Goal: Task Accomplishment & Management: Manage account settings

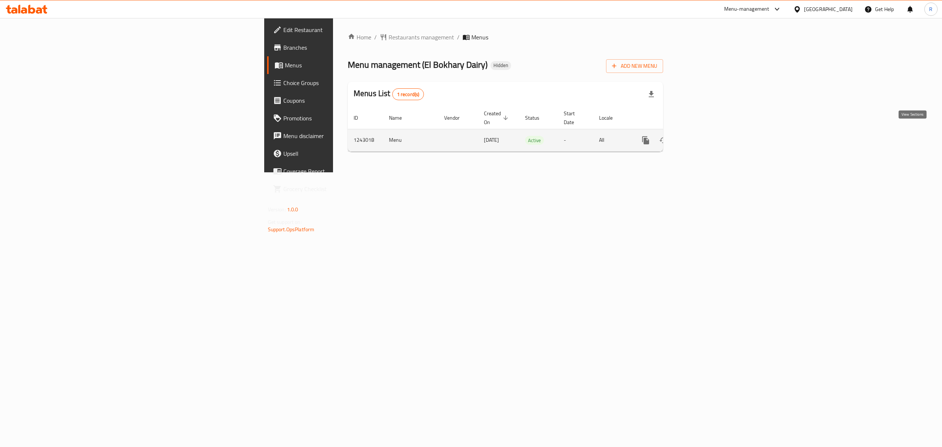
click at [703, 136] on icon "enhanced table" at bounding box center [698, 140] width 9 height 9
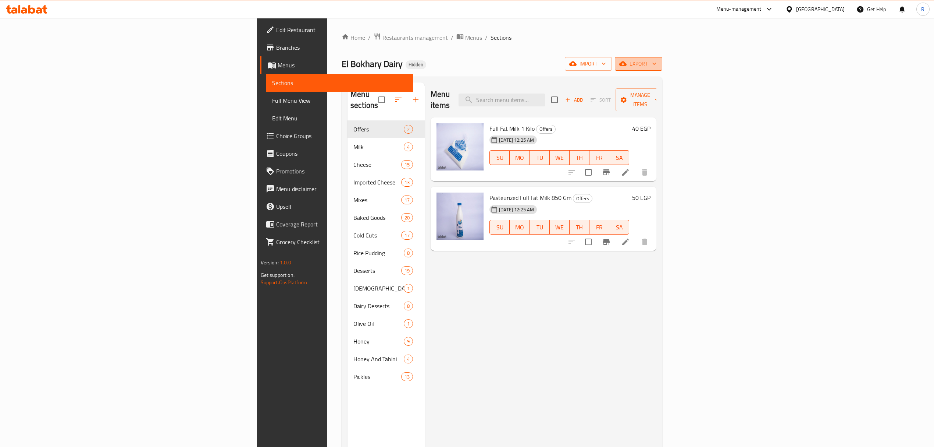
click at [657, 63] on span "export" at bounding box center [639, 63] width 36 height 9
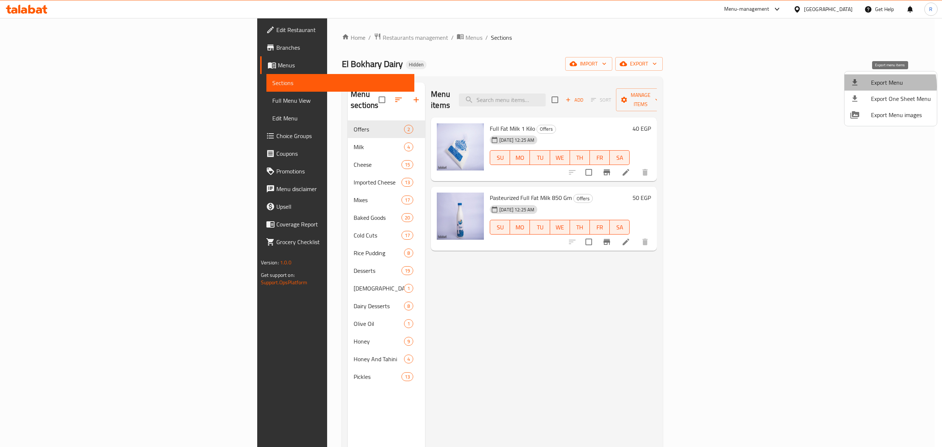
click at [873, 86] on span "Export Menu" at bounding box center [901, 82] width 60 height 9
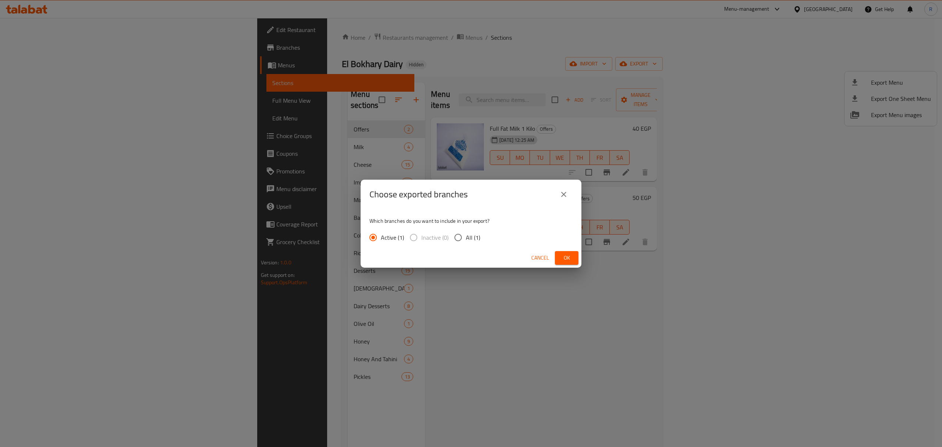
click at [564, 259] on span "Ok" at bounding box center [567, 257] width 12 height 9
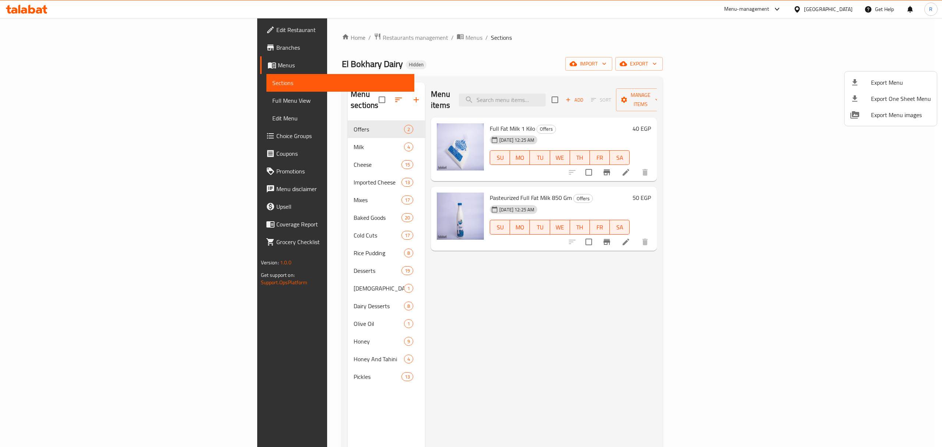
click at [470, 34] on div at bounding box center [471, 223] width 942 height 447
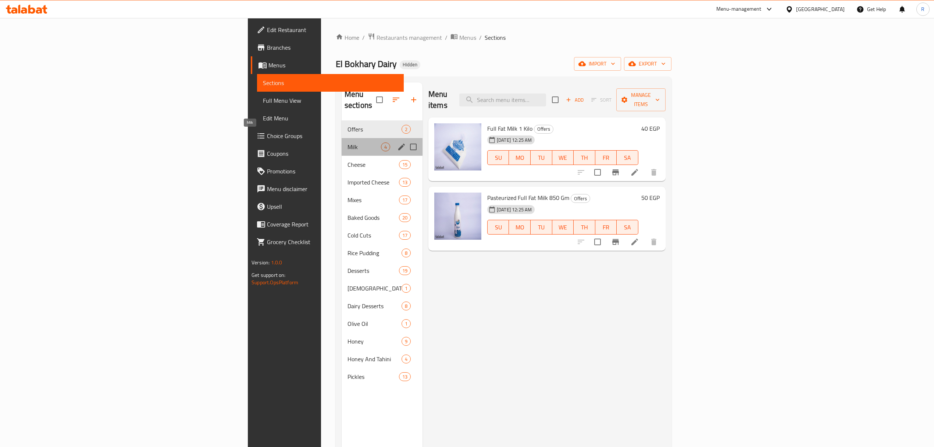
click at [348, 142] on span "Milk" at bounding box center [364, 146] width 33 height 9
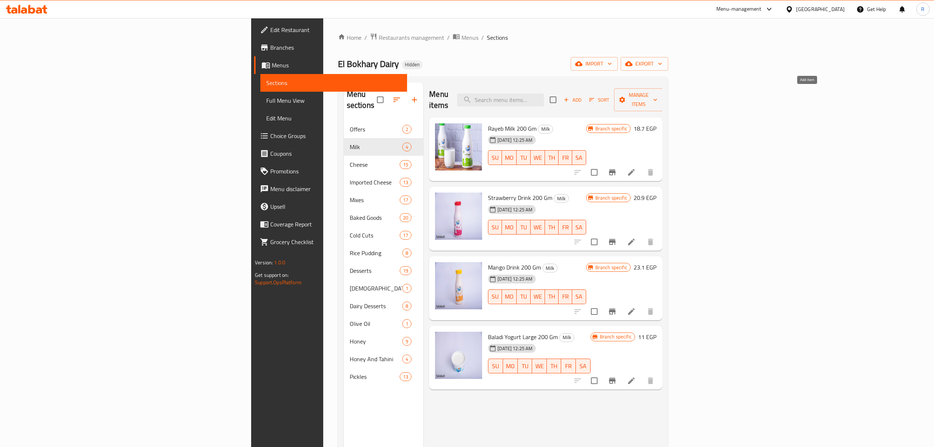
click at [583, 96] on span "Add" at bounding box center [573, 100] width 20 height 8
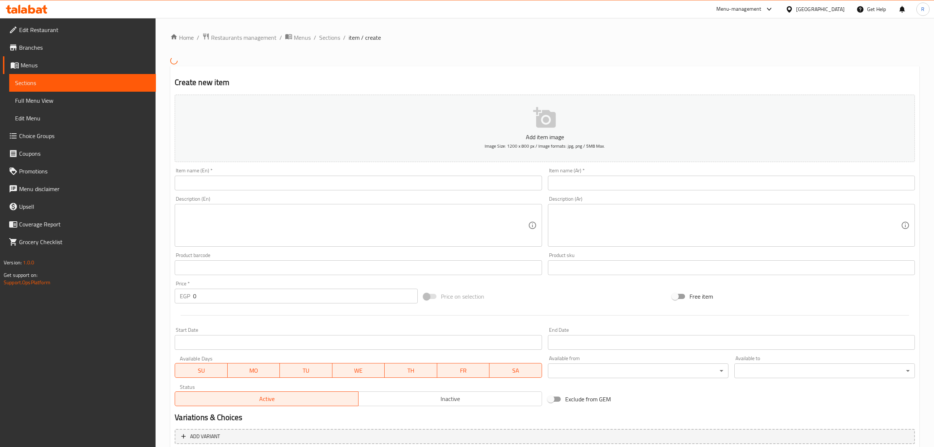
drag, startPoint x: 314, startPoint y: 226, endPoint x: 301, endPoint y: 223, distance: 13.1
click at [315, 226] on textarea at bounding box center [354, 224] width 348 height 35
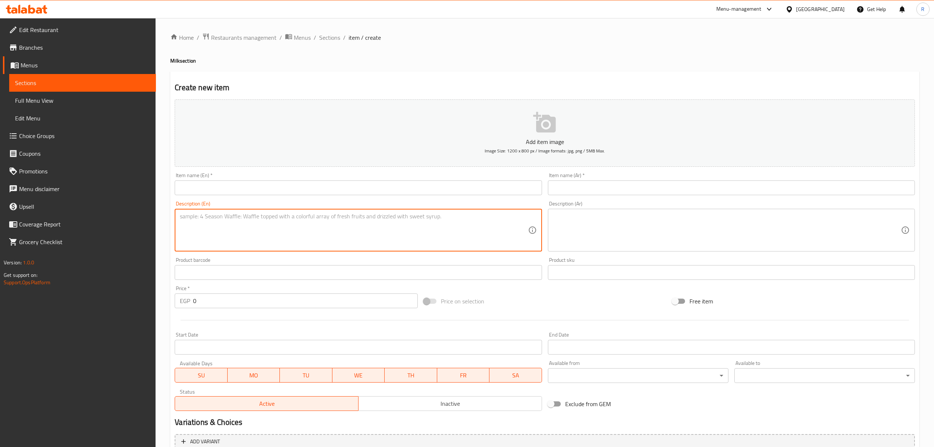
paste textarea "لبن حليب كامل الدسم 1 كيلو 1 kg of whole milk 52.00"
drag, startPoint x: 256, startPoint y: 218, endPoint x: 263, endPoint y: 219, distance: 7.4
click at [263, 219] on textarea "لبن حليب كامل الدسم 1 كيلو 1 kg of whole milk 52.00" at bounding box center [354, 230] width 348 height 35
click at [258, 218] on textarea "لبن حليب كامل الدسم 1 كيلو 1 kg of whole milk 52.00" at bounding box center [354, 230] width 348 height 35
drag, startPoint x: 252, startPoint y: 216, endPoint x: 298, endPoint y: 218, distance: 45.7
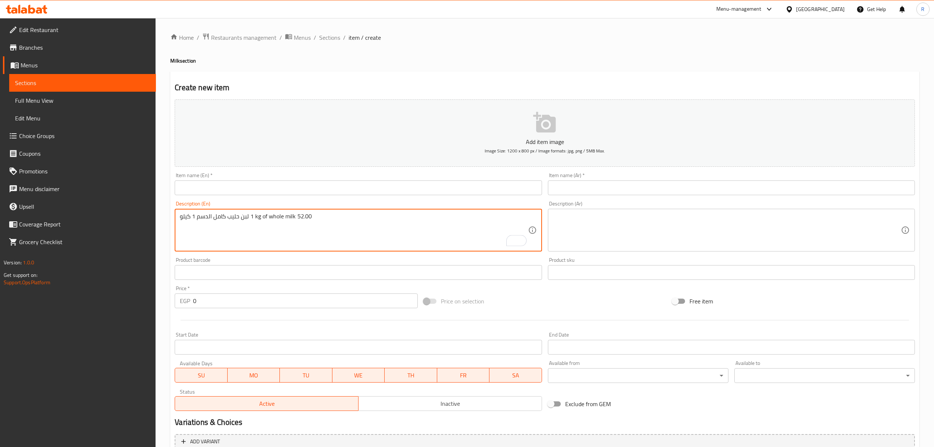
click at [298, 218] on textarea "لبن حليب كامل الدسم 1 كيلو 1 kg of whole milk 52.00" at bounding box center [354, 230] width 348 height 35
type textarea "لبن حليب كامل الدسم 1 كيلو 52.00"
click at [292, 194] on input "text" at bounding box center [358, 187] width 367 height 15
paste input "1 kg of whole milk"
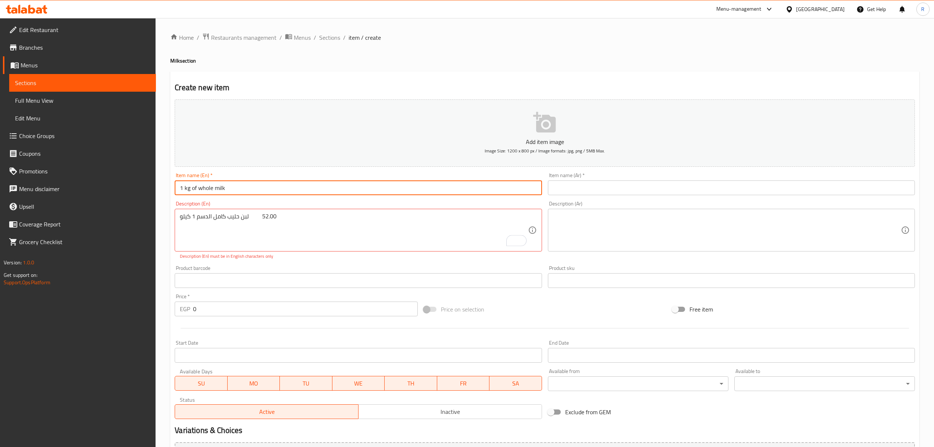
click at [288, 190] on input "1 kg of whole milk" at bounding box center [358, 187] width 367 height 15
click at [196, 191] on input "1 Kg of Whole Milk" at bounding box center [358, 187] width 367 height 15
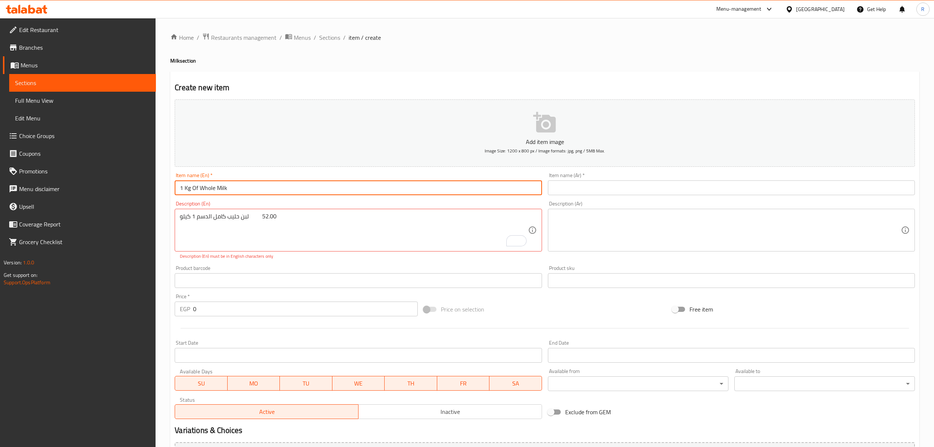
click at [237, 188] on input "1 Kg Of Whole Milk" at bounding box center [358, 187] width 367 height 15
type input "1 Kg Of Whole Milk"
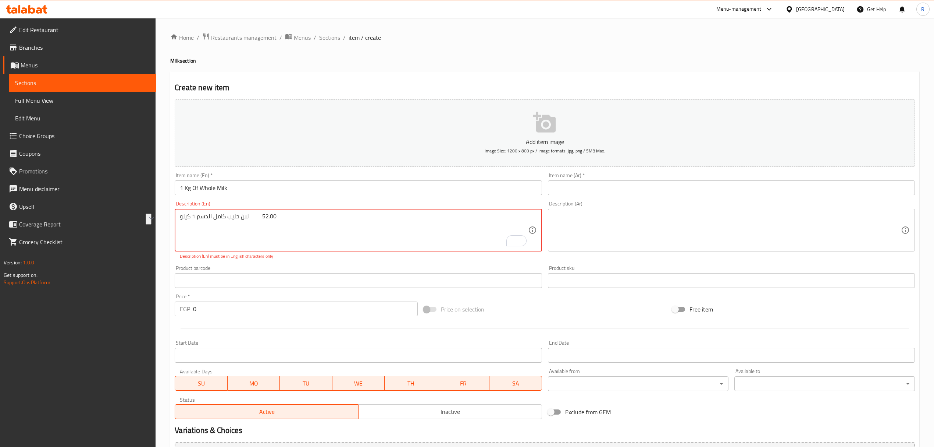
drag, startPoint x: 248, startPoint y: 217, endPoint x: 167, endPoint y: 221, distance: 81.4
type textarea "52.00"
click at [588, 181] on input "text" at bounding box center [731, 187] width 367 height 15
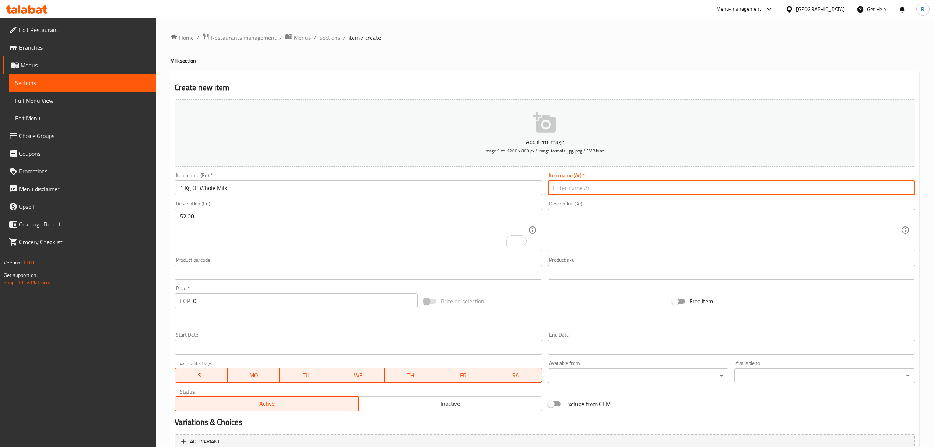
paste input "لبن حليب كامل الدسم 1 كيلو"
type input "لبن حليب كامل الدسم 1 كيلو"
click at [205, 218] on textarea "52.00" at bounding box center [354, 230] width 348 height 35
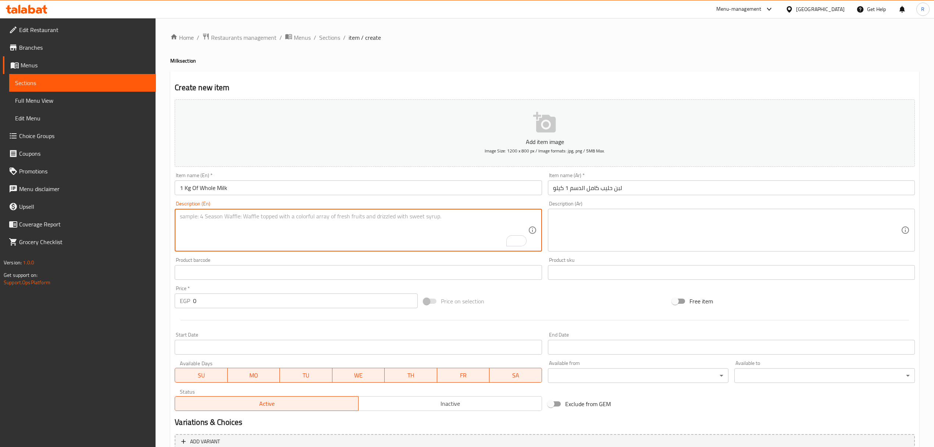
click at [248, 301] on input "0" at bounding box center [305, 300] width 224 height 15
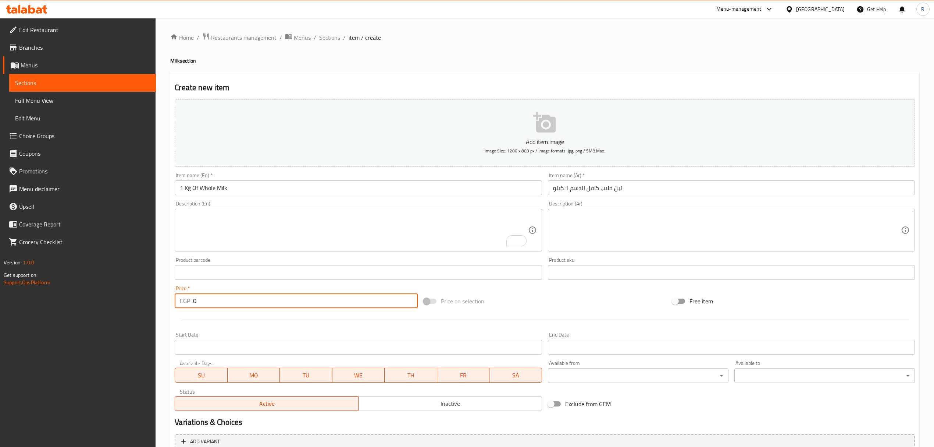
paste input "52.00"
type input "052.00"
click at [405, 408] on span "Inactive" at bounding box center [451, 403] width 178 height 11
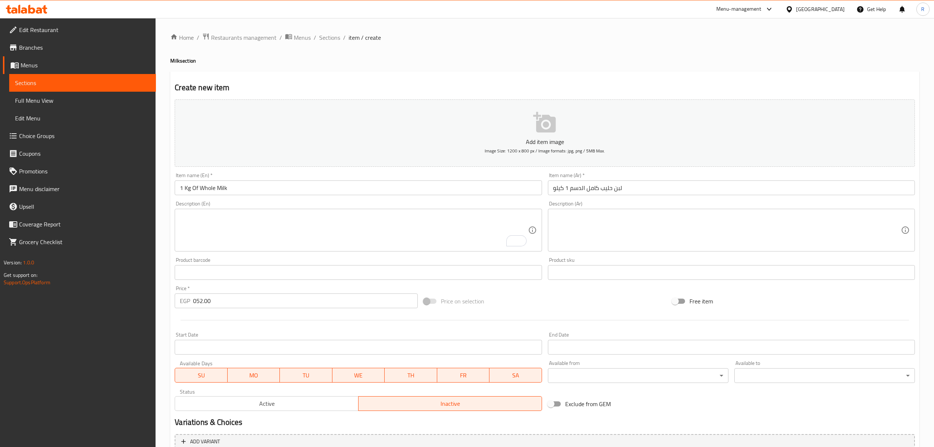
click at [195, 189] on input "1 Kg Of Whole Milk" at bounding box center [358, 187] width 367 height 15
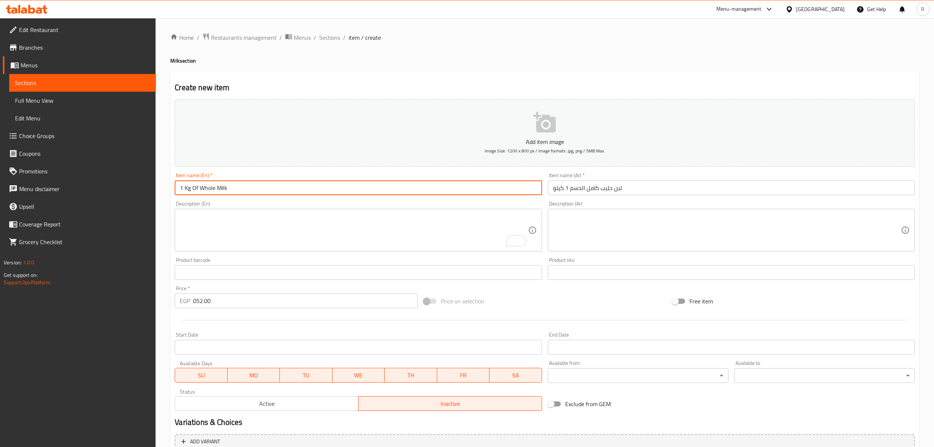
click at [195, 189] on input "1 Kg Of Whole Milk" at bounding box center [358, 187] width 367 height 15
drag, startPoint x: 192, startPoint y: 191, endPoint x: 175, endPoint y: 190, distance: 16.2
click at [175, 190] on input "1 Kg Whole Milk" at bounding box center [358, 187] width 367 height 15
click at [276, 189] on input "Whole Milk" at bounding box center [358, 187] width 367 height 15
paste input "1 Kg"
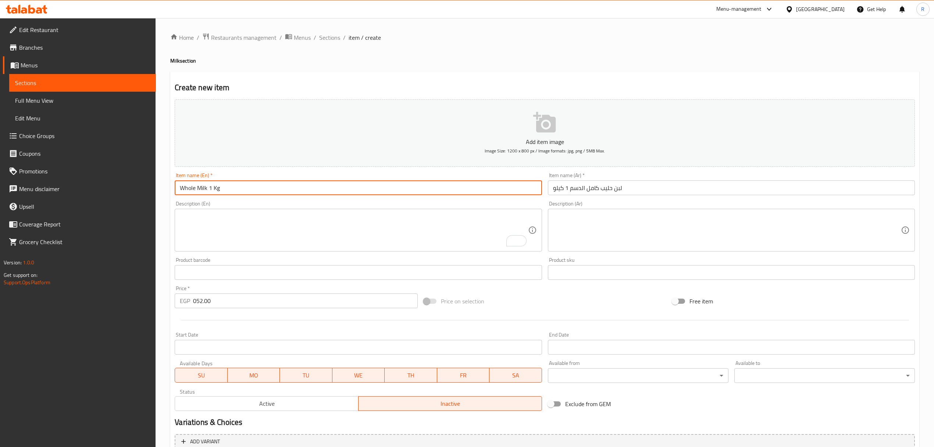
type input "Whole Milk 1 Kg"
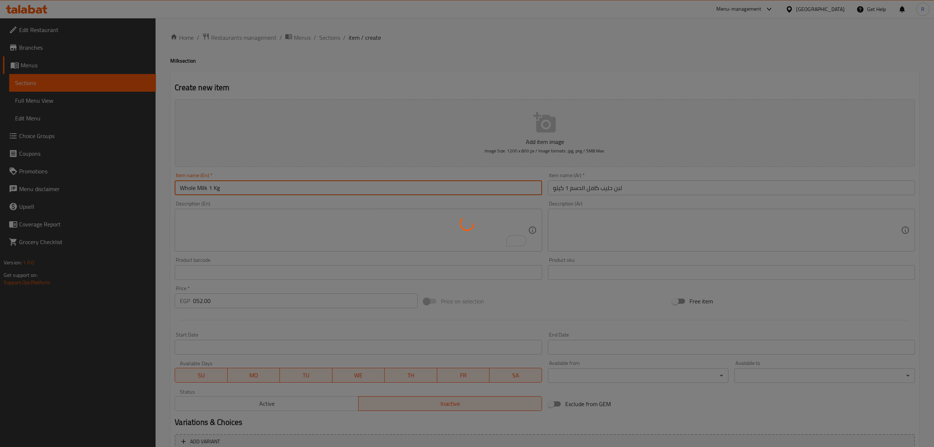
type input "0"
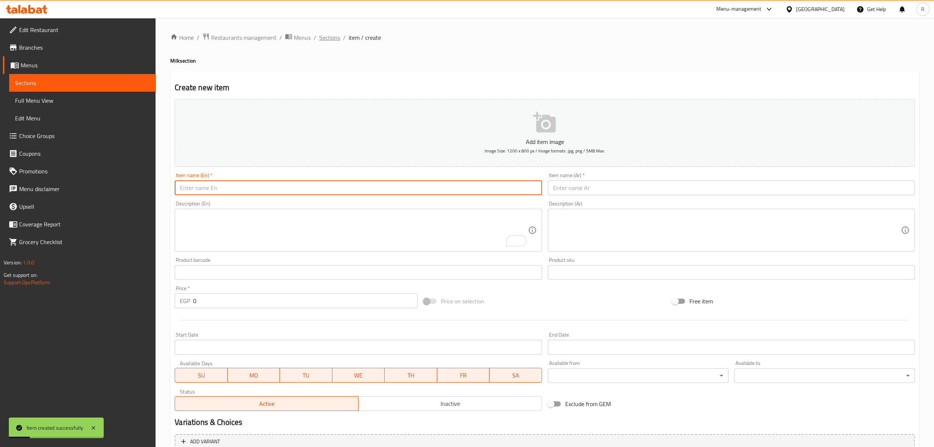
click at [333, 39] on span "Sections" at bounding box center [329, 37] width 21 height 9
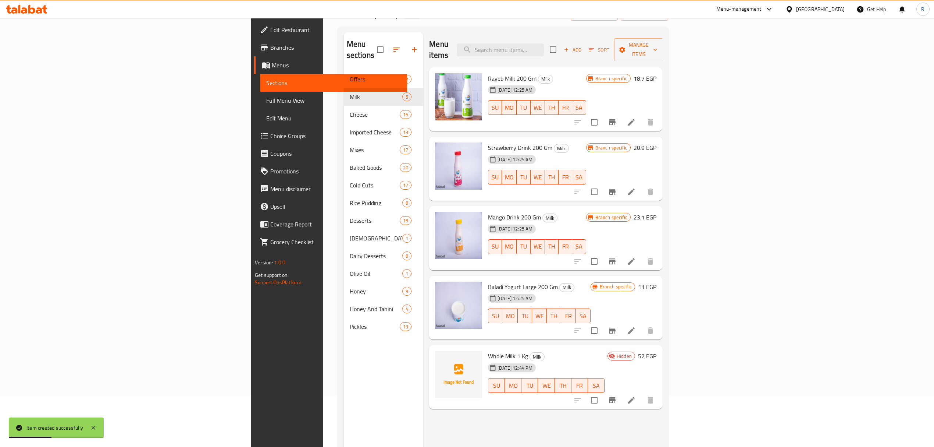
scroll to position [98, 0]
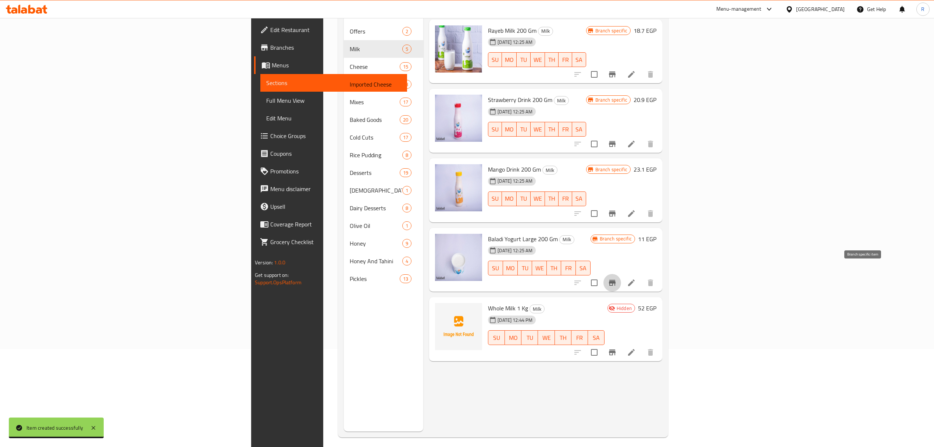
click at [616, 280] on icon "Branch-specific-item" at bounding box center [612, 283] width 7 height 6
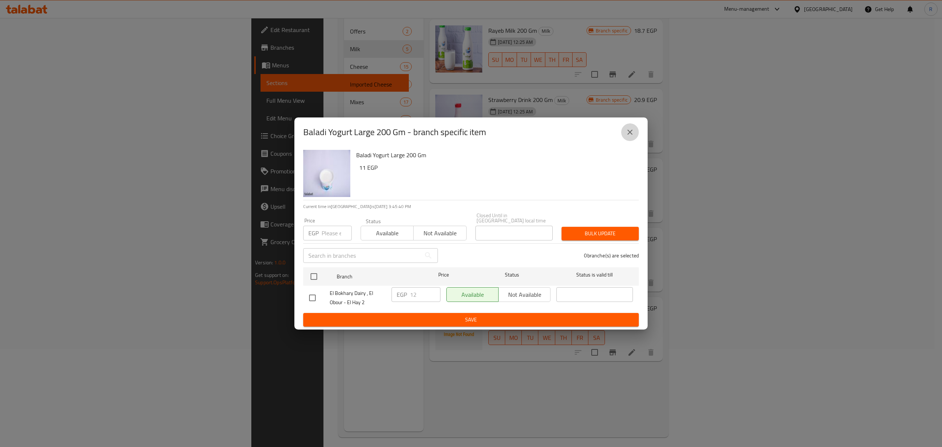
click at [635, 133] on button "close" at bounding box center [630, 132] width 18 height 18
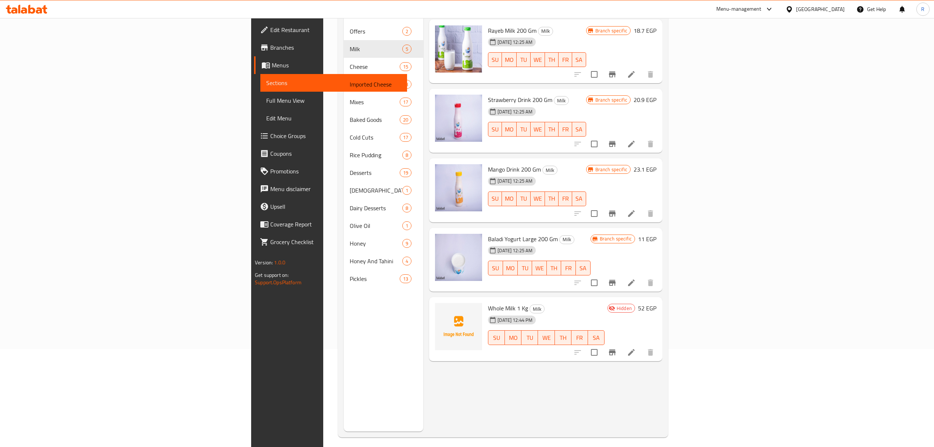
click at [488, 233] on span "Baladi Yogurt Large 200 Gm" at bounding box center [523, 238] width 70 height 11
drag, startPoint x: 436, startPoint y: 228, endPoint x: 486, endPoint y: 224, distance: 49.8
click at [488, 233] on span "Baladi Yogurt Large 200 Gm" at bounding box center [523, 238] width 70 height 11
copy span "Baladi Yogurt Large 200 Gm"
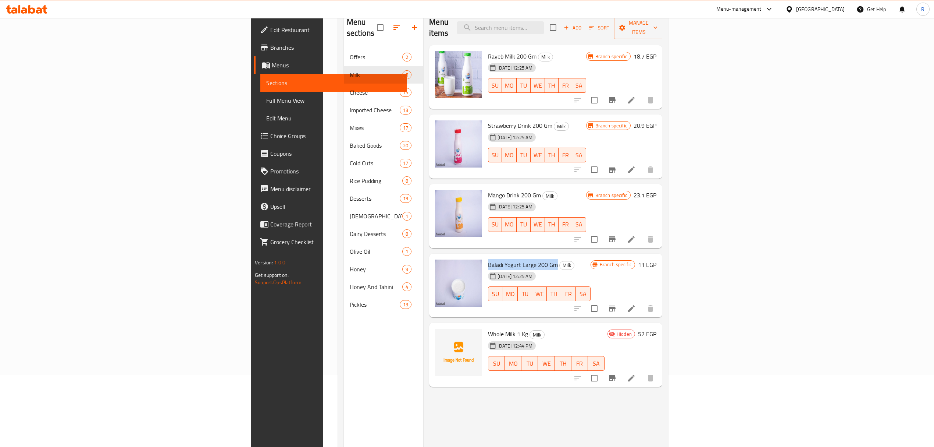
scroll to position [49, 0]
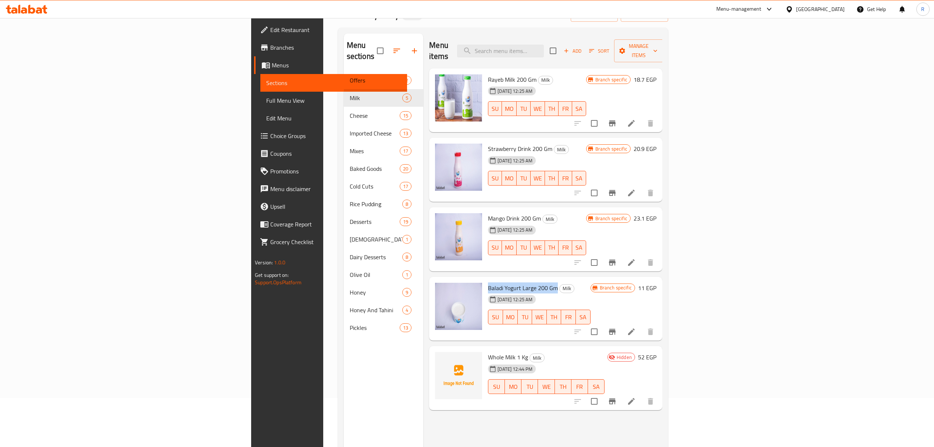
click at [642, 117] on li at bounding box center [631, 123] width 21 height 13
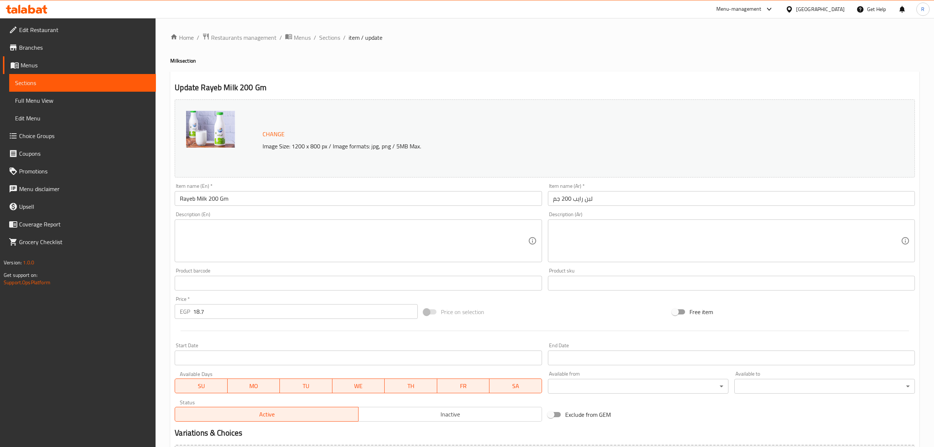
click at [427, 200] on input "Rayeb Milk 200 Gm" at bounding box center [358, 198] width 367 height 15
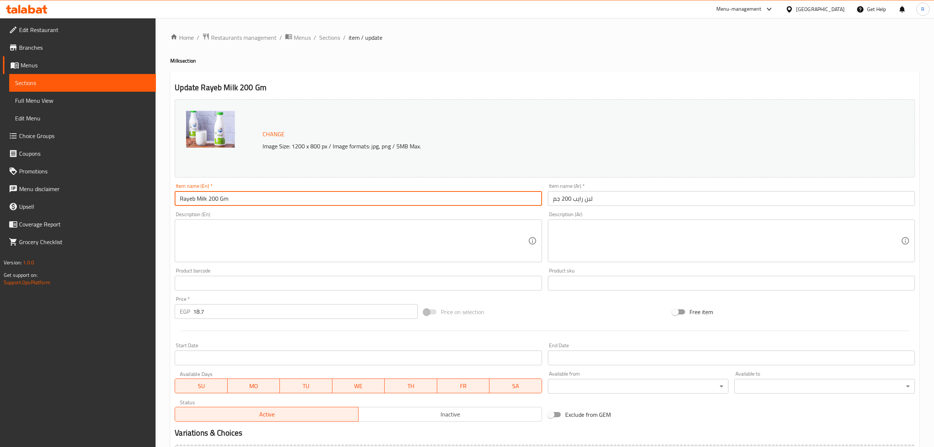
click at [427, 200] on input "Rayeb Milk 200 Gm" at bounding box center [358, 198] width 367 height 15
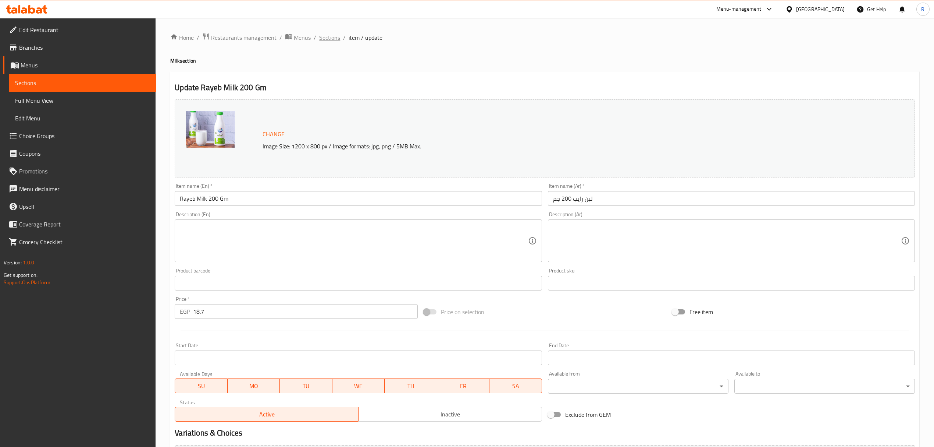
click at [328, 42] on span "Sections" at bounding box center [329, 37] width 21 height 9
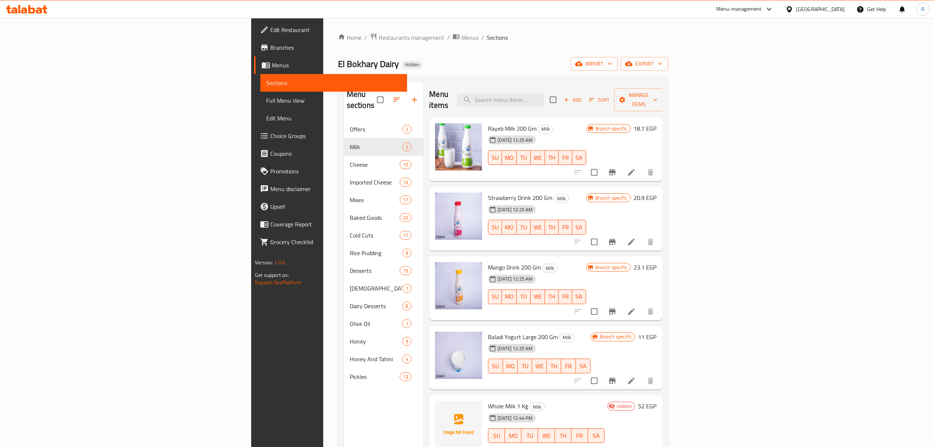
click at [583, 96] on span "Add" at bounding box center [573, 100] width 20 height 8
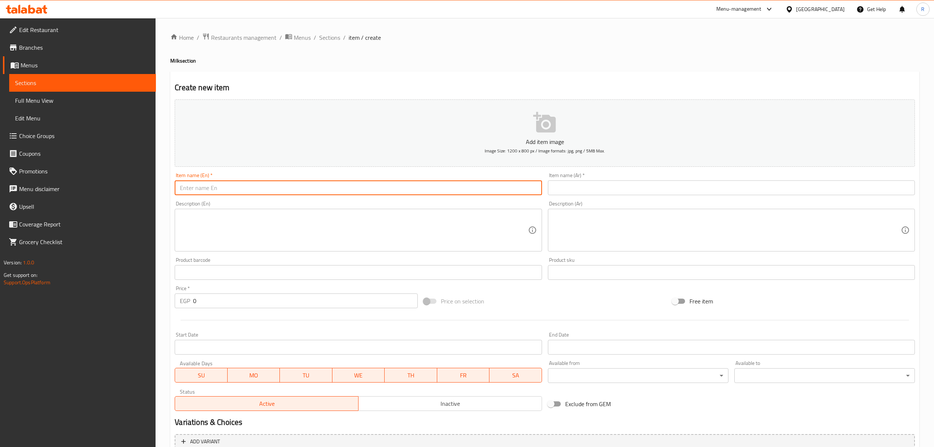
click at [290, 186] on input "text" at bounding box center [358, 187] width 367 height 15
paste input "Rayeb Milk 200 Gm"
type input "Rayeb Milk 200 Gm"
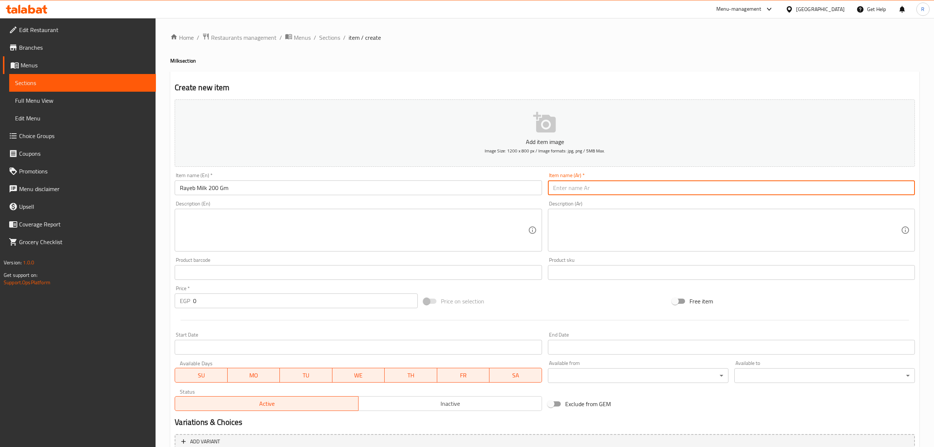
click at [569, 192] on input "text" at bounding box center [731, 187] width 367 height 15
paste input "لبن رايب 500 جرام 39.00"
drag, startPoint x: 597, startPoint y: 189, endPoint x: 647, endPoint y: 192, distance: 50.9
click at [647, 192] on input "لبن رايب 500 جرام 39.00" at bounding box center [731, 187] width 367 height 15
type input "لبن رايب 500 جرام"
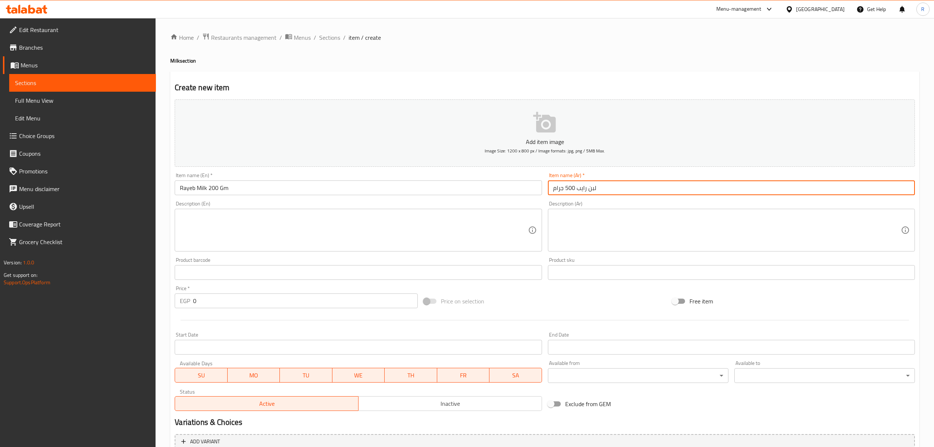
click at [312, 303] on input "0" at bounding box center [305, 300] width 224 height 15
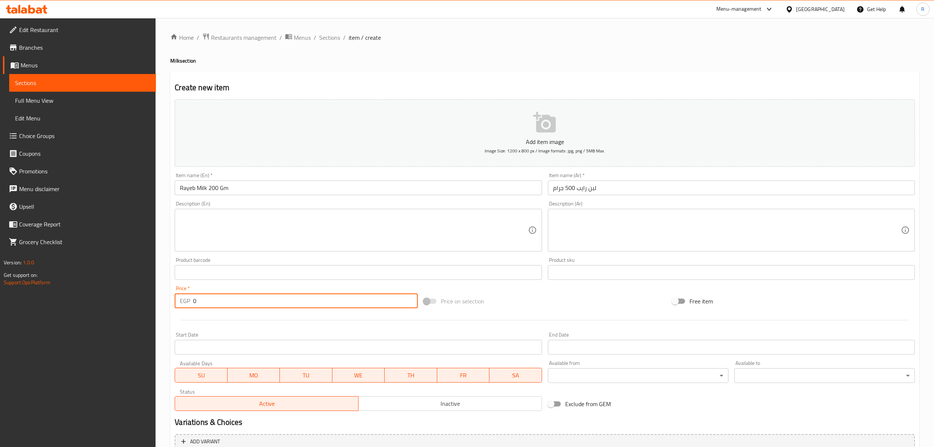
paste input "39.00"
type input "039.00"
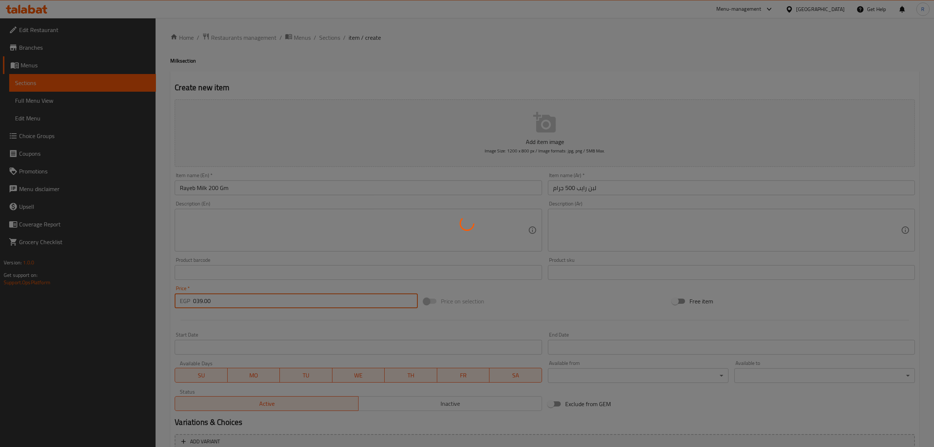
type input "0"
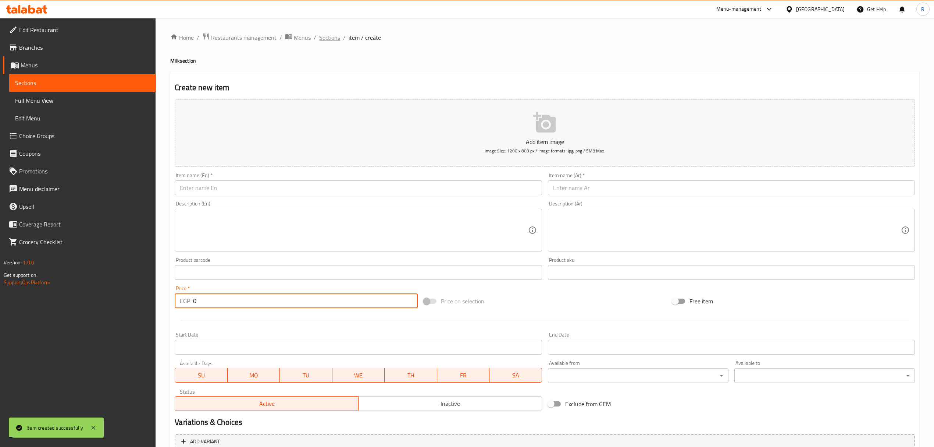
click at [327, 39] on span "Sections" at bounding box center [329, 37] width 21 height 9
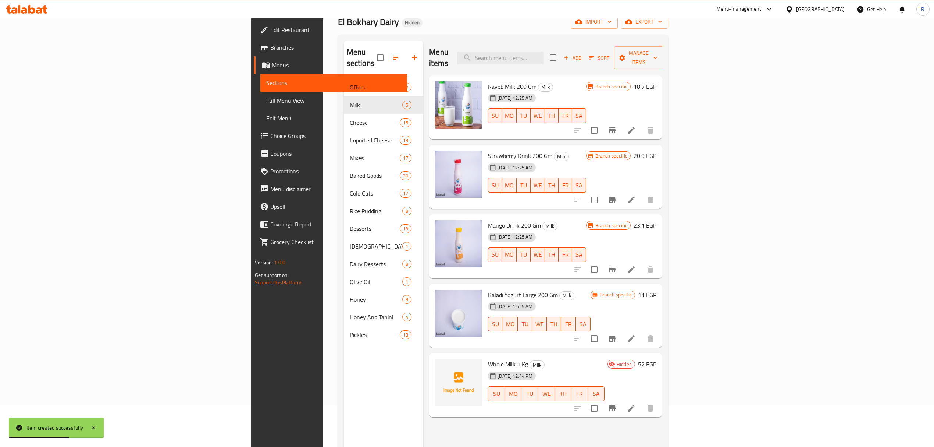
scroll to position [103, 0]
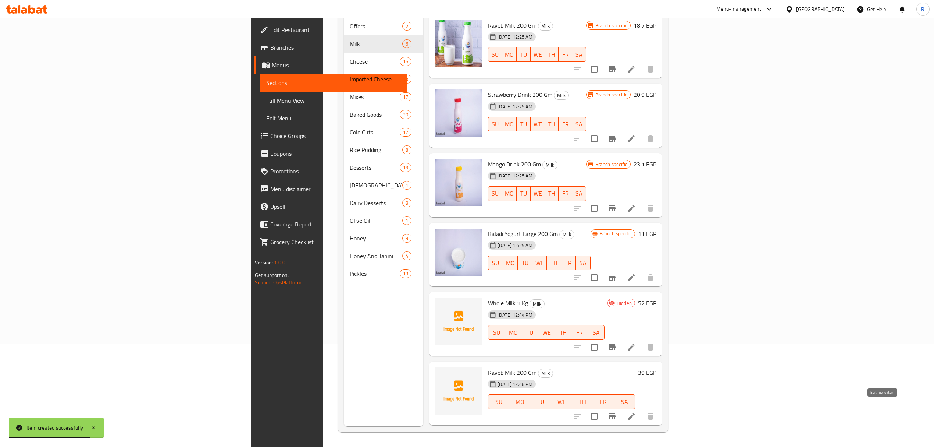
click at [636, 412] on icon at bounding box center [631, 416] width 9 height 9
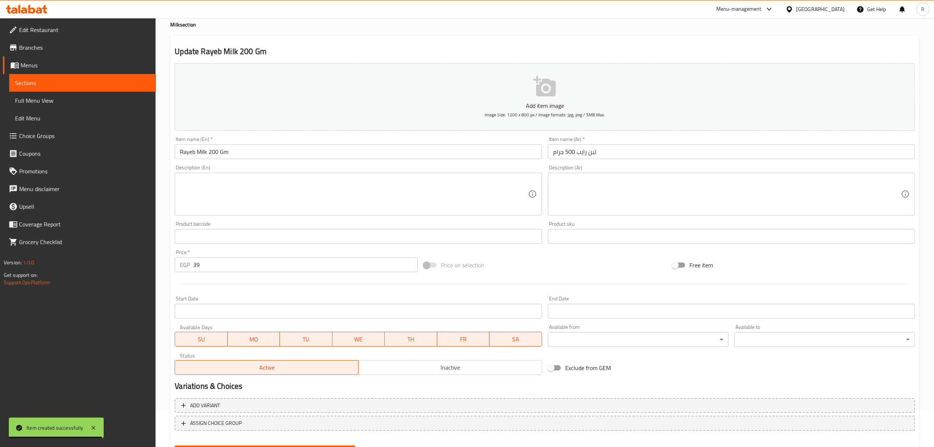
scroll to position [72, 0]
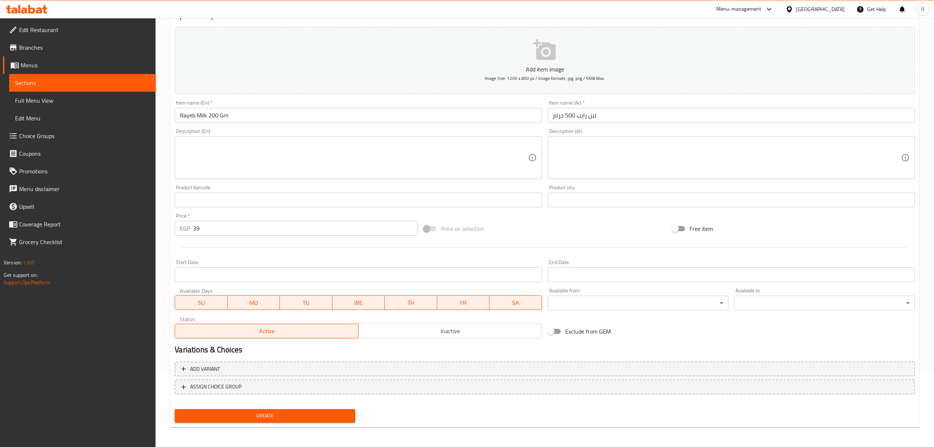
click at [418, 331] on span "Inactive" at bounding box center [451, 331] width 178 height 11
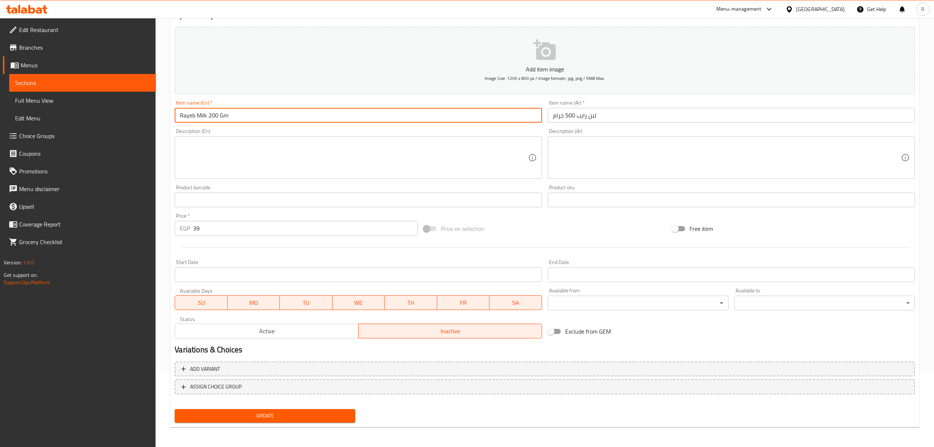
click at [213, 117] on input "Rayeb Milk 200 Gm" at bounding box center [358, 115] width 367 height 15
type input "Rayeb Milk 500 Gm"
click at [175, 409] on button "Update" at bounding box center [265, 416] width 181 height 14
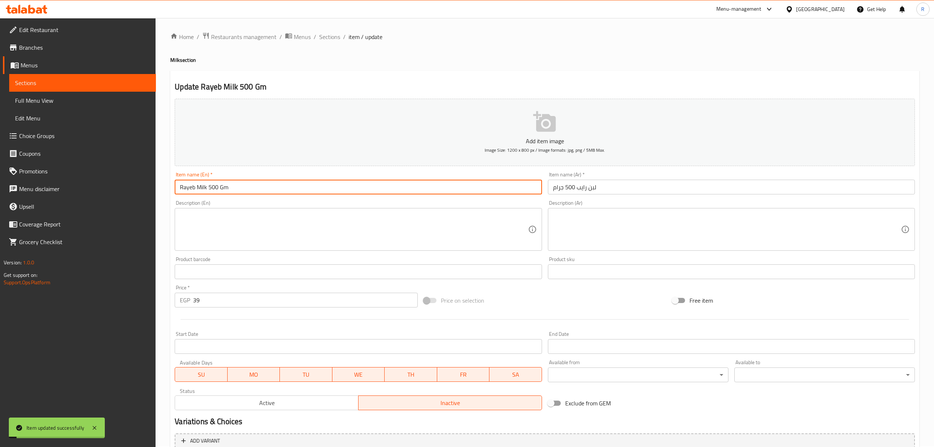
scroll to position [0, 0]
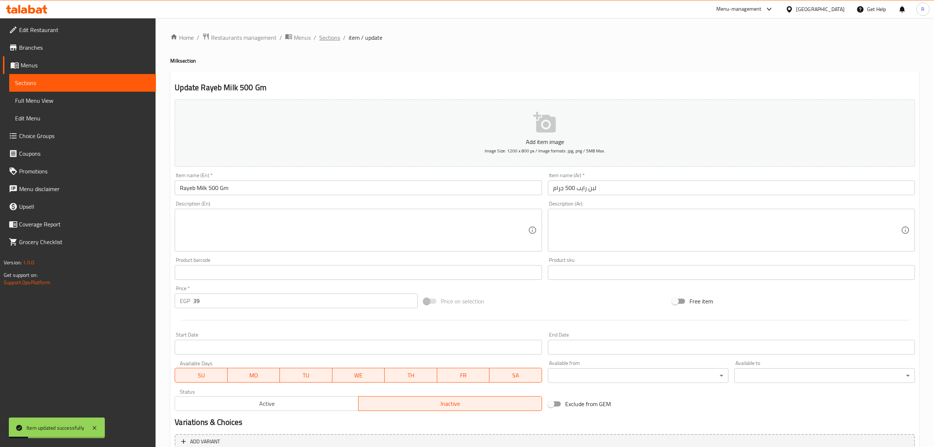
click at [325, 40] on span "Sections" at bounding box center [329, 37] width 21 height 9
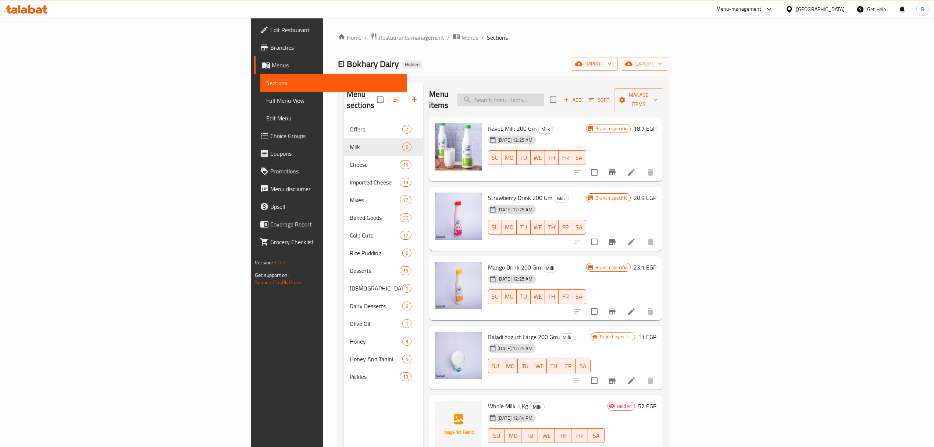
click at [544, 93] on input "search" at bounding box center [500, 99] width 87 height 13
paste input "مبستر"
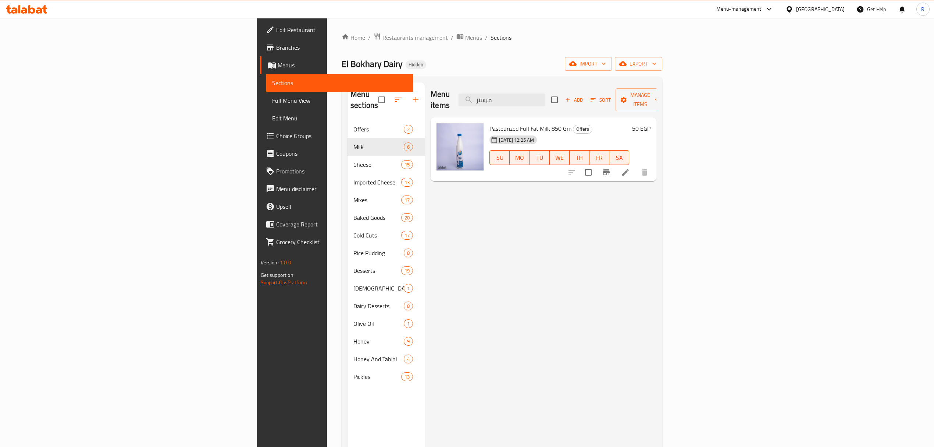
type input "مبستر"
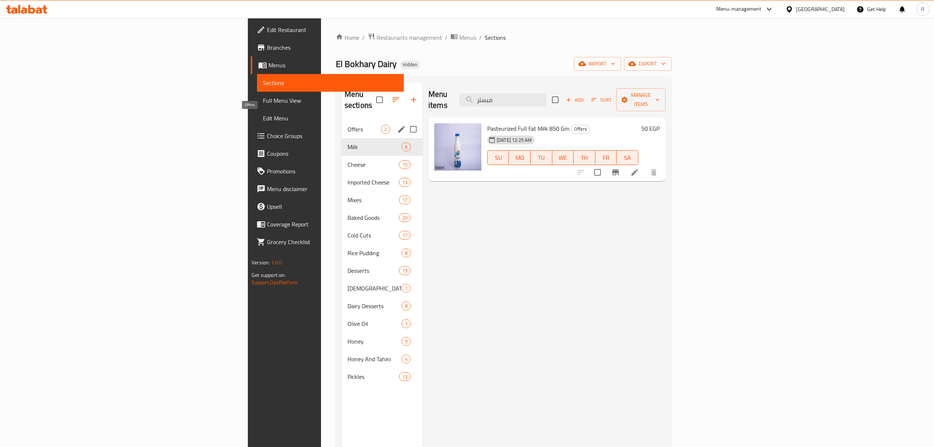
click at [348, 125] on span "Offers" at bounding box center [364, 129] width 33 height 9
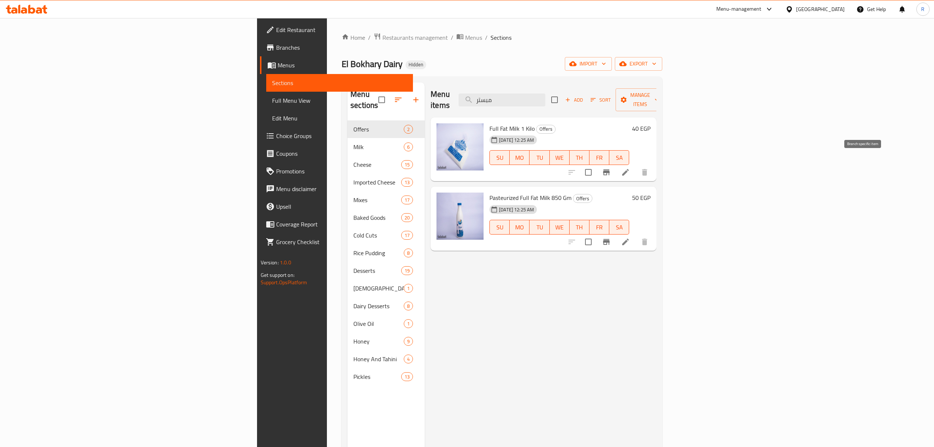
click at [611, 168] on icon "Branch-specific-item" at bounding box center [606, 172] width 9 height 9
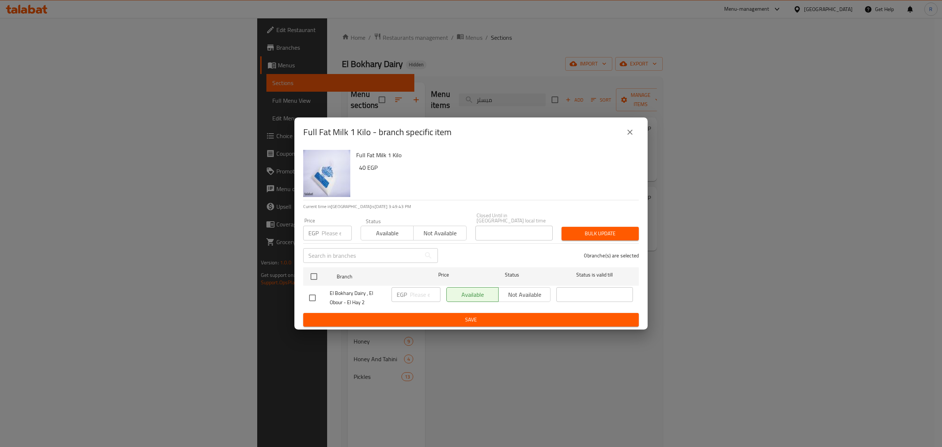
click at [625, 134] on button "close" at bounding box center [630, 132] width 18 height 18
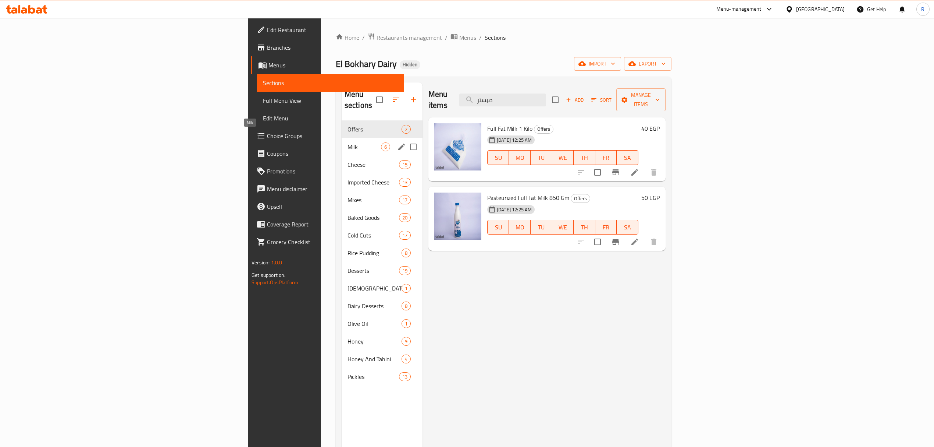
click at [348, 142] on span "Milk" at bounding box center [364, 146] width 33 height 9
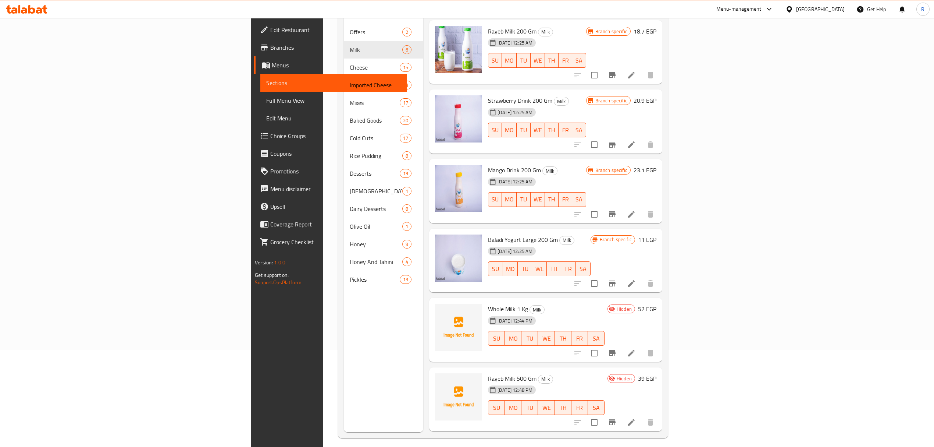
scroll to position [103, 0]
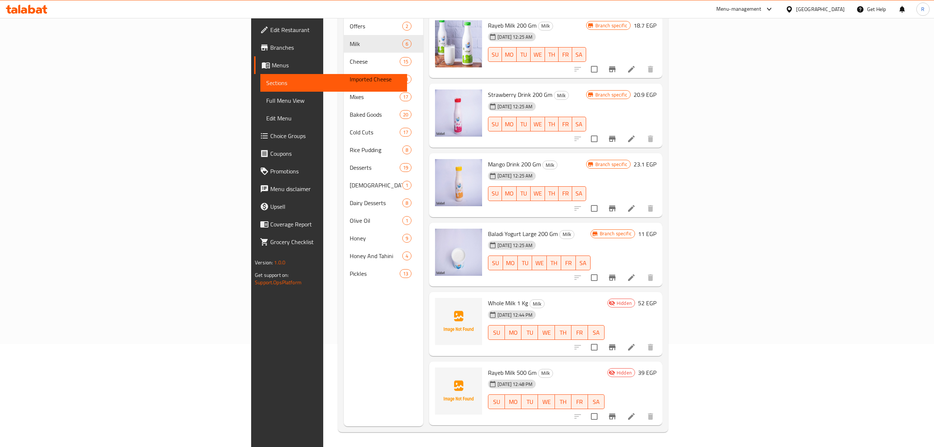
click at [488, 297] on span "Whole Milk 1 Kg" at bounding box center [508, 302] width 40 height 11
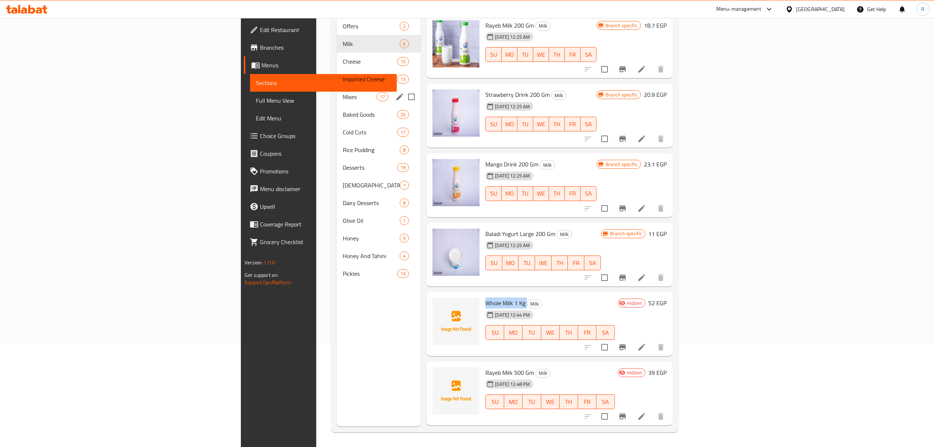
copy h6 "Whole Milk 1 Kg"
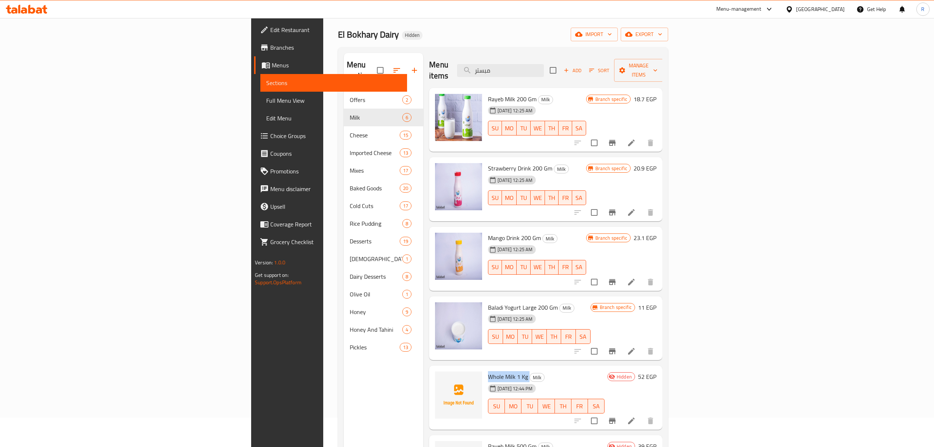
scroll to position [0, 0]
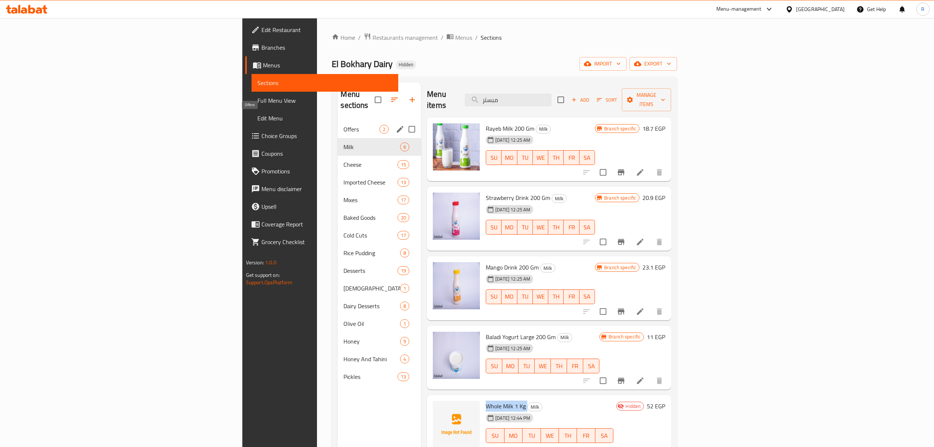
click at [344, 125] on span "Offers" at bounding box center [362, 129] width 36 height 9
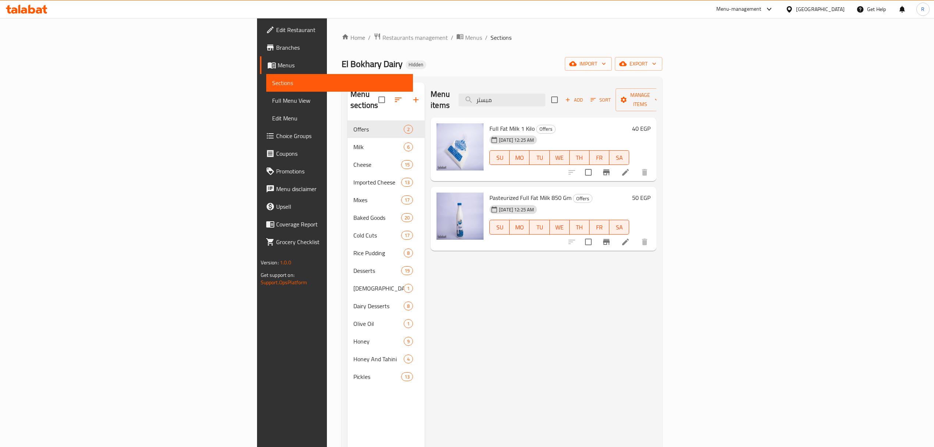
click at [490, 123] on span "Full Fat Milk 1 Kilo" at bounding box center [512, 128] width 45 height 11
drag, startPoint x: 431, startPoint y: 118, endPoint x: 464, endPoint y: 115, distance: 33.2
click at [490, 123] on span "Full Fat Milk 1 Kilo" at bounding box center [512, 128] width 45 height 11
copy span "Full Fat Milk 1 Kilo"
click at [490, 192] on span "Pasteurized Full Fat Milk 850 Gm" at bounding box center [531, 197] width 82 height 11
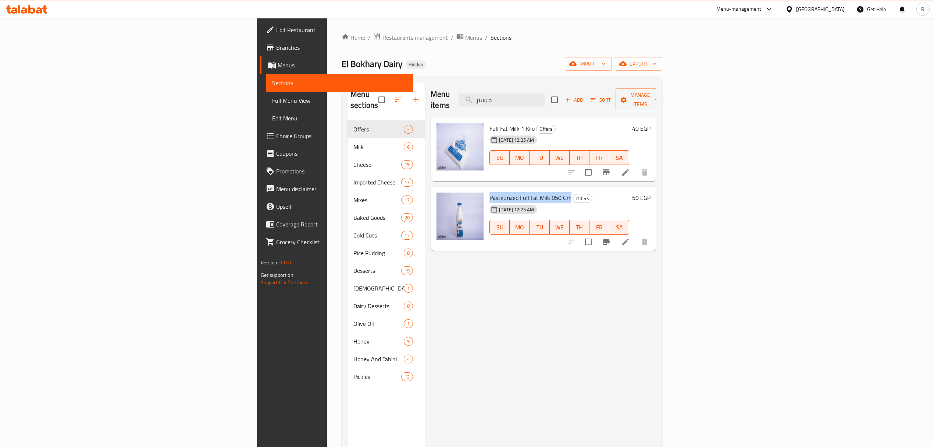
drag, startPoint x: 432, startPoint y: 187, endPoint x: 503, endPoint y: 182, distance: 71.1
click at [503, 192] on span "Pasteurized Full Fat Milk 850 Gm" at bounding box center [531, 197] width 82 height 11
copy span "Pasteurized Full Fat Milk 850 Gm"
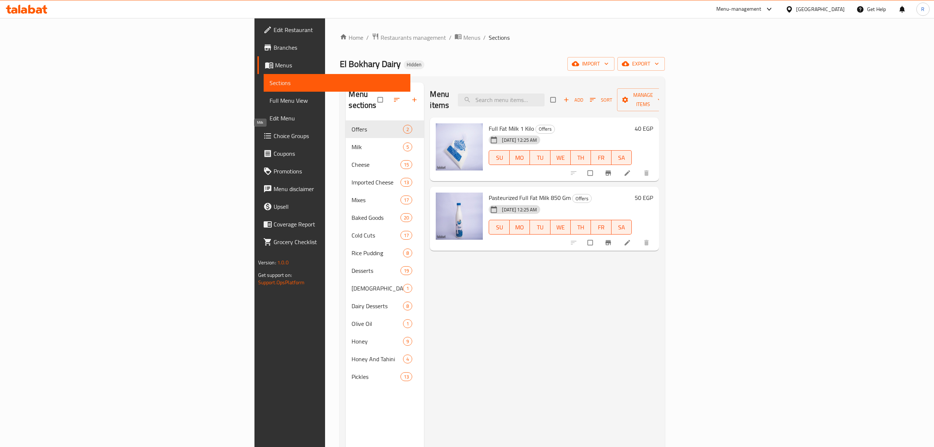
click at [352, 142] on span "Milk" at bounding box center [378, 146] width 52 height 9
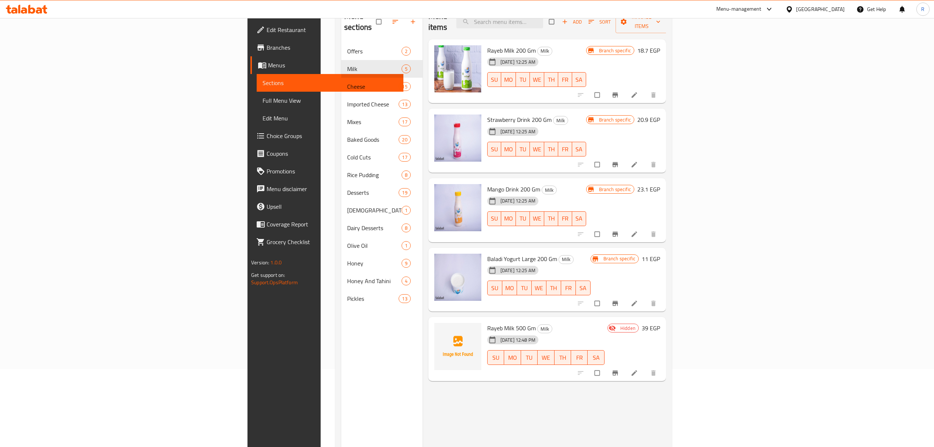
scroll to position [5, 0]
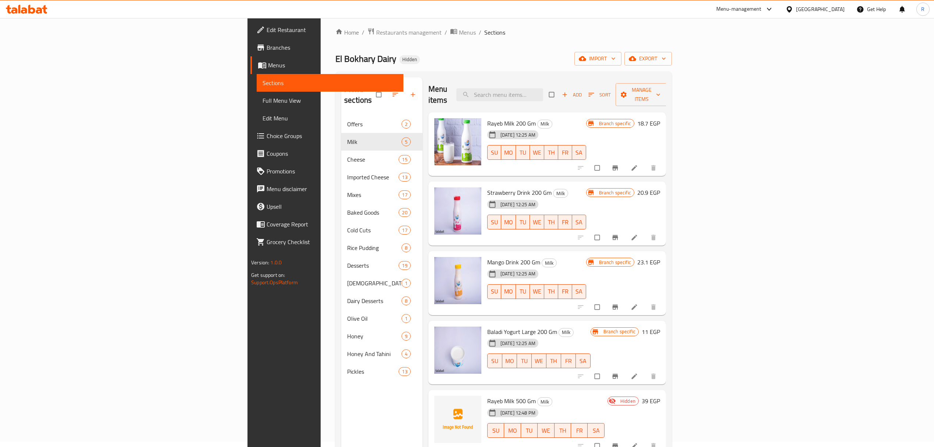
click at [646, 231] on li at bounding box center [635, 237] width 21 height 12
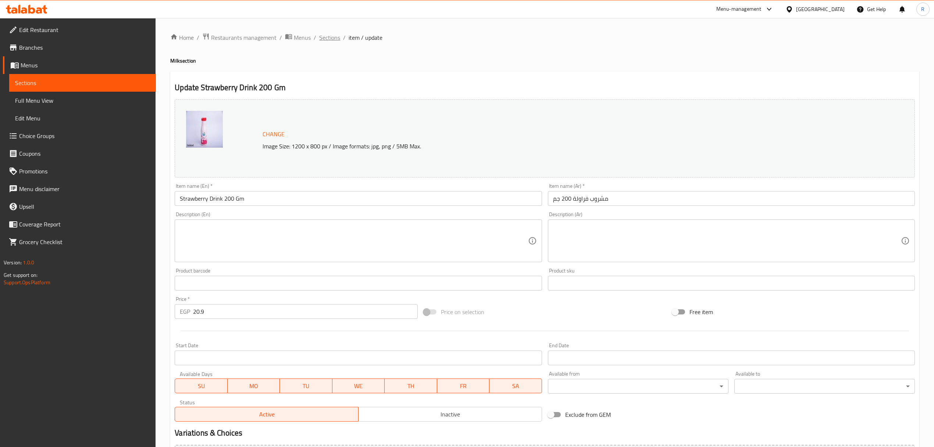
click at [327, 37] on span "Sections" at bounding box center [329, 37] width 21 height 9
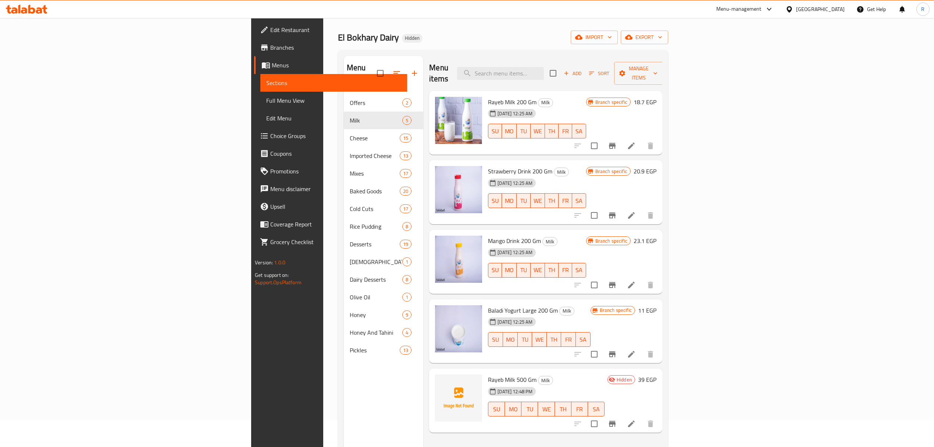
scroll to position [49, 0]
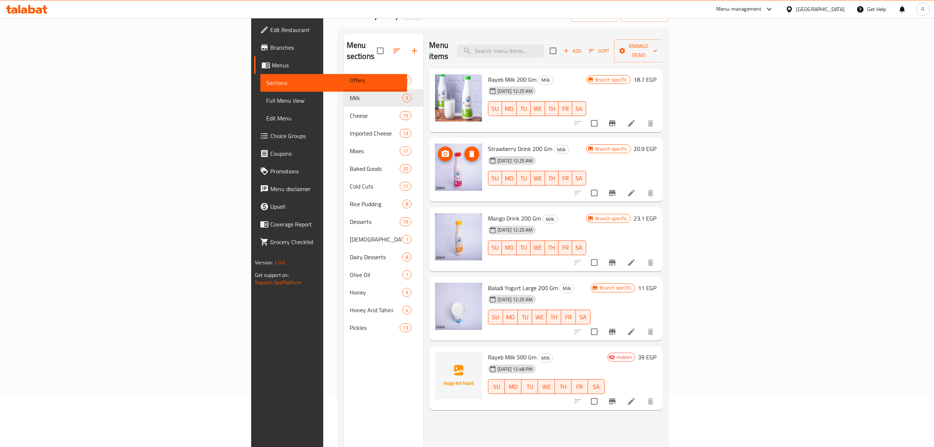
click at [435, 174] on img at bounding box center [458, 166] width 47 height 47
click at [488, 143] on span "Strawberry Drink 200 Gm" at bounding box center [520, 148] width 64 height 11
drag, startPoint x: 435, startPoint y: 138, endPoint x: 480, endPoint y: 141, distance: 45.3
click at [488, 143] on span "Strawberry Drink 200 Gm" at bounding box center [520, 148] width 64 height 11
copy span "Strawberry Drink 200 Gm"
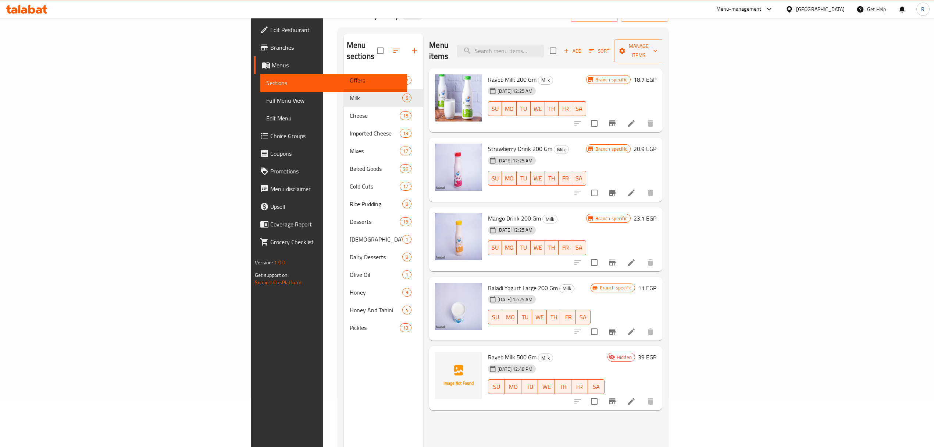
click at [488, 213] on span "Mango Drink 200 Gm" at bounding box center [514, 218] width 53 height 11
drag, startPoint x: 433, startPoint y: 207, endPoint x: 471, endPoint y: 205, distance: 38.7
click at [488, 213] on span "Mango Drink 200 Gm" at bounding box center [514, 218] width 53 height 11
copy span "Mango Drink 200 Gm"
click at [642, 256] on li at bounding box center [631, 262] width 21 height 13
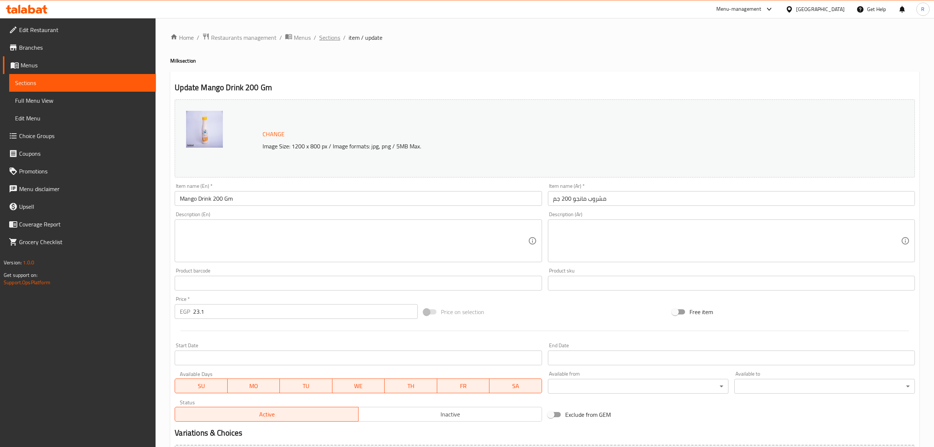
click at [324, 37] on span "Sections" at bounding box center [329, 37] width 21 height 9
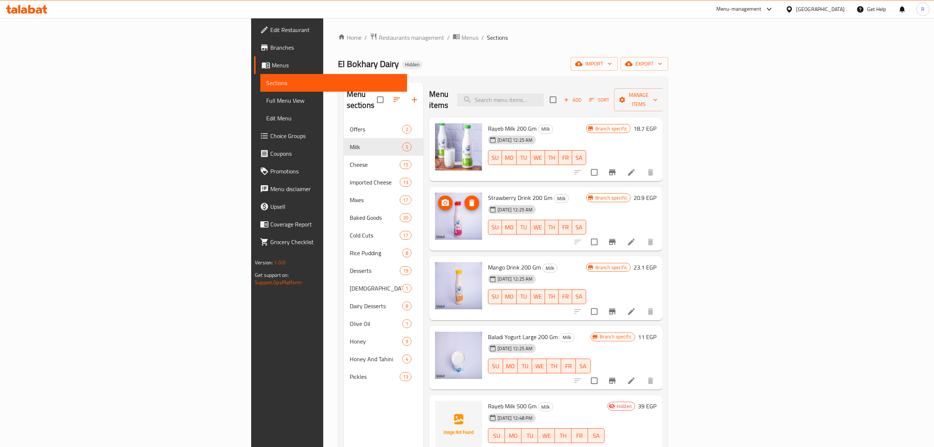
click at [447, 52] on div "Home / Restaurants management / Menus / Sections El Bokhary Dairy Hidden import…" at bounding box center [503, 284] width 330 height 502
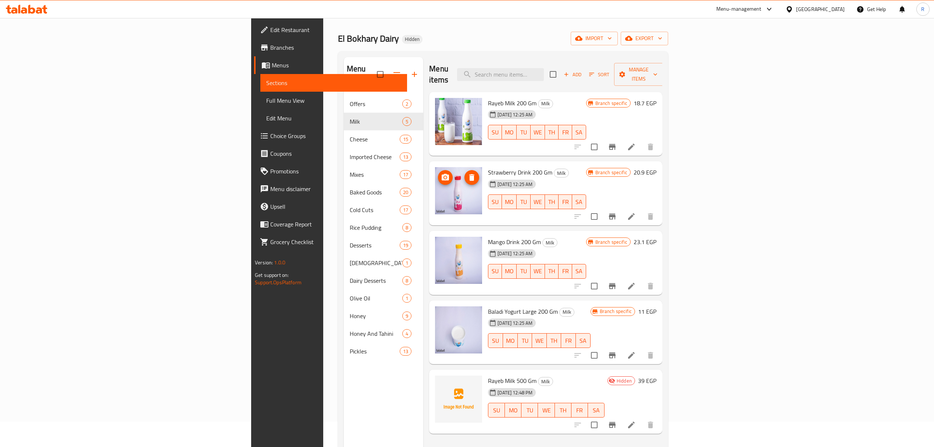
scroll to position [49, 0]
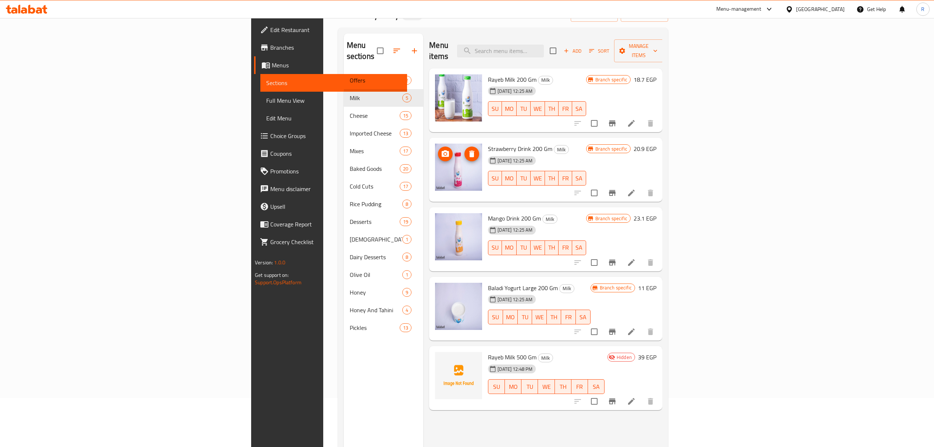
click at [454, 417] on div "Menu items Add Sort Manage items Rayeb Milk 200 Gm Milk 25-07-2024 12:25 AM SU …" at bounding box center [542, 256] width 239 height 447
drag, startPoint x: 581, startPoint y: 54, endPoint x: 583, endPoint y: 52, distance: 4.2
click at [582, 53] on div "Menu items Add Sort Manage items" at bounding box center [545, 50] width 233 height 35
click at [544, 48] on input "search" at bounding box center [500, 51] width 87 height 13
paste input "جبنة قريش ساده البخاري 250 جرام"
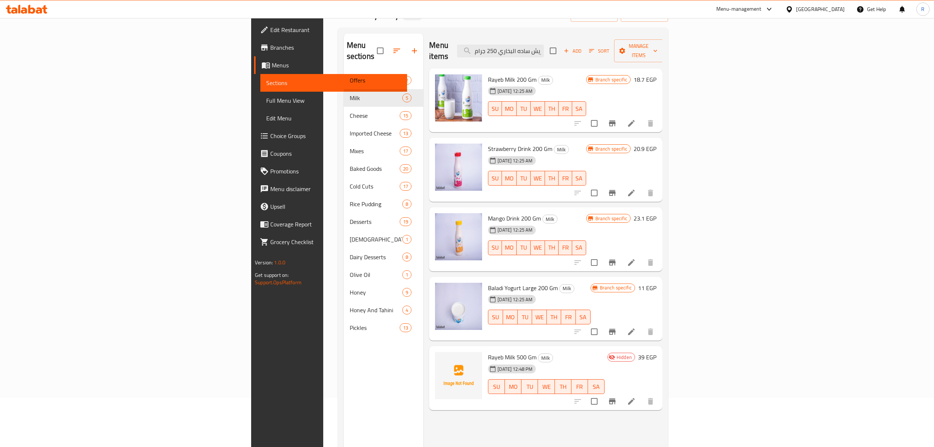
scroll to position [0, 17]
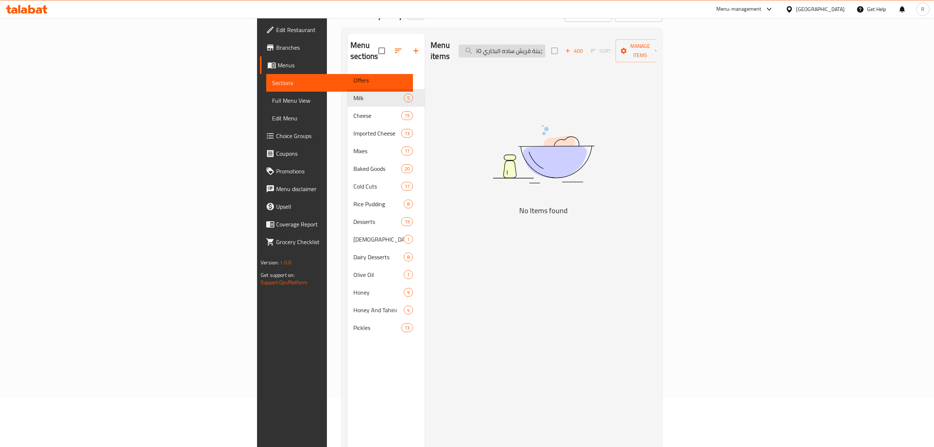
click at [546, 45] on input "جبنة قريش ساده البخاري 250 جرام" at bounding box center [502, 51] width 87 height 13
drag, startPoint x: 589, startPoint y: 45, endPoint x: 528, endPoint y: 55, distance: 62.7
click at [528, 55] on div "Menu items جبنة قريش ساده البخاري 250 جرام Add Sort Manage items" at bounding box center [544, 50] width 226 height 35
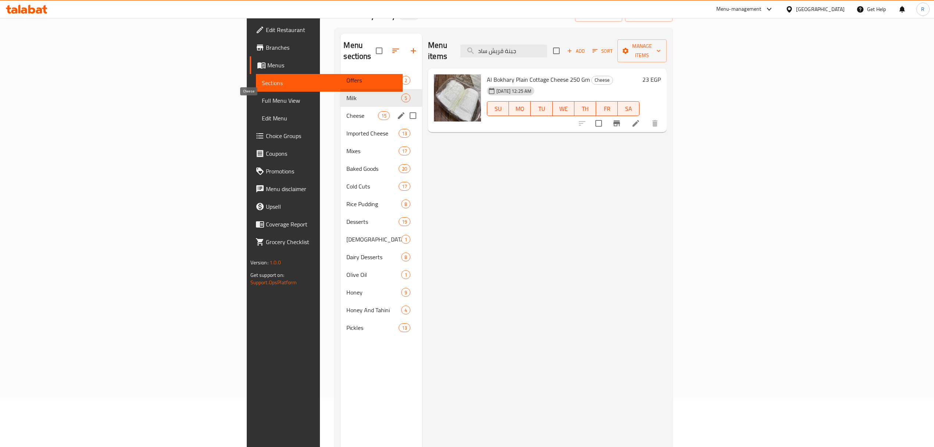
type input "جبنة قريش ساد"
click at [347, 111] on span "Cheese" at bounding box center [362, 115] width 31 height 9
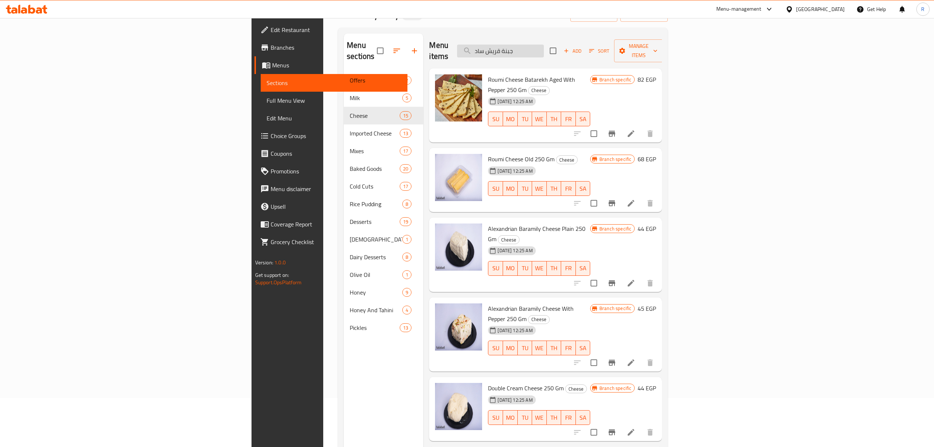
click at [544, 52] on input "جبنة قريش ساد" at bounding box center [500, 51] width 87 height 13
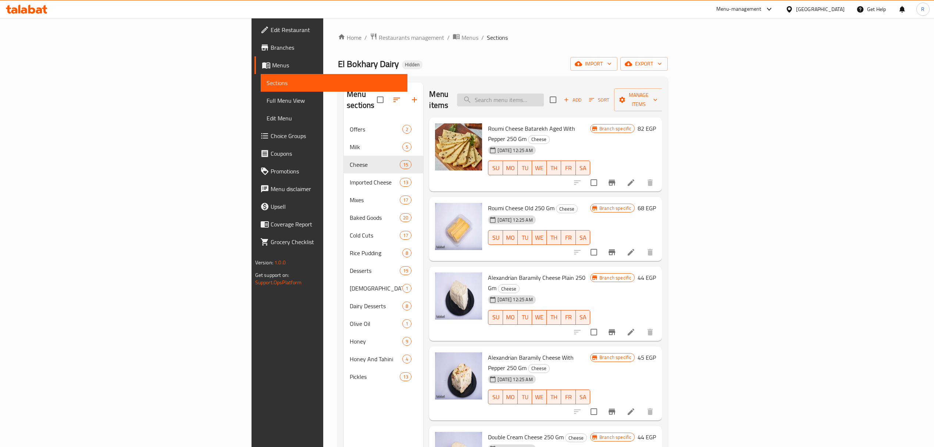
paste input "جبنة قريش ساده البخاري 250 جرام"
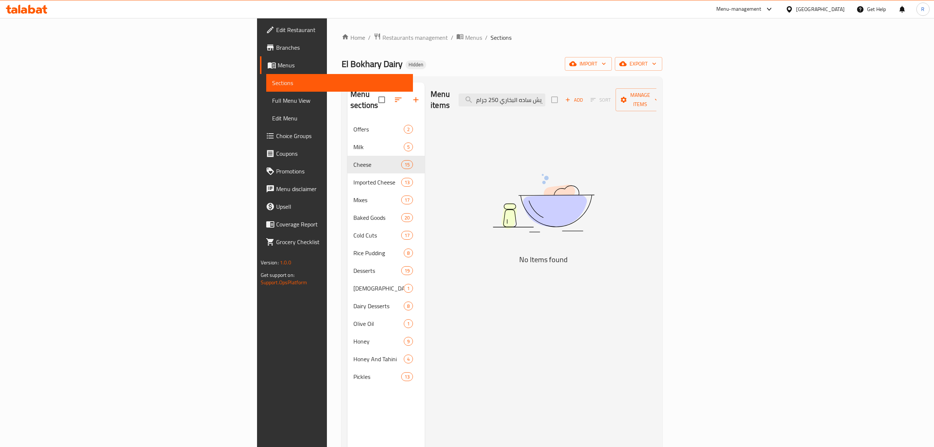
drag, startPoint x: 600, startPoint y: 96, endPoint x: 529, endPoint y: 104, distance: 71.9
click at [529, 104] on div "Menu items جبنة قريش ساده البخاري 250 جرام Add Sort Manage items" at bounding box center [544, 99] width 226 height 35
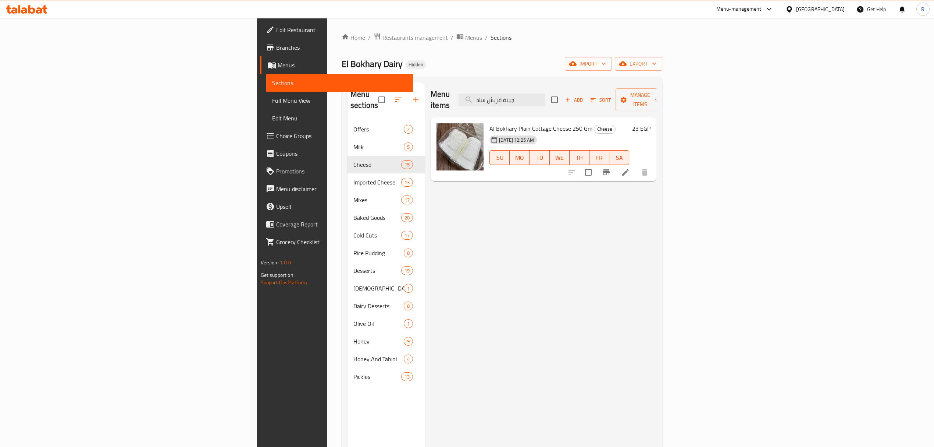
click at [490, 123] on span "Al Bokhary Plain Cottage Cheese 250 Gm" at bounding box center [541, 128] width 103 height 11
drag, startPoint x: 425, startPoint y: 118, endPoint x: 520, endPoint y: 117, distance: 94.9
click at [520, 123] on span "Al Bokhary Plain Cottage Cheese 250 Gm" at bounding box center [541, 128] width 103 height 11
copy span "Al Bokhary Plain Cottage Cheese 250 Gm"
click at [611, 168] on icon "Branch-specific-item" at bounding box center [606, 172] width 9 height 9
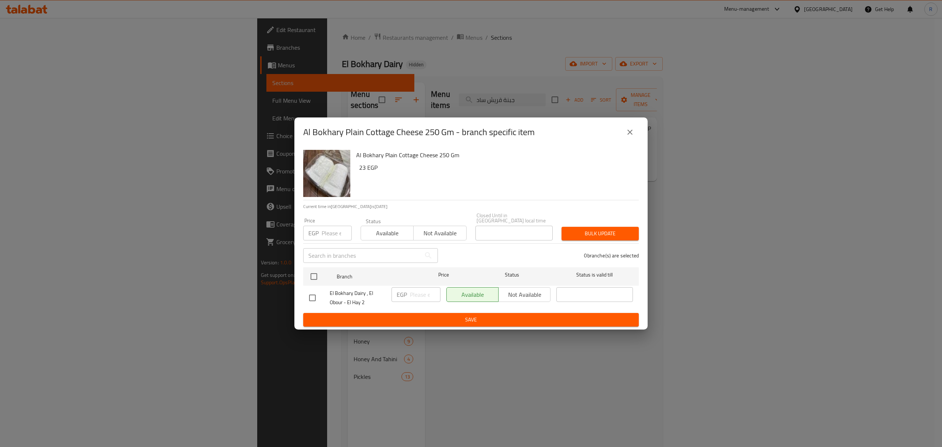
click at [795, 244] on div "Al Bokhary Plain Cottage Cheese 250 Gm - branch specific item Al Bokhary Plain …" at bounding box center [471, 223] width 942 height 447
drag, startPoint x: 630, startPoint y: 134, endPoint x: 581, endPoint y: 99, distance: 60.3
click at [630, 135] on icon "close" at bounding box center [629, 131] width 5 height 5
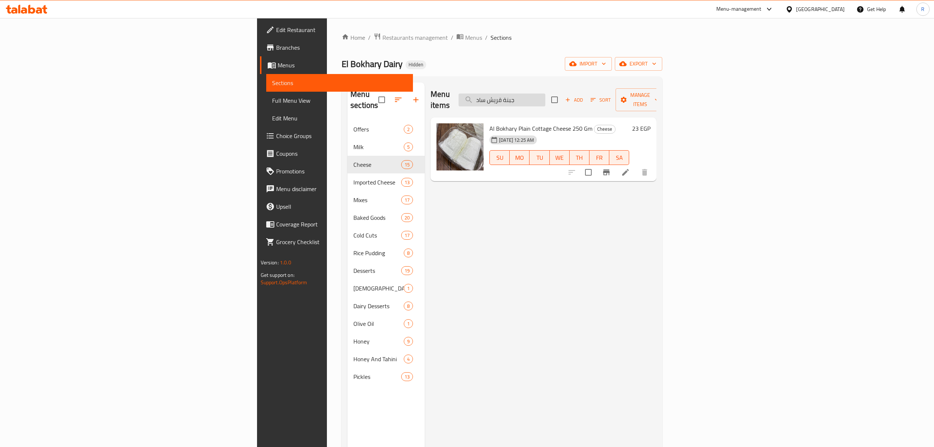
click at [546, 97] on input "جبنة قريش ساد" at bounding box center [502, 99] width 87 height 13
drag, startPoint x: 594, startPoint y: 97, endPoint x: 570, endPoint y: 102, distance: 24.7
click at [570, 102] on div "Menu items جبنة قريش ساد Add Sort Manage items" at bounding box center [544, 99] width 226 height 35
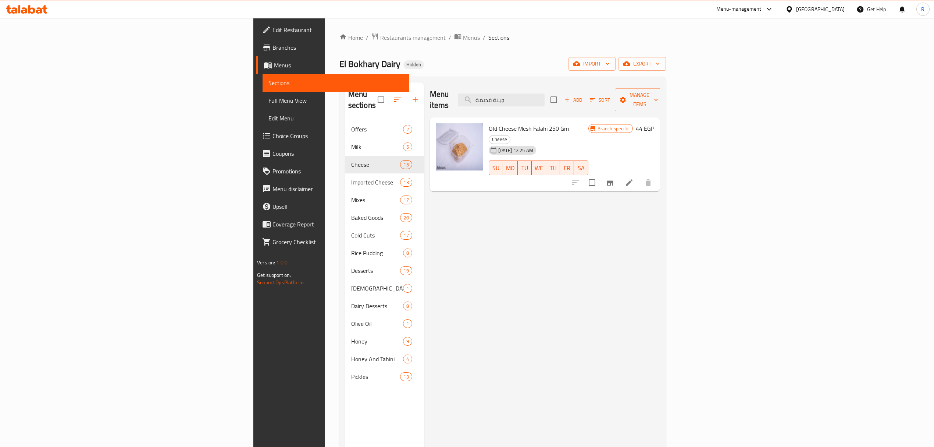
click at [489, 123] on span "Old Cheese Mesh Falahi 250 Gm" at bounding box center [529, 128] width 80 height 11
drag, startPoint x: 427, startPoint y: 117, endPoint x: 496, endPoint y: 117, distance: 69.2
click at [496, 123] on span "Old Cheese Mesh Falahi 250 Gm" at bounding box center [529, 128] width 80 height 11
copy span "Old Cheese Mesh Falahi 250 Gm"
click at [545, 93] on input "جبنة قديمة" at bounding box center [501, 99] width 87 height 13
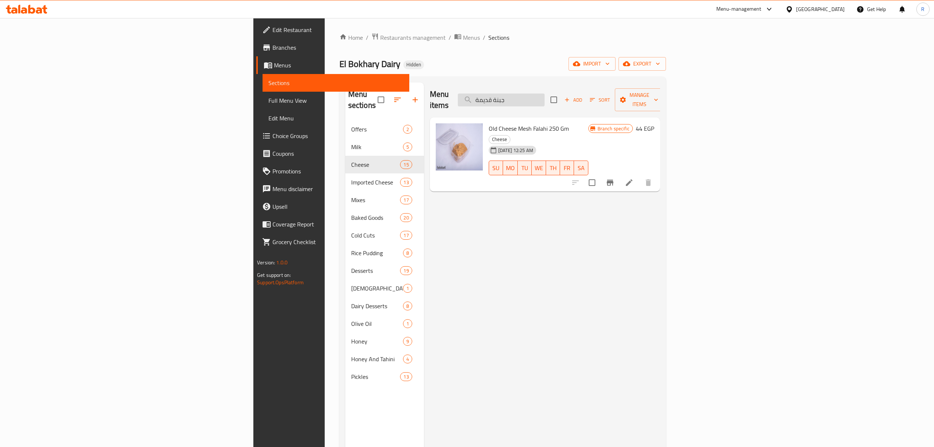
click at [545, 93] on input "جبنة قديمة" at bounding box center [501, 99] width 87 height 13
paste input "Al Bokhary Plain Cottage Cheese 250 Gm"
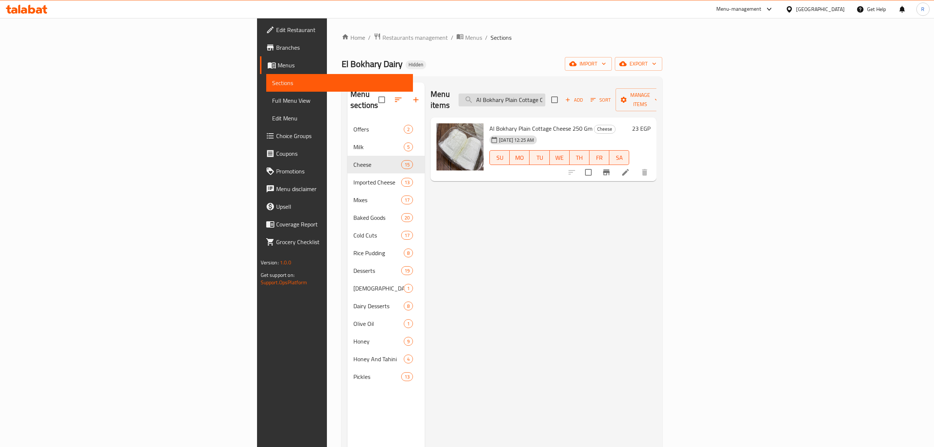
click at [546, 95] on input "Al Bokhary Plain Cottage Cheese 250 Gm" at bounding box center [502, 99] width 87 height 13
paste input "جبنة براميلي"
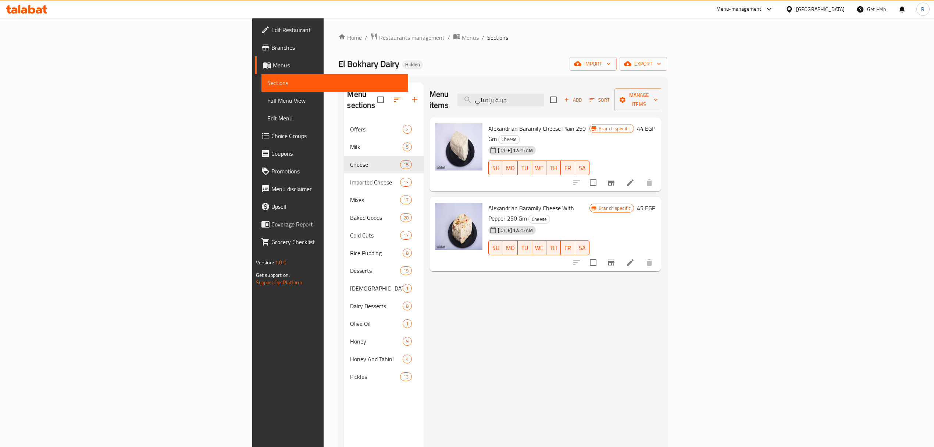
click at [489, 123] on span "Alexandrian Baramily Cheese Plain 250 Gm" at bounding box center [537, 133] width 97 height 21
drag, startPoint x: 442, startPoint y: 119, endPoint x: 523, endPoint y: 118, distance: 81.3
click at [523, 123] on span "Alexandrian Baramily Cheese Plain 250 Gm" at bounding box center [537, 133] width 97 height 21
copy span "Alexandrian Baramily Cheese Plain 250 Gm"
click at [616, 178] on icon "Branch-specific-item" at bounding box center [611, 182] width 9 height 9
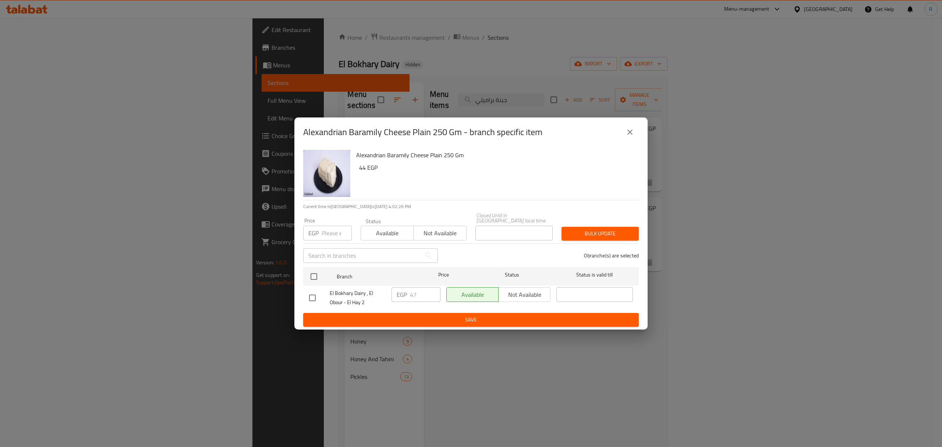
click at [634, 135] on button "close" at bounding box center [630, 132] width 18 height 18
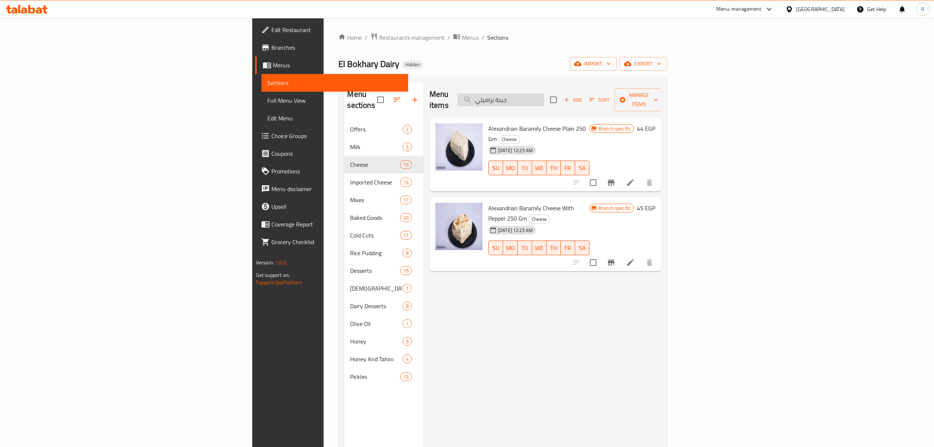
click at [544, 96] on input "جبنة براميلي" at bounding box center [501, 99] width 87 height 13
type input "جبنة براميلي"
click at [489, 202] on span "Alexandrian Baramily Cheese With Pepper 250 Gm" at bounding box center [532, 212] width 86 height 21
drag, startPoint x: 439, startPoint y: 187, endPoint x: 542, endPoint y: 185, distance: 103.4
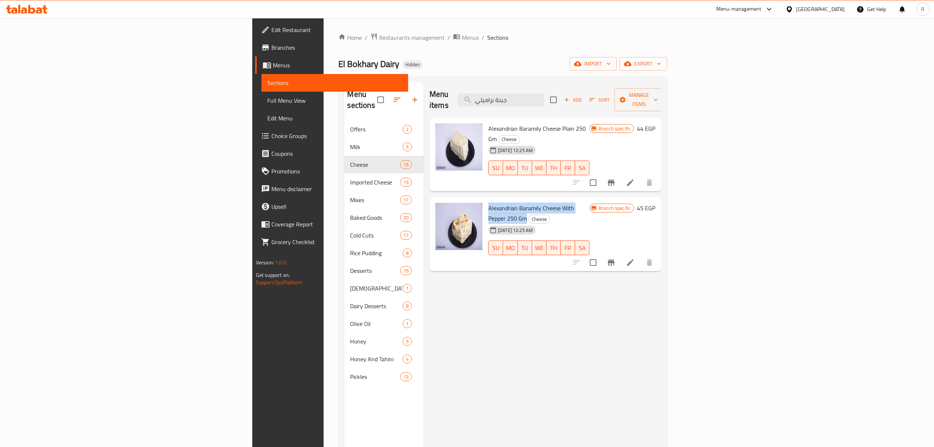
click at [542, 202] on span "Alexandrian Baramily Cheese With Pepper 250 Gm" at bounding box center [532, 212] width 86 height 21
copy span "Alexandrian Baramily Cheese With Pepper 250 Gm"
click at [620, 253] on button "Branch-specific-item" at bounding box center [612, 262] width 18 height 18
click at [544, 95] on input "جبنة براميلي" at bounding box center [501, 99] width 87 height 13
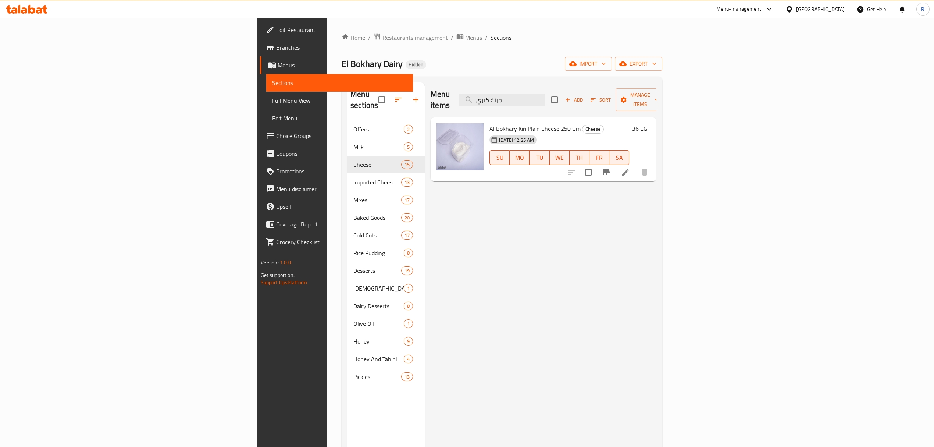
click at [490, 123] on span "Al Bokhary Kiri Plain Cheese 250 Gm" at bounding box center [535, 128] width 91 height 11
drag, startPoint x: 429, startPoint y: 117, endPoint x: 508, endPoint y: 117, distance: 79.5
click at [508, 123] on span "Al Bokhary Kiri Plain Cheese 250 Gm" at bounding box center [535, 128] width 91 height 11
copy span "Al Bokhary Kiri Plain Cheese 250 Gm"
click at [546, 93] on input "جبنة كيري" at bounding box center [502, 99] width 87 height 13
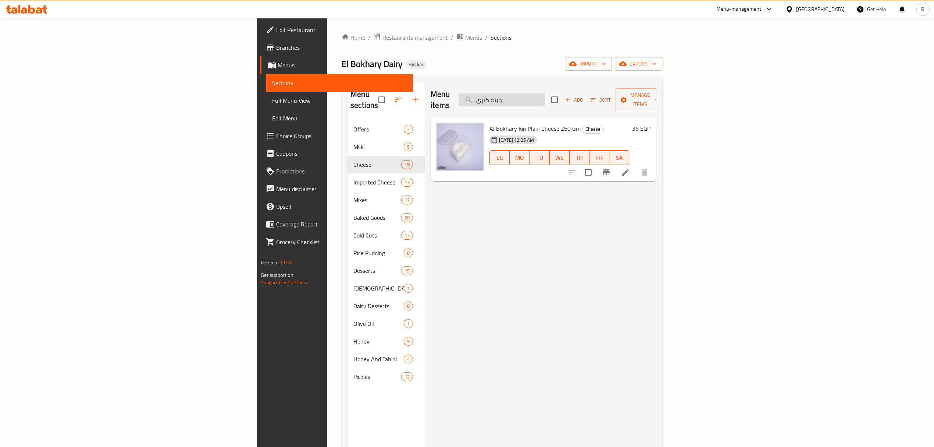
click at [546, 93] on input "جبنة كيري" at bounding box center [502, 99] width 87 height 13
paste input "لح خفيف طبيعي البخاري 250 جرام"
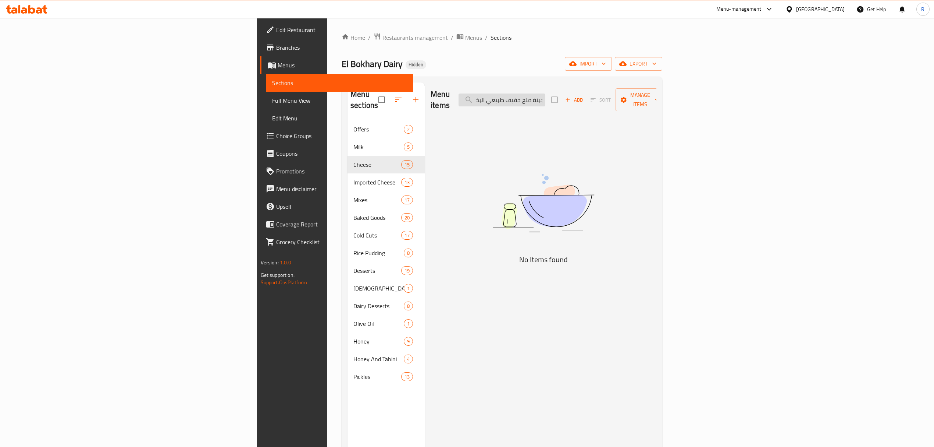
click at [546, 95] on input "جبنة ملح خفيف طبيعي البخاري 250 جرام" at bounding box center [502, 99] width 87 height 13
drag, startPoint x: 585, startPoint y: 95, endPoint x: 539, endPoint y: 107, distance: 47.6
click at [540, 107] on div "Menu items جبنة ملح خفيف طبيعي البخاري 250 جرام Add Sort Manage items No Items …" at bounding box center [541, 305] width 232 height 447
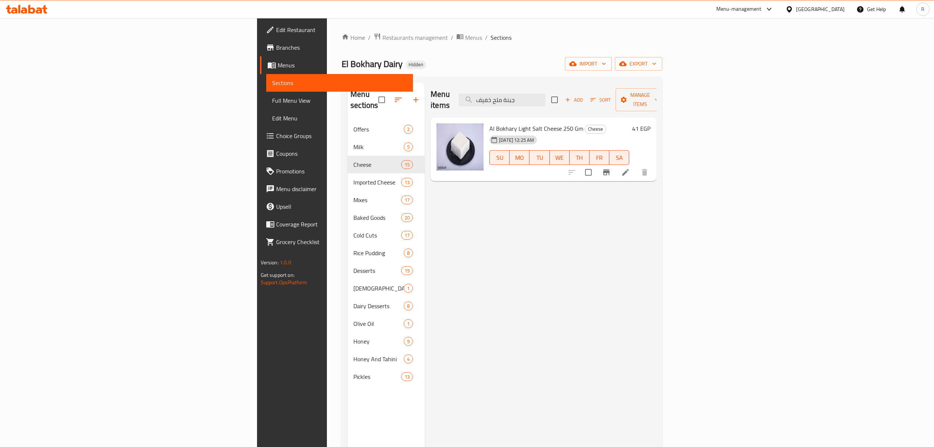
click at [490, 123] on span "Al Bokhary Light Salt Cheese 250 Gm" at bounding box center [537, 128] width 94 height 11
drag, startPoint x: 428, startPoint y: 119, endPoint x: 511, endPoint y: 119, distance: 82.4
click at [511, 123] on span "Al Bokhary Light Salt Cheese 250 Gm" at bounding box center [537, 128] width 94 height 11
copy span "Al Bokhary Light Salt Cheese 250 Gm"
click at [546, 94] on input "جبنة ملح خفيف" at bounding box center [502, 99] width 87 height 13
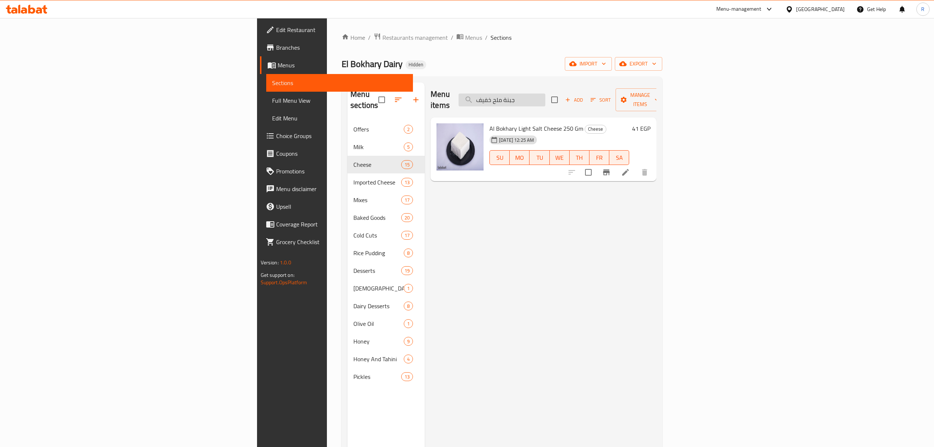
click at [546, 94] on input "جبنة ملح خفيف" at bounding box center [502, 99] width 87 height 13
paste input "اسطنبولي خزين 250 جرام"
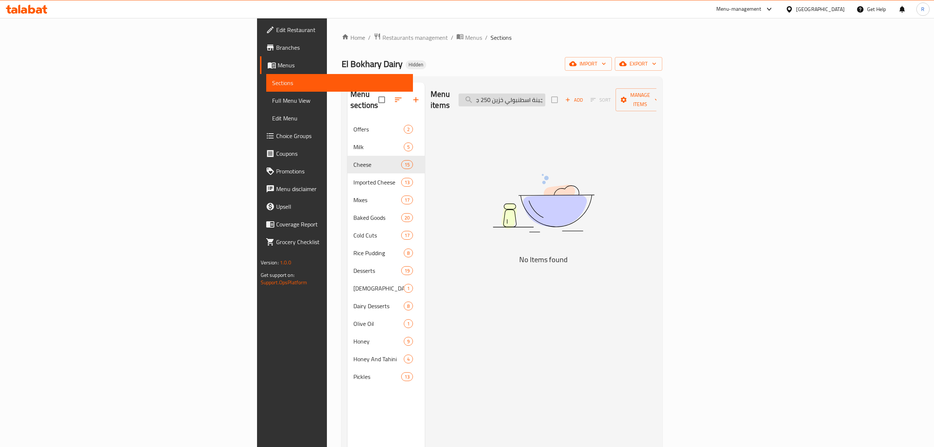
click at [546, 98] on input "جبنة اسطنبولي خزين 250 جرام" at bounding box center [502, 99] width 87 height 13
drag, startPoint x: 590, startPoint y: 98, endPoint x: 555, endPoint y: 100, distance: 35.0
click at [546, 100] on input "جبنة اسطنبولي خزين 250 جرام" at bounding box center [502, 99] width 87 height 13
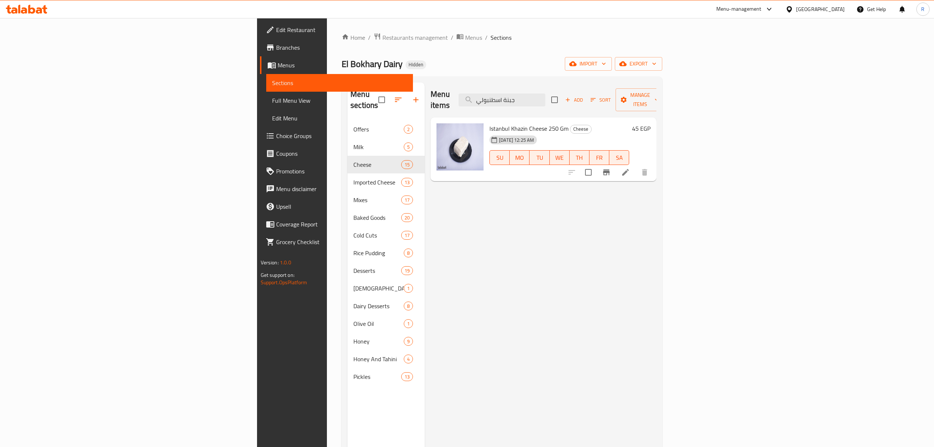
click at [490, 123] on span "Istanbul Khazin Cheese 250 Gm" at bounding box center [529, 128] width 79 height 11
drag, startPoint x: 430, startPoint y: 120, endPoint x: 494, endPoint y: 121, distance: 64.0
click at [501, 123] on span "Istanbul Khazin Cheese 250 Gm" at bounding box center [529, 128] width 79 height 11
copy span "Istanbul Khazin Cheese 250 Gm"
click at [546, 101] on input "جبنة اسطنبولي" at bounding box center [502, 99] width 87 height 13
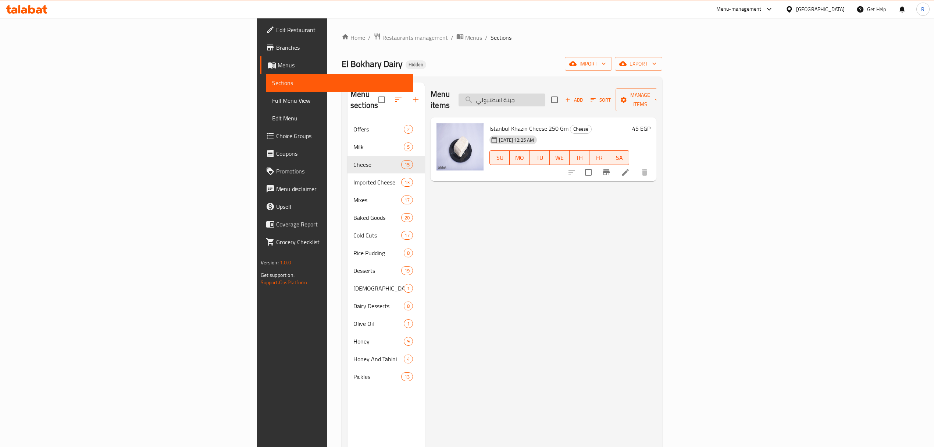
click at [546, 100] on input "جبنة اسطنبولي" at bounding box center [502, 99] width 87 height 13
paste input "قشطة بلدي 250 جرام"
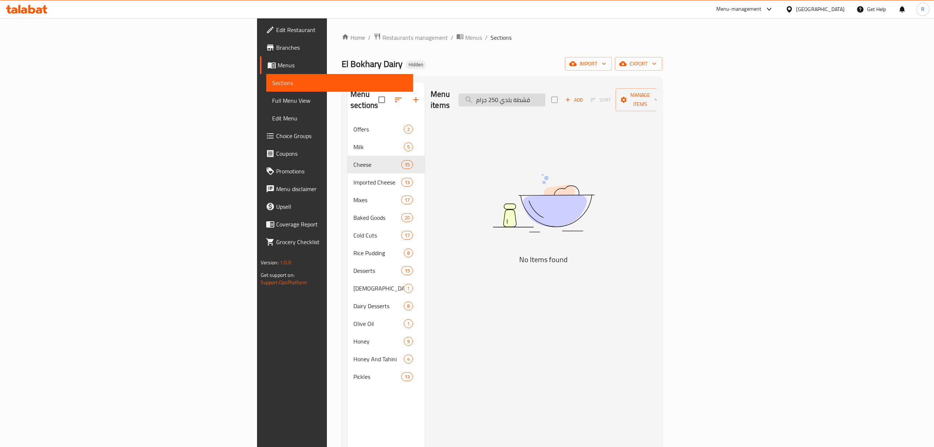
click at [546, 96] on input "قشطة بلدي 250 جرام" at bounding box center [502, 99] width 87 height 13
drag, startPoint x: 598, startPoint y: 96, endPoint x: 565, endPoint y: 99, distance: 32.9
click at [546, 99] on input "قشطة بلدي 250 جرام" at bounding box center [502, 99] width 87 height 13
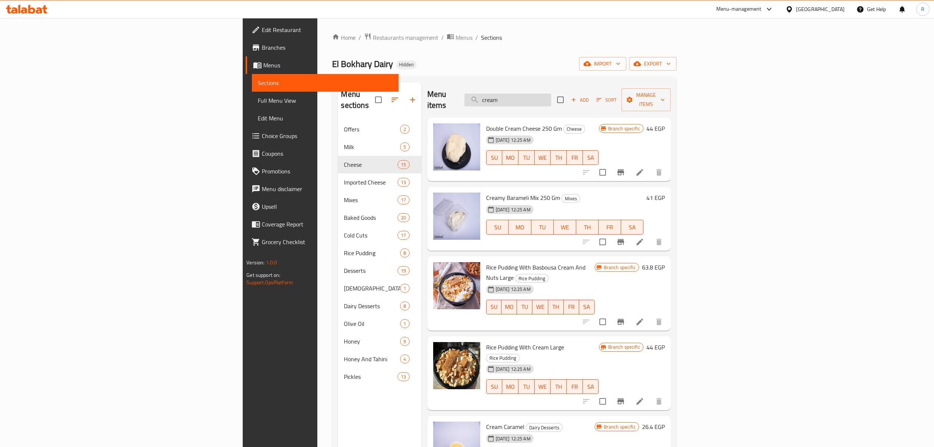
click at [551, 94] on input "cream" at bounding box center [508, 99] width 87 height 13
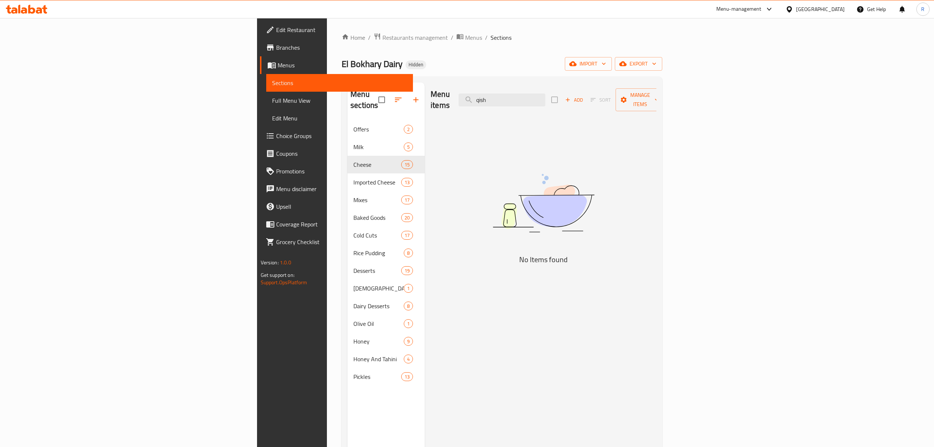
type input "qish"
click at [571, 96] on icon "button" at bounding box center [568, 99] width 7 height 7
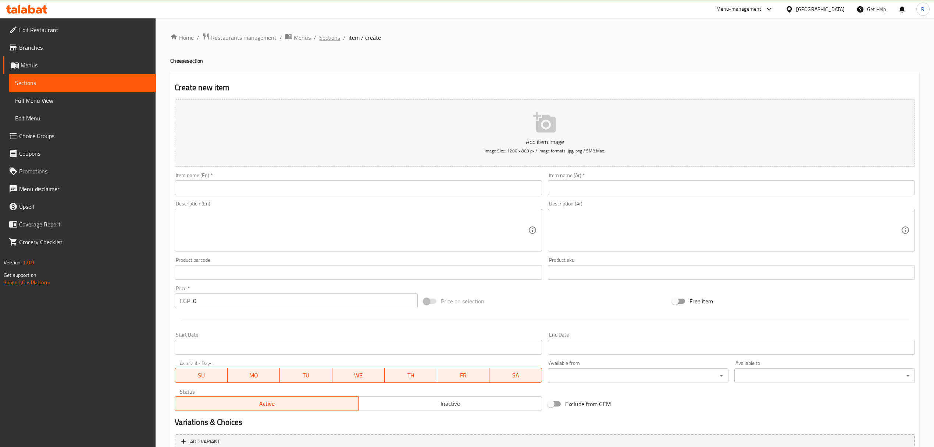
click at [327, 38] on span "Sections" at bounding box center [329, 37] width 21 height 9
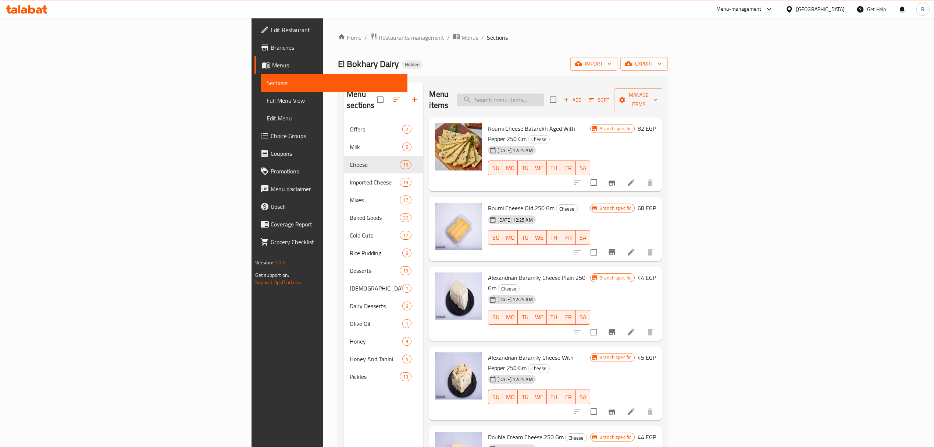
click at [544, 93] on input "search" at bounding box center [500, 99] width 87 height 13
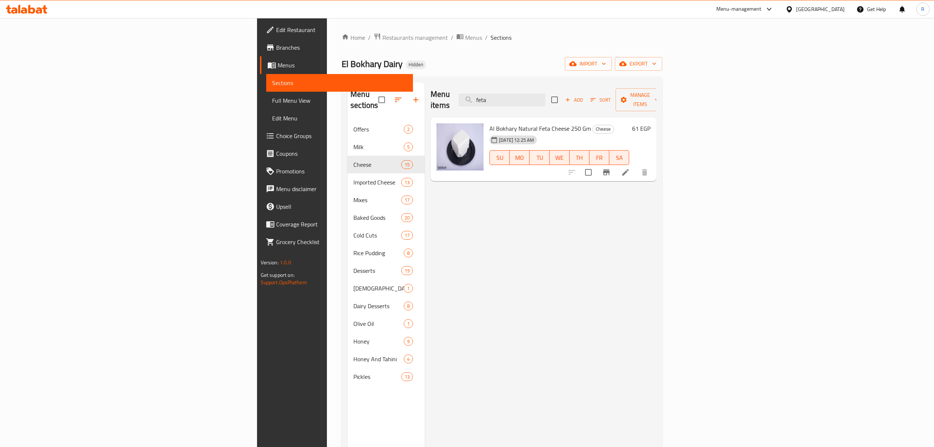
click at [490, 123] on span "Al Bokhary Natural Feta Cheese 250 Gm" at bounding box center [541, 128] width 102 height 11
drag, startPoint x: 429, startPoint y: 118, endPoint x: 519, endPoint y: 116, distance: 90.9
click at [519, 123] on span "Al Bokhary Natural Feta Cheese 250 Gm" at bounding box center [541, 128] width 102 height 11
copy span "Al Bokhary Natural Feta Cheese 250 Gm"
click at [546, 94] on input "feta" at bounding box center [502, 99] width 87 height 13
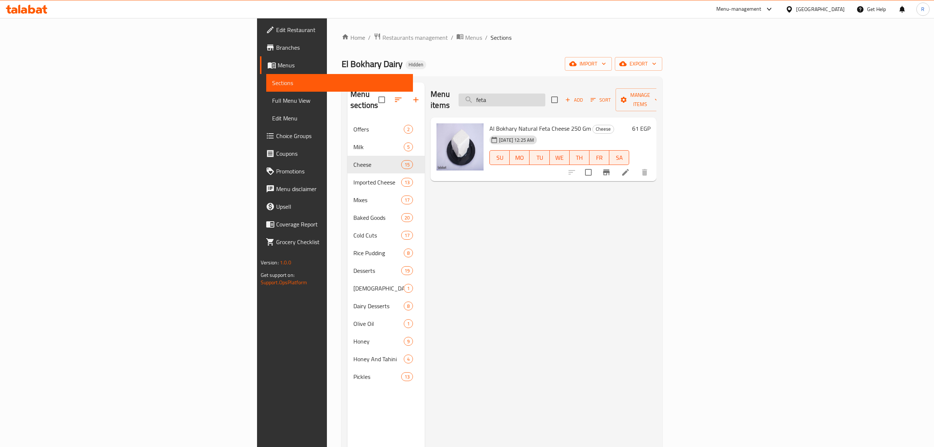
click at [546, 94] on input "feta" at bounding box center [502, 99] width 87 height 13
click at [546, 95] on input "feta" at bounding box center [502, 99] width 87 height 13
click at [546, 97] on input "feta" at bounding box center [502, 99] width 87 height 13
paste input "جبنة دوبل كريم 250 جرام"
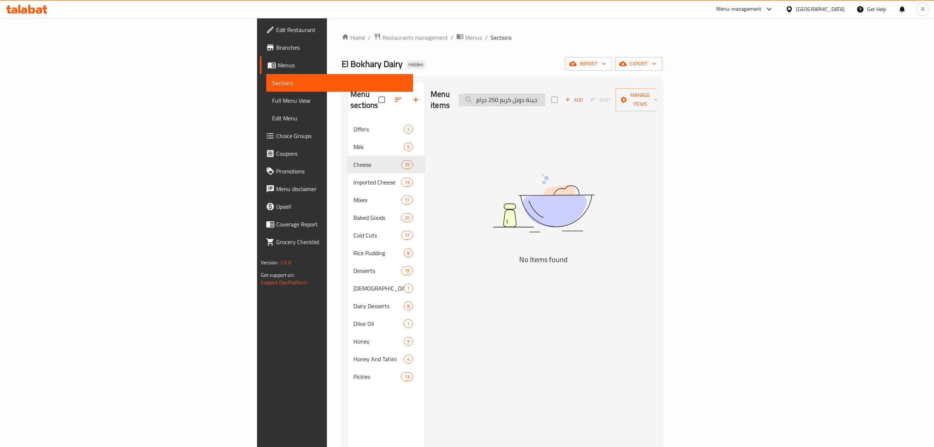
click at [546, 96] on input "جبنة دوبل كريم 250 جرام" at bounding box center [502, 99] width 87 height 13
drag, startPoint x: 592, startPoint y: 96, endPoint x: 544, endPoint y: 100, distance: 48.0
click at [544, 100] on div "Menu items جبنة دوبل كريم 250 جرام Add Sort Manage items" at bounding box center [544, 99] width 226 height 35
drag, startPoint x: 605, startPoint y: 97, endPoint x: 557, endPoint y: 98, distance: 48.2
click at [546, 98] on input "جبنة دوبل كريم 250 جرام" at bounding box center [502, 99] width 87 height 13
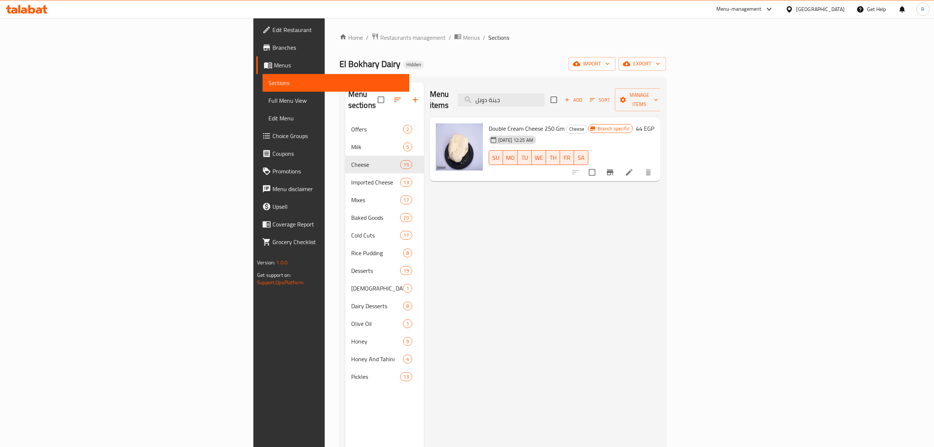
type input "جبنة دوبل"
click at [489, 123] on span "Double Cream Cheese 250 Gm" at bounding box center [527, 128] width 76 height 11
drag, startPoint x: 439, startPoint y: 118, endPoint x: 492, endPoint y: 118, distance: 52.6
click at [492, 123] on span "Double Cream Cheese 250 Gm" at bounding box center [527, 128] width 76 height 11
click at [545, 97] on input "جبنة دوبل" at bounding box center [501, 99] width 87 height 13
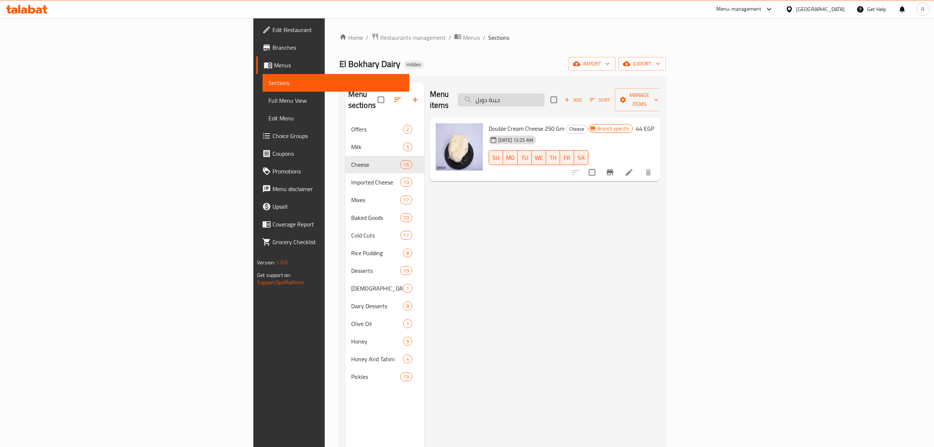
click at [545, 97] on input "جبنة دوبل" at bounding box center [501, 99] width 87 height 13
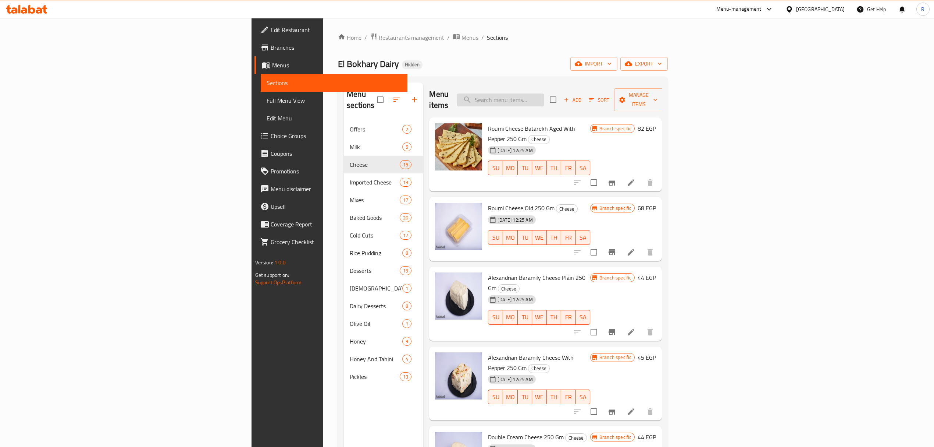
paste input "قشطة بلدي 250 جرام"
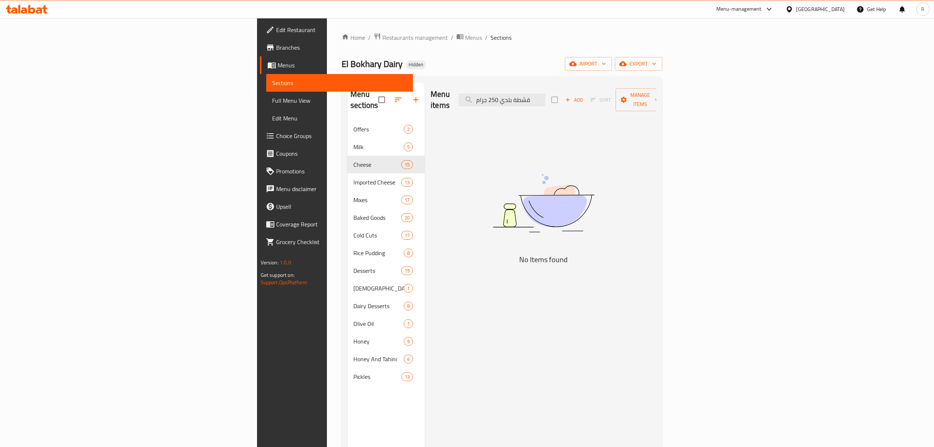
type input "قشطة بلدي 250 جرام"
click at [571, 97] on icon "button" at bounding box center [568, 99] width 7 height 7
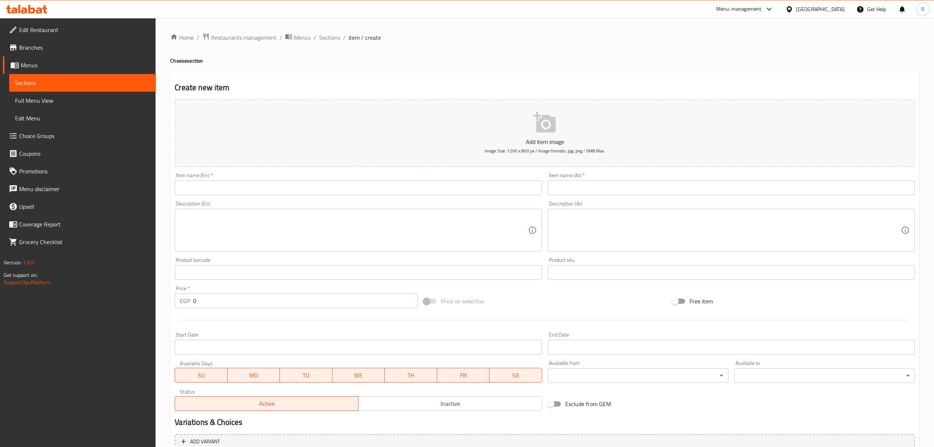
click at [641, 181] on input "text" at bounding box center [731, 187] width 367 height 15
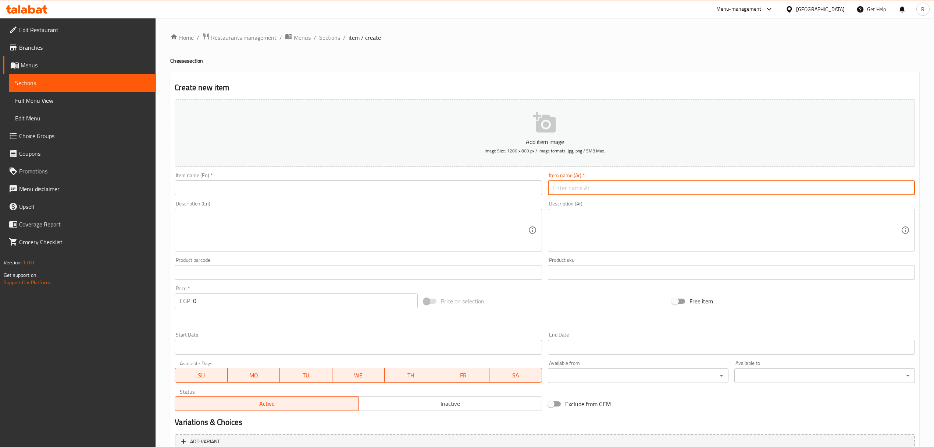
paste input "قشطة بلدي 250 جرام"
type input "قشطة بلدي 250 جرام"
click at [602, 184] on input "قشطة بلدي 250 جرام" at bounding box center [731, 187] width 367 height 15
click at [602, 185] on input "قشطة بلدي 250 جرام" at bounding box center [731, 187] width 367 height 15
click at [475, 190] on input "text" at bounding box center [358, 187] width 367 height 15
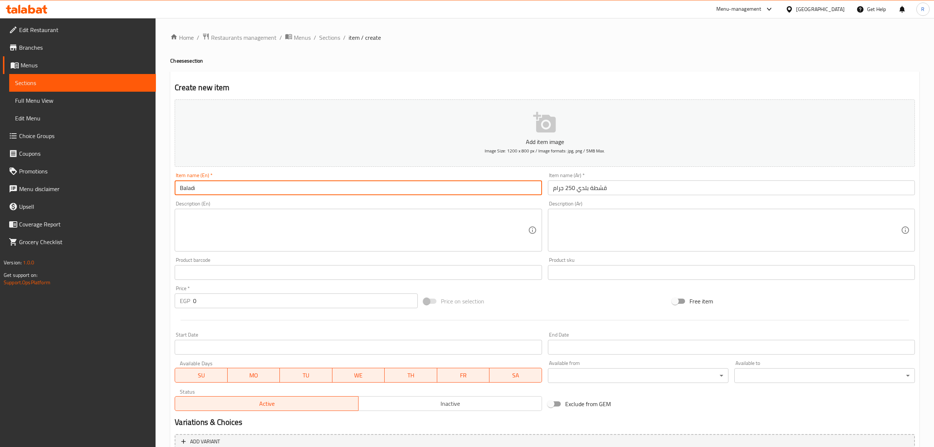
paste input "Qeshta"
type input "Baladi Qeshta 250 Gm"
click at [266, 299] on input "0" at bounding box center [305, 300] width 224 height 15
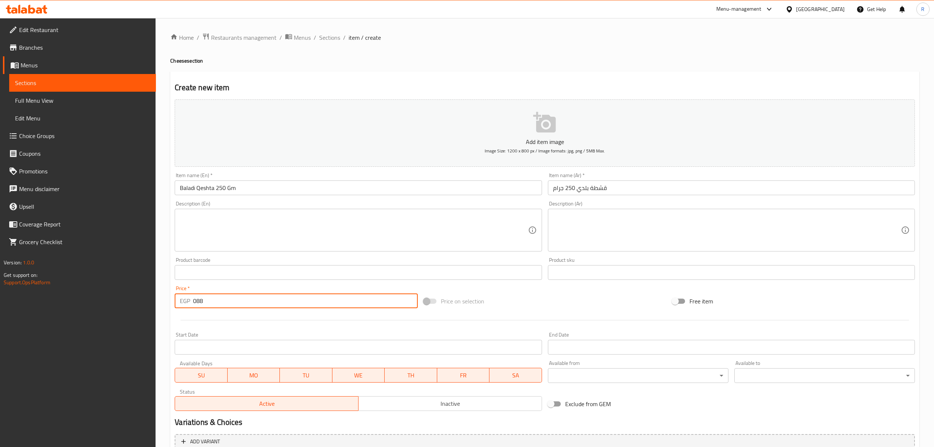
type input "088"
click at [440, 405] on span "Inactive" at bounding box center [451, 403] width 178 height 11
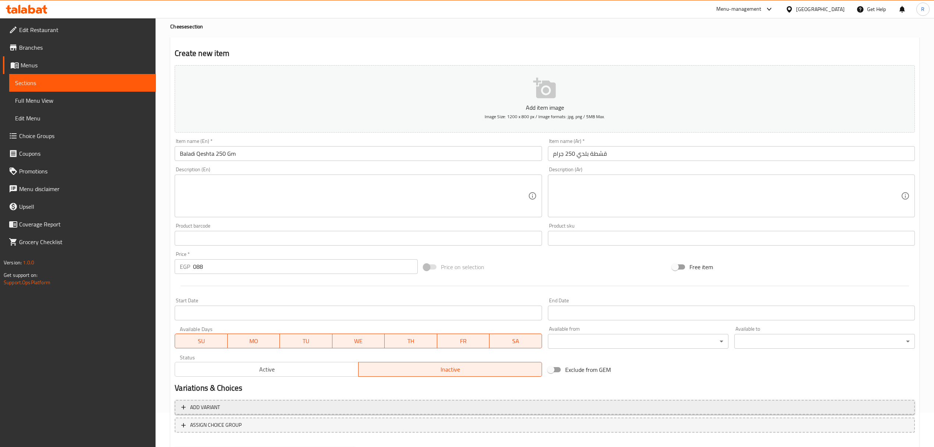
scroll to position [72, 0]
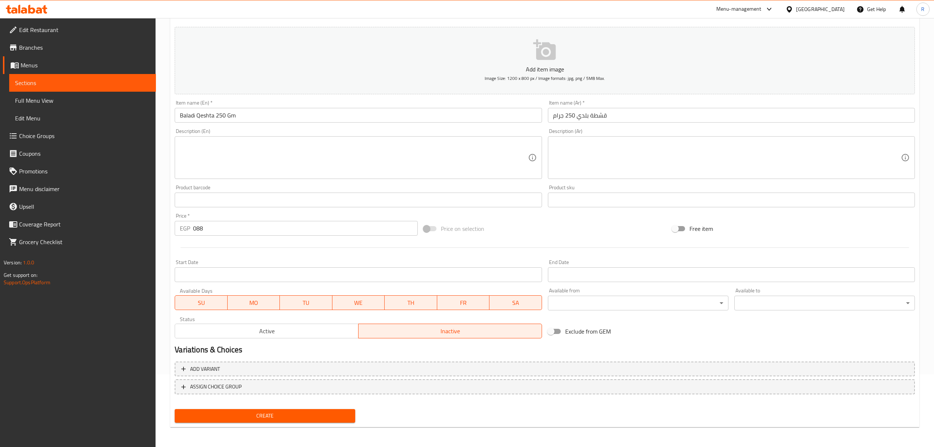
click at [266, 412] on span "Create" at bounding box center [265, 415] width 169 height 9
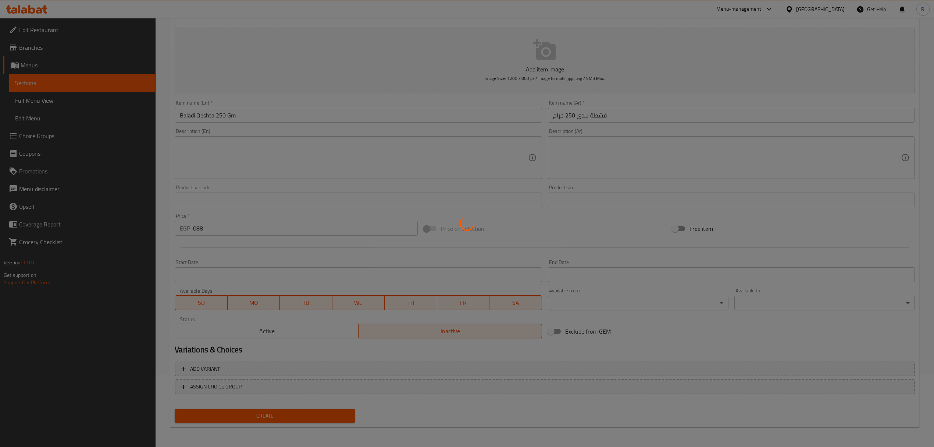
type input "0"
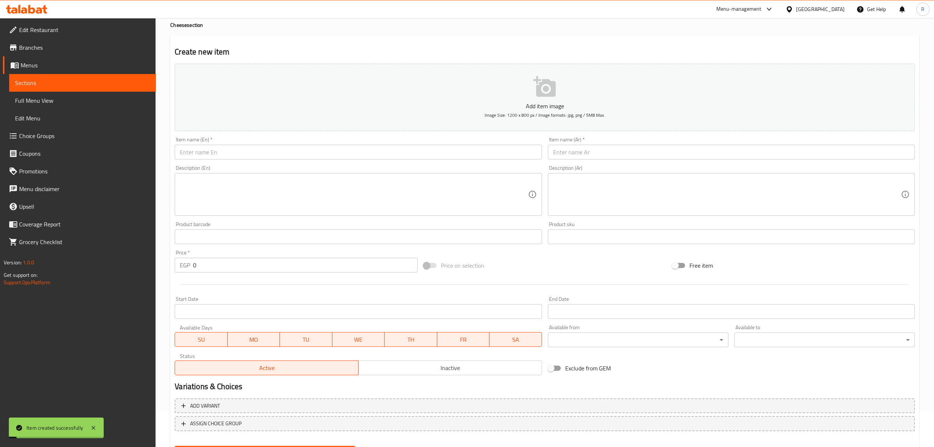
scroll to position [0, 0]
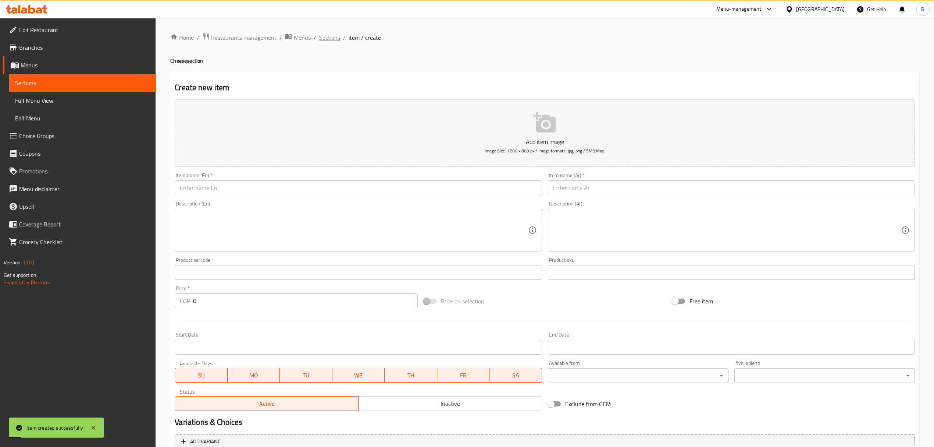
click at [337, 39] on span "Sections" at bounding box center [329, 37] width 21 height 9
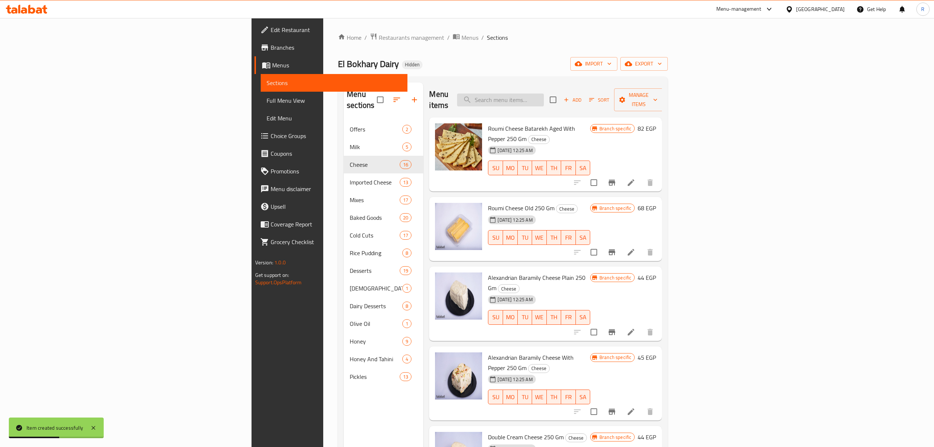
click at [544, 93] on input "search" at bounding box center [500, 99] width 87 height 13
paste input "لبنة طبيعى البخارى 250 جرام"
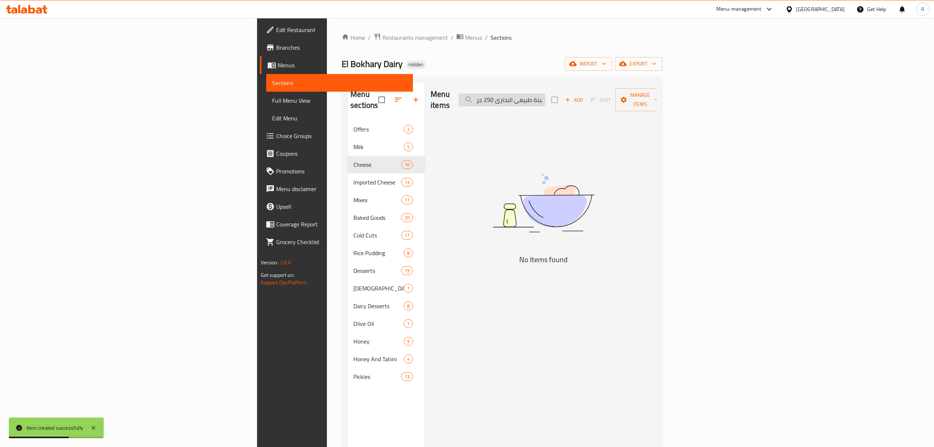
click at [546, 93] on input "لبنة طبيعى البخارى 250 جرام" at bounding box center [502, 99] width 87 height 13
drag, startPoint x: 594, startPoint y: 93, endPoint x: 557, endPoint y: 100, distance: 37.4
click at [546, 100] on input "لبنة طبيعى البخارى 250 جرام" at bounding box center [502, 99] width 87 height 13
click at [546, 93] on input "لبنة طبيعى" at bounding box center [502, 99] width 87 height 13
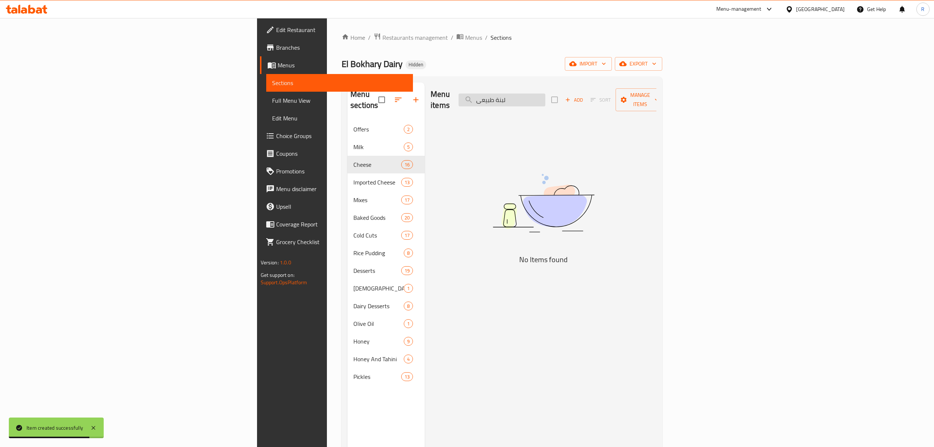
click at [546, 93] on input "لبنة طبيعى" at bounding box center [502, 99] width 87 height 13
click at [546, 96] on input "لبنة طبيعى" at bounding box center [502, 99] width 87 height 13
type input "لبنة"
click at [586, 94] on button "Add" at bounding box center [575, 99] width 24 height 11
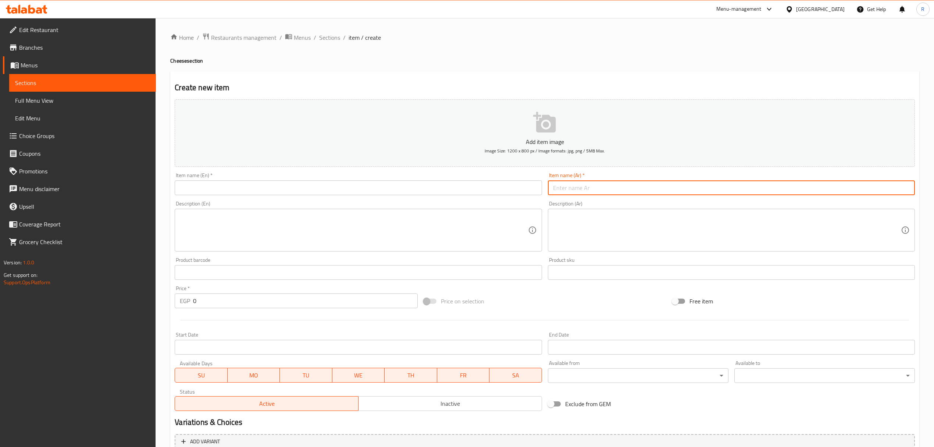
click at [592, 192] on input "text" at bounding box center [731, 187] width 367 height 15
paste input "لبنة طبيعى البخارى 250 جرام"
type input "لبنة طبيعى البخارى 250 جرام"
click at [397, 403] on span "Inactive" at bounding box center [451, 403] width 178 height 11
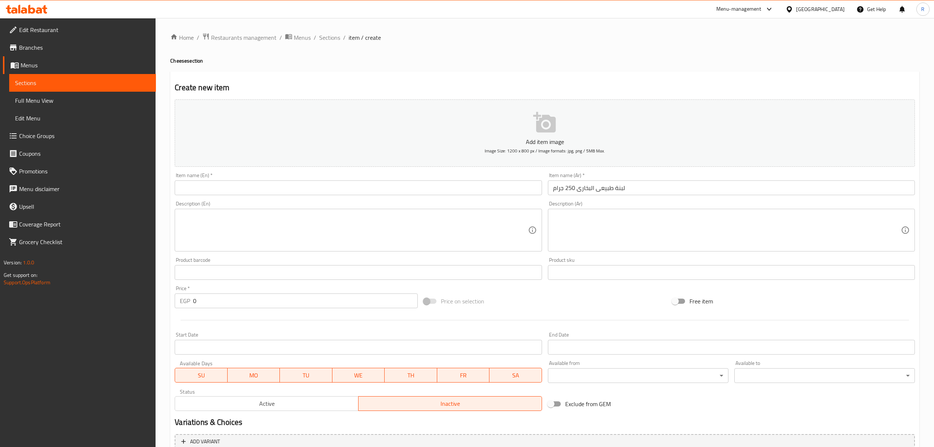
click at [663, 190] on input "لبنة طبيعى البخارى 250 جرام" at bounding box center [731, 187] width 367 height 15
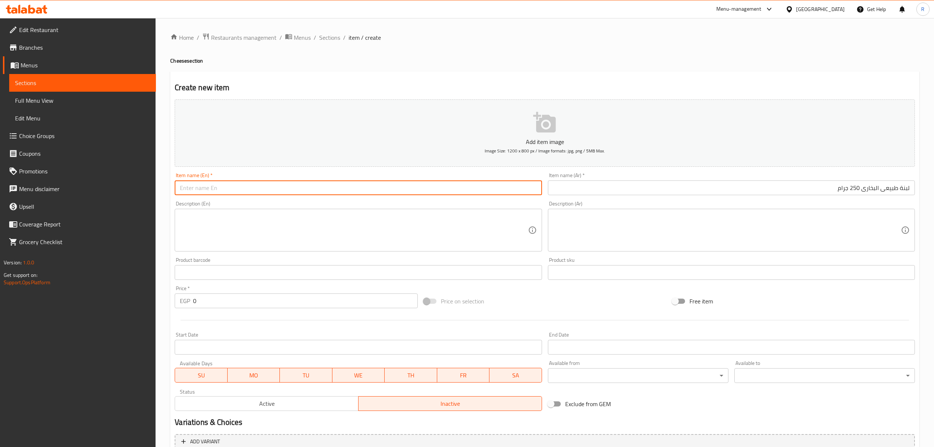
paste input "Al Bokhary"
type input "Al Bokhary"
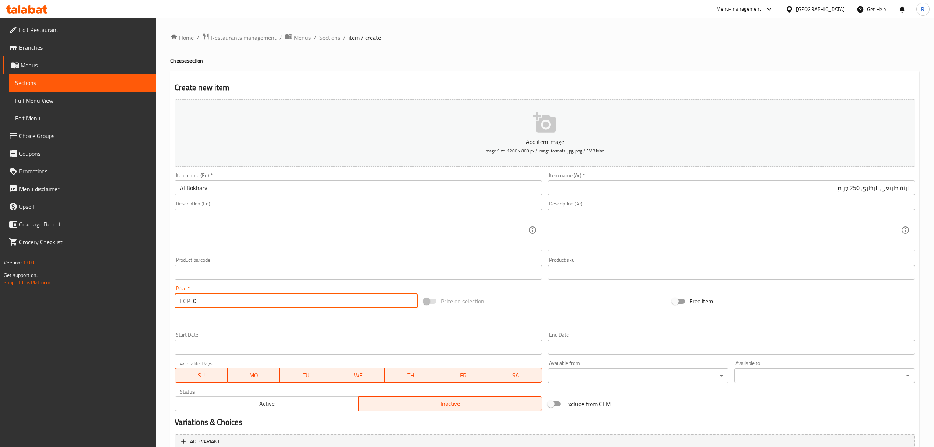
click at [281, 304] on input "0" at bounding box center [305, 300] width 224 height 15
type input "070"
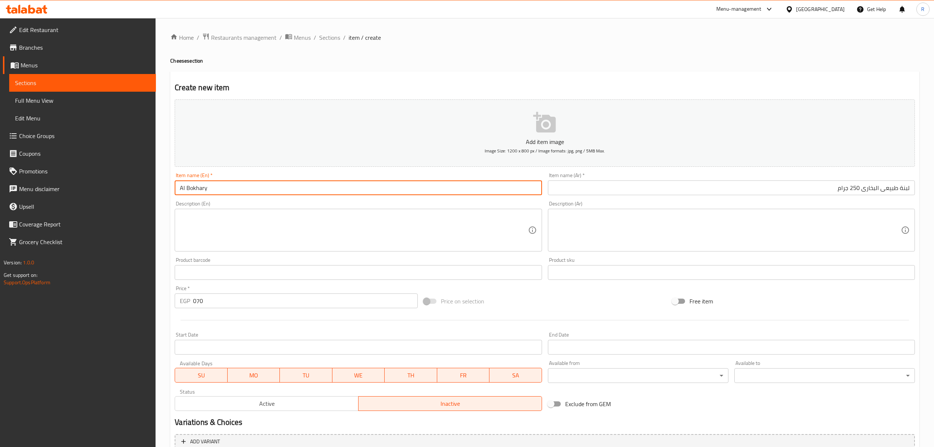
click at [356, 193] on input "Al Bokhary" at bounding box center [358, 187] width 367 height 15
paste input "Natural Bukhari Labneh 250g"
click at [238, 186] on input "Al Bokhary Natural Bukhari Labneh 250g" at bounding box center [358, 187] width 367 height 15
click at [238, 189] on input "Al Bokhary Natural Bukhari Labneh 250g" at bounding box center [358, 187] width 367 height 15
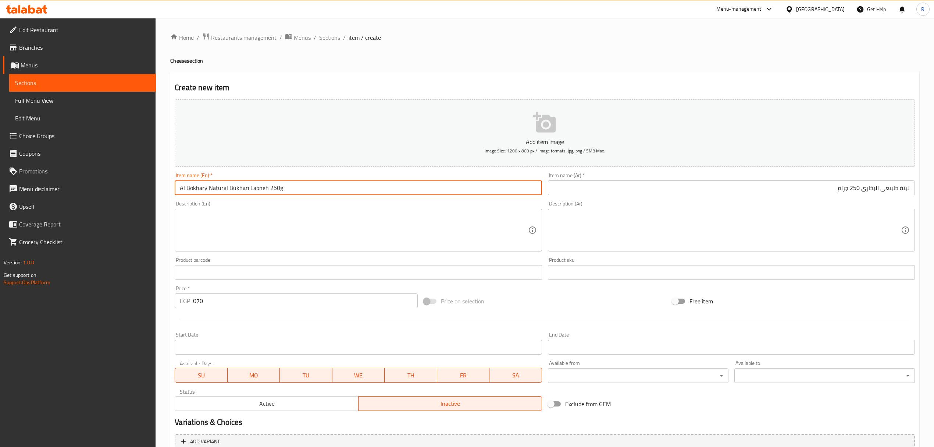
click at [239, 189] on input "Al Bokhary Natural Bukhari Labneh 250g" at bounding box center [358, 187] width 367 height 15
click at [290, 188] on input "Al Bokhary Natural Labneh 250g" at bounding box center [358, 187] width 367 height 15
type input "Al Bokhary Natural Labneh 250g"
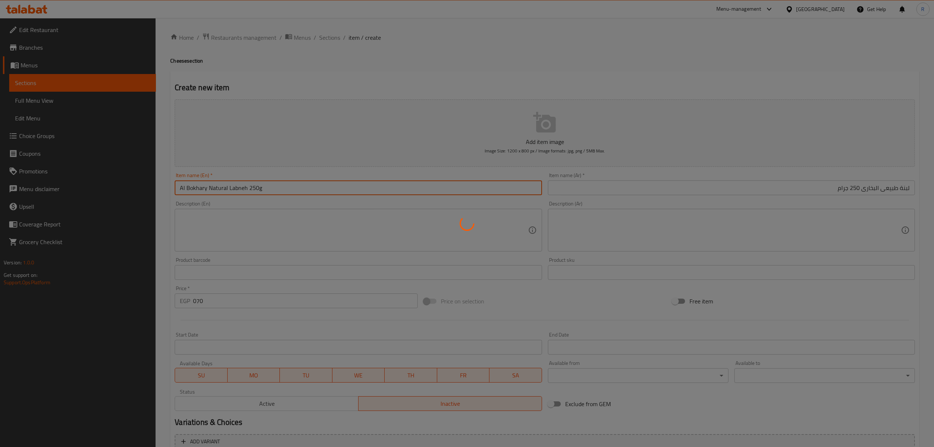
type input "0"
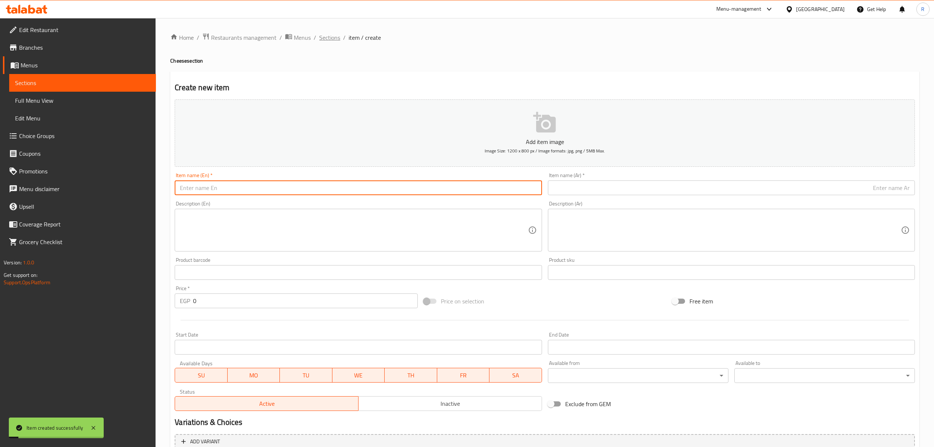
click at [327, 38] on span "Sections" at bounding box center [329, 37] width 21 height 9
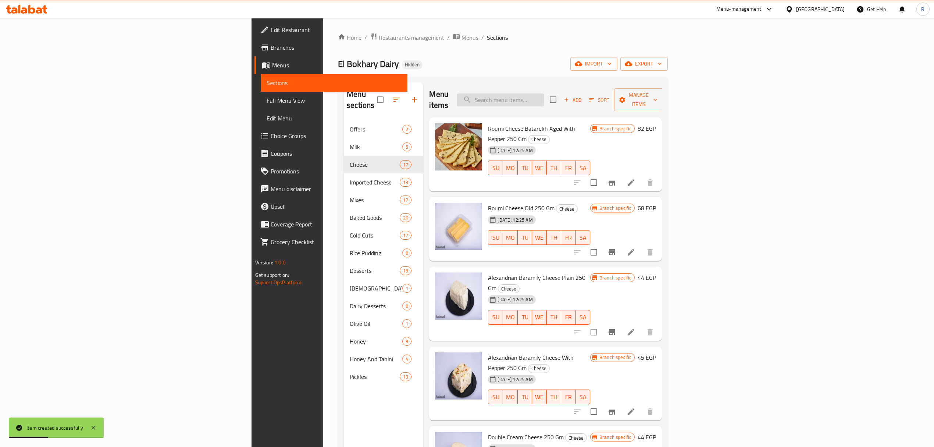
click at [544, 99] on input "search" at bounding box center [500, 99] width 87 height 13
paste input "كاب موس كراميل"
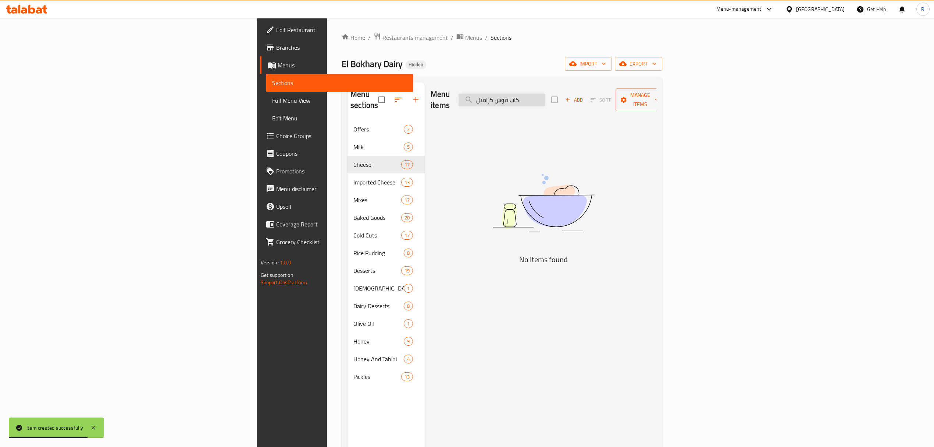
click at [546, 95] on input "كاب موس كراميل" at bounding box center [502, 99] width 87 height 13
click at [546, 96] on input "موس كراميل" at bounding box center [502, 99] width 87 height 13
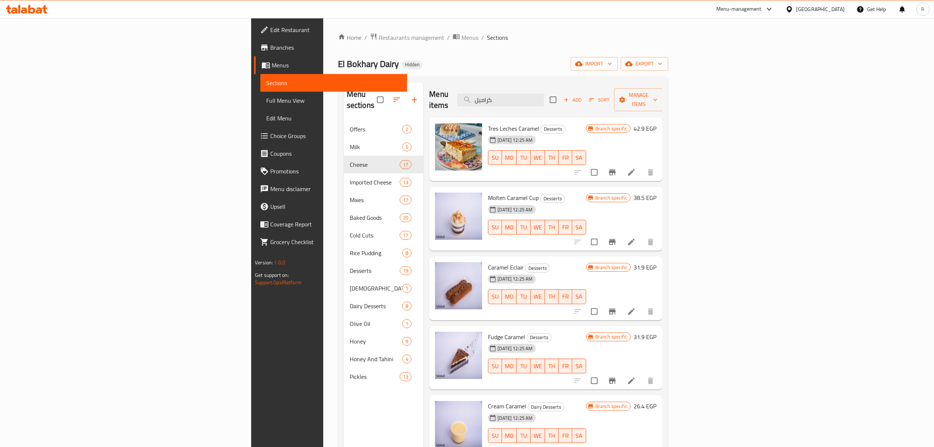
type input "كراميل"
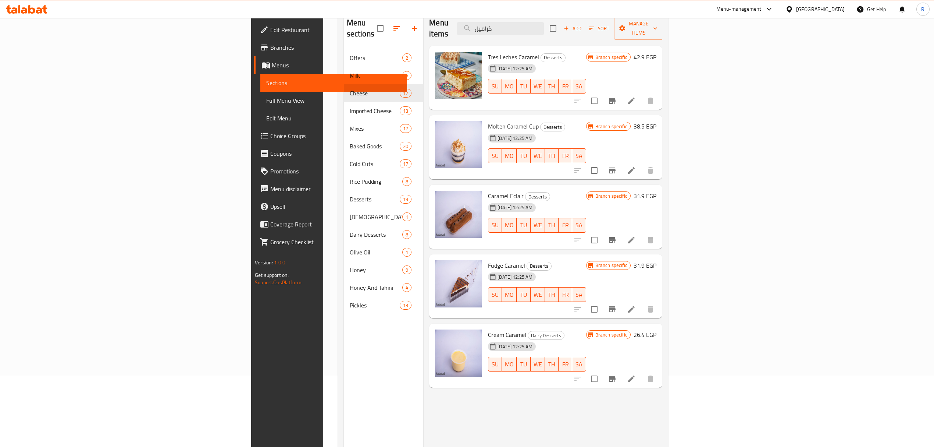
scroll to position [5, 0]
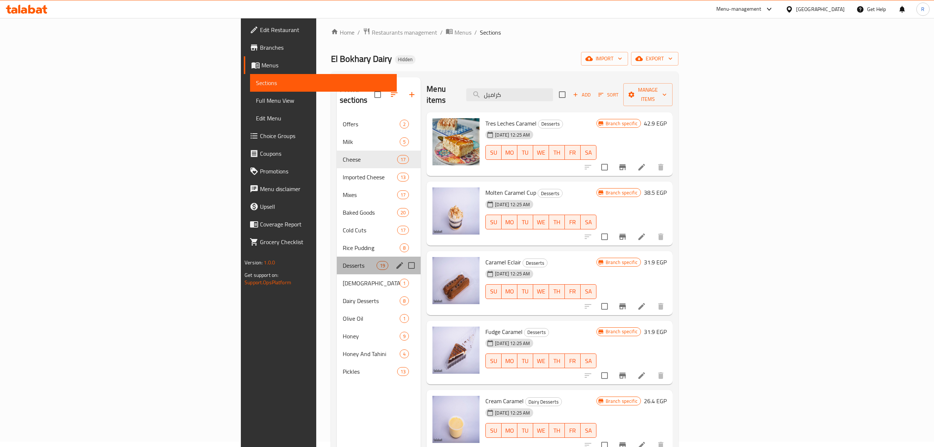
click at [337, 256] on div "Desserts 19" at bounding box center [379, 265] width 84 height 18
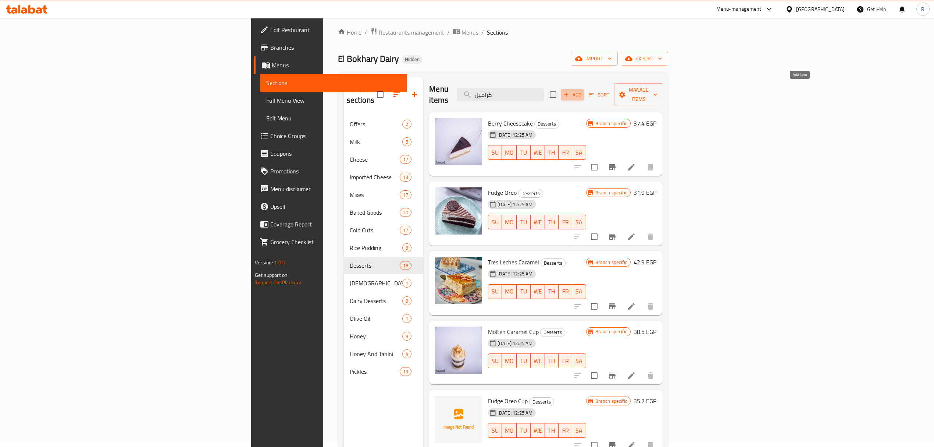
click at [583, 91] on span "Add" at bounding box center [573, 95] width 20 height 8
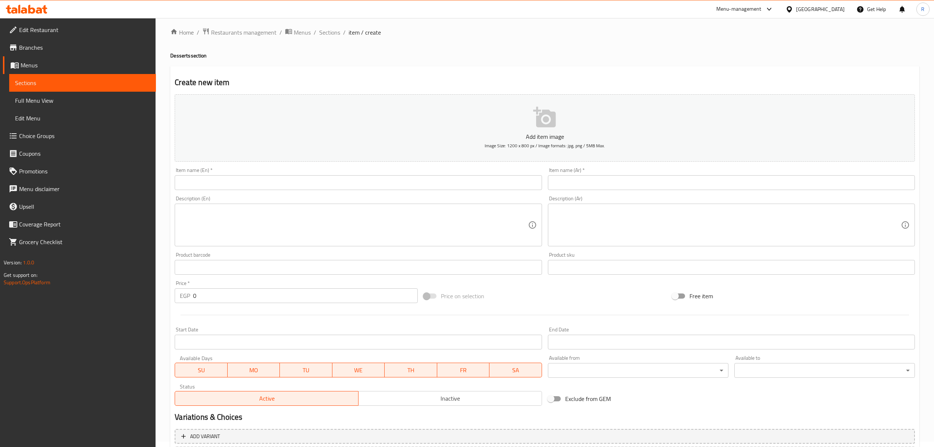
click at [308, 178] on input "text" at bounding box center [358, 182] width 367 height 15
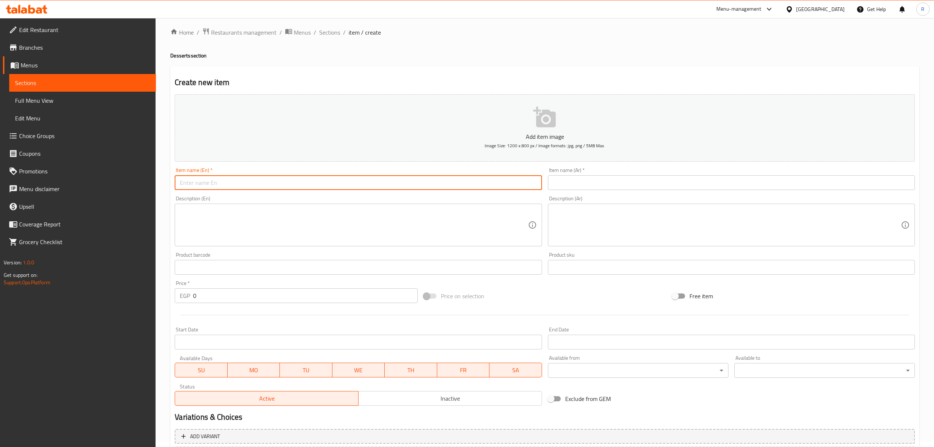
paste input "كاب موس كراميل Cap Mousse Caramel 50.00"
click at [220, 186] on input "كاب موس كراميل Cap Mousse Caramel 50.00" at bounding box center [358, 182] width 367 height 15
drag, startPoint x: 222, startPoint y: 184, endPoint x: 170, endPoint y: 185, distance: 52.6
click at [170, 185] on div "Home / Restaurants management / Menus / Sections / item / create Desserts secti…" at bounding box center [545, 264] width 779 height 502
type input "Cap Mousse Caramel 50.00"
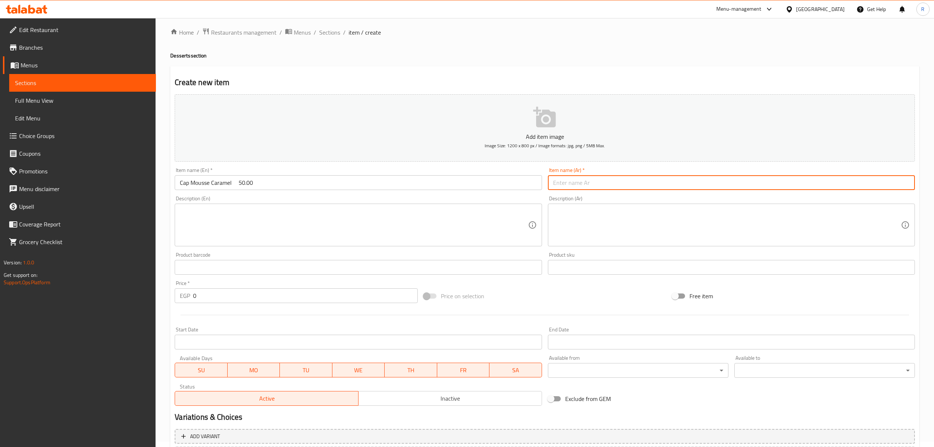
drag, startPoint x: 588, startPoint y: 182, endPoint x: 583, endPoint y: 183, distance: 4.7
click at [588, 182] on input "text" at bounding box center [731, 182] width 367 height 15
paste input "كاب موس كراميل"
type input "كاب موس كراميل"
click at [195, 185] on input "Cap Mousse Caramel 50.00" at bounding box center [358, 182] width 367 height 15
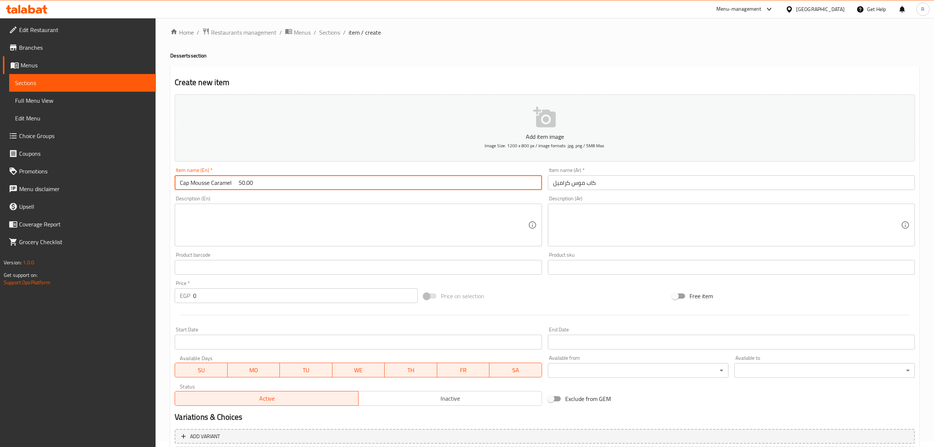
drag, startPoint x: 195, startPoint y: 185, endPoint x: 177, endPoint y: 187, distance: 17.8
click at [177, 187] on input "Cap Mousse Caramel 50.00" at bounding box center [358, 182] width 367 height 15
click at [221, 182] on input "Mousse Caramel 50.00" at bounding box center [358, 182] width 367 height 15
click at [247, 185] on input "Mousse Caramel Cup 50.00" at bounding box center [358, 182] width 367 height 15
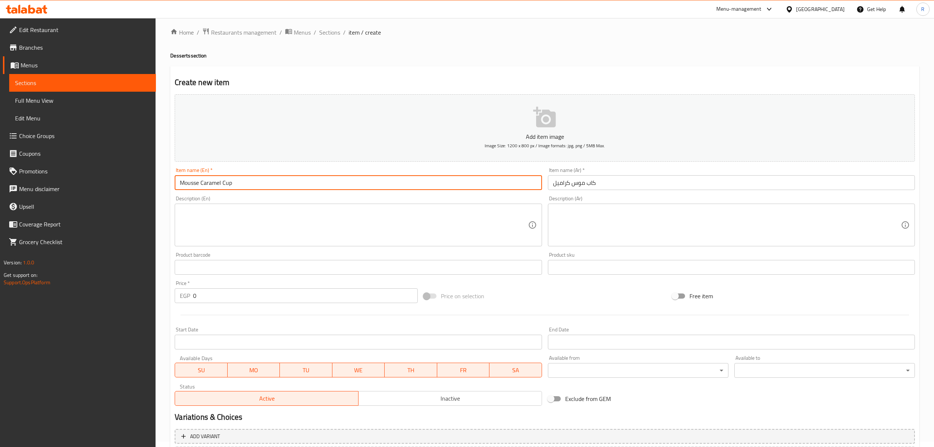
type input "Mousse Caramel Cup"
click at [266, 298] on input "0" at bounding box center [305, 295] width 224 height 15
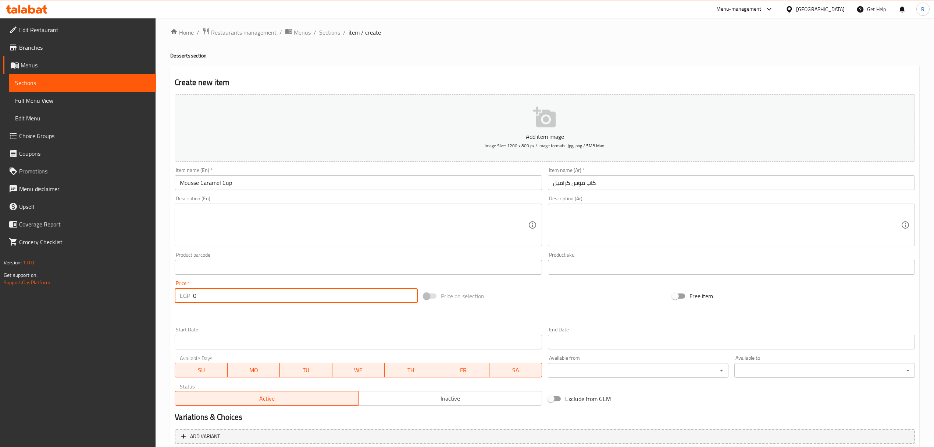
paste input "50.00"
type input "050.00"
click at [197, 184] on input "Mousse Caramel Cup" at bounding box center [358, 182] width 367 height 15
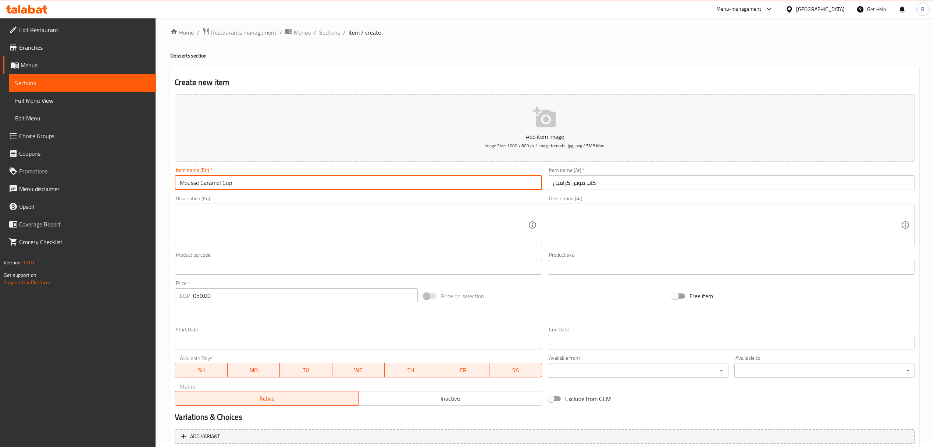
click at [197, 184] on input "Mousse Caramel Cup" at bounding box center [358, 182] width 367 height 15
click at [202, 183] on input "Caramel Cup" at bounding box center [358, 182] width 367 height 15
paste input "Mousse"
click at [194, 184] on input "Caramel Mousse Cup" at bounding box center [358, 182] width 367 height 15
drag, startPoint x: 194, startPoint y: 184, endPoint x: 205, endPoint y: 184, distance: 11.0
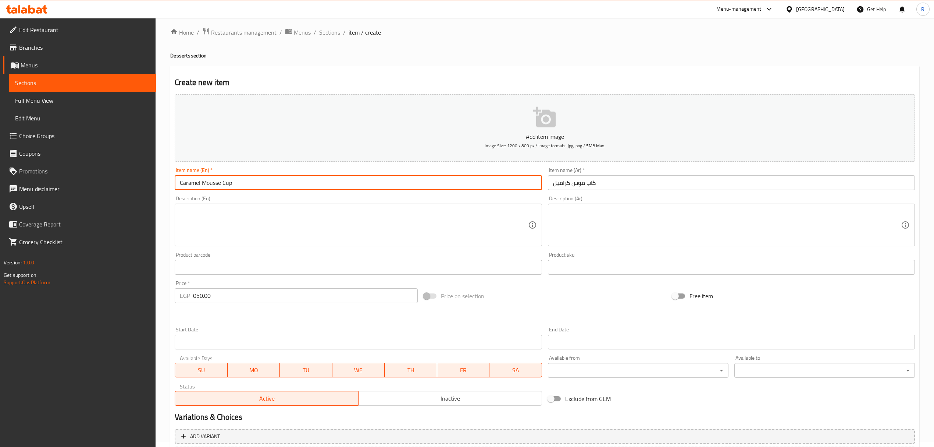
click at [205, 184] on input "Caramel Mousse Cup" at bounding box center [358, 182] width 367 height 15
type input "Caramel Mousse Cup"
click at [347, 180] on input "Caramel Mousse Cup" at bounding box center [358, 182] width 367 height 15
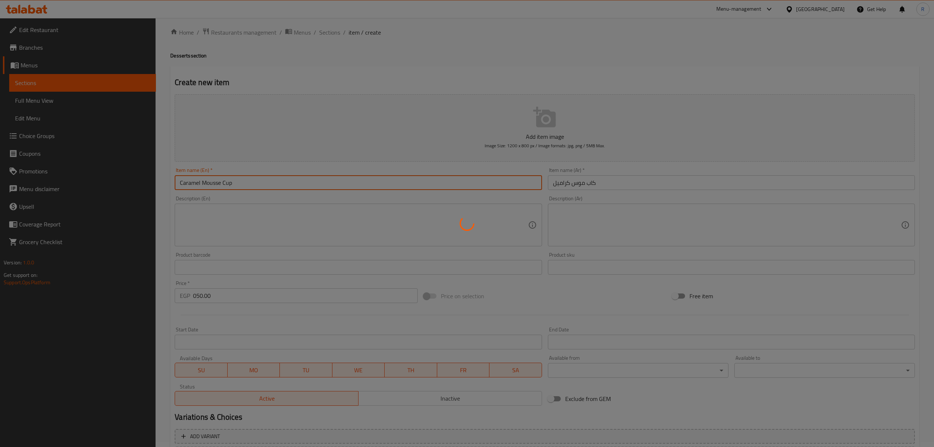
type input "0"
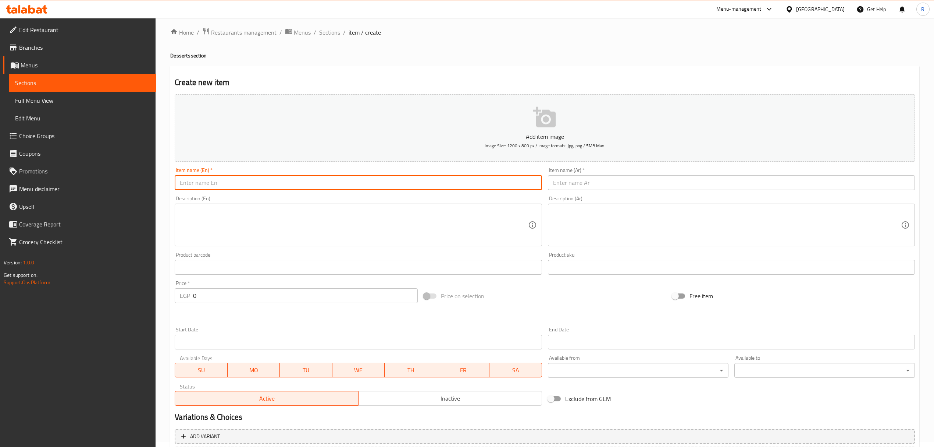
click at [356, 181] on input "text" at bounding box center [358, 182] width 367 height 15
paste input "كاب كنافة مانجو Mango Kunafa Cap 55.00"
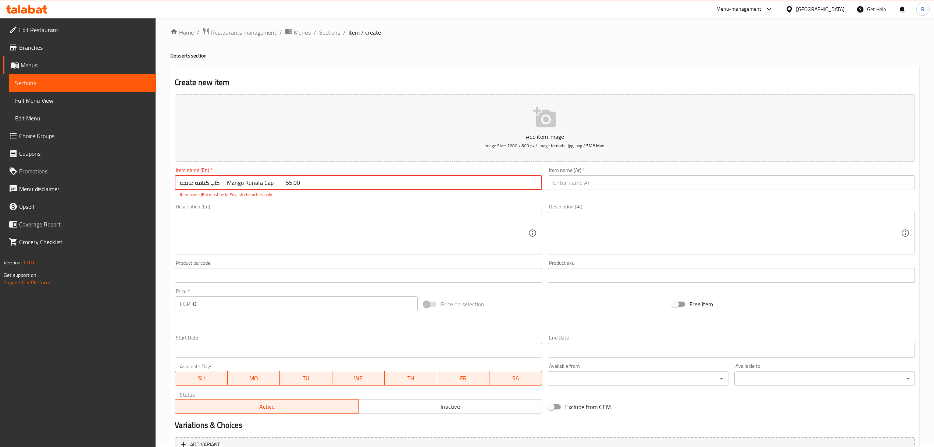
drag, startPoint x: 220, startPoint y: 184, endPoint x: 180, endPoint y: 185, distance: 39.8
click at [180, 185] on input "كاب كنافة مانجو Mango Kunafa Cap 55.00" at bounding box center [358, 182] width 367 height 15
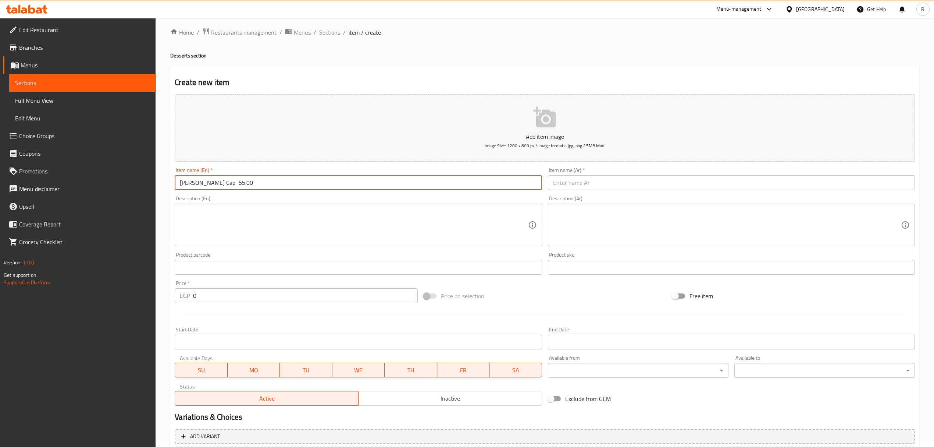
type input "Mango Kunafa Cap 55.00"
click at [583, 178] on input "text" at bounding box center [731, 182] width 367 height 15
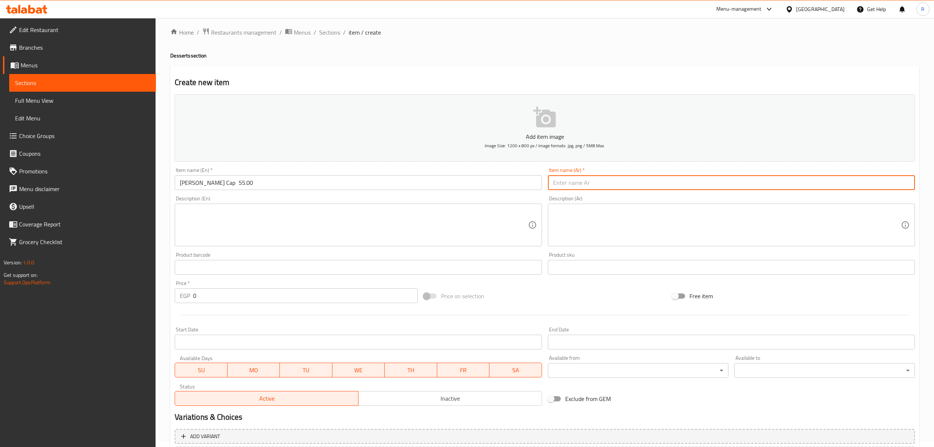
paste input "كاب كنافة مانجو"
type input "كاب كنافة مانجو"
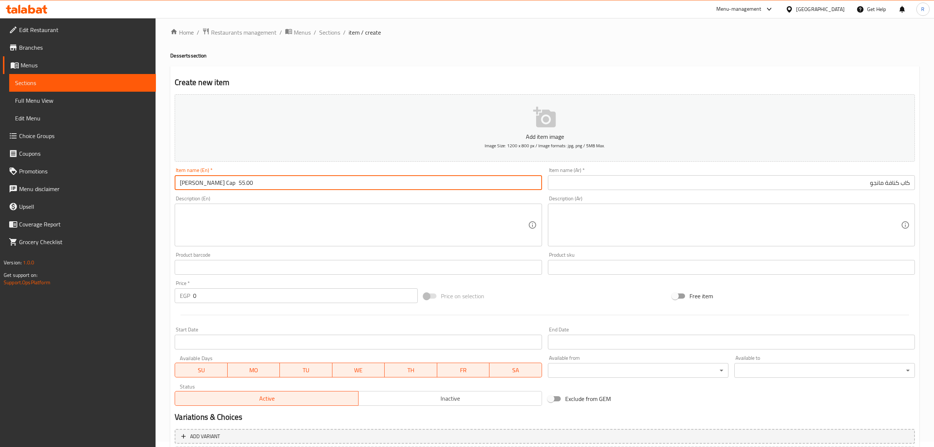
click at [224, 185] on input "Mango Kunafa Cap 55.00" at bounding box center [358, 182] width 367 height 15
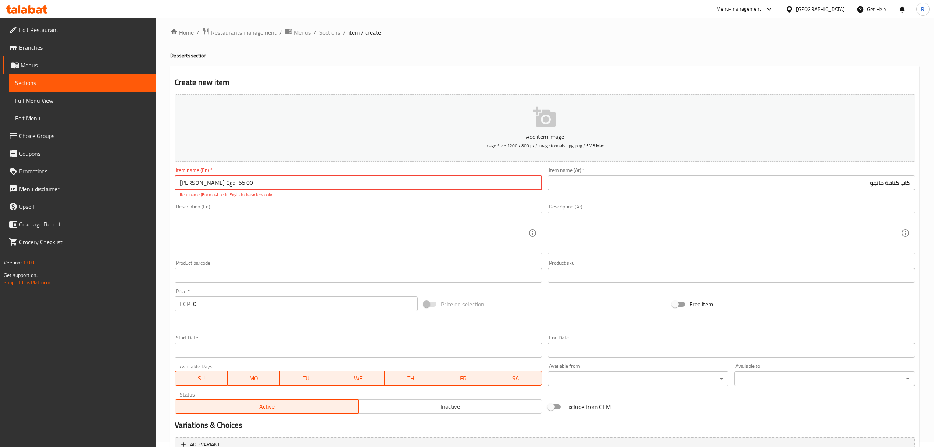
click at [439, 403] on span "Inactive" at bounding box center [451, 406] width 178 height 11
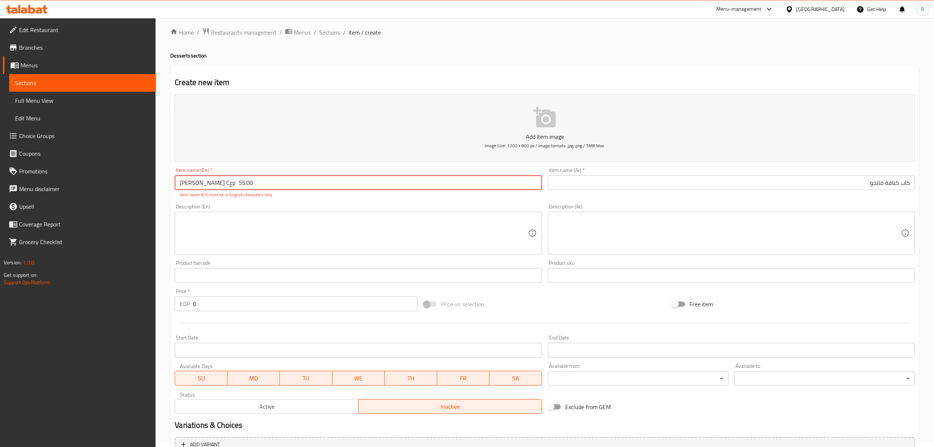
drag, startPoint x: 225, startPoint y: 184, endPoint x: 299, endPoint y: 185, distance: 74.3
click at [299, 185] on input "Mango Kunafa Cعp 55.00" at bounding box center [358, 182] width 367 height 15
click at [223, 184] on input "Mango Kunafa Cعp" at bounding box center [358, 182] width 367 height 15
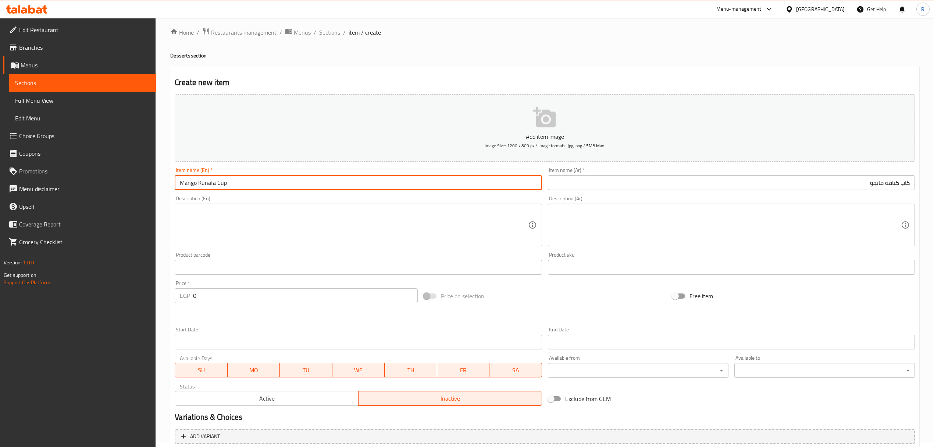
type input "Mango Kunafa Cup"
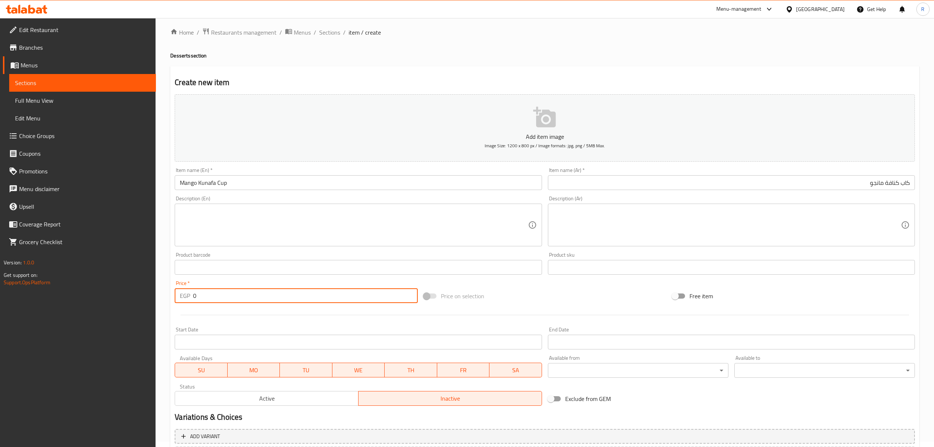
click at [246, 291] on input "0" at bounding box center [305, 295] width 224 height 15
paste input "55.00"
type input "055.00"
click at [256, 185] on input "Mango Kunafa Cup" at bounding box center [358, 182] width 367 height 15
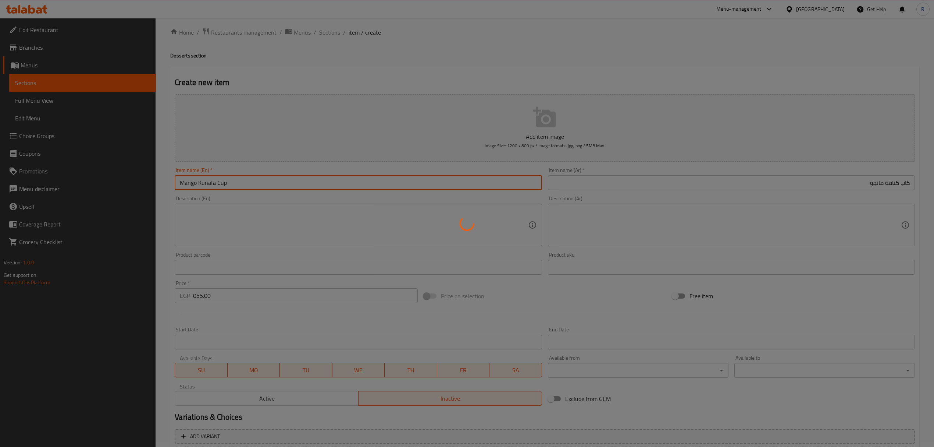
type input "0"
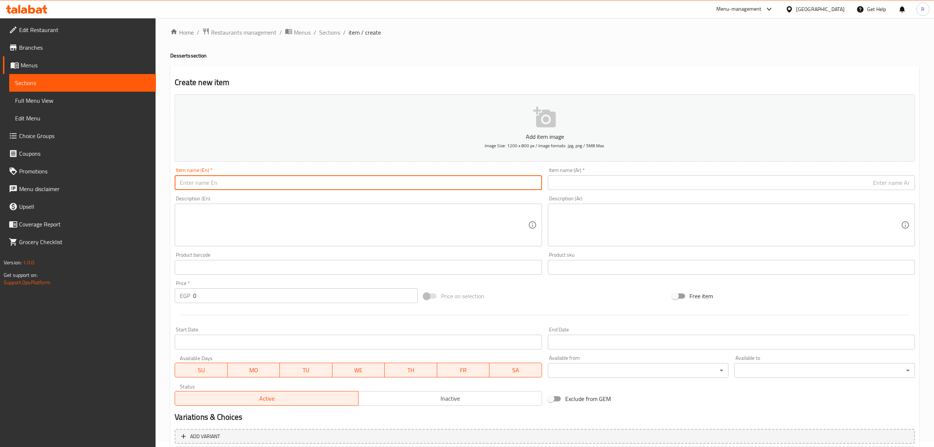
paste input "Tres Leches"
type input "Tres Leches Cream"
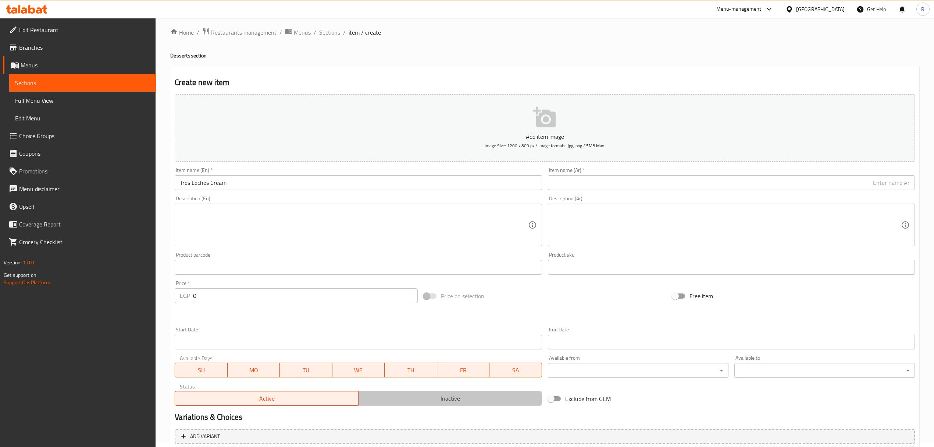
click at [422, 402] on span "Inactive" at bounding box center [451, 398] width 178 height 11
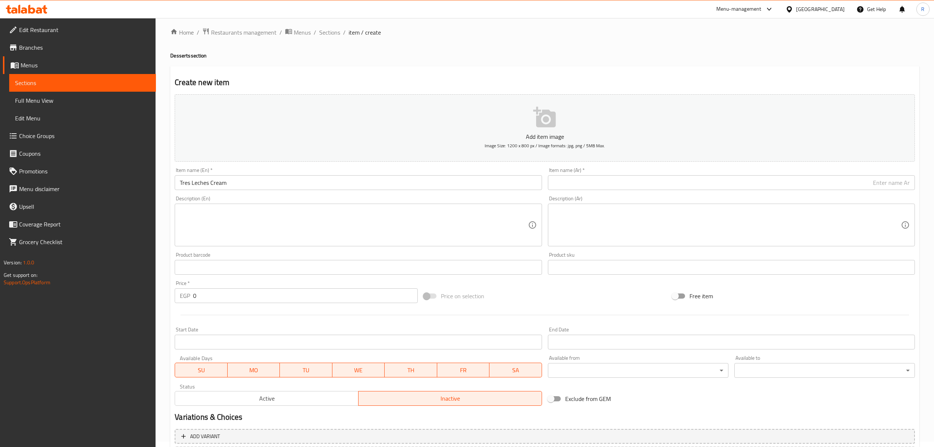
click at [654, 179] on input "text" at bounding box center [731, 182] width 367 height 15
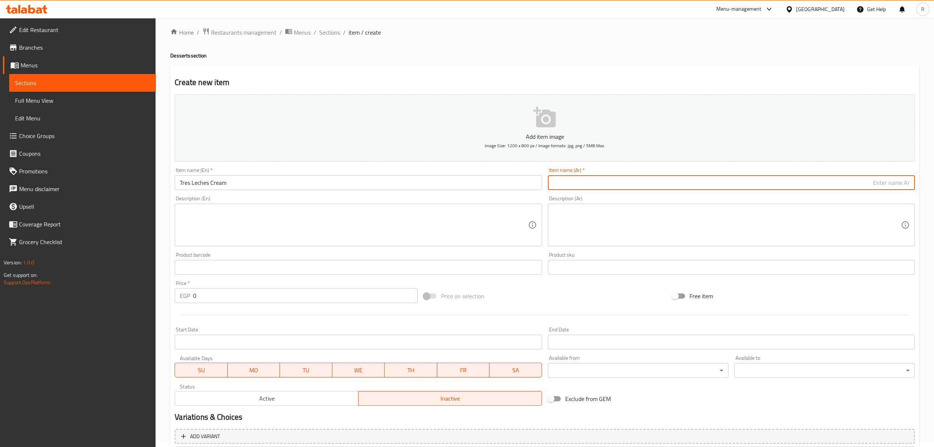
paste input "تيري ليتشي كريمة"
type input "تيري ليتشي كريمة"
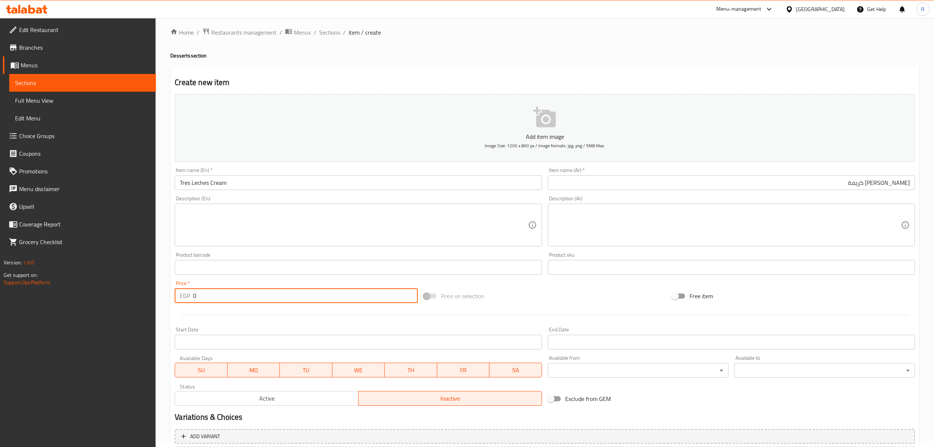
click at [316, 295] on input "0" at bounding box center [305, 295] width 224 height 15
type input "050"
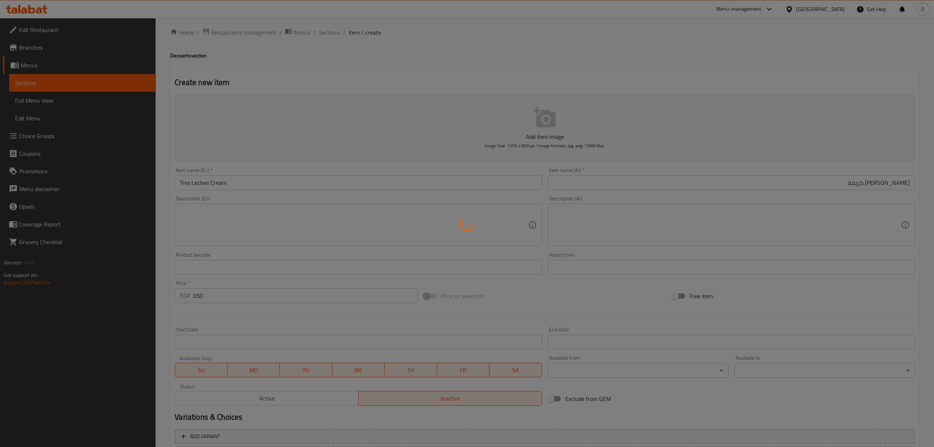
type input "0"
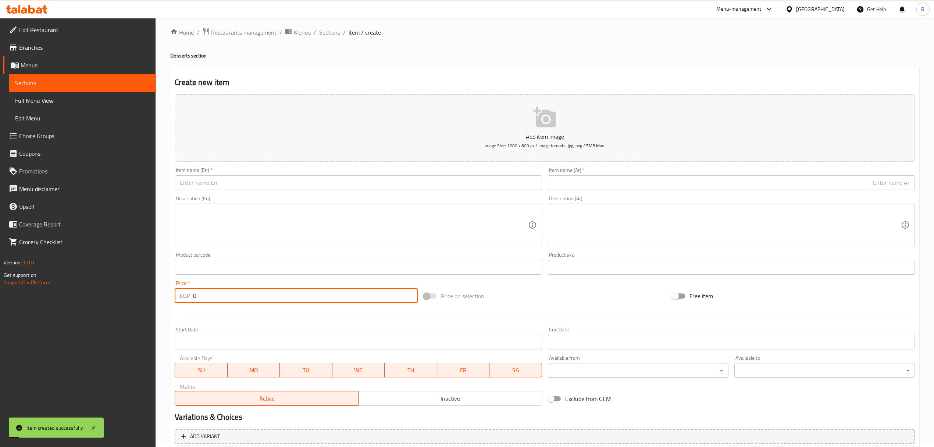
drag, startPoint x: 687, startPoint y: 182, endPoint x: 678, endPoint y: 182, distance: 8.8
click at [687, 182] on input "text" at bounding box center [731, 182] width 367 height 15
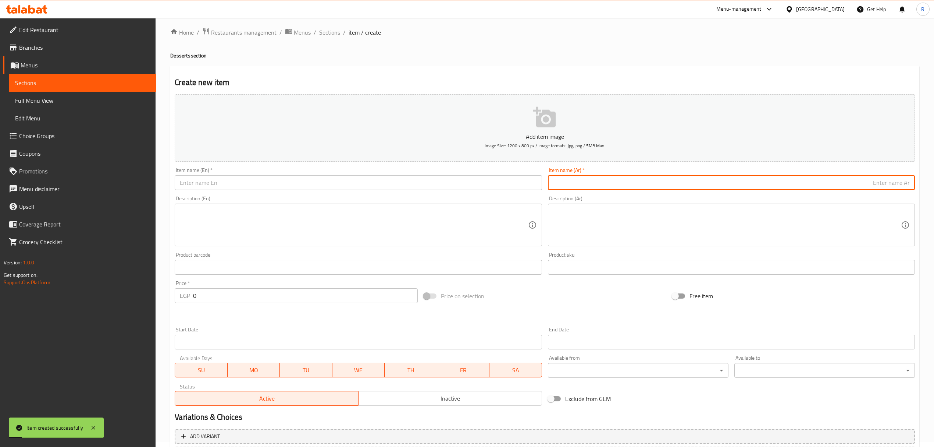
paste input "تيري ليتشي شيكولاتة"
type input "تيري ليتشي شيكولاتة"
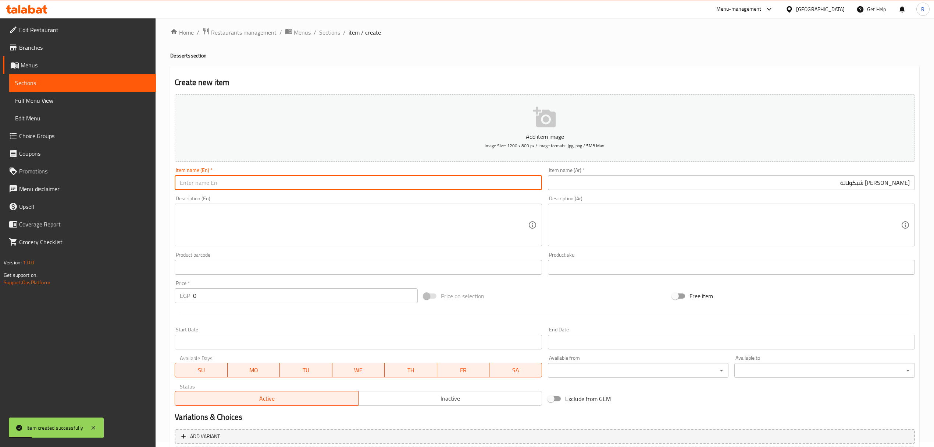
click at [480, 183] on input "text" at bounding box center [358, 182] width 367 height 15
paste input "Tres Leches"
click at [188, 181] on input "Tres Leches Chocolate" at bounding box center [358, 182] width 367 height 15
drag, startPoint x: 188, startPoint y: 181, endPoint x: 199, endPoint y: 182, distance: 11.1
click at [198, 182] on input "Tres Leches Chocolate" at bounding box center [358, 182] width 367 height 15
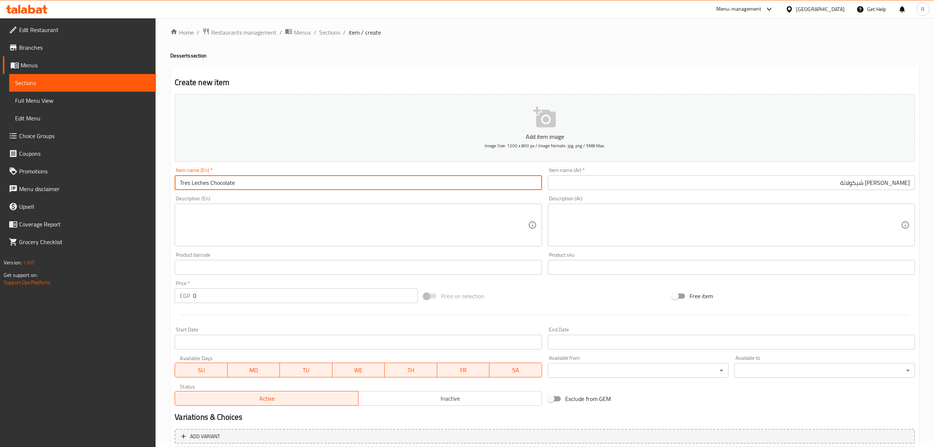
type input "Tres Leches Chocolate"
click at [666, 49] on div "Home / Restaurants management / Menus / Sections / item / create Desserts secti…" at bounding box center [544, 264] width 749 height 472
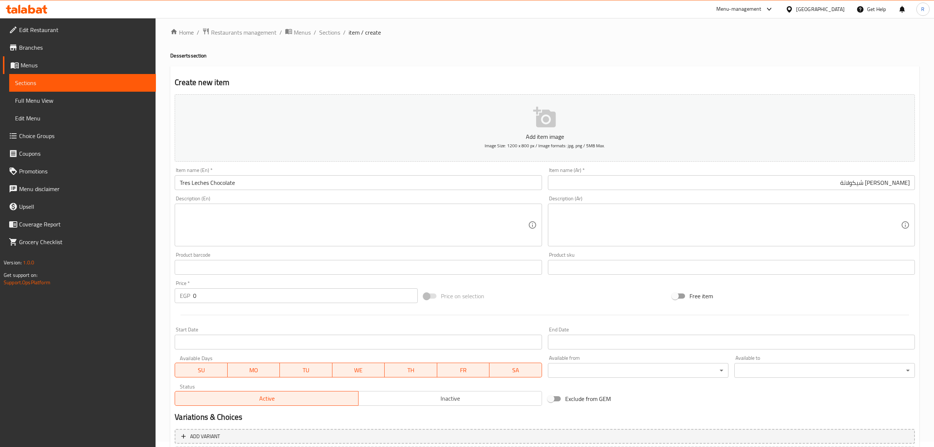
click at [406, 399] on span "Inactive" at bounding box center [451, 398] width 178 height 11
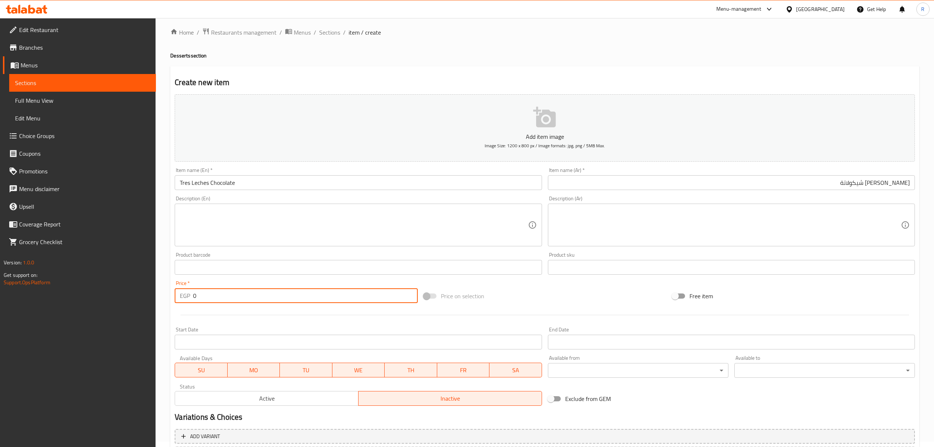
click at [305, 297] on input "0" at bounding box center [305, 295] width 224 height 15
type input "050"
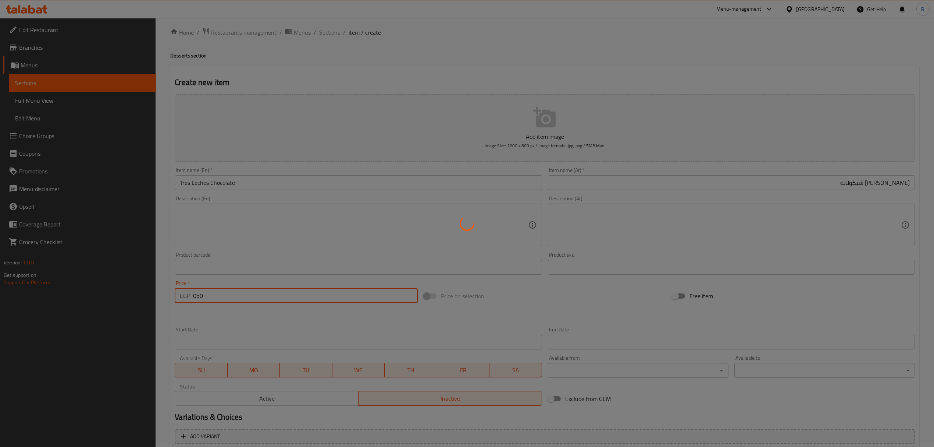
type input "0"
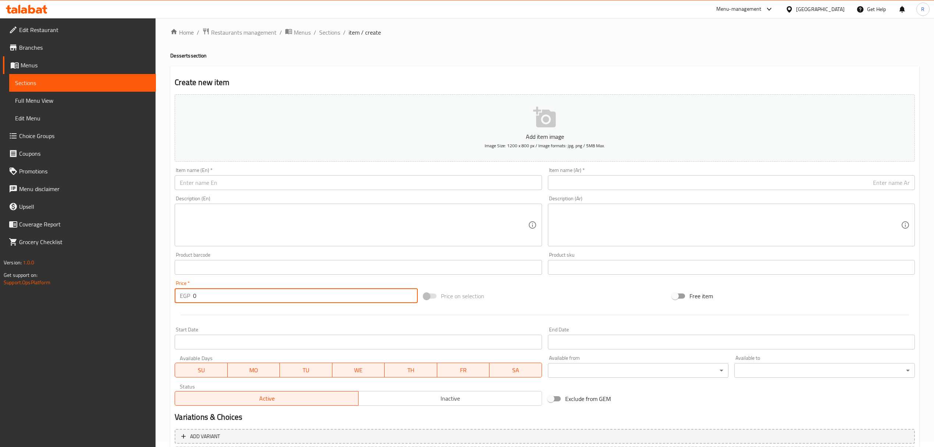
click at [400, 183] on input "text" at bounding box center [358, 182] width 367 height 15
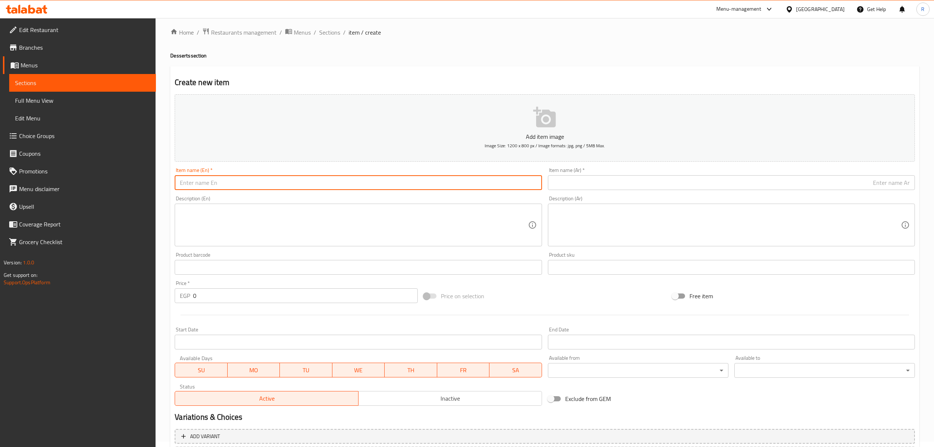
paste input "بولة كنافة مانجو Mango Kunafa Bowl 100.00"
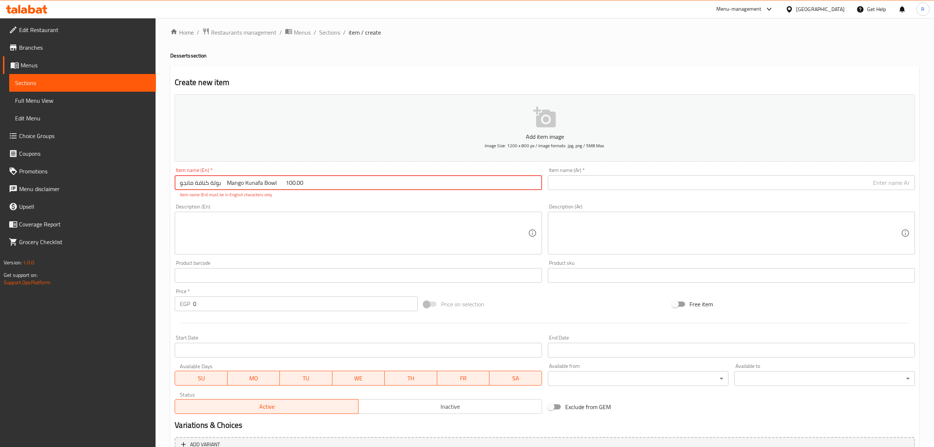
drag, startPoint x: 220, startPoint y: 183, endPoint x: 203, endPoint y: 186, distance: 16.8
click at [181, 186] on input "بولة كنافة مانجو Mango Kunafa Bowl 100.00" at bounding box center [358, 182] width 367 height 15
click at [207, 185] on input "بولة كنافة مانجو Mango Kunafa Bowl 100.00" at bounding box center [358, 182] width 367 height 15
drag, startPoint x: 221, startPoint y: 184, endPoint x: 170, endPoint y: 184, distance: 51.1
click at [170, 184] on div "Create new item Add item image Image Size: 1200 x 800 px / Image formats: jpg, …" at bounding box center [544, 284] width 749 height 436
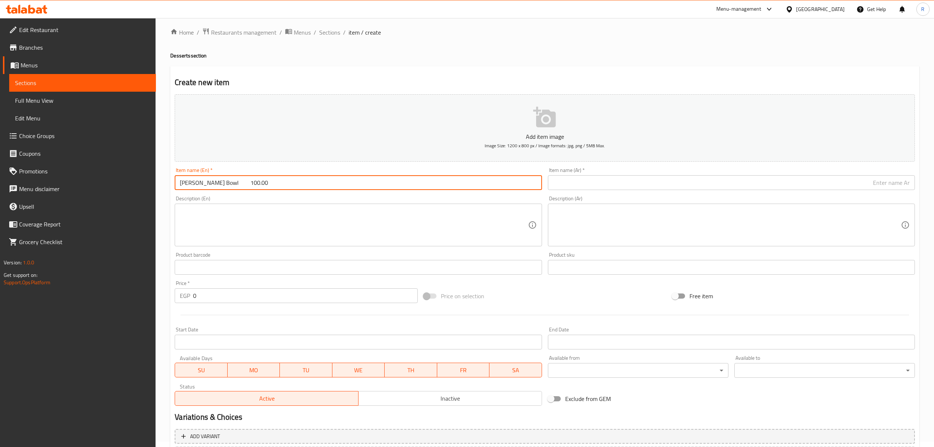
type input "Mango Kunafa Bowl 100.00"
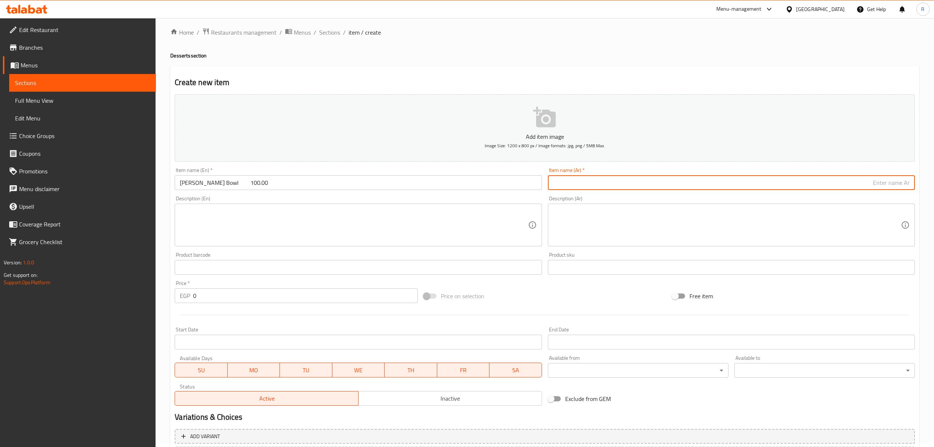
click at [643, 182] on input "text" at bounding box center [731, 182] width 367 height 15
paste input "بولة كنافة مانجو"
type input "بولة كنافة مانجو"
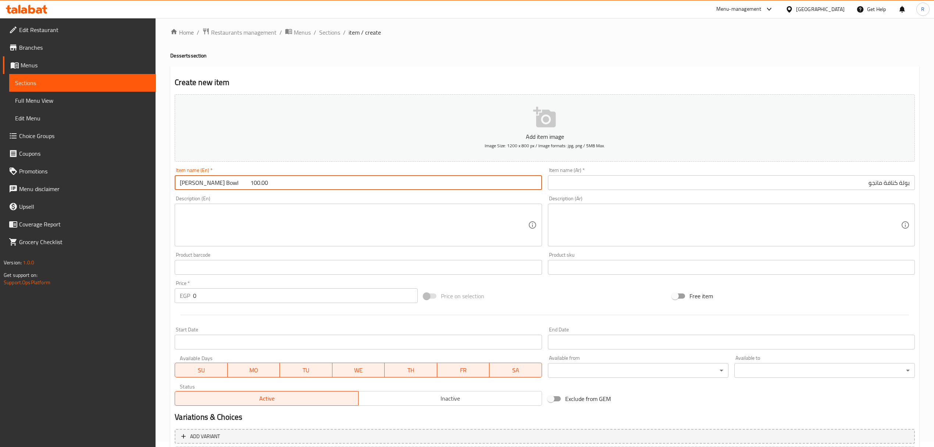
click at [240, 187] on input "Mango Kunafa Bowl 100.00" at bounding box center [358, 182] width 367 height 15
type input "Mango Kunafa Bowl"
click at [256, 300] on input "0" at bounding box center [305, 295] width 224 height 15
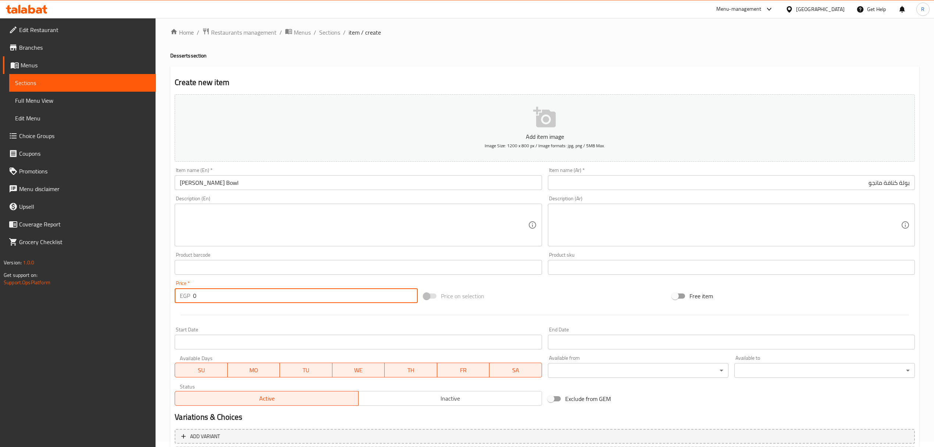
paste input "100.00"
type input "0100.00"
click at [395, 403] on span "Inactive" at bounding box center [451, 398] width 178 height 11
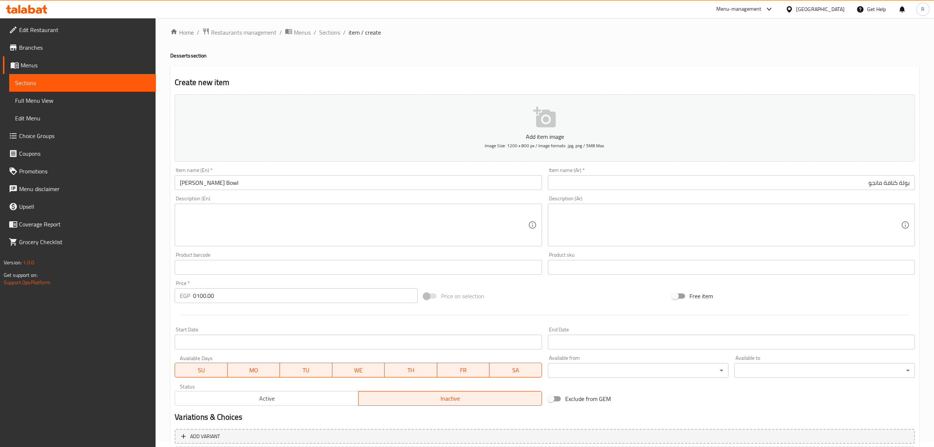
click at [382, 258] on div "Product barcode Product barcode" at bounding box center [358, 263] width 367 height 22
click at [348, 283] on div "Price   * EGP 0100.00 Price *" at bounding box center [296, 291] width 243 height 22
click at [333, 296] on input "0100.00" at bounding box center [305, 295] width 224 height 15
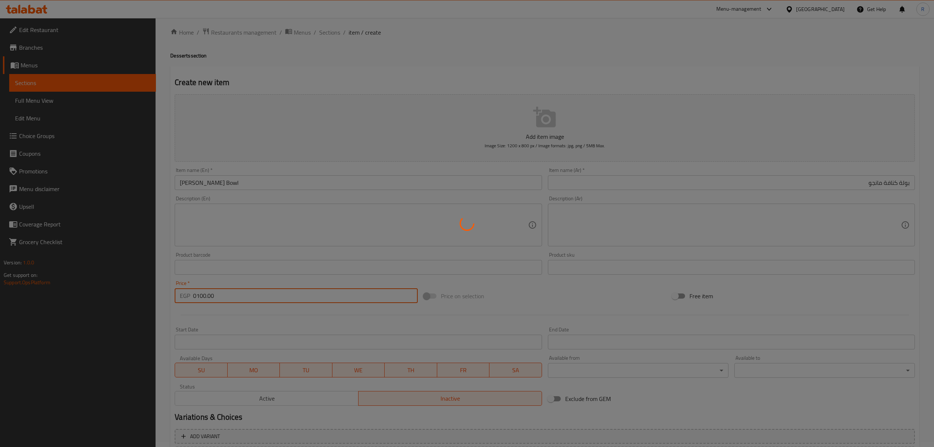
type input "0"
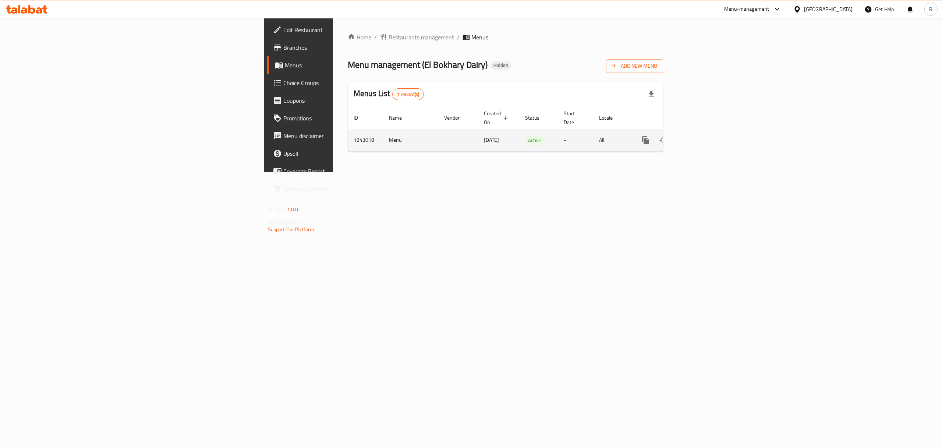
click at [707, 134] on link "enhanced table" at bounding box center [699, 140] width 18 height 18
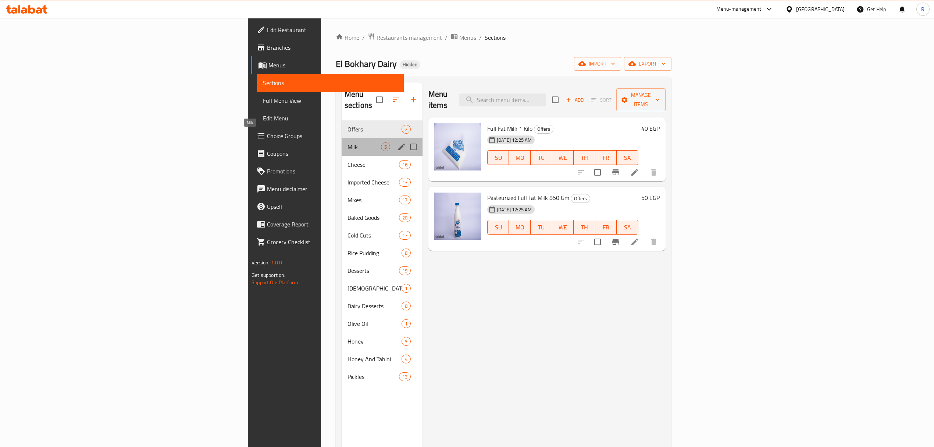
click at [348, 142] on span "Milk" at bounding box center [364, 146] width 33 height 9
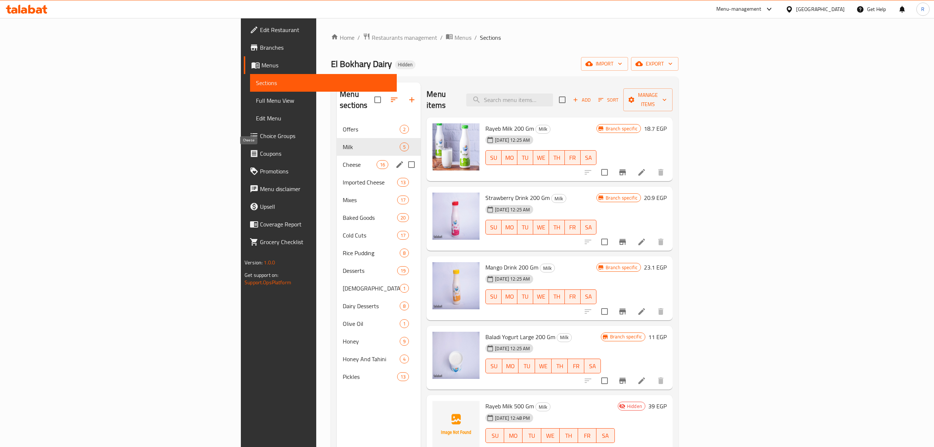
click at [343, 160] on span "Cheese" at bounding box center [360, 164] width 34 height 9
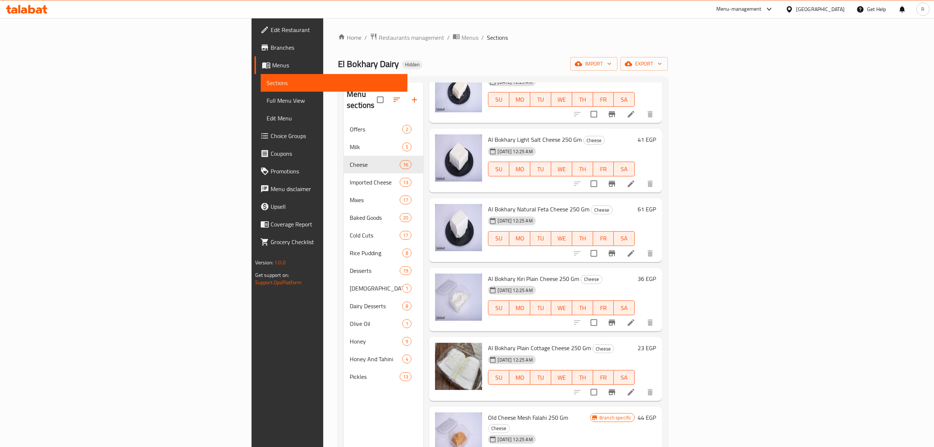
scroll to position [441, 0]
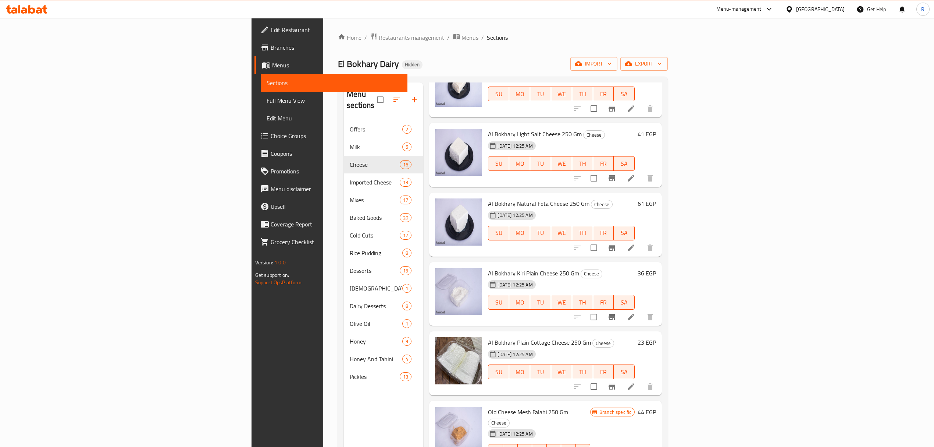
click at [488, 128] on span "Al Bokhary Light Salt Cheese 250 Gm" at bounding box center [535, 133] width 94 height 11
drag, startPoint x: 426, startPoint y: 94, endPoint x: 436, endPoint y: 92, distance: 10.5
click at [488, 128] on span "Al Bokhary Light Salt Cheese 250 Gm" at bounding box center [535, 133] width 94 height 11
copy span "Al Bokhary"
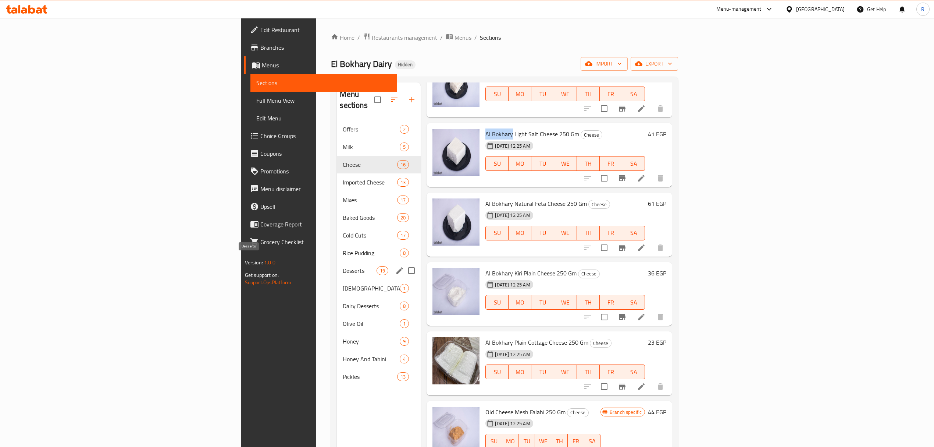
click at [343, 266] on span "Desserts" at bounding box center [360, 270] width 34 height 9
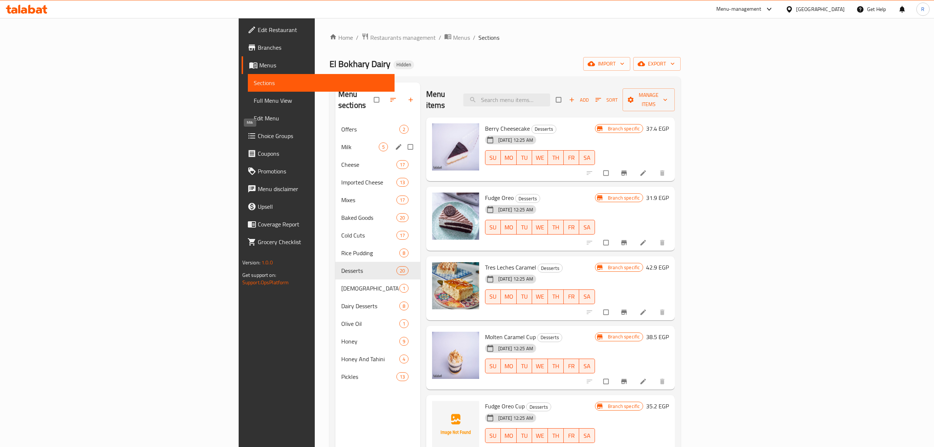
click at [341, 142] on span "Milk" at bounding box center [360, 146] width 38 height 9
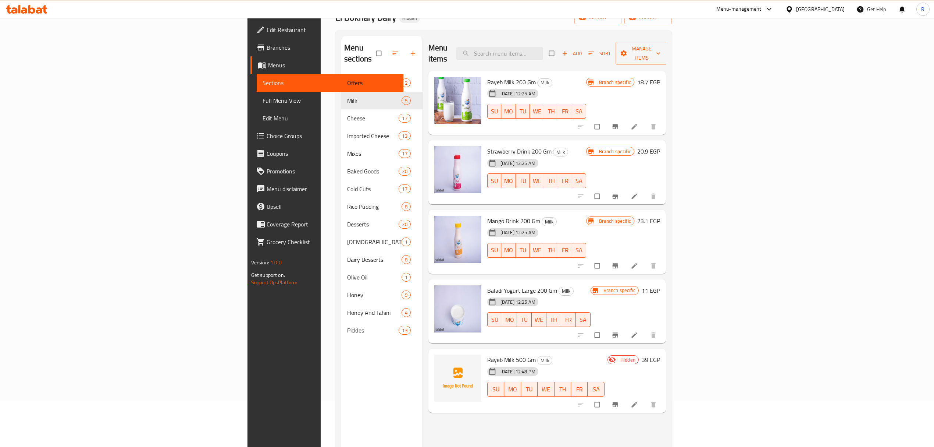
scroll to position [103, 0]
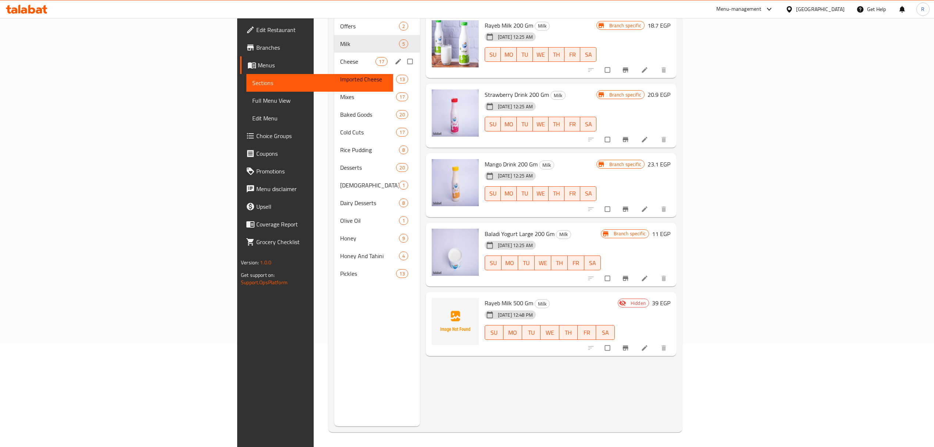
click at [340, 57] on span "Cheese" at bounding box center [357, 61] width 35 height 9
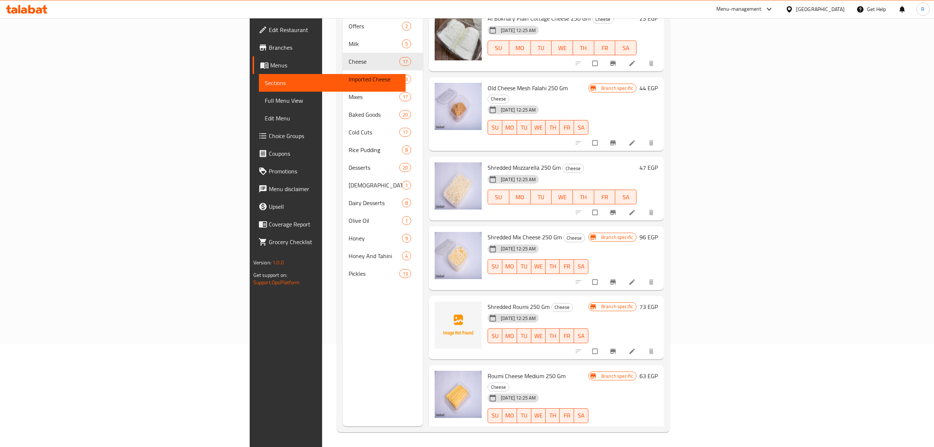
scroll to position [751, 0]
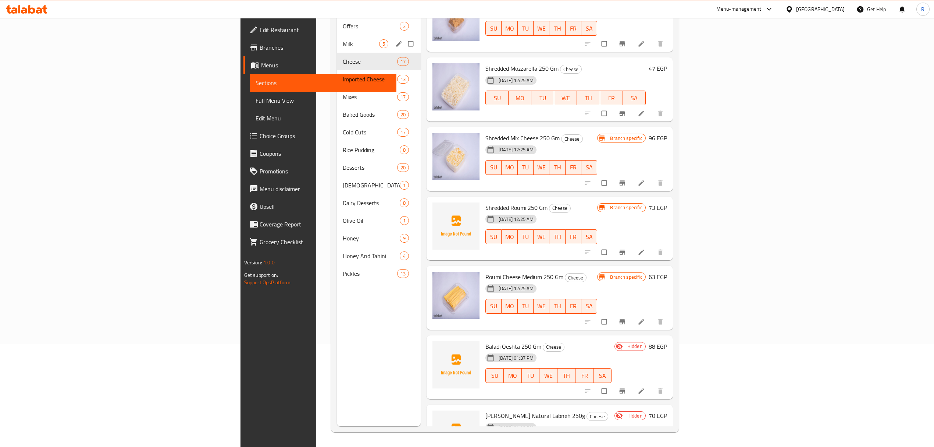
click at [343, 39] on span "Milk" at bounding box center [361, 43] width 36 height 9
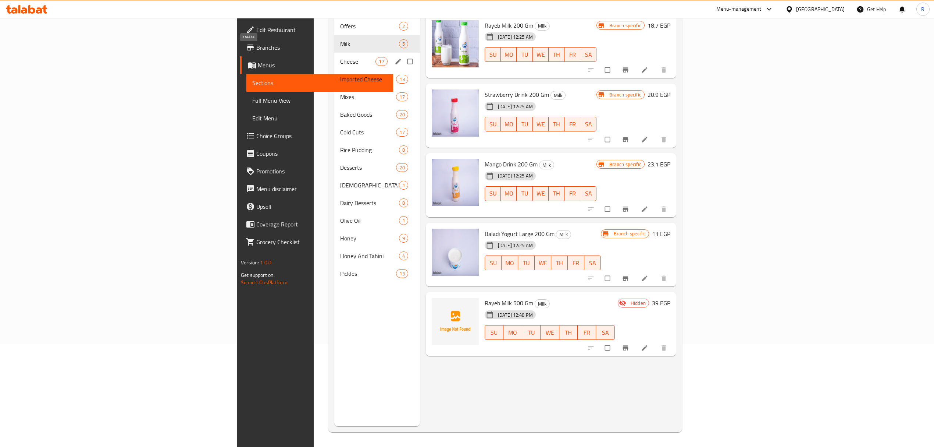
click at [340, 57] on span "Cheese" at bounding box center [357, 61] width 35 height 9
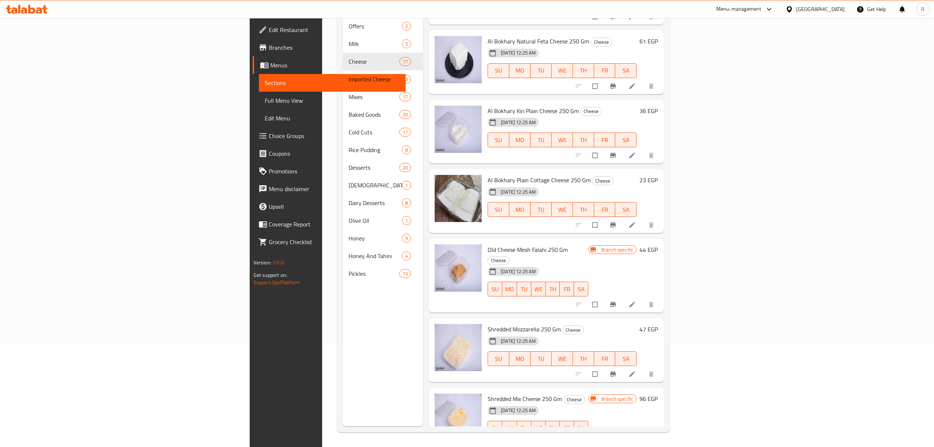
scroll to position [751, 0]
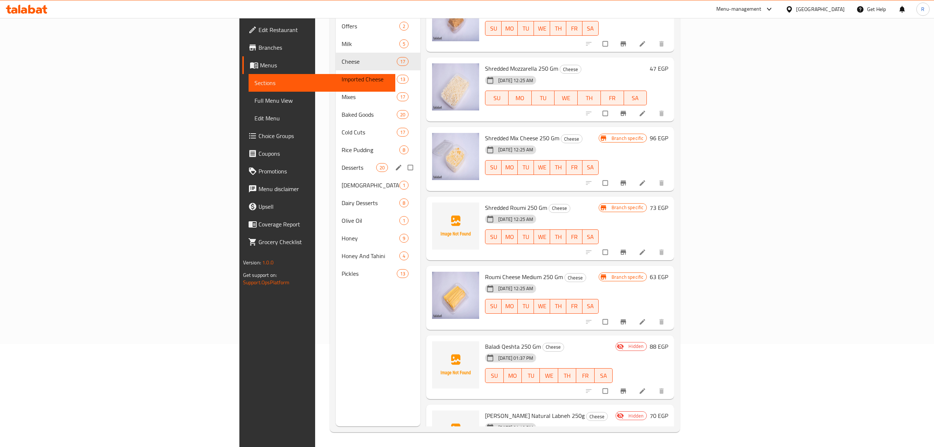
drag, startPoint x: 224, startPoint y: 164, endPoint x: 344, endPoint y: 178, distance: 120.4
click at [336, 164] on div "Desserts 20" at bounding box center [378, 168] width 85 height 18
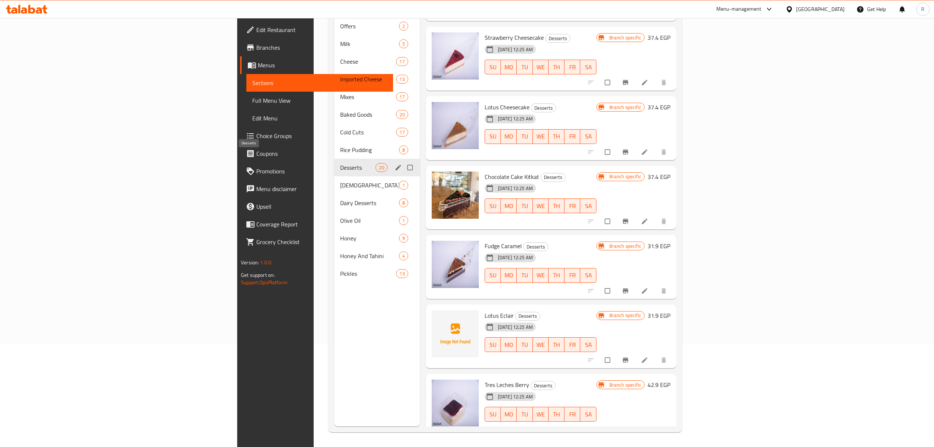
click at [340, 163] on span "Desserts" at bounding box center [357, 167] width 35 height 9
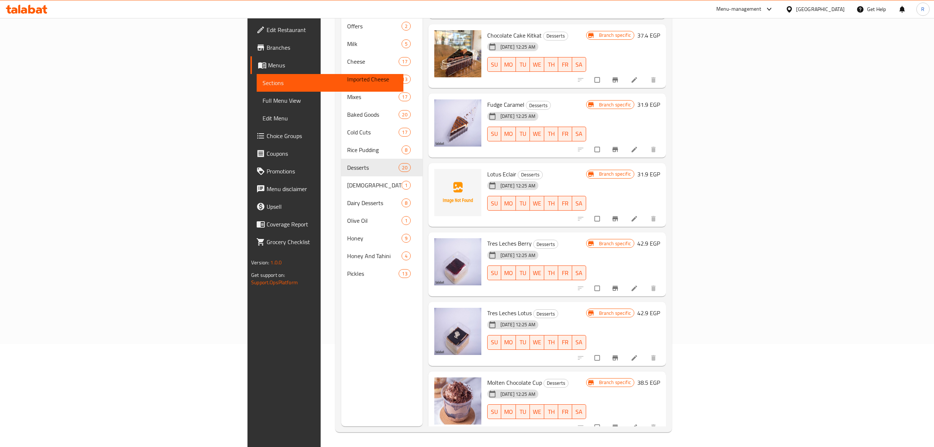
scroll to position [959, 0]
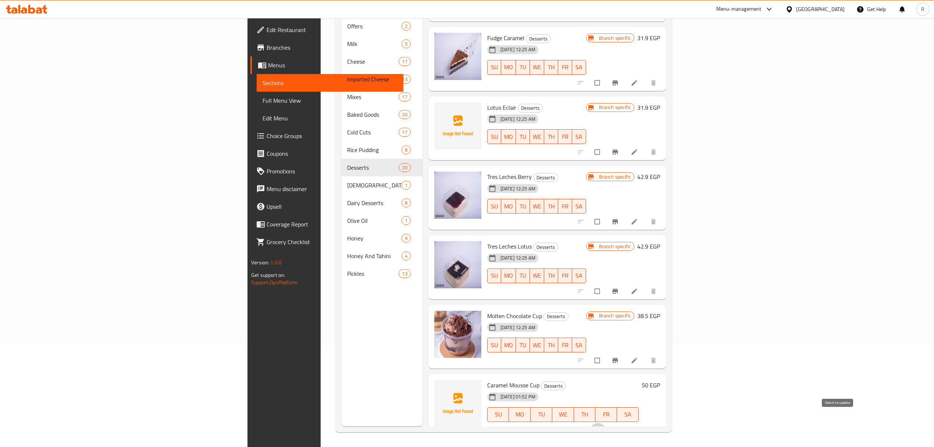
click at [606, 423] on input "checkbox" at bounding box center [597, 430] width 15 height 14
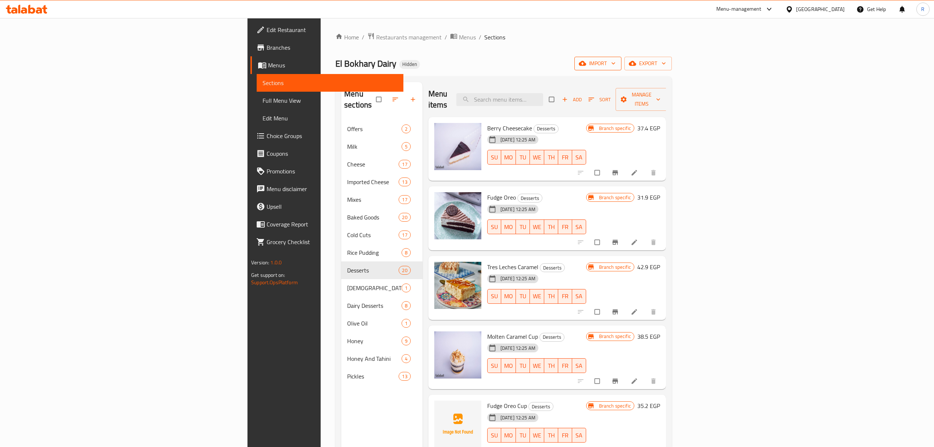
scroll to position [0, 0]
click at [662, 97] on span "Manage items" at bounding box center [642, 100] width 40 height 18
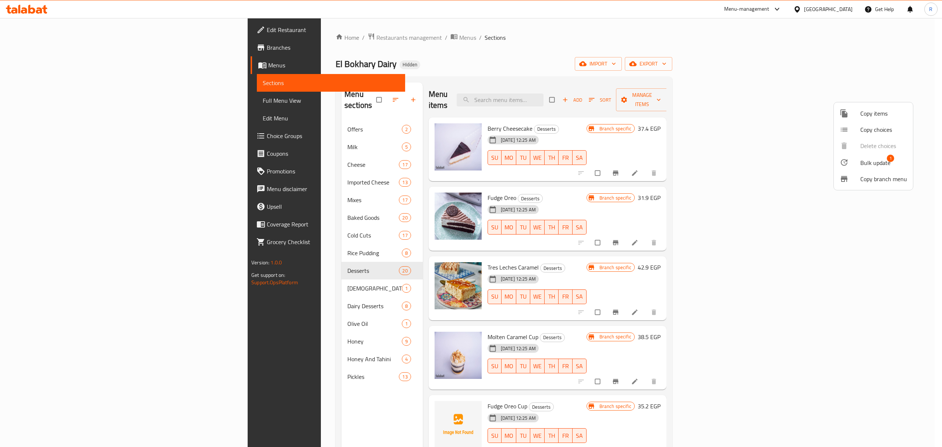
click at [868, 158] on span "Bulk update" at bounding box center [875, 162] width 30 height 9
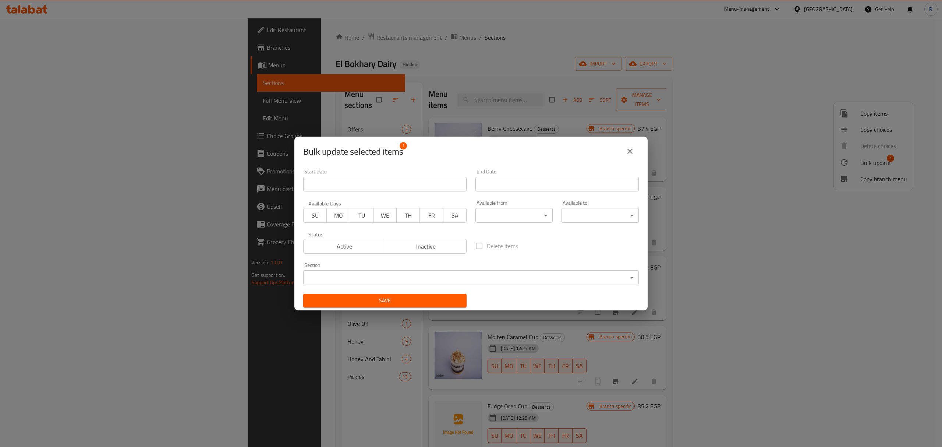
drag, startPoint x: 454, startPoint y: 243, endPoint x: 448, endPoint y: 252, distance: 10.6
click at [453, 243] on span "Inactive" at bounding box center [426, 246] width 76 height 11
click at [423, 300] on span "Save" at bounding box center [385, 300] width 152 height 9
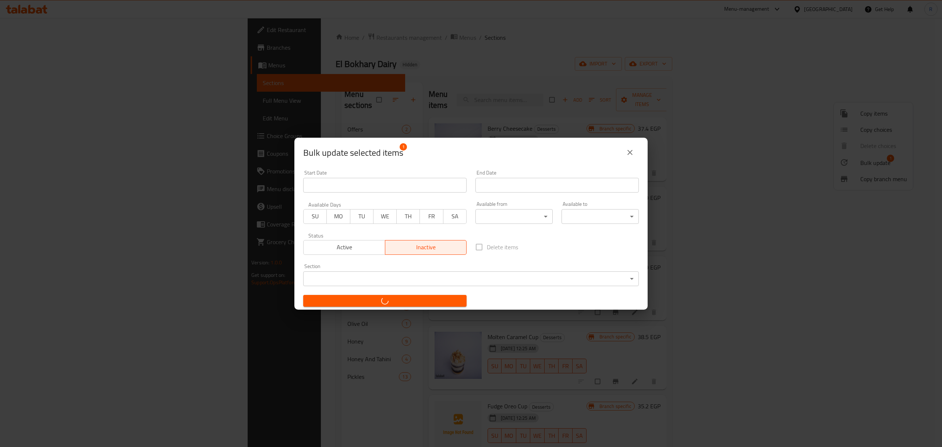
checkbox input "false"
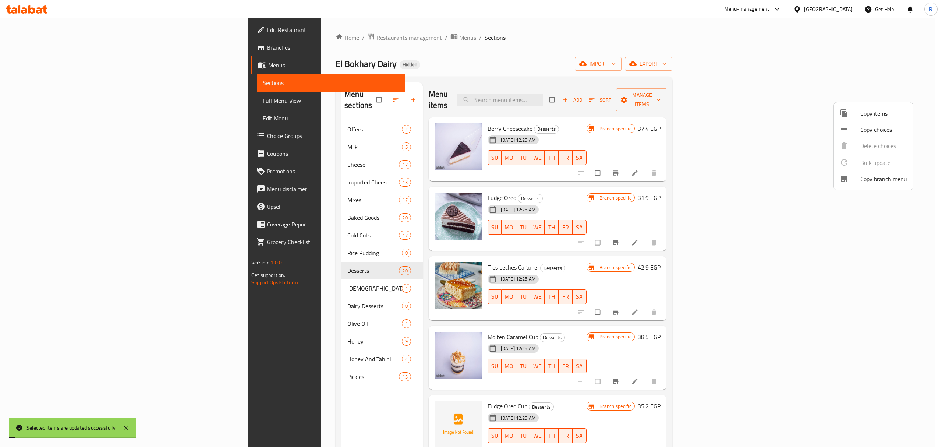
click at [454, 54] on div at bounding box center [471, 223] width 942 height 447
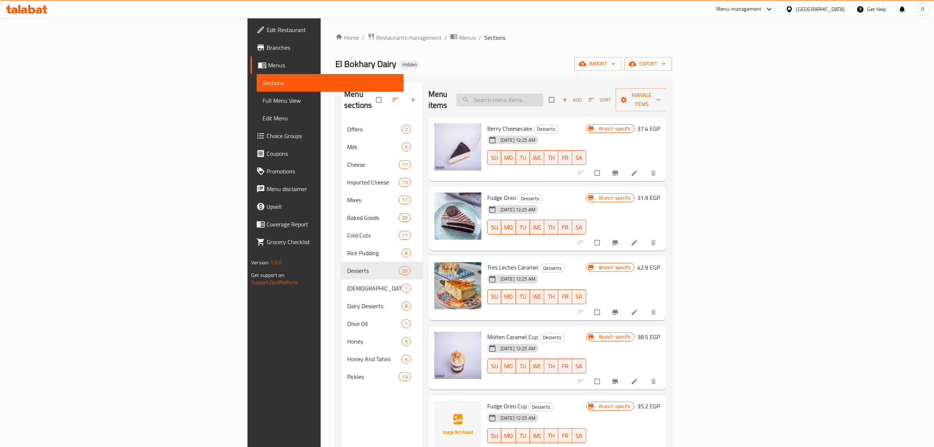
click at [543, 93] on input "search" at bounding box center [500, 99] width 87 height 13
paste input "Red Velved"
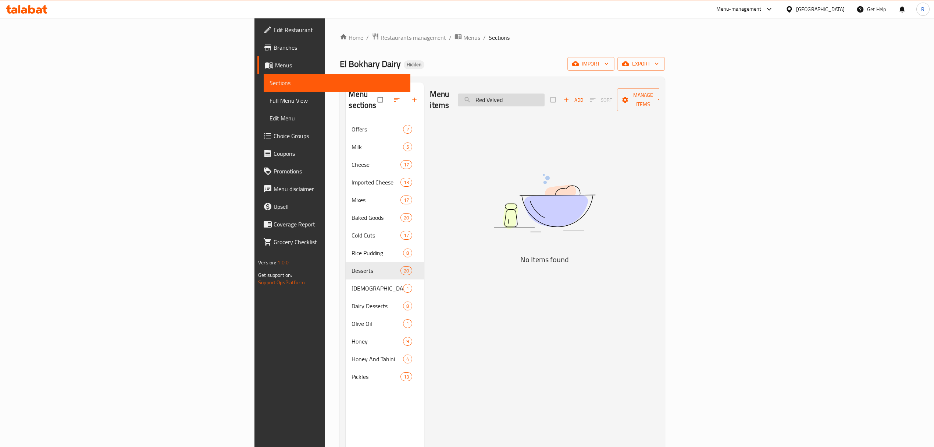
click at [545, 96] on input "Red Velved" at bounding box center [501, 99] width 87 height 13
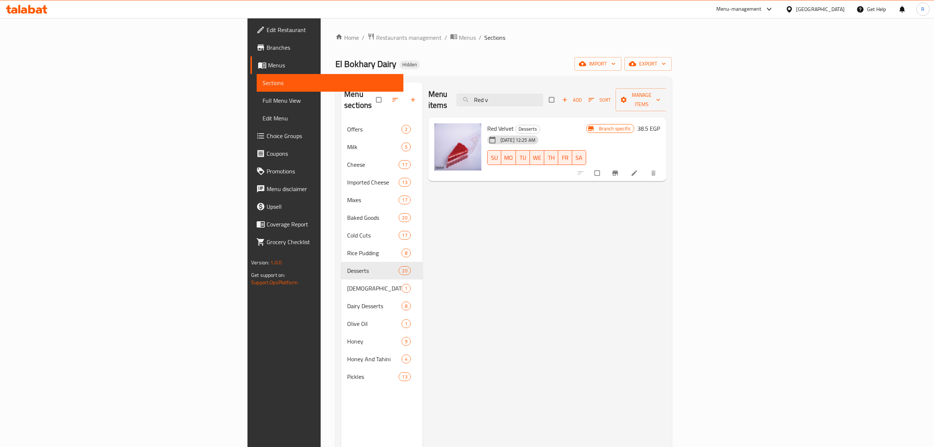
type input "Red v"
click at [543, 96] on input "Red v" at bounding box center [500, 99] width 87 height 13
click at [543, 95] on input "Red v" at bounding box center [500, 99] width 87 height 13
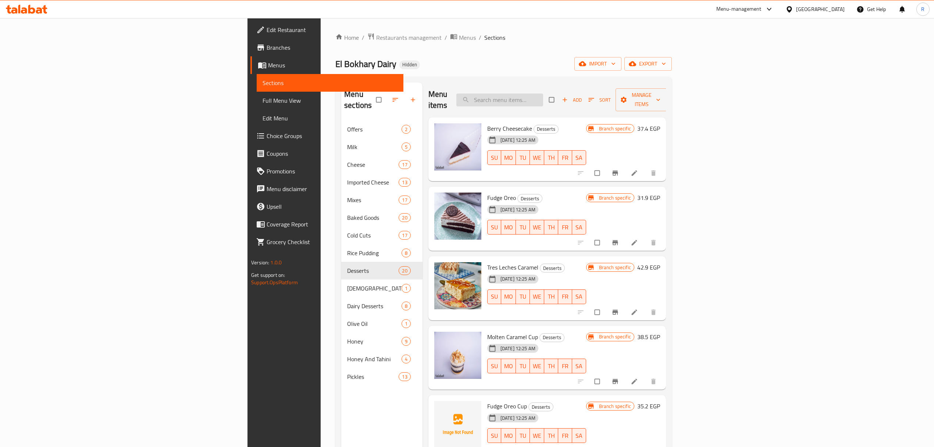
click at [543, 98] on input "search" at bounding box center [500, 99] width 87 height 13
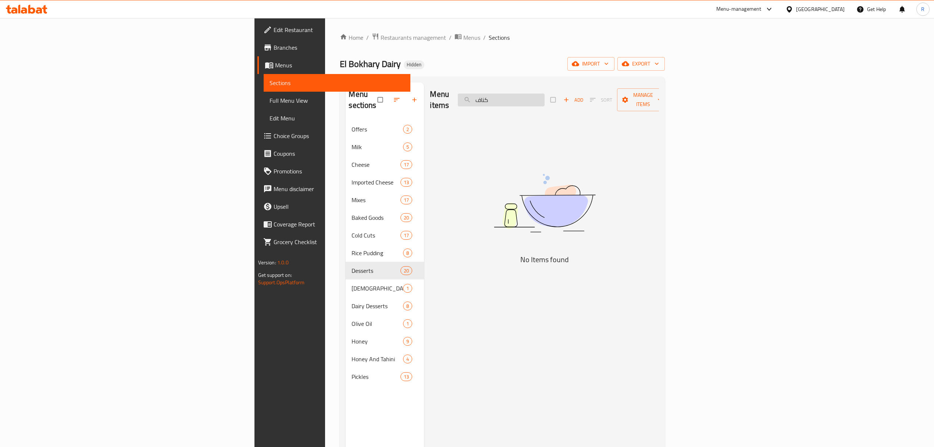
click at [545, 100] on input "كناف" at bounding box center [501, 99] width 87 height 13
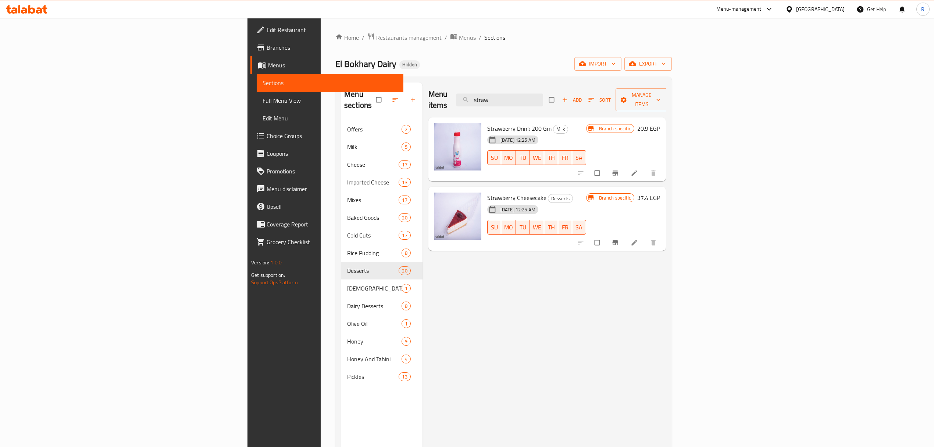
type input "straw"
click at [543, 96] on input "straw" at bounding box center [500, 99] width 87 height 13
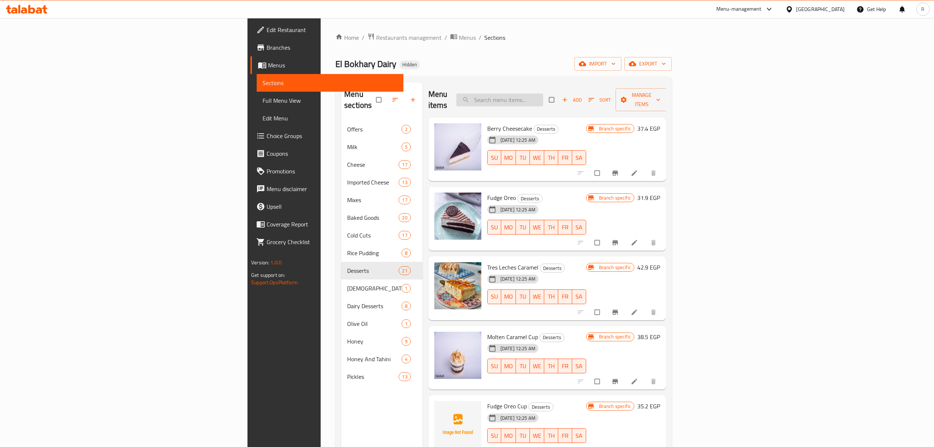
click at [543, 93] on input "search" at bounding box center [500, 99] width 87 height 13
paste input "[PERSON_NAME] Cap"
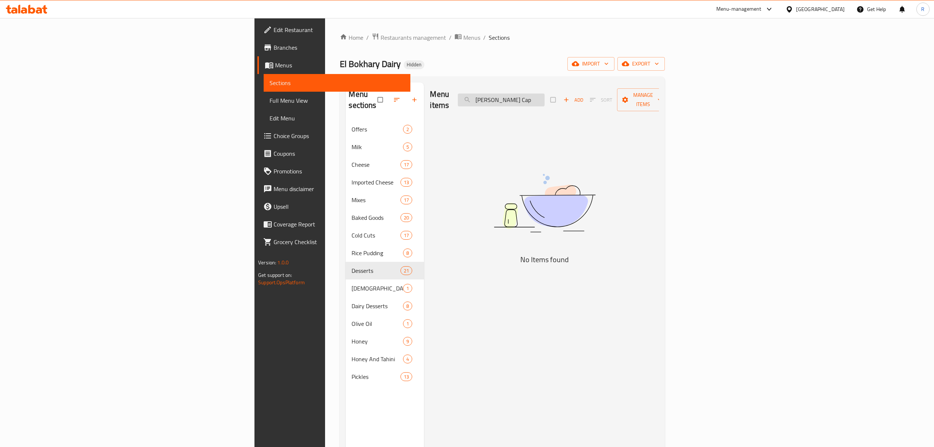
click at [545, 93] on input "[PERSON_NAME] Cap" at bounding box center [501, 99] width 87 height 13
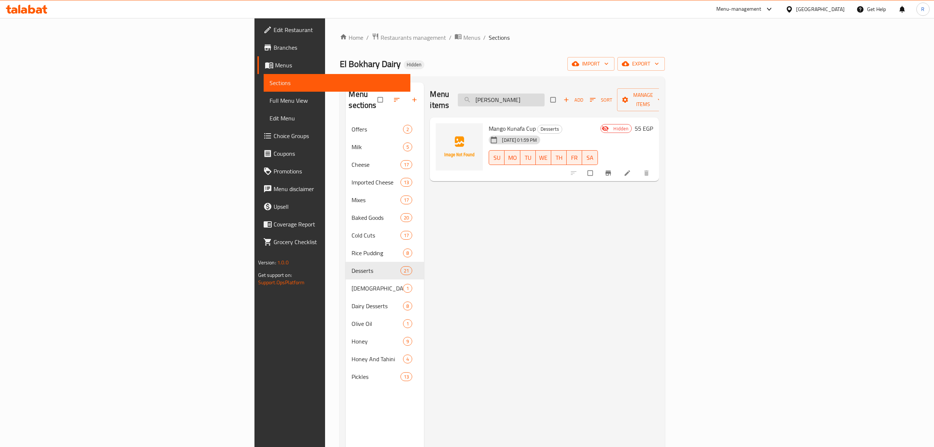
click at [545, 93] on input "[PERSON_NAME]" at bounding box center [501, 99] width 87 height 13
click at [545, 93] on input "Mango Kunafa" at bounding box center [501, 99] width 87 height 13
paste input "Terry Lecce Lotus"
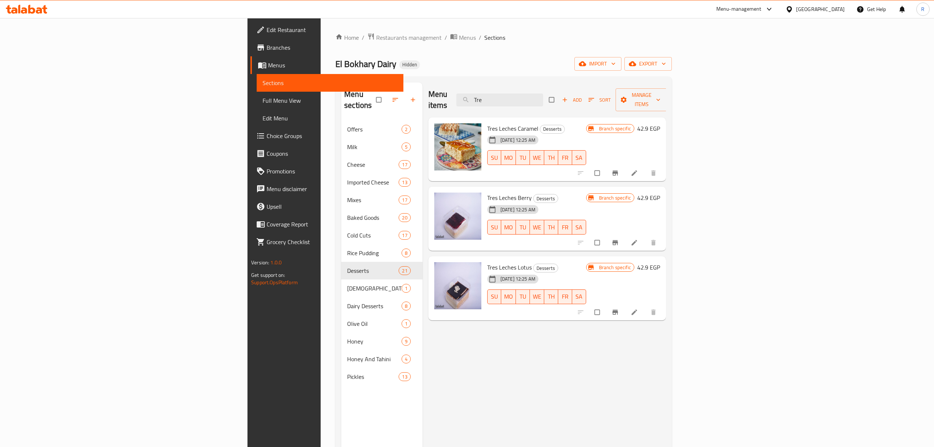
type input "Tre"
click at [543, 95] on input "Tre" at bounding box center [500, 99] width 87 height 13
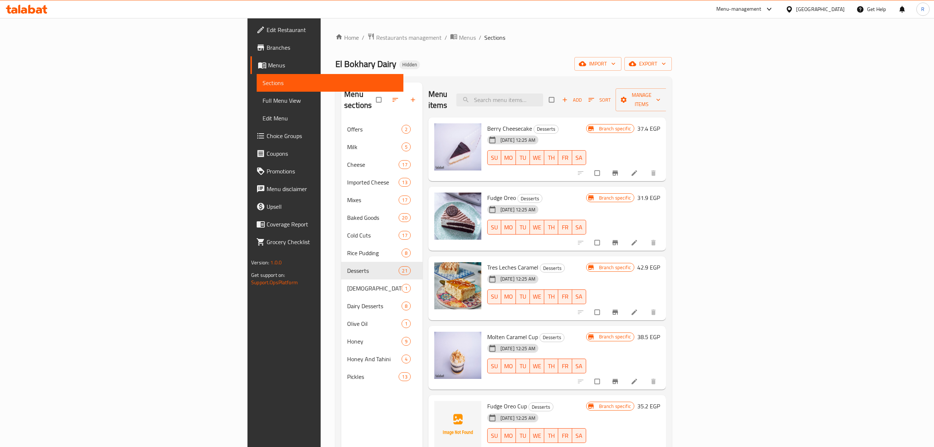
paste input "تيري ليتشي كراميل"
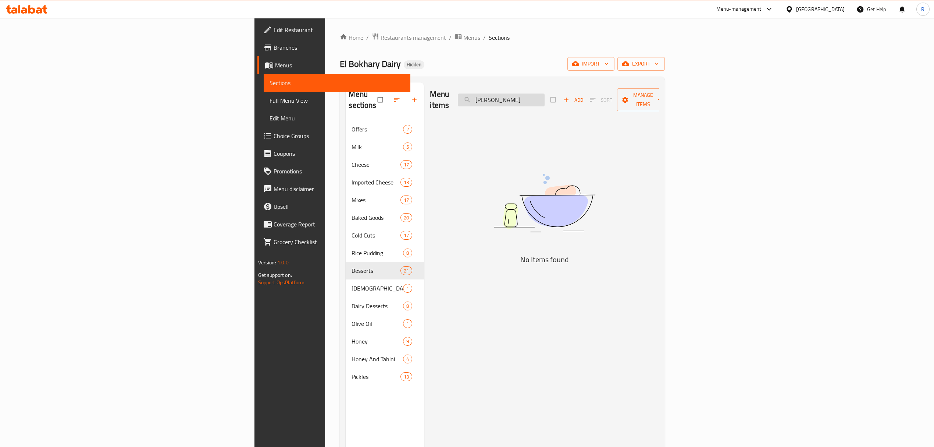
click at [545, 99] on input "تيري ليتشي كراميل" at bounding box center [501, 99] width 87 height 13
drag, startPoint x: 600, startPoint y: 99, endPoint x: 542, endPoint y: 100, distance: 58.1
click at [542, 100] on div "Menu items تيري ليتشي كراميل Add Sort Manage items" at bounding box center [544, 99] width 229 height 35
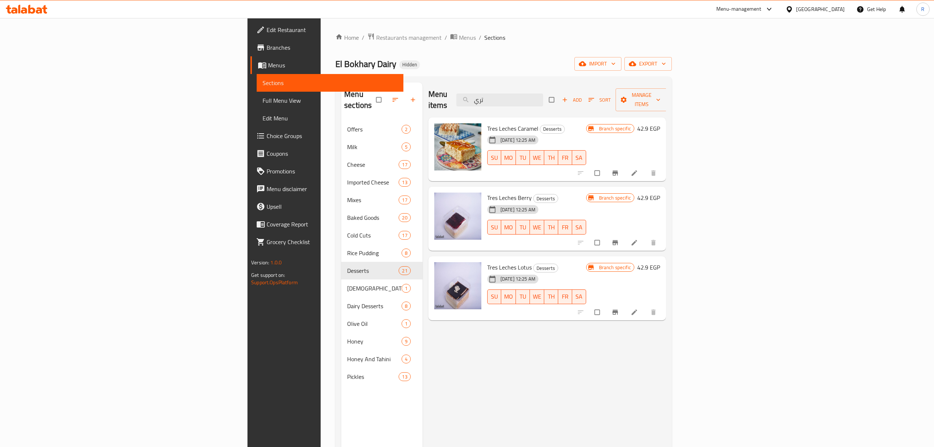
type input "تري"
click at [487, 192] on span "Tres Leches Berry" at bounding box center [509, 197] width 45 height 11
drag, startPoint x: 433, startPoint y: 186, endPoint x: 444, endPoint y: 188, distance: 11.3
click at [487, 192] on span "Tres Leches Berry" at bounding box center [509, 197] width 45 height 11
copy span "Tres Leches"
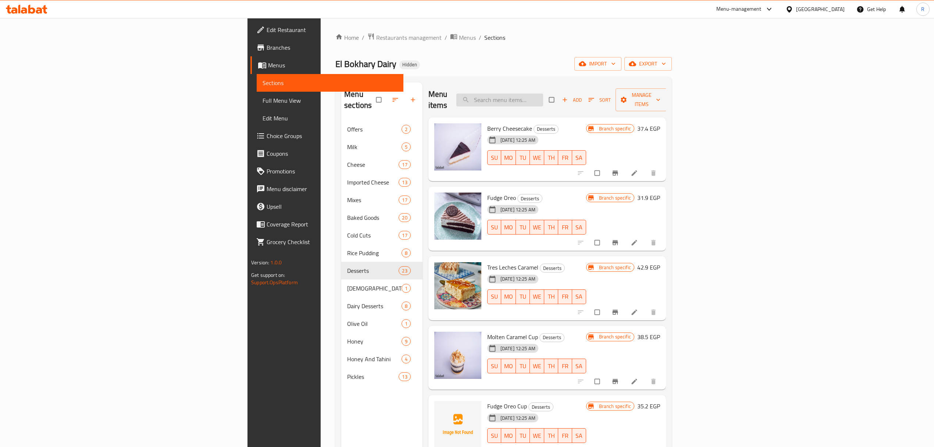
click at [543, 100] on input "search" at bounding box center [500, 99] width 87 height 13
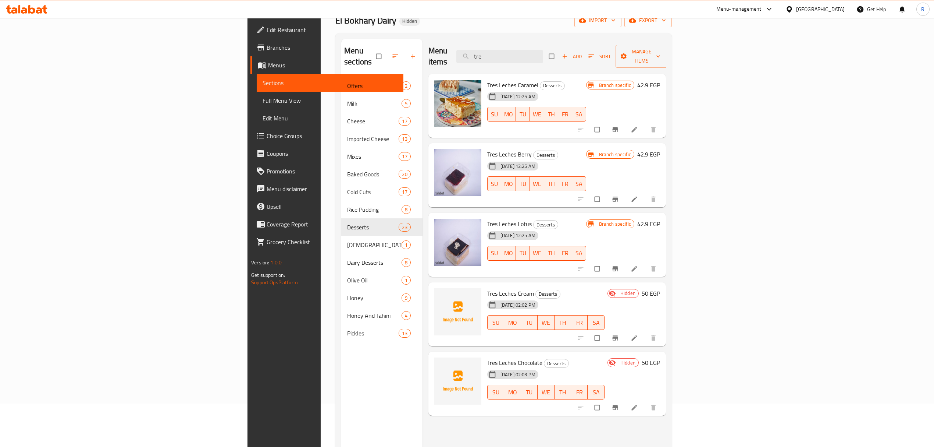
scroll to position [49, 0]
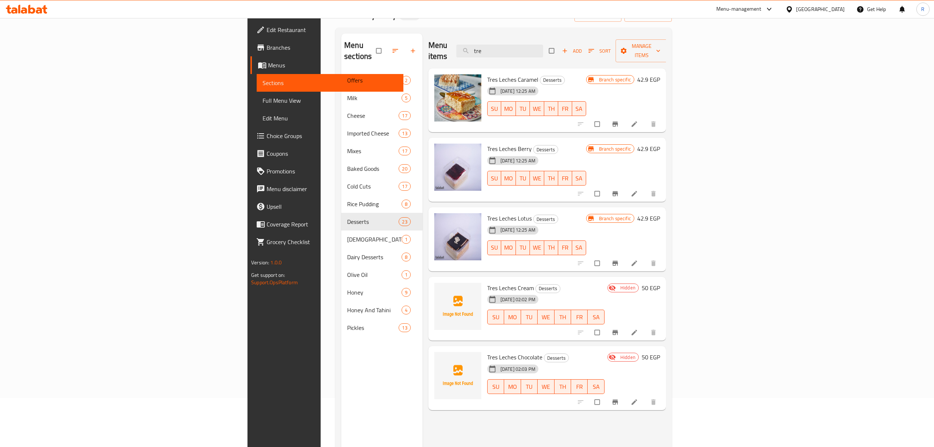
click at [581, 53] on div "Menu items tre Add Sort Manage items" at bounding box center [548, 50] width 238 height 35
click at [543, 47] on input "tre" at bounding box center [500, 51] width 87 height 13
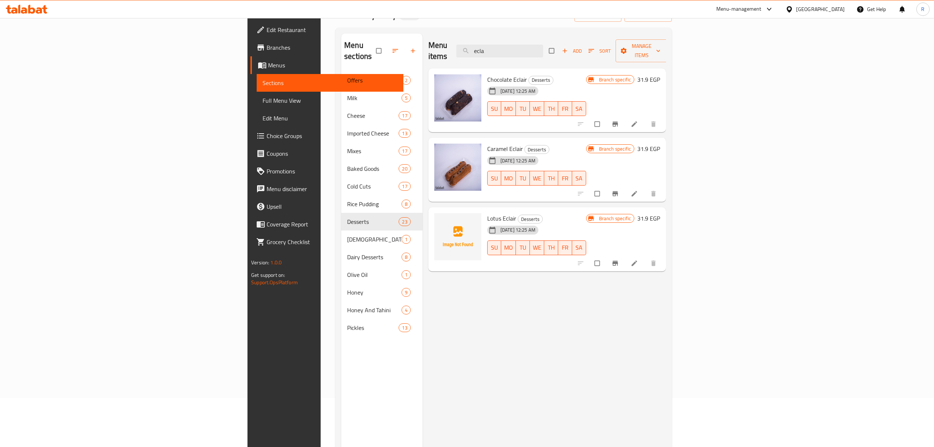
click at [487, 74] on span "Chocolate Eclair" at bounding box center [507, 79] width 40 height 11
copy span "Eclair"
click at [543, 45] on input "ecla" at bounding box center [500, 51] width 87 height 13
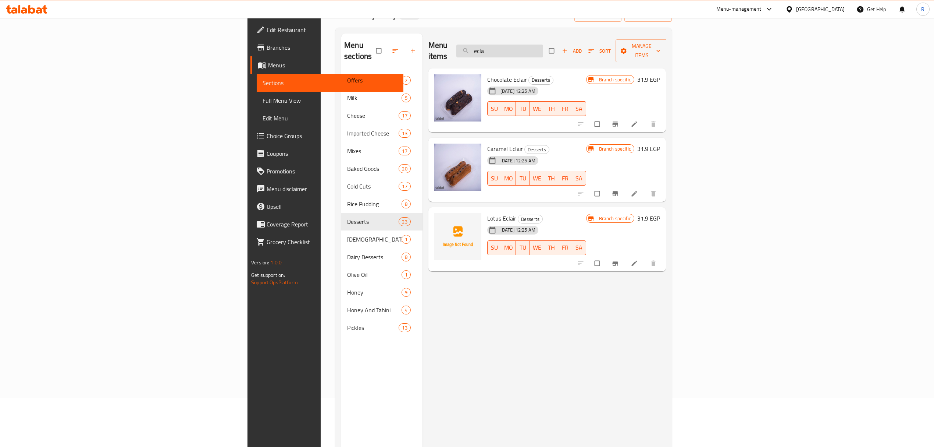
paste input "Oreo fudge"
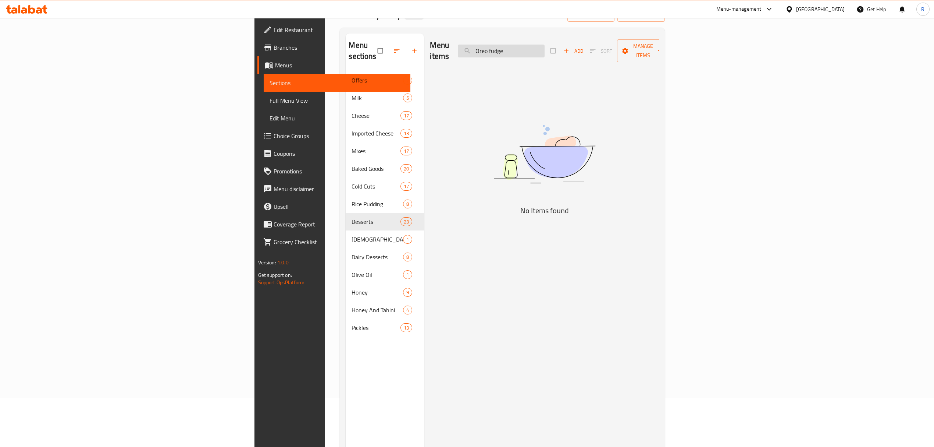
click at [545, 45] on input "Oreo fudge" at bounding box center [501, 51] width 87 height 13
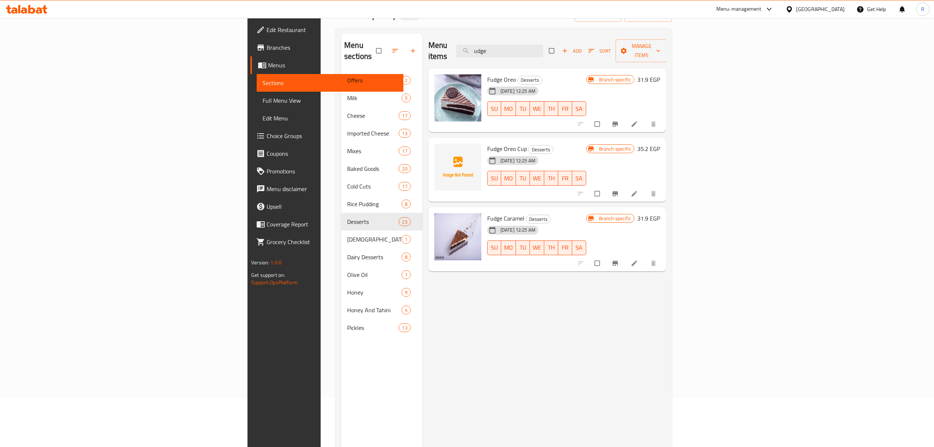
click at [487, 74] on span "Fudge Oreo" at bounding box center [501, 79] width 29 height 11
drag, startPoint x: 435, startPoint y: 69, endPoint x: 430, endPoint y: 69, distance: 5.2
click at [487, 74] on span "Fudge Oreo" at bounding box center [501, 79] width 29 height 11
copy span "Fudge"
click at [543, 45] on input "udge" at bounding box center [500, 51] width 87 height 13
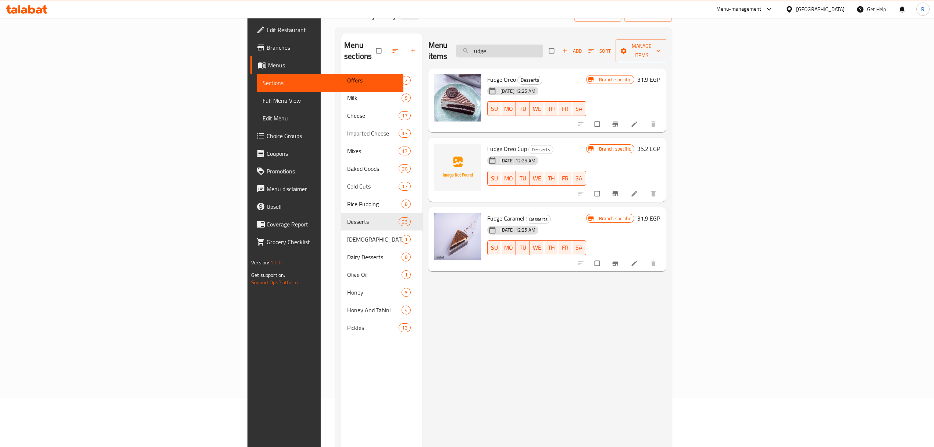
click at [543, 45] on input "udge" at bounding box center [500, 51] width 87 height 13
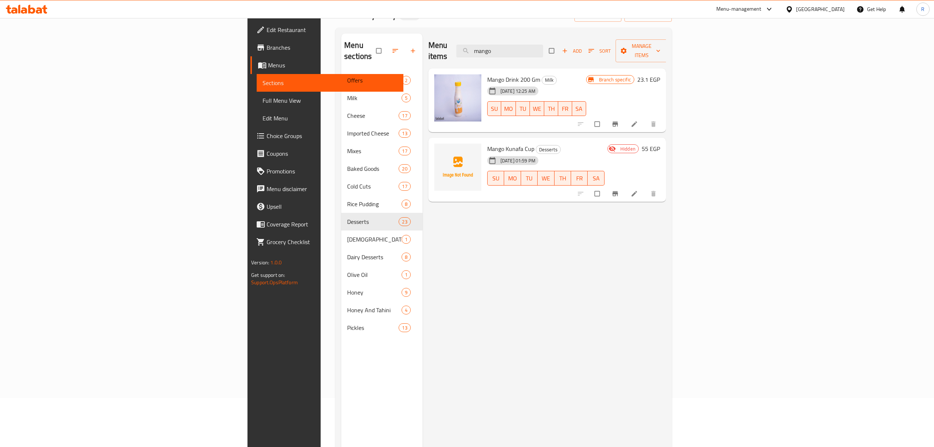
click at [607, 52] on div "Menu items mango Add Sort Manage items" at bounding box center [548, 50] width 238 height 35
click at [543, 47] on input "mango" at bounding box center [500, 51] width 87 height 13
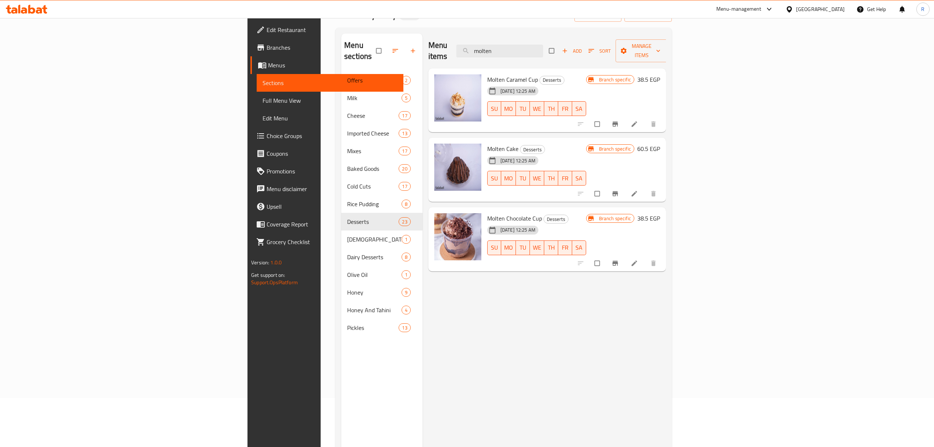
click at [621, 190] on span "Branch-specific-item" at bounding box center [616, 193] width 9 height 7
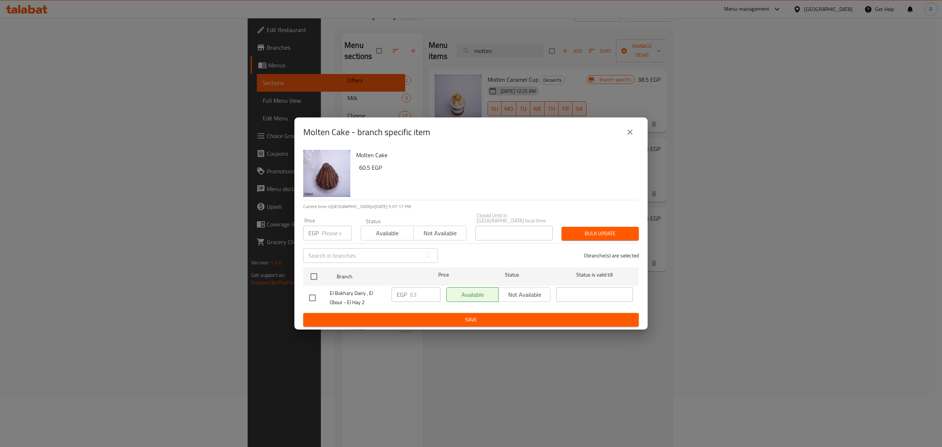
click at [366, 159] on h6 "Molten Cake" at bounding box center [494, 155] width 277 height 10
drag, startPoint x: 376, startPoint y: 158, endPoint x: 383, endPoint y: 157, distance: 7.4
click at [383, 157] on h6 "Molten Cake" at bounding box center [494, 155] width 277 height 10
click at [362, 159] on h6 "Molten Cake" at bounding box center [494, 155] width 277 height 10
drag, startPoint x: 361, startPoint y: 158, endPoint x: 378, endPoint y: 158, distance: 16.9
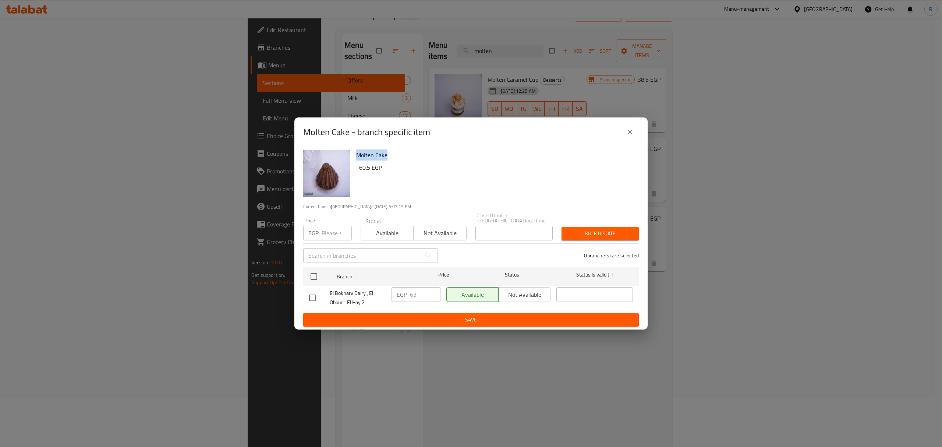
click at [378, 158] on h6 "Molten Cake" at bounding box center [494, 155] width 277 height 10
copy h6 "Molten Cake"
click at [634, 140] on button "close" at bounding box center [630, 132] width 18 height 18
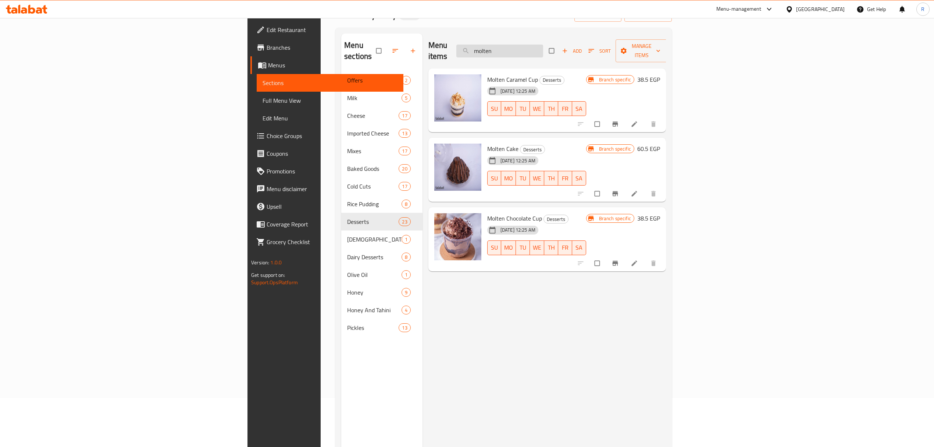
click at [543, 47] on input "molten" at bounding box center [500, 51] width 87 height 13
paste input "Honey cake"
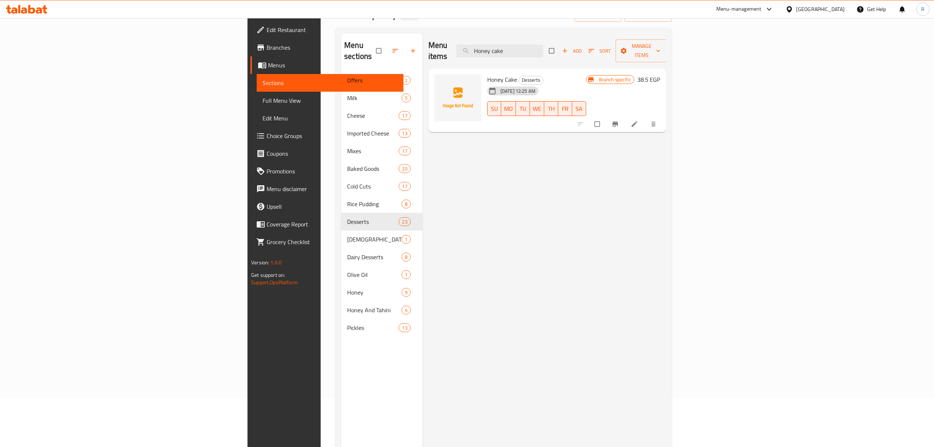
type input "Honey cake"
click at [606, 117] on input "checkbox" at bounding box center [597, 124] width 15 height 14
checkbox input "true"
click at [662, 49] on span "Manage items" at bounding box center [642, 51] width 40 height 18
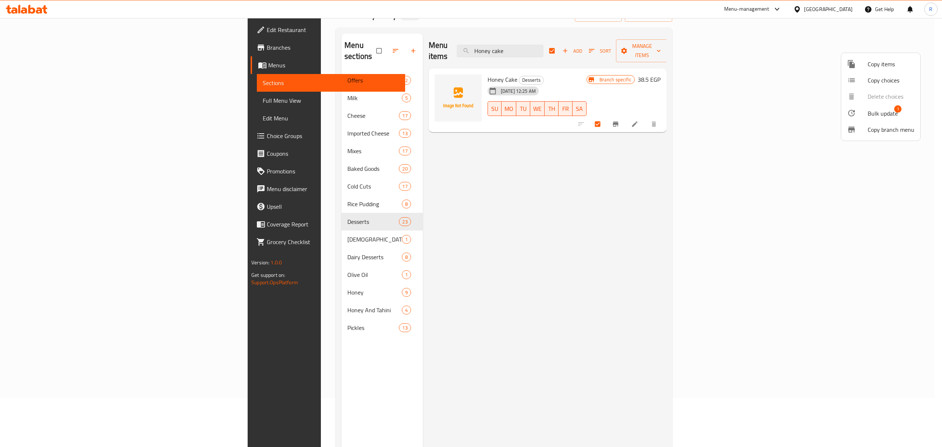
click at [873, 110] on span "Bulk update" at bounding box center [883, 113] width 30 height 9
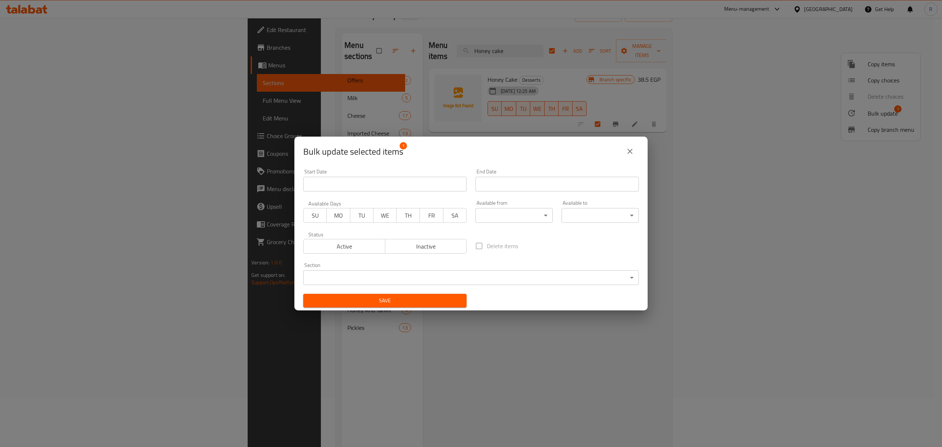
click at [427, 245] on span "Inactive" at bounding box center [426, 246] width 76 height 11
drag, startPoint x: 431, startPoint y: 297, endPoint x: 555, endPoint y: 281, distance: 124.6
click at [430, 298] on span "Save" at bounding box center [385, 300] width 152 height 9
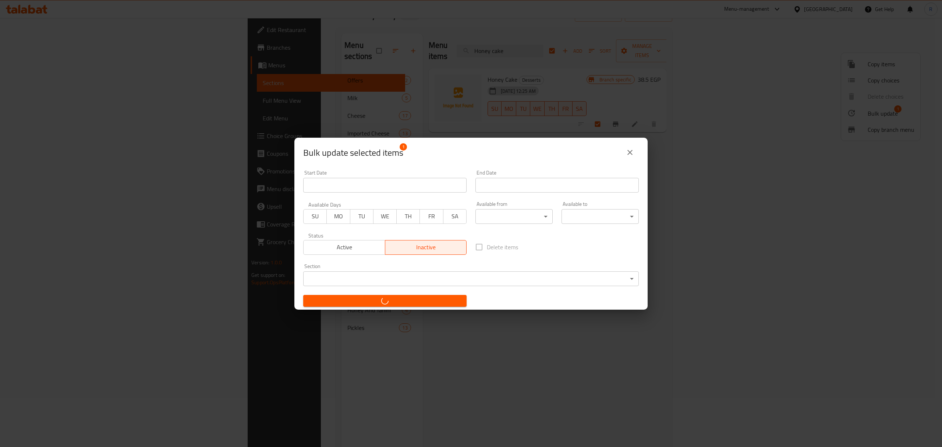
checkbox input "false"
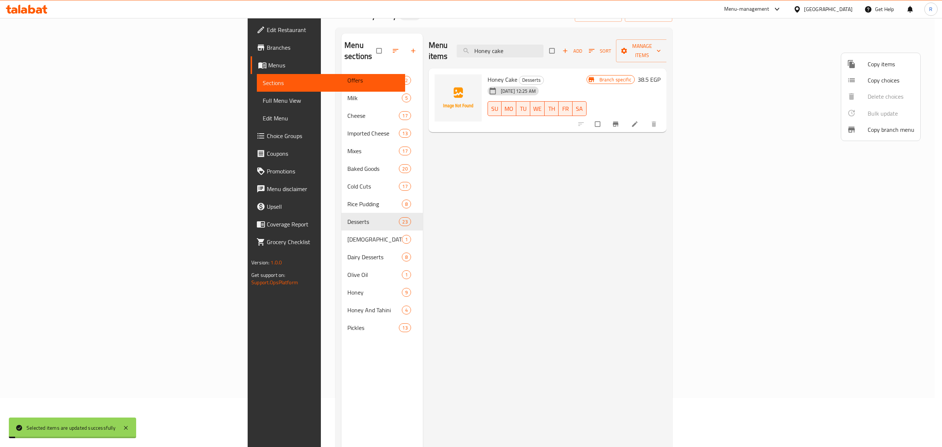
click at [688, 201] on div at bounding box center [471, 223] width 942 height 447
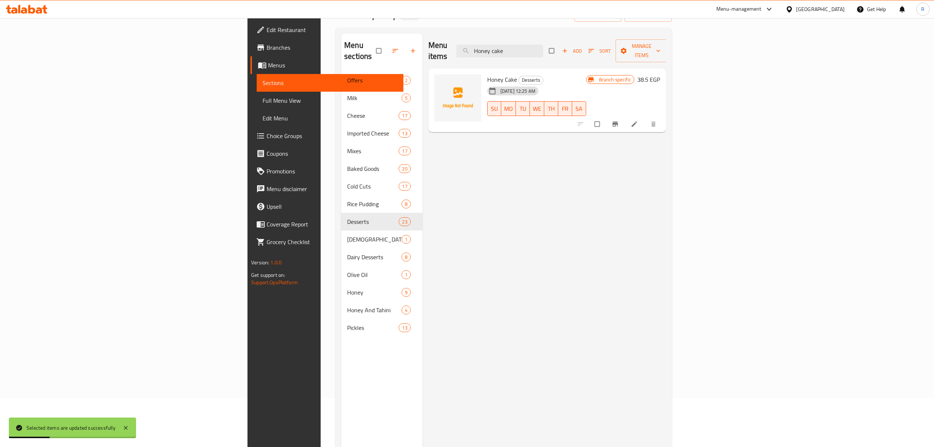
click at [666, 186] on div "Menu items Honey cake Add Sort Manage items Honey Cake Desserts [DATE] 12:25 AM…" at bounding box center [545, 256] width 244 height 447
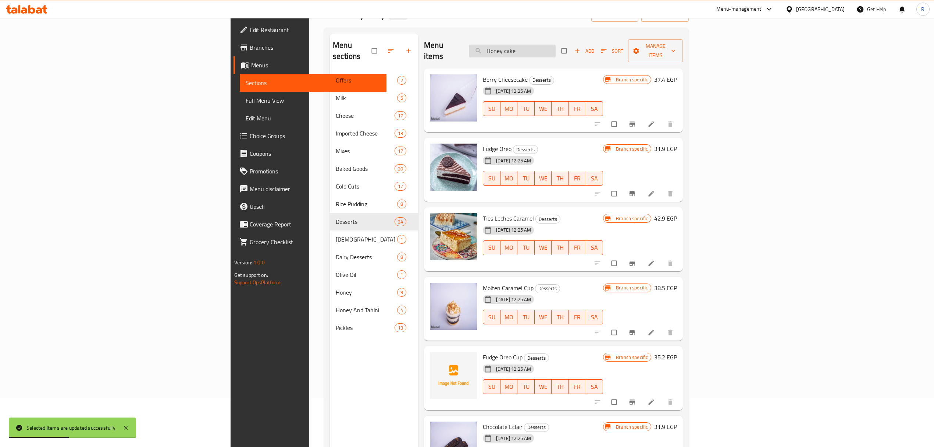
click at [556, 45] on input "Honey cake" at bounding box center [512, 51] width 87 height 13
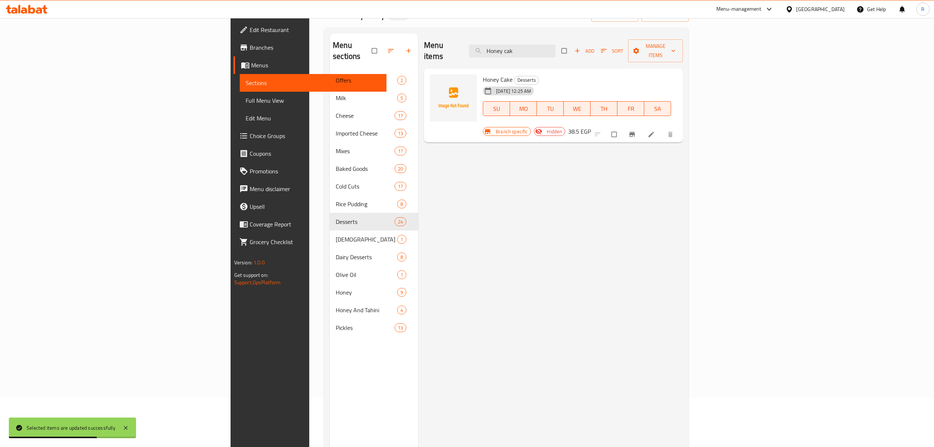
type input "Honey cak"
click at [642, 50] on div "Menu items Honey cak Add Sort Manage items" at bounding box center [553, 50] width 259 height 35
click at [556, 47] on input "Honey cak" at bounding box center [512, 51] width 87 height 13
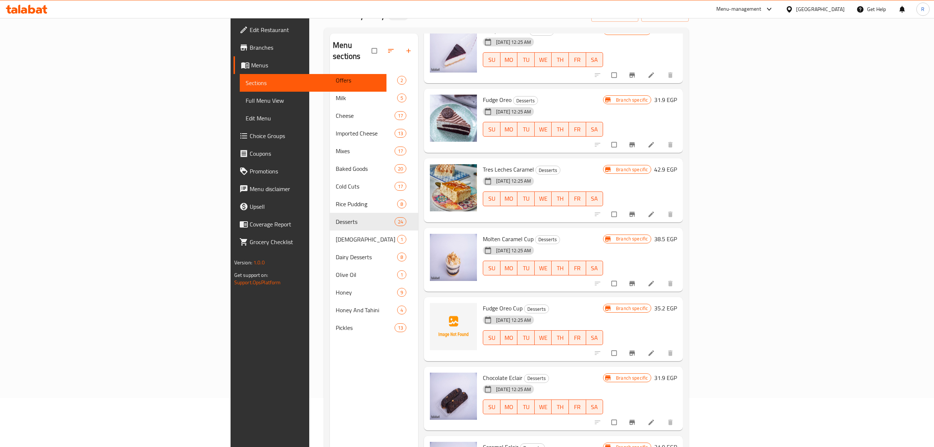
click at [483, 302] on span "Fudge Oreo Cup" at bounding box center [503, 307] width 40 height 11
copy span "Oreo"
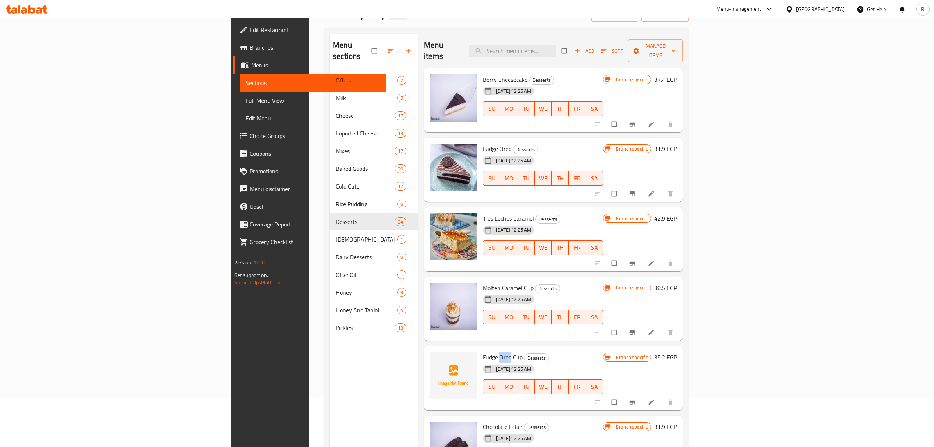
scroll to position [0, 0]
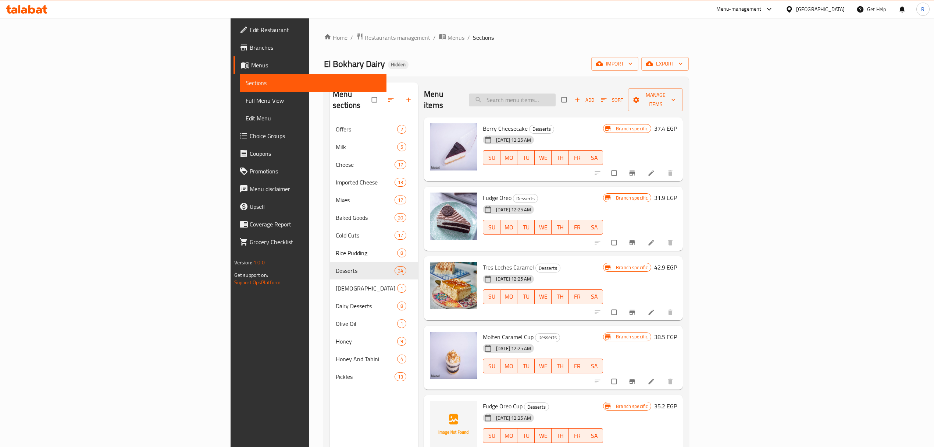
click at [556, 93] on input "search" at bounding box center [512, 99] width 87 height 13
paste input "Oreo"
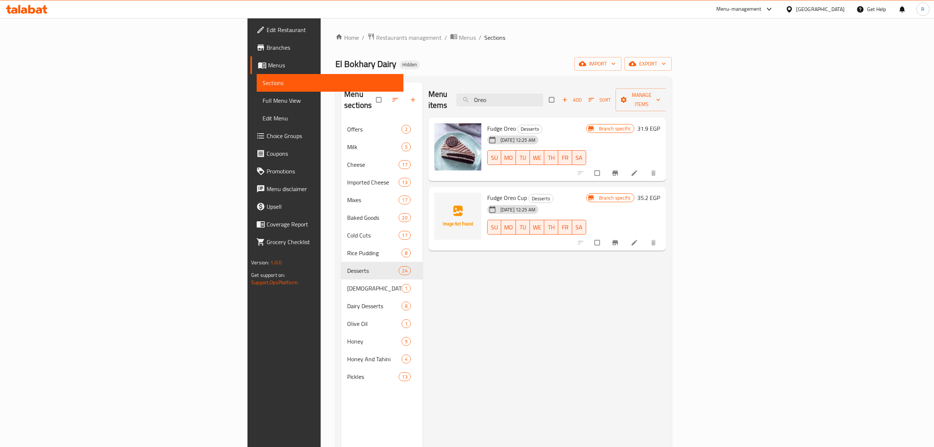
type input "Oreo"
click at [543, 94] on input "Oreo" at bounding box center [500, 99] width 87 height 13
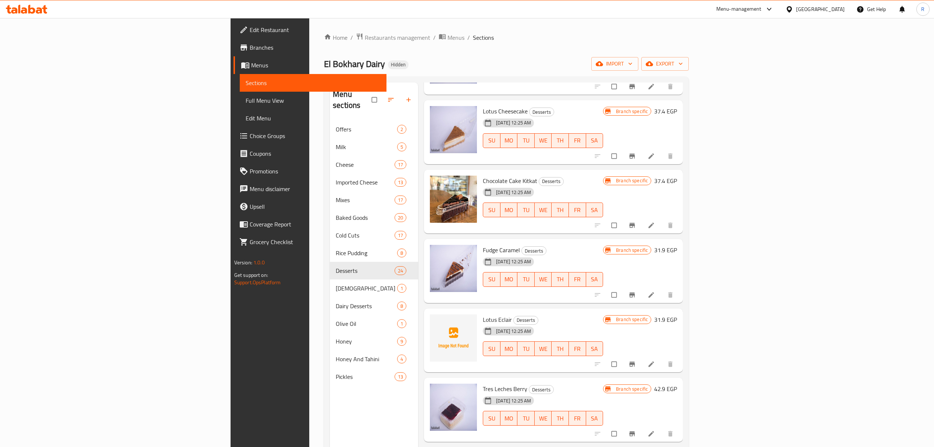
scroll to position [932, 0]
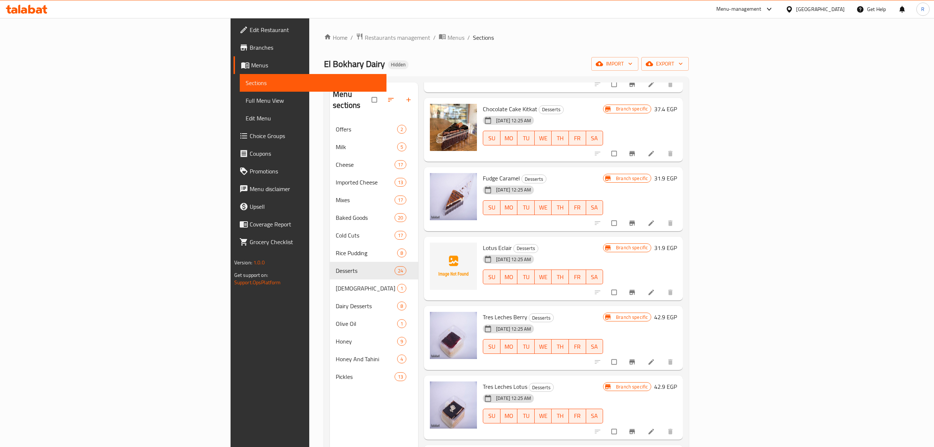
click at [483, 242] on span "Lotus Eclair" at bounding box center [497, 247] width 29 height 11
drag, startPoint x: 433, startPoint y: 227, endPoint x: 442, endPoint y: 227, distance: 8.5
click at [483, 242] on span "Lotus Eclair" at bounding box center [497, 247] width 29 height 11
copy span "Lotus Eclair"
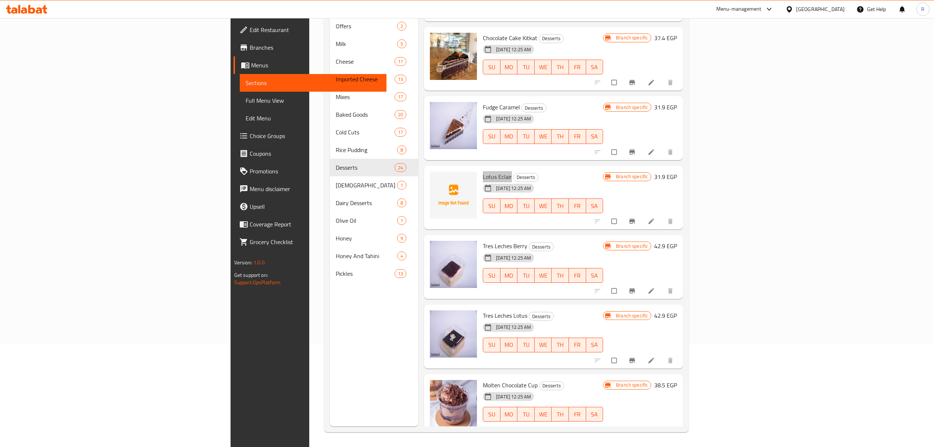
scroll to position [893, 0]
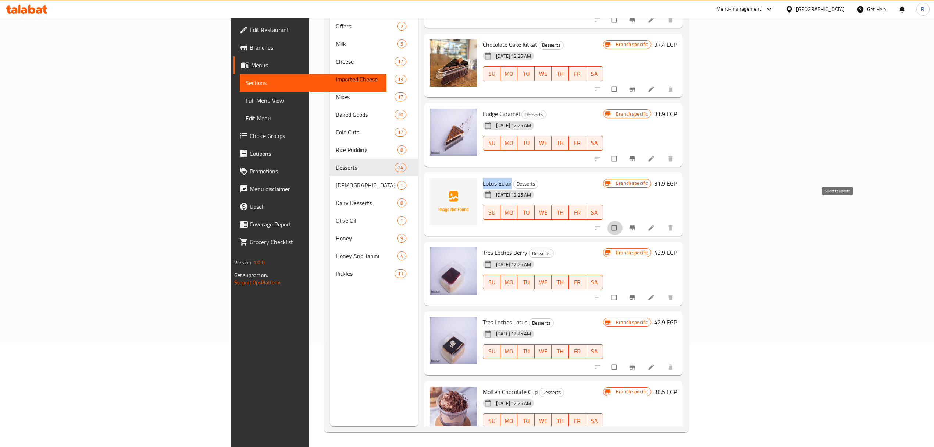
click at [623, 221] on input "checkbox" at bounding box center [614, 228] width 15 height 14
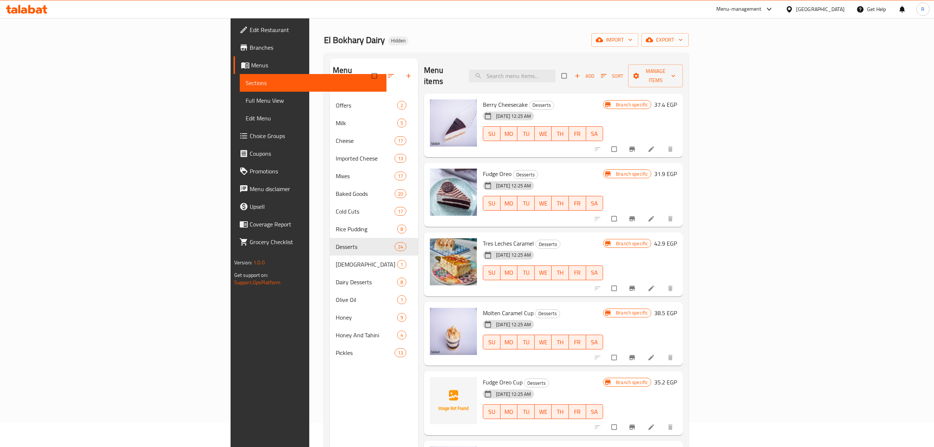
scroll to position [0, 0]
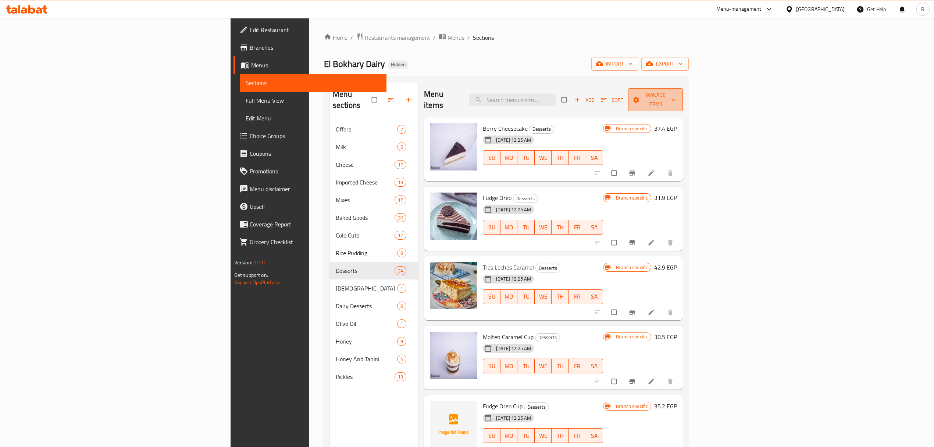
click at [677, 91] on span "Manage items" at bounding box center [655, 100] width 43 height 18
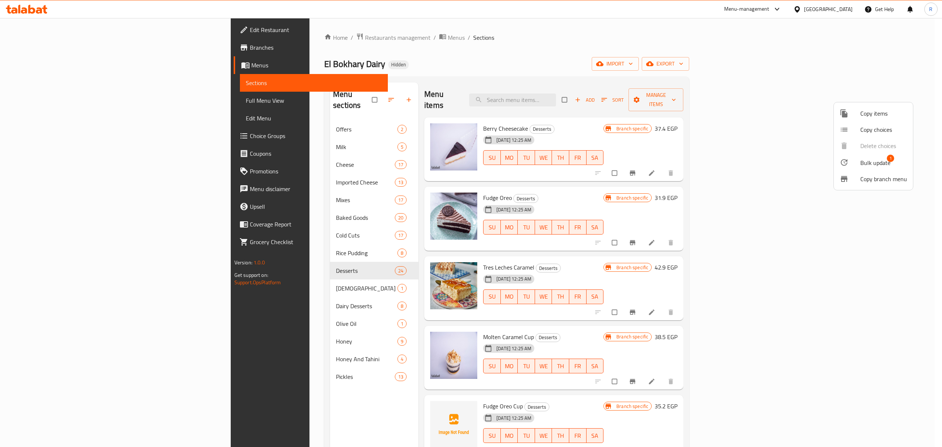
click at [857, 159] on div at bounding box center [850, 162] width 21 height 9
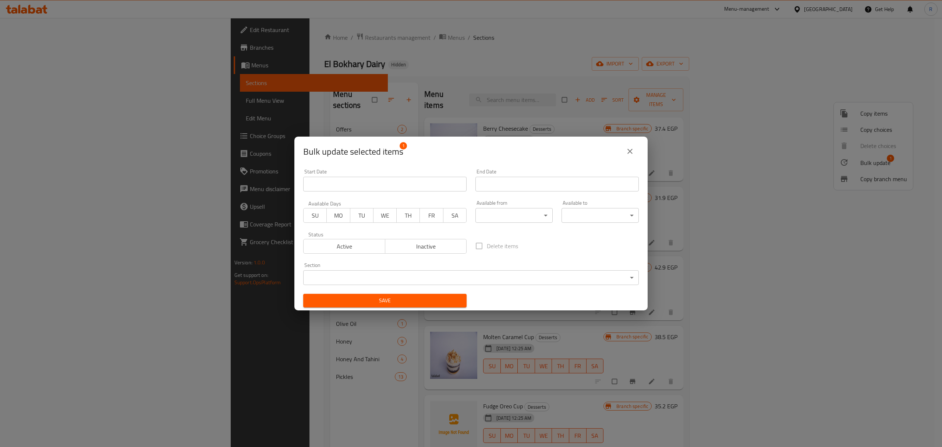
click at [432, 249] on span "Inactive" at bounding box center [426, 246] width 76 height 11
click at [423, 306] on button "Save" at bounding box center [384, 301] width 163 height 14
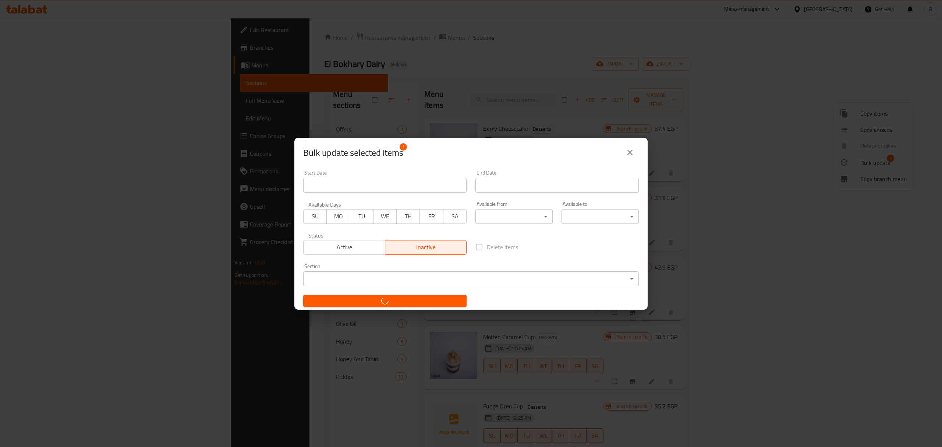
checkbox input "false"
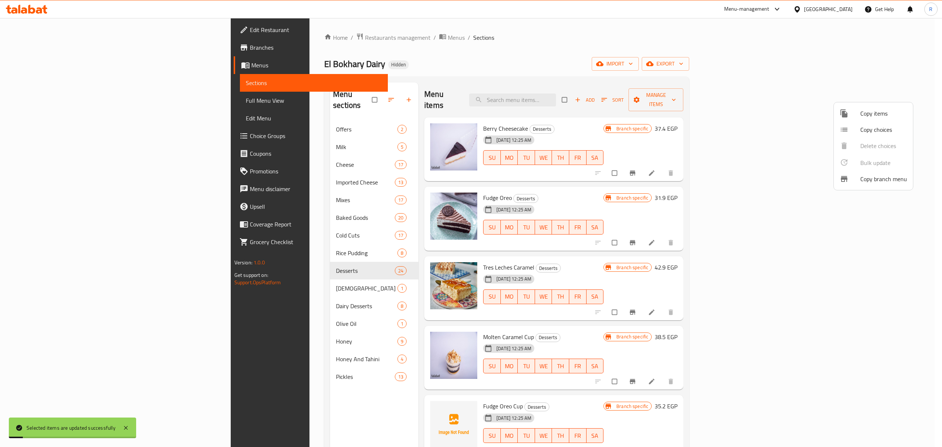
click at [206, 135] on div at bounding box center [471, 223] width 942 height 447
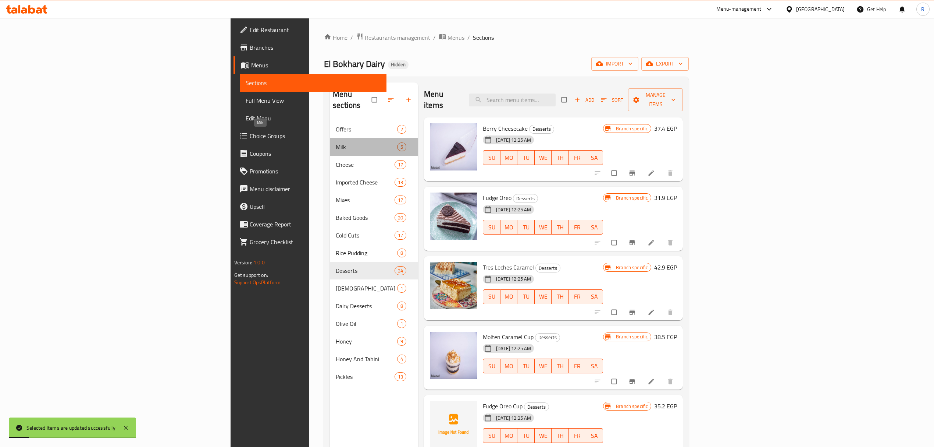
click at [336, 142] on span "Milk" at bounding box center [366, 146] width 61 height 9
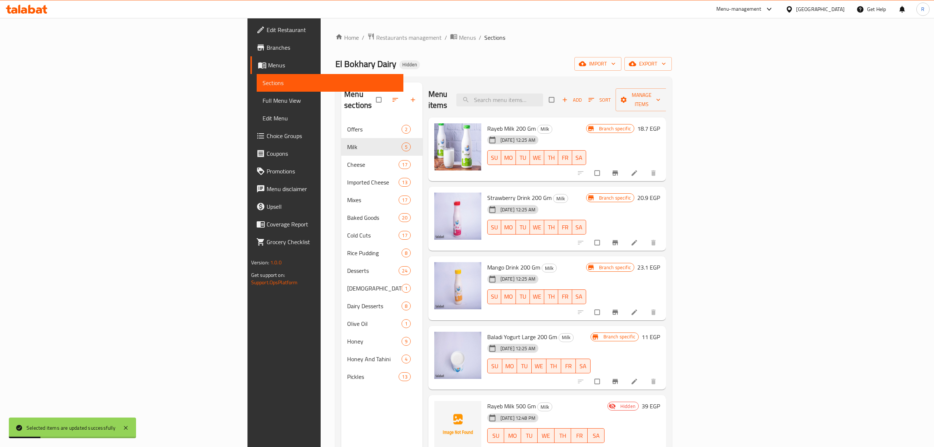
scroll to position [103, 0]
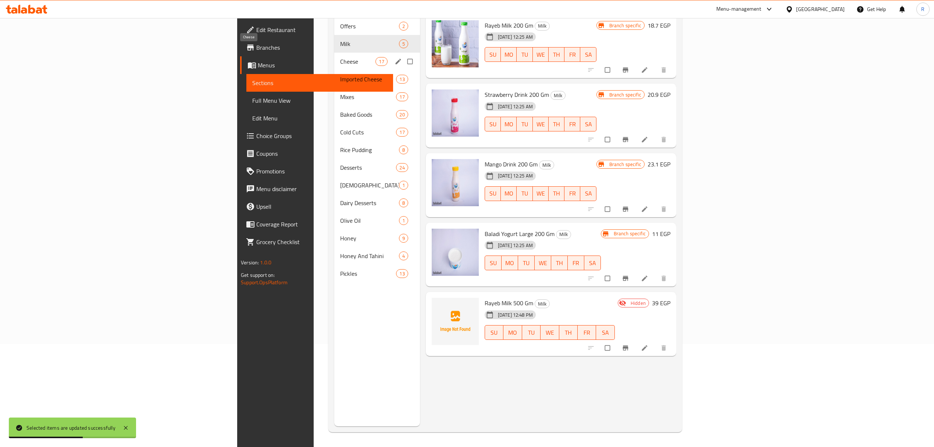
click at [340, 57] on span "Cheese" at bounding box center [357, 61] width 35 height 9
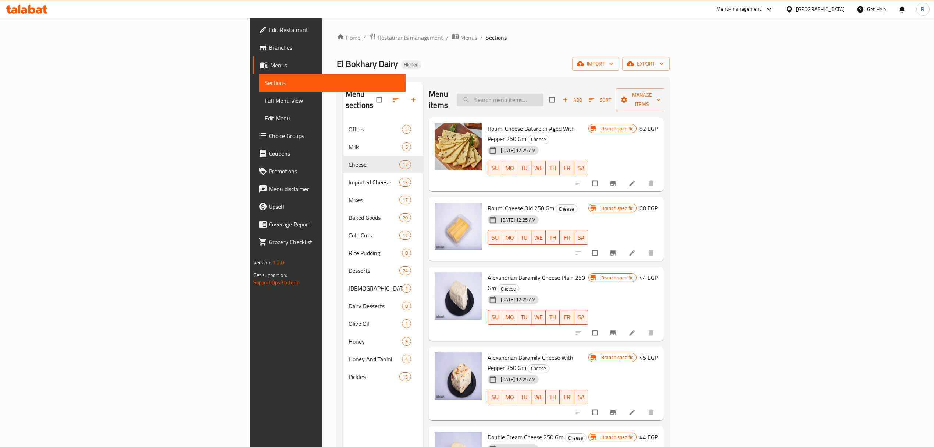
drag, startPoint x: 598, startPoint y: 92, endPoint x: 596, endPoint y: 100, distance: 8.3
click at [544, 93] on input "search" at bounding box center [500, 99] width 87 height 13
paste input "جبنة رومي وسط 250 جرام"
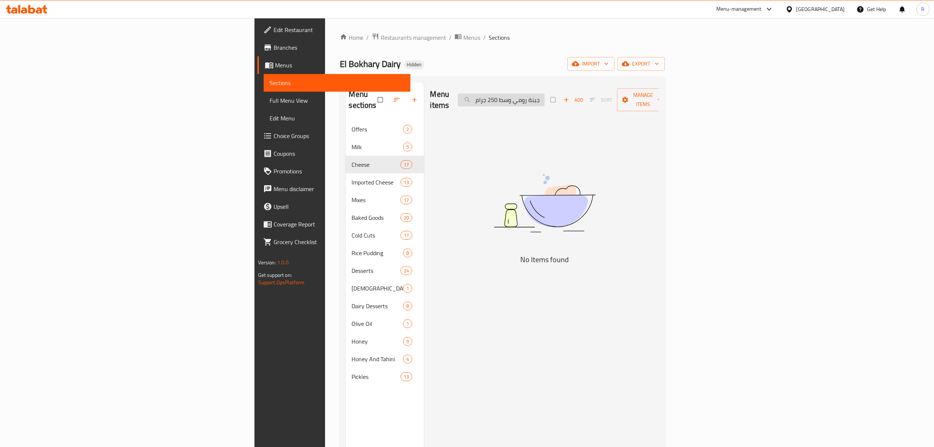
click at [545, 95] on input "جبنة رومي وسط 250 جرام" at bounding box center [501, 99] width 87 height 13
drag, startPoint x: 584, startPoint y: 95, endPoint x: 563, endPoint y: 101, distance: 22.1
click at [545, 101] on input "جبنة رومي وسط 250 جرام" at bounding box center [501, 99] width 87 height 13
click at [545, 99] on input "جبنة رومي وسط 250 جرام" at bounding box center [501, 99] width 87 height 13
click at [545, 94] on input "جبنة رومي وسط 250 جرام" at bounding box center [501, 99] width 87 height 13
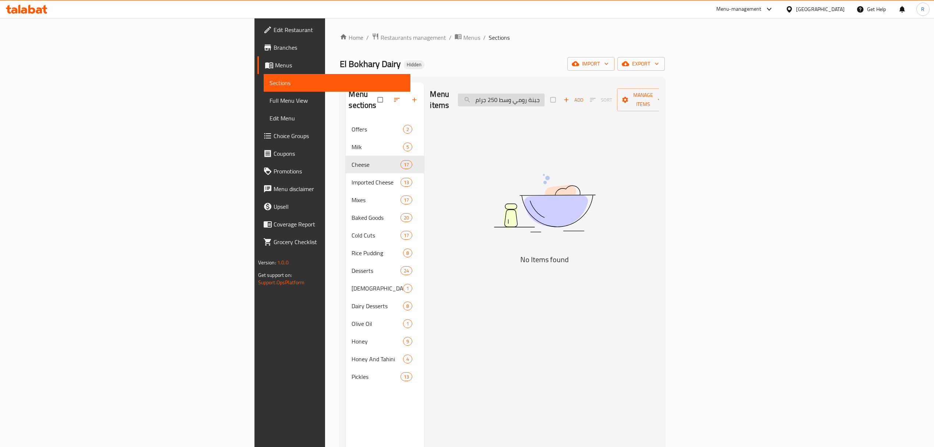
drag, startPoint x: 587, startPoint y: 94, endPoint x: 573, endPoint y: 97, distance: 14.3
click at [545, 97] on input "جبنة رومي وسط 250 جرام" at bounding box center [501, 99] width 87 height 13
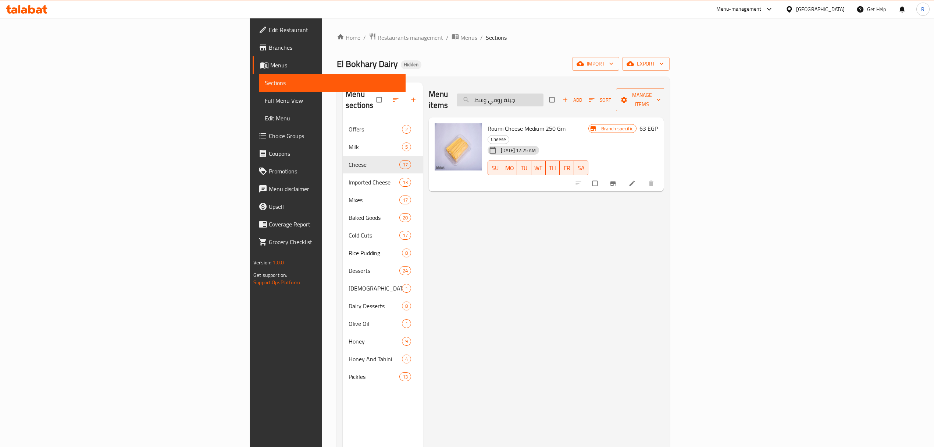
click at [544, 99] on input "جبنة رومي وسط" at bounding box center [500, 99] width 87 height 13
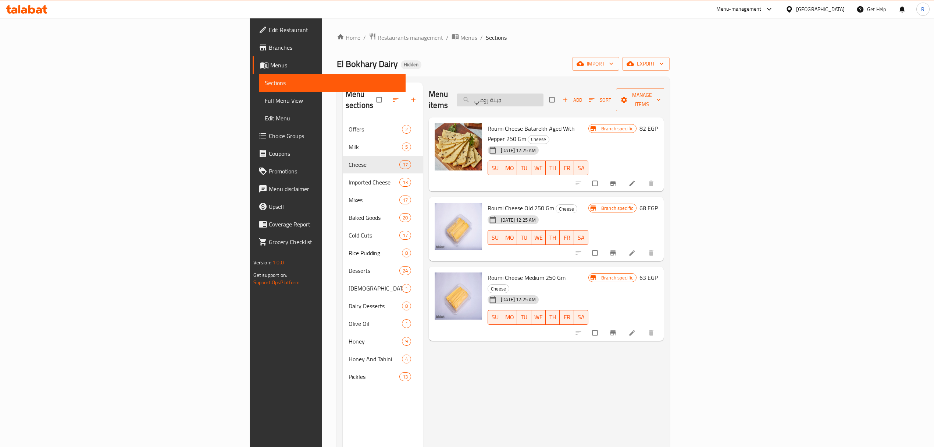
click at [544, 93] on input "جبنة رومي" at bounding box center [500, 99] width 87 height 13
paste input "Plain medium rice pudding"
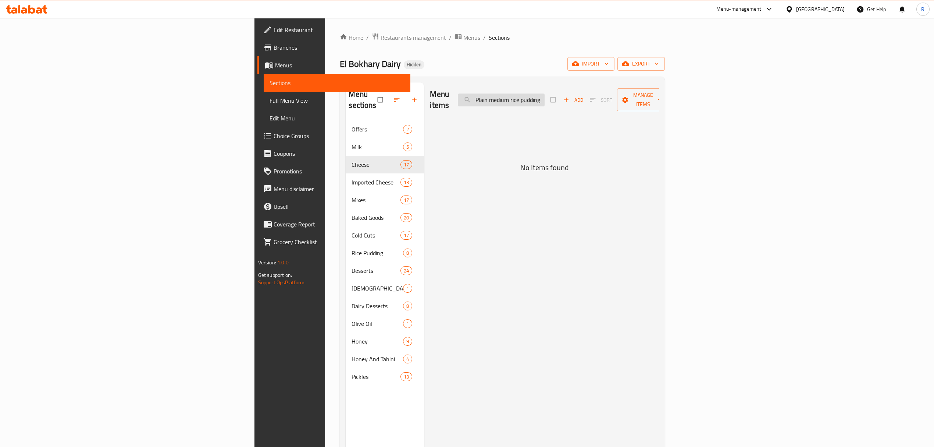
click at [545, 96] on input "Plain medium rice pudding" at bounding box center [501, 99] width 87 height 13
drag, startPoint x: 597, startPoint y: 96, endPoint x: 554, endPoint y: 95, distance: 43.8
click at [545, 95] on input "Plain medium rice pudding" at bounding box center [501, 99] width 87 height 13
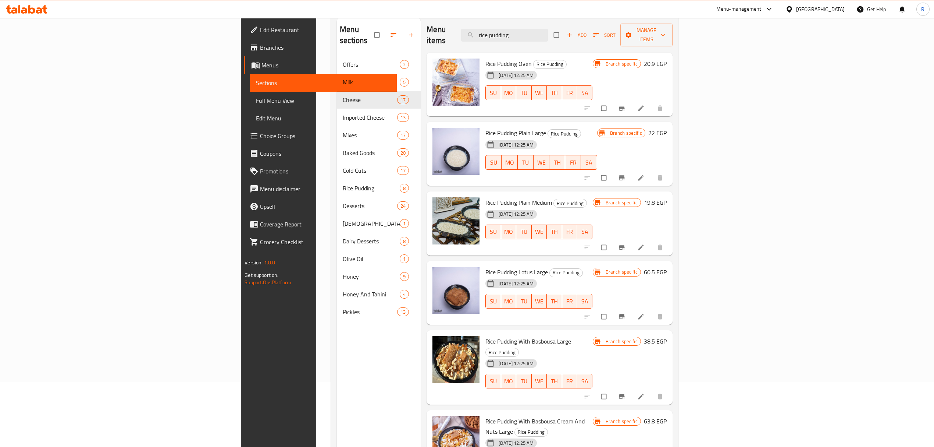
scroll to position [49, 0]
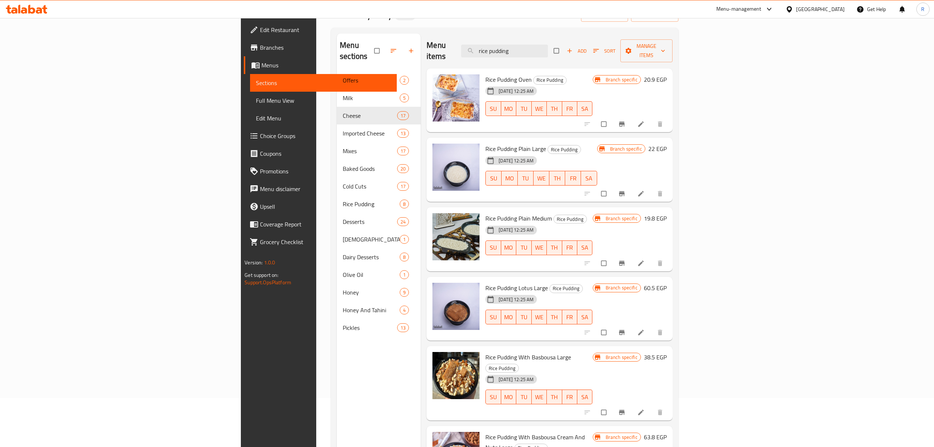
click at [486, 143] on span "Rice Pudding Plain Large" at bounding box center [516, 148] width 61 height 11
drag, startPoint x: 432, startPoint y: 137, endPoint x: 463, endPoint y: 137, distance: 30.9
click at [486, 143] on span "Rice Pudding Plain Large" at bounding box center [516, 148] width 61 height 11
copy span "Rice Pudding Plain"
click at [548, 52] on input "rice pudding" at bounding box center [504, 51] width 87 height 13
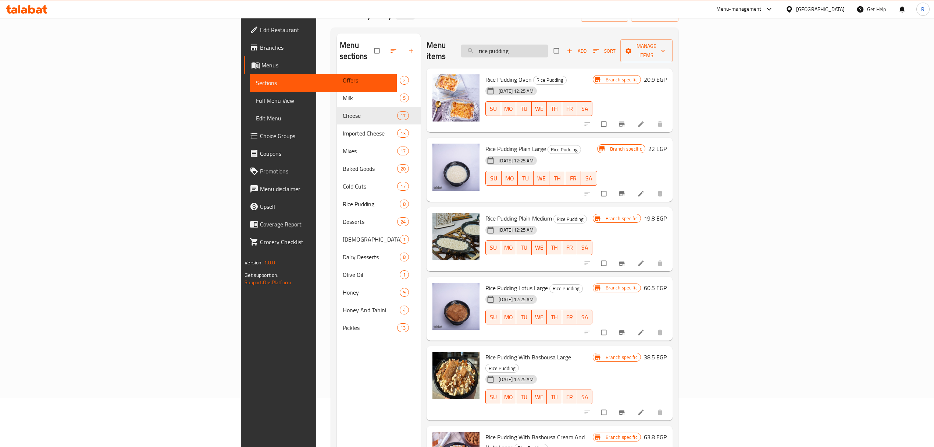
click at [548, 52] on input "rice pudding" at bounding box center [504, 51] width 87 height 13
paste input "Rice Pudding Plain"
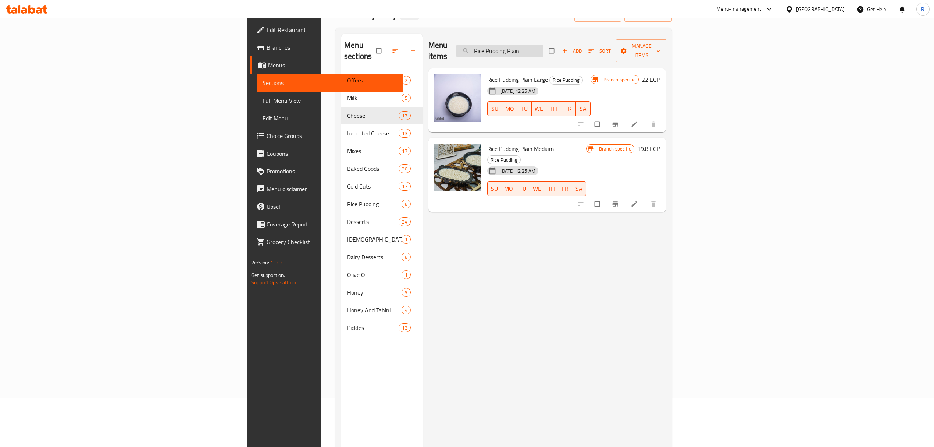
click at [543, 47] on input "Rice Pudding Plain" at bounding box center [500, 51] width 87 height 13
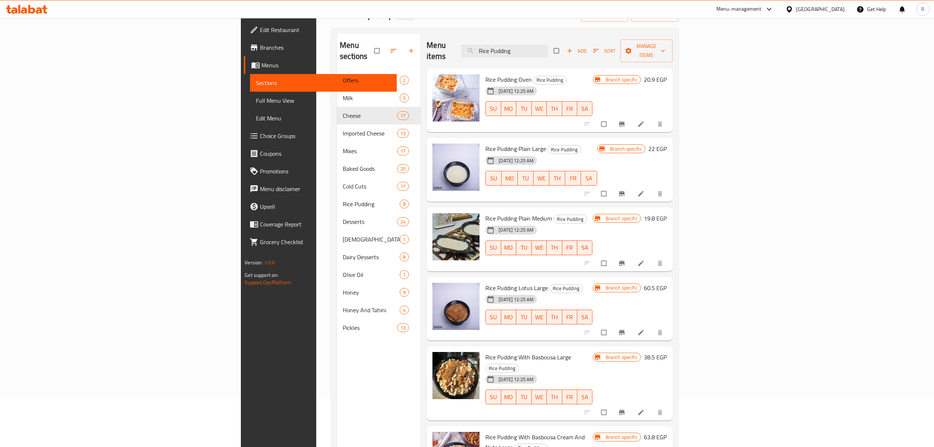
type input "Rice Pudding"
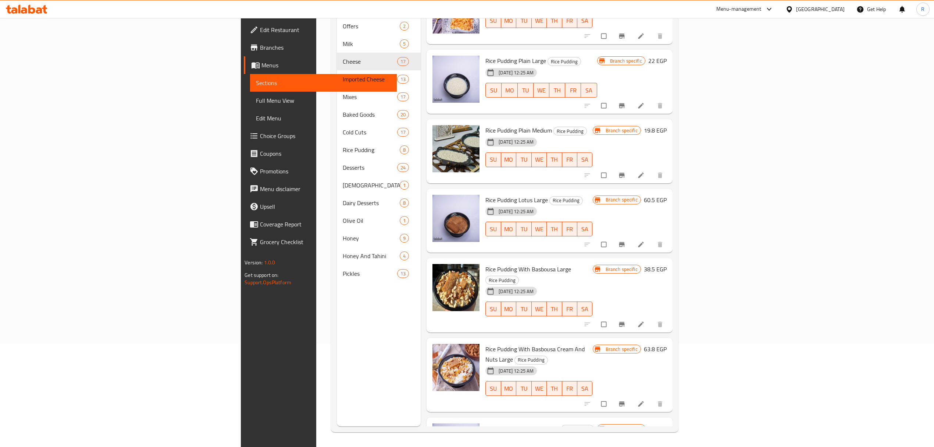
scroll to position [28, 0]
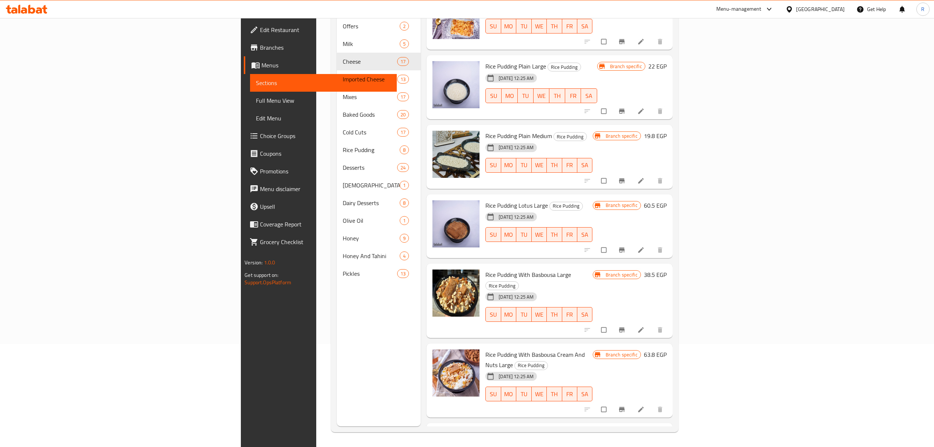
drag, startPoint x: 464, startPoint y: 182, endPoint x: 453, endPoint y: 181, distance: 11.1
drag, startPoint x: 453, startPoint y: 181, endPoint x: 449, endPoint y: 189, distance: 9.2
drag, startPoint x: 449, startPoint y: 189, endPoint x: 442, endPoint y: 196, distance: 9.9
drag, startPoint x: 442, startPoint y: 196, endPoint x: 546, endPoint y: -60, distance: 276.4
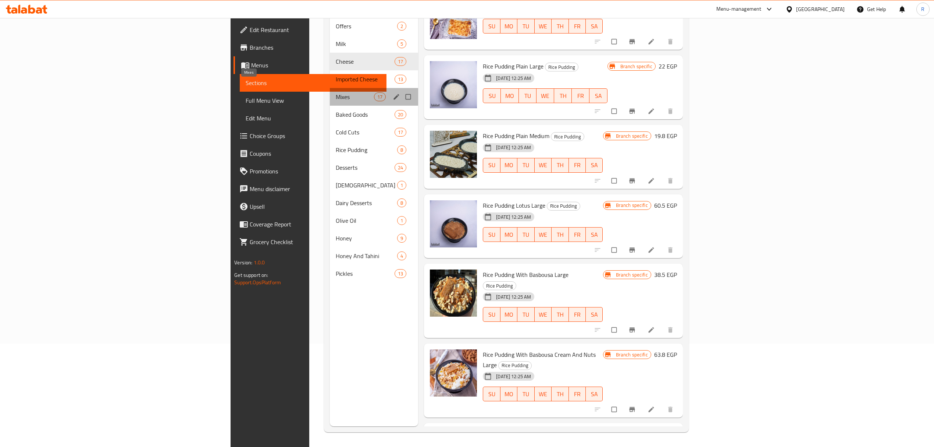
click at [336, 92] on span "Mixes" at bounding box center [355, 96] width 38 height 9
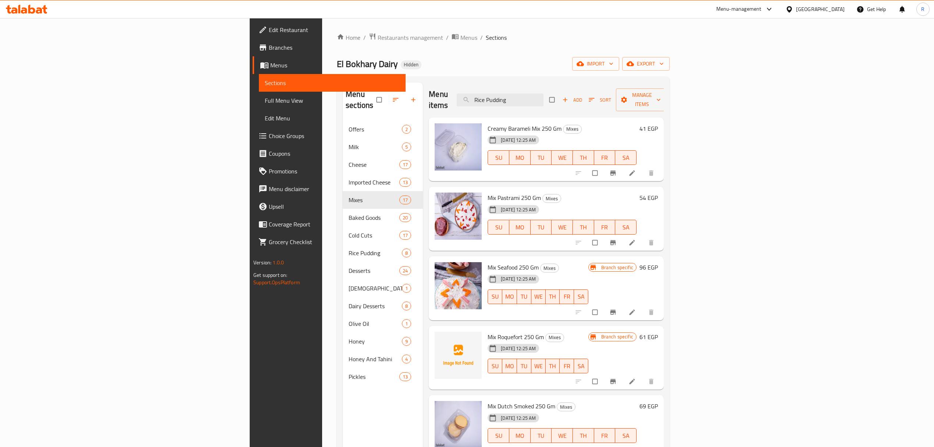
click at [604, 88] on div "Menu items Rice Pudding Add Sort Manage items" at bounding box center [546, 99] width 235 height 35
click at [544, 99] on input "Rice Pudding" at bounding box center [500, 99] width 87 height 13
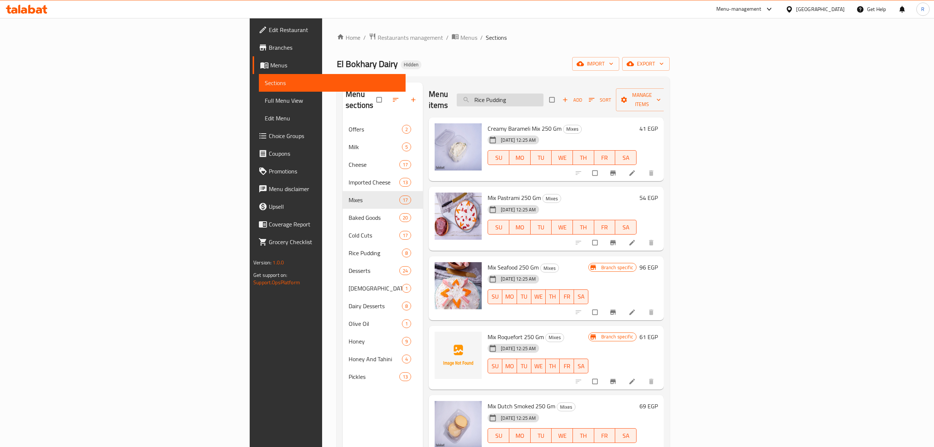
click at [544, 99] on input "Rice Pudding" at bounding box center [500, 99] width 87 height 13
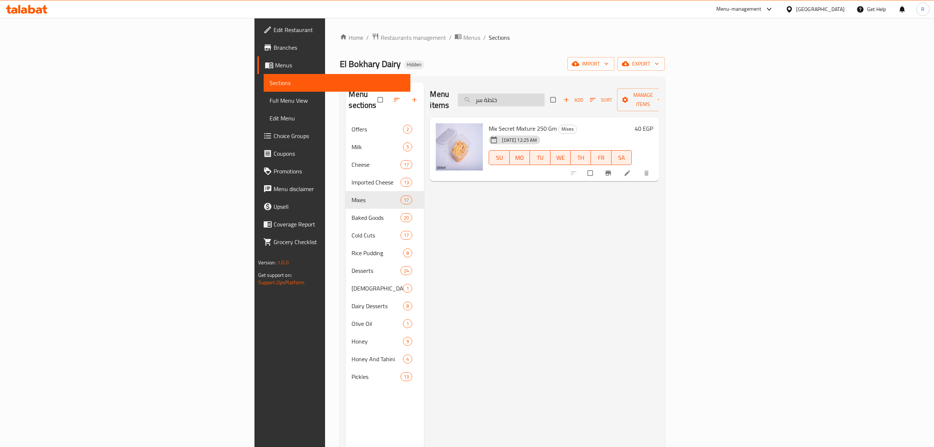
click at [545, 93] on input "خلطة سر" at bounding box center [501, 99] width 87 height 13
paste input "ميكس الراهب 250 جرام"
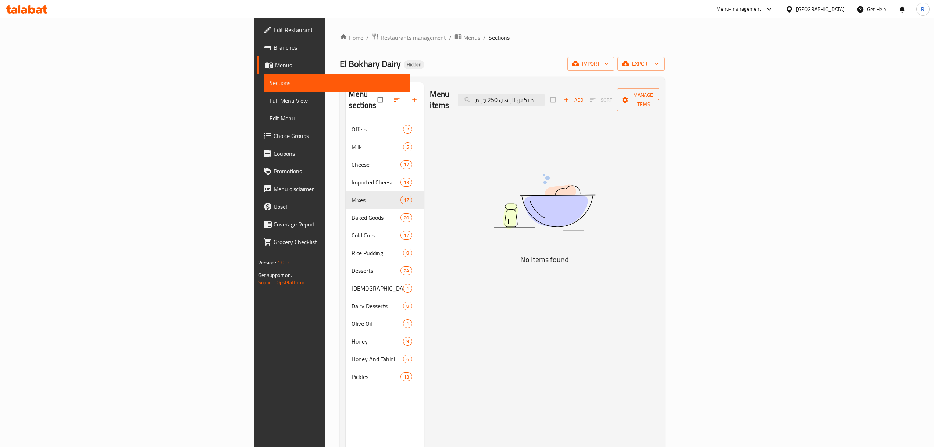
drag, startPoint x: 594, startPoint y: 95, endPoint x: 533, endPoint y: 99, distance: 60.8
click at [533, 99] on div "Menu items ميكس الراهب 250 جرام Add Sort Manage items" at bounding box center [544, 99] width 229 height 35
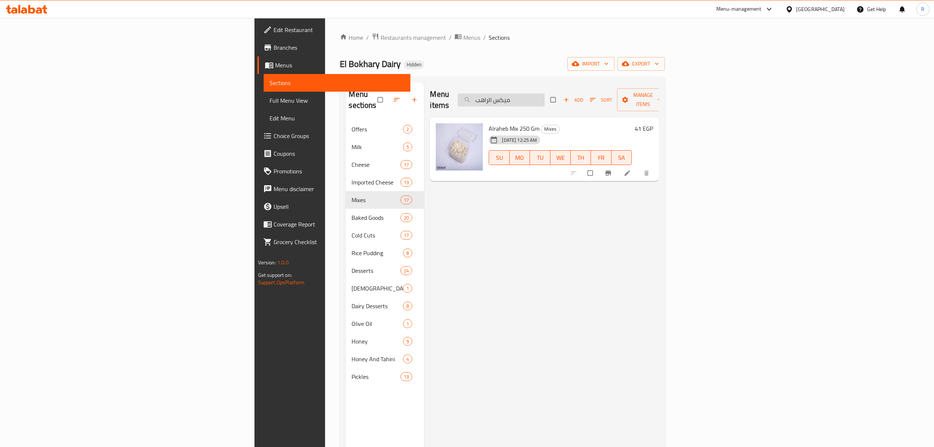
click at [545, 93] on input "ميكس الراهب" at bounding box center [501, 99] width 87 height 13
paste input "سطرمة 250 جرام"
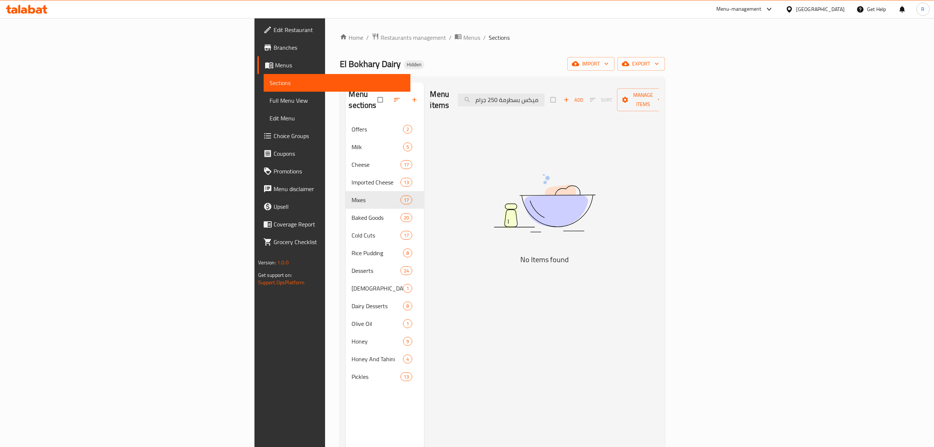
drag, startPoint x: 593, startPoint y: 97, endPoint x: 550, endPoint y: 103, distance: 43.8
click at [551, 102] on div "Menu items ميكس بسطرمة 250 جرام Add Sort Manage items" at bounding box center [544, 99] width 229 height 35
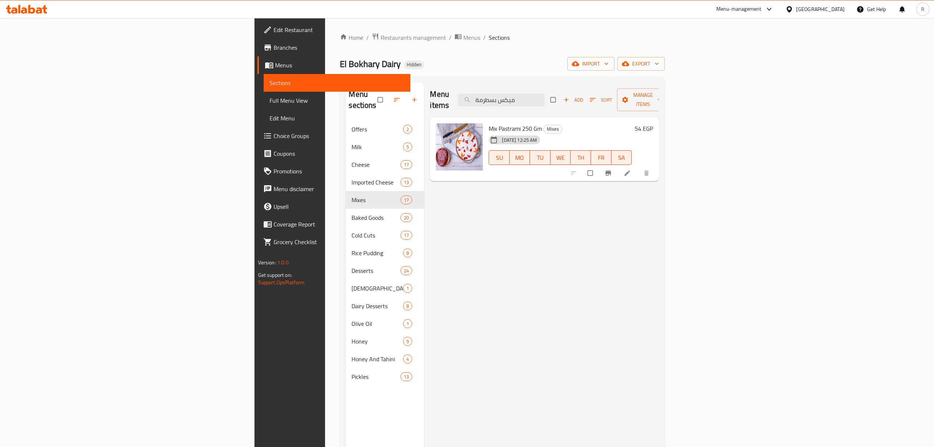
click at [611, 104] on div "Menu items ميكس بسطرمة Add Sort Manage items" at bounding box center [544, 99] width 229 height 35
click at [545, 95] on input "ميكس بسطرمة" at bounding box center [501, 99] width 87 height 13
paste input "لانشون 250 جرام"
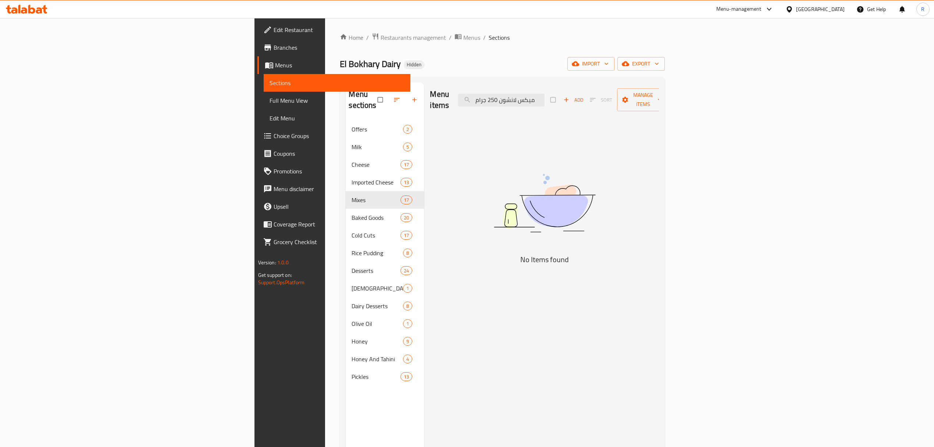
drag, startPoint x: 591, startPoint y: 99, endPoint x: 542, endPoint y: 93, distance: 48.8
click at [545, 93] on div "Menu items ميكس لانشون 250 جرام Add Sort Manage items" at bounding box center [544, 99] width 229 height 35
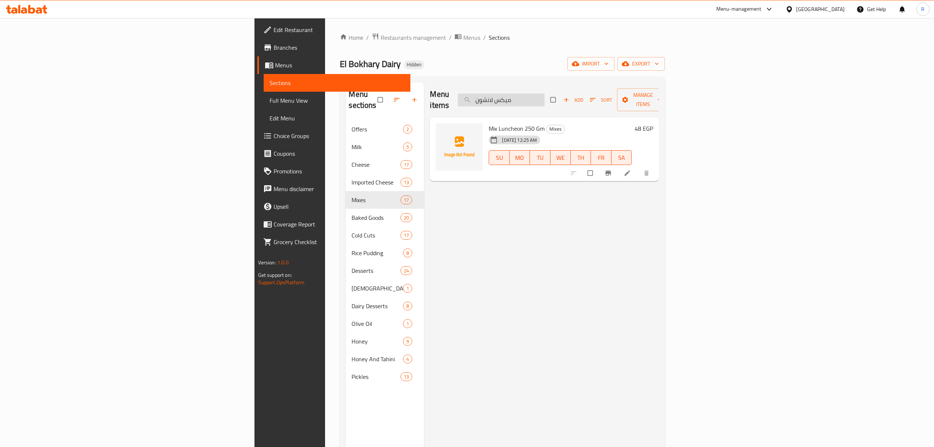
click at [545, 96] on input "ميكس لانشون" at bounding box center [501, 99] width 87 height 13
paste input "براميلي كريمي 250 جرام"
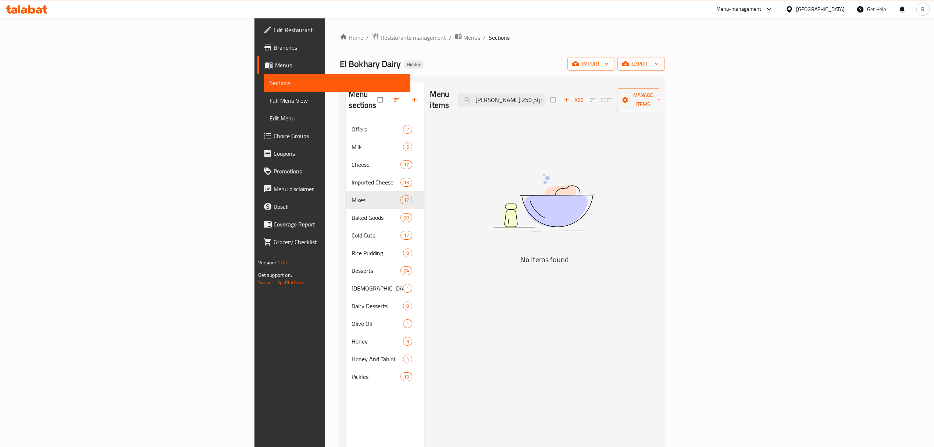
drag, startPoint x: 597, startPoint y: 99, endPoint x: 524, endPoint y: 109, distance: 73.3
click at [524, 109] on div "Menu items ميكس براميلي كريمي 250 جرام Add Sort Manage items No Items found" at bounding box center [541, 305] width 235 height 447
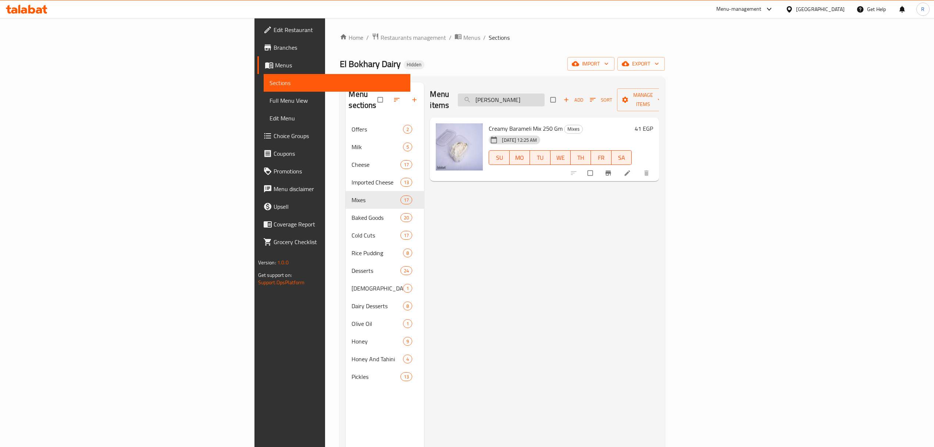
click at [545, 99] on input "ميكس براميلي" at bounding box center [501, 99] width 87 height 13
paste input "قريش تحابيش 250 جرام"
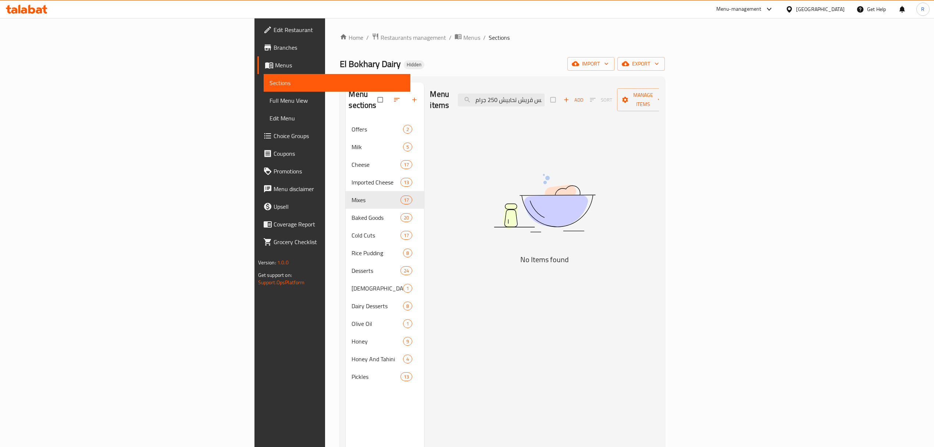
drag, startPoint x: 582, startPoint y: 97, endPoint x: 497, endPoint y: 103, distance: 85.2
click at [497, 103] on div "Menu items ميكس قريش تحابيش 250 جرام Add Sort Manage items" at bounding box center [544, 99] width 229 height 35
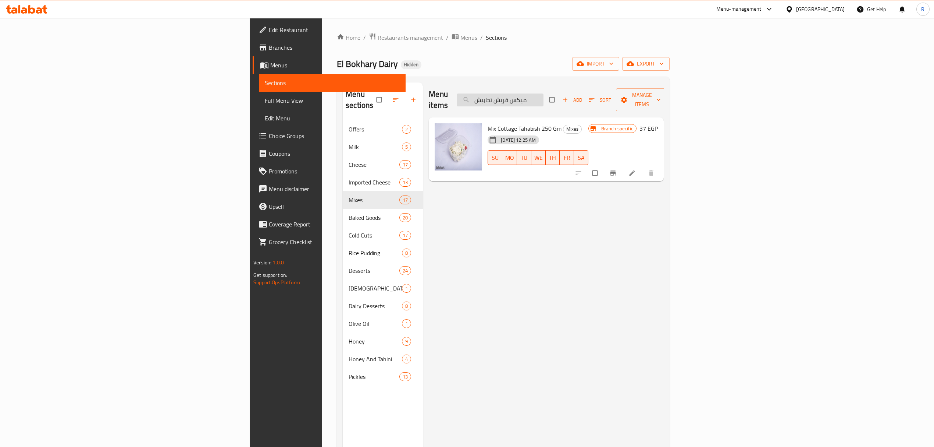
click at [544, 93] on input "ميكس قريش تحابيش" at bounding box center [500, 99] width 87 height 13
click at [606, 88] on div "Menu items ميكس قريش تحابيش Add Sort Manage items" at bounding box center [546, 99] width 235 height 35
paste input "دخن هولندي 250 جرام"
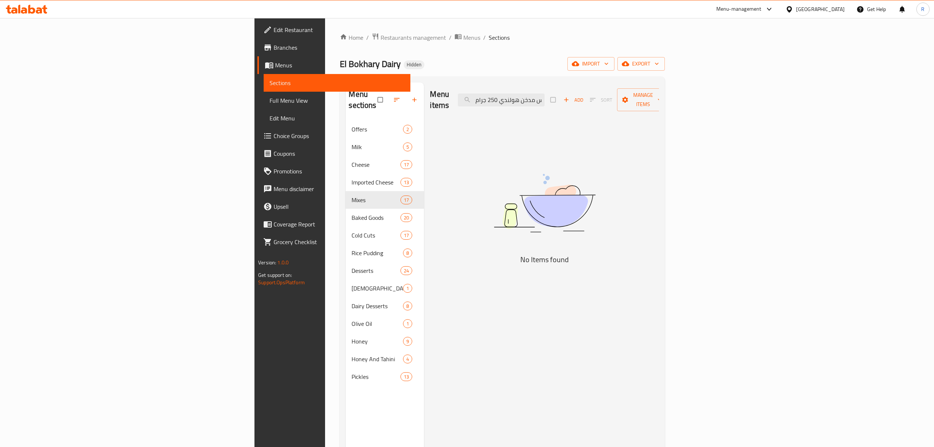
drag, startPoint x: 602, startPoint y: 97, endPoint x: 549, endPoint y: 98, distance: 53.4
click at [549, 98] on div "Menu items ميكس مدخن هولندي 250 جرام Add Sort Manage items" at bounding box center [544, 99] width 229 height 35
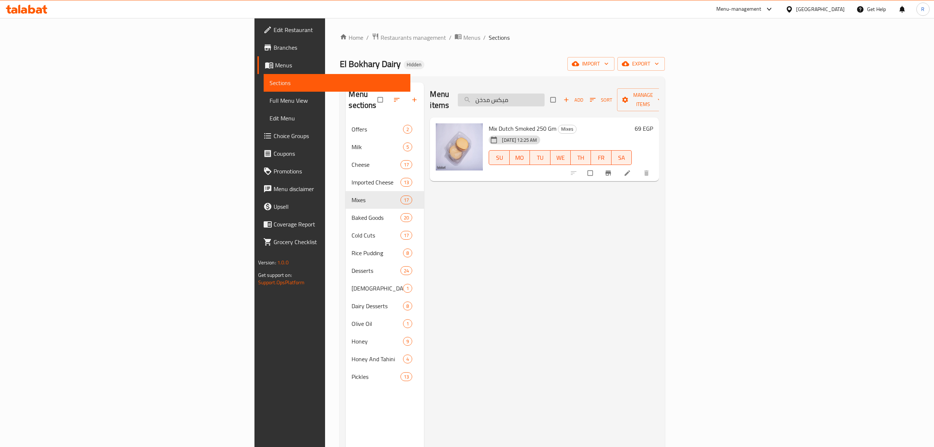
click at [545, 99] on input "ميكس مدخن" at bounding box center [501, 99] width 87 height 13
paste input "جبن فاخر 250 جرام"
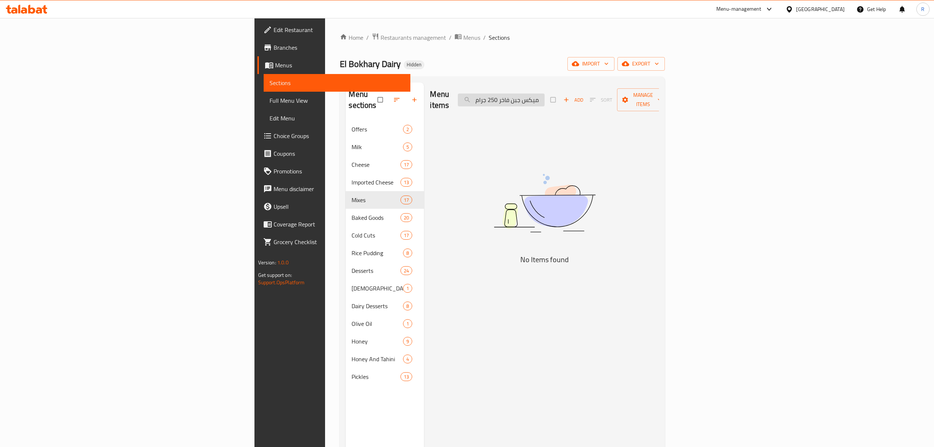
drag, startPoint x: 592, startPoint y: 93, endPoint x: 561, endPoint y: 100, distance: 32.0
click at [545, 99] on input "ميكس جبن فاخر 250 جرام" at bounding box center [501, 99] width 87 height 13
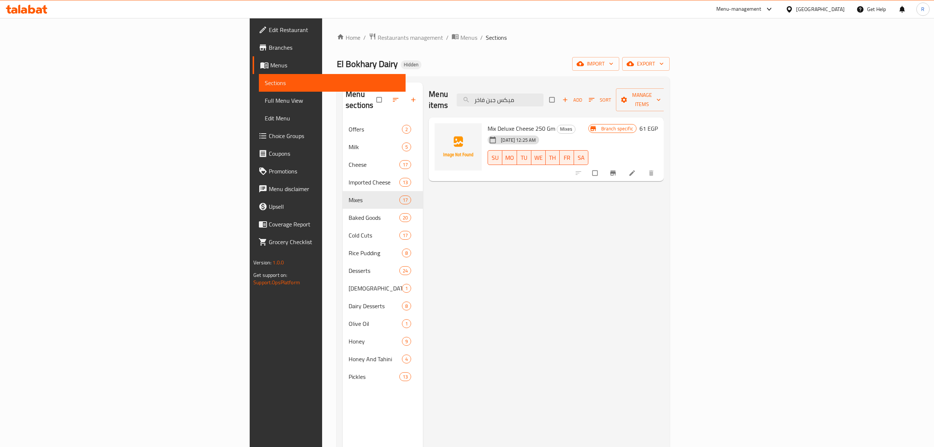
type input "ميكس جبن فاخر"
click at [544, 96] on input "ميكس جبن فاخر" at bounding box center [500, 99] width 87 height 13
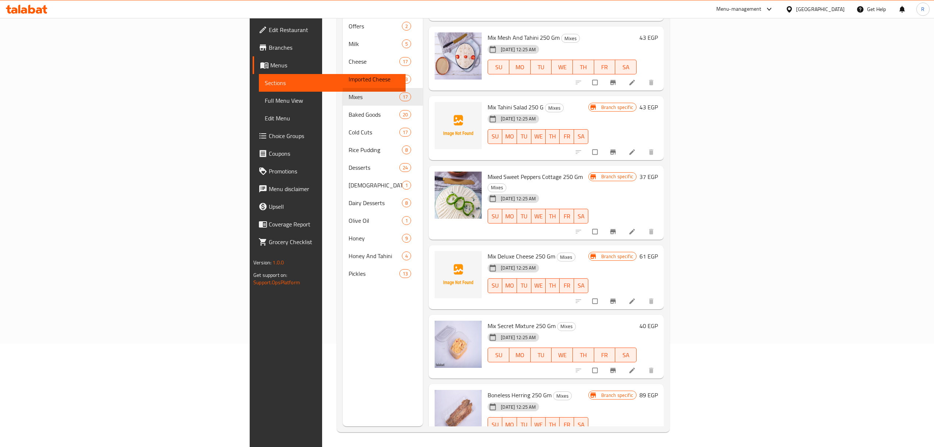
scroll to position [103, 0]
click at [604, 294] on input "checkbox" at bounding box center [595, 301] width 15 height 14
checkbox input "true"
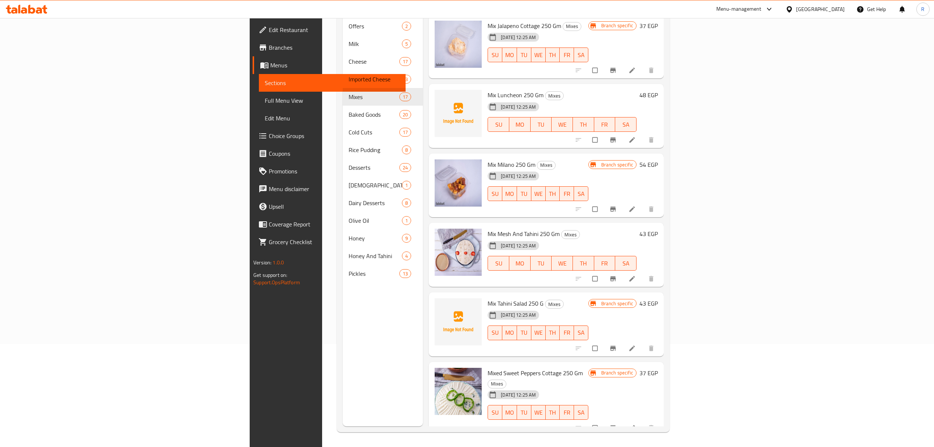
scroll to position [408, 0]
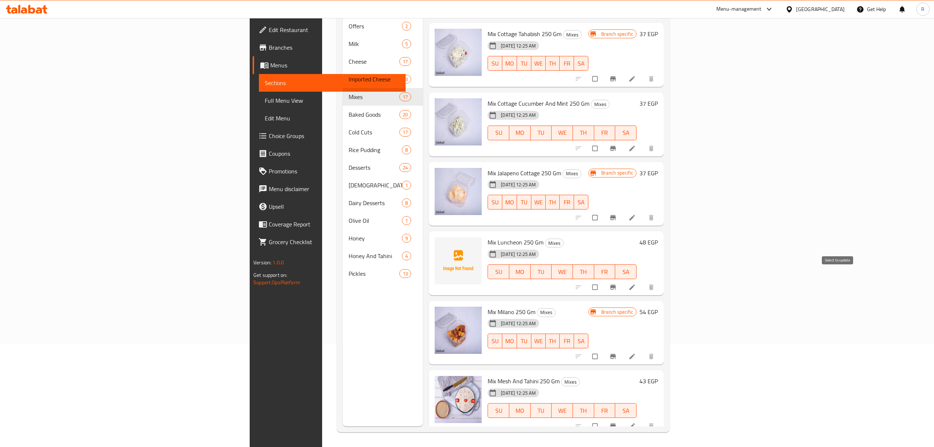
click at [604, 281] on input "checkbox" at bounding box center [595, 287] width 15 height 14
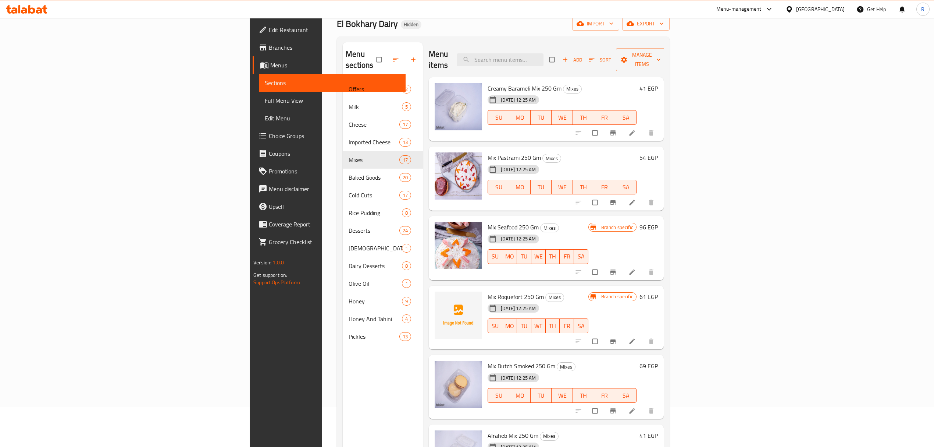
scroll to position [0, 0]
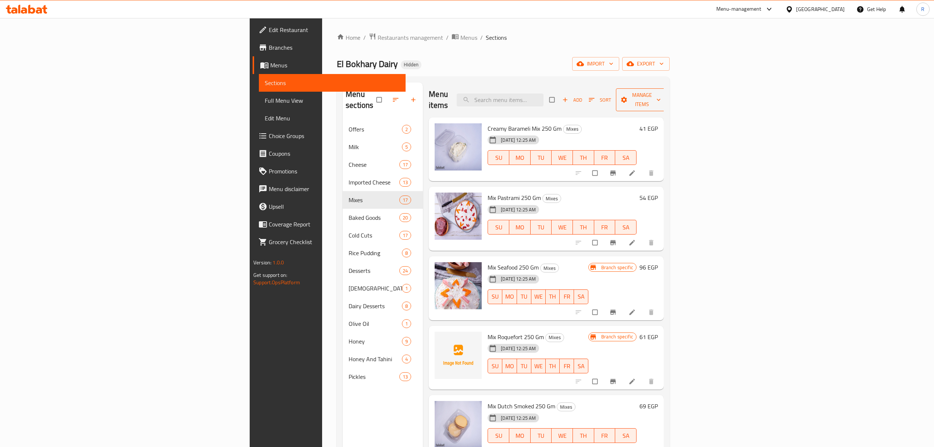
click at [663, 99] on span "Manage items" at bounding box center [642, 100] width 40 height 18
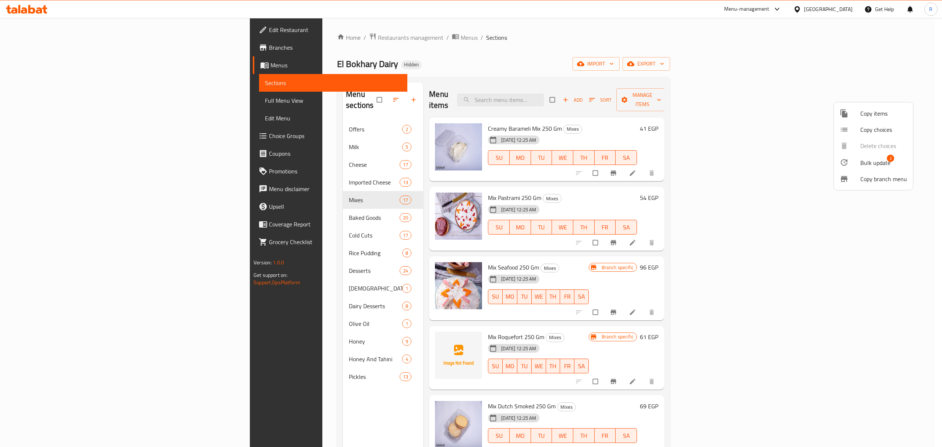
click at [862, 156] on li "Bulk update 2" at bounding box center [873, 162] width 79 height 17
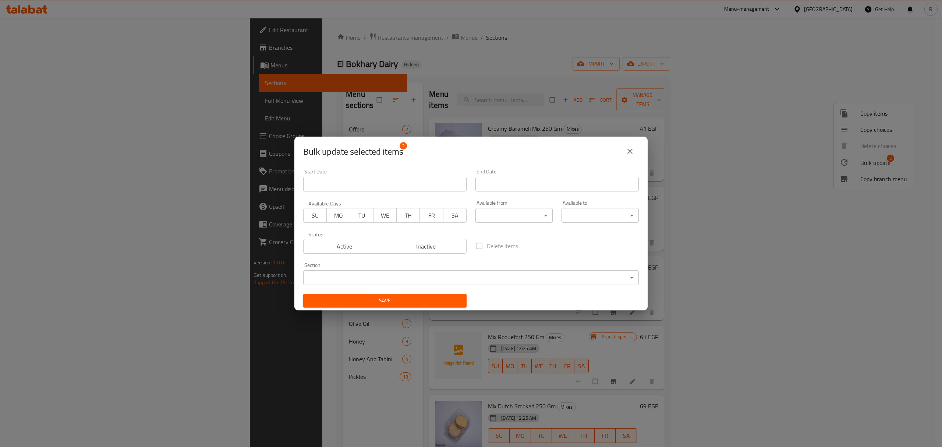
drag, startPoint x: 423, startPoint y: 248, endPoint x: 424, endPoint y: 278, distance: 30.2
click at [423, 249] on span "Inactive" at bounding box center [426, 246] width 76 height 11
click at [417, 305] on button "Save" at bounding box center [384, 301] width 163 height 14
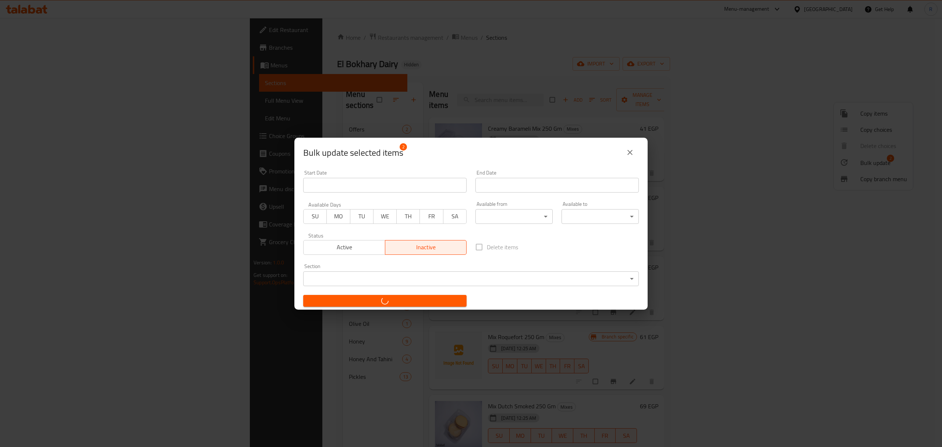
checkbox input "false"
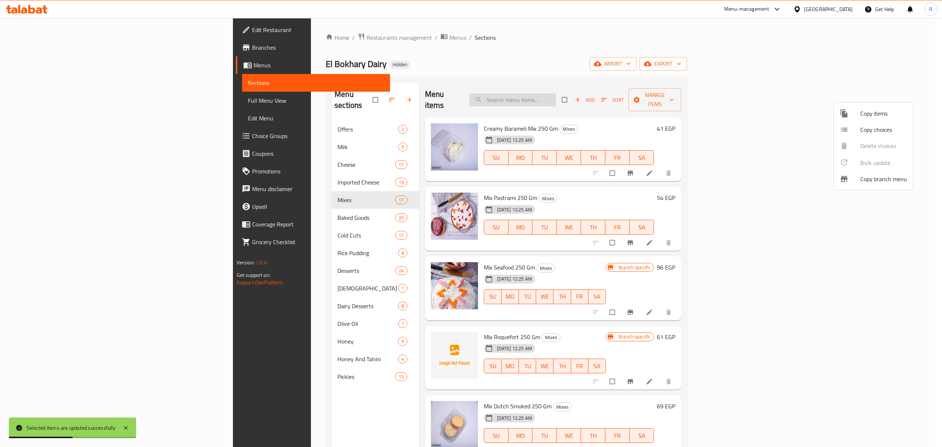
drag, startPoint x: 589, startPoint y: 86, endPoint x: 561, endPoint y: 99, distance: 30.0
click at [589, 87] on div at bounding box center [471, 223] width 942 height 447
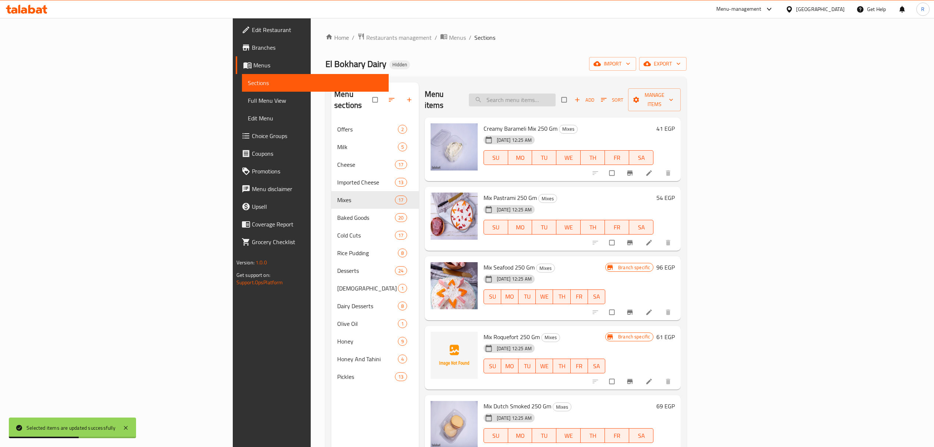
click at [556, 93] on input "search" at bounding box center [512, 99] width 87 height 13
paste input "ميكس مش وطحينة 250 جرام"
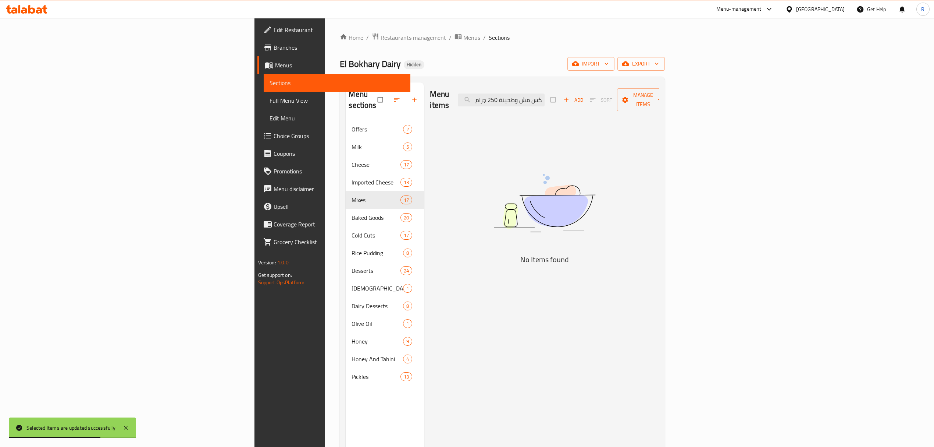
drag, startPoint x: 583, startPoint y: 95, endPoint x: 533, endPoint y: 102, distance: 51.3
click at [538, 101] on div "Menu items ميكس مش وطحينة 250 جرام Add Sort Manage items" at bounding box center [544, 99] width 229 height 35
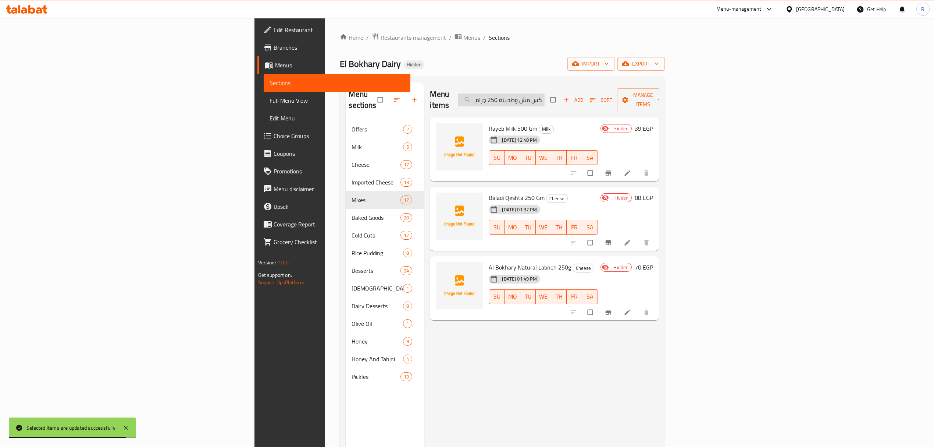
click at [545, 95] on input "ميكس مش وطحينة 250 جرام" at bounding box center [501, 99] width 87 height 13
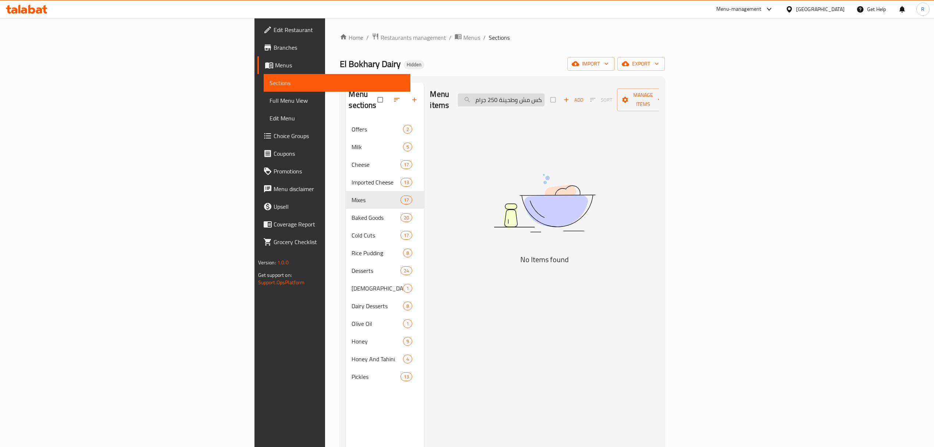
drag, startPoint x: 590, startPoint y: 96, endPoint x: 573, endPoint y: 100, distance: 17.8
click at [545, 100] on input "ميكس مش وطحينة 250 جرام" at bounding box center [501, 99] width 87 height 13
drag, startPoint x: 583, startPoint y: 97, endPoint x: 574, endPoint y: 96, distance: 9.3
click at [545, 96] on input "ميكس مش وطحينة 250ام" at bounding box center [501, 99] width 87 height 13
drag, startPoint x: 575, startPoint y: 94, endPoint x: 562, endPoint y: 99, distance: 13.4
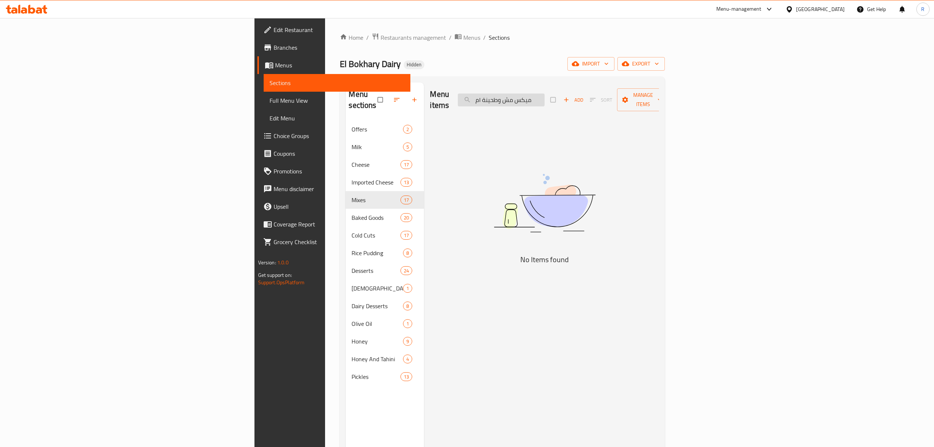
click at [545, 99] on input "ميكس مش وطحينة ام" at bounding box center [501, 99] width 87 height 13
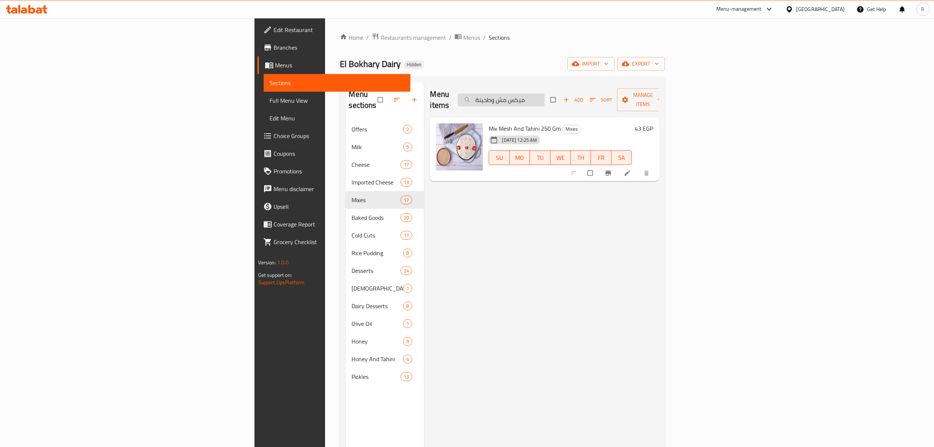
click at [545, 98] on input "ميكس مش وطحينة" at bounding box center [501, 99] width 87 height 13
paste input "ريش هالبينو 250 جرام"
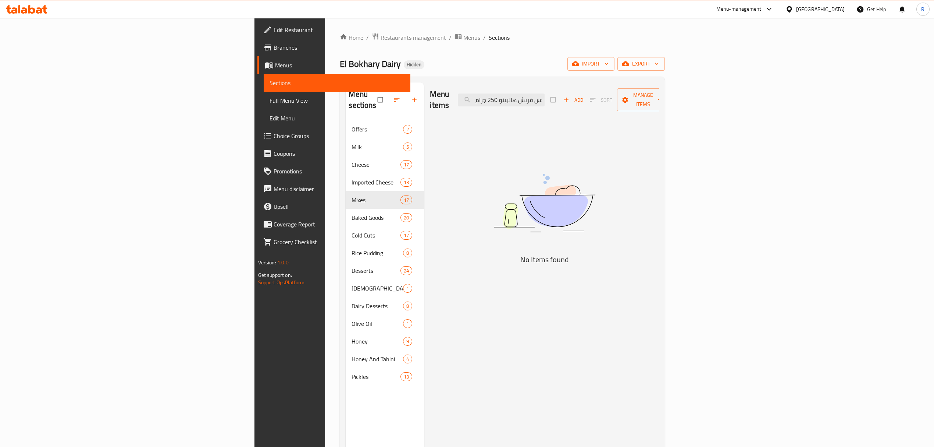
drag, startPoint x: 579, startPoint y: 97, endPoint x: 557, endPoint y: 104, distance: 23.3
click at [557, 104] on div "Menu items ميكس قريش هالبينو 250 جرام Add Sort Manage items" at bounding box center [544, 99] width 229 height 35
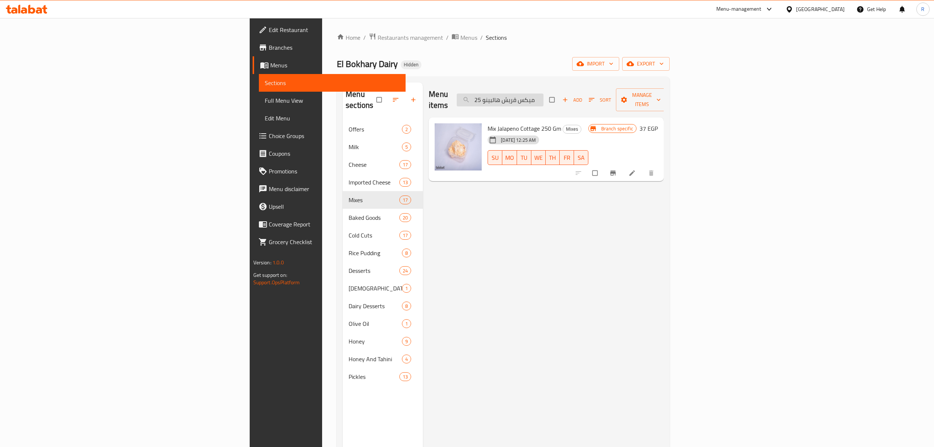
drag, startPoint x: 576, startPoint y: 97, endPoint x: 563, endPoint y: 98, distance: 13.6
click at [544, 98] on input "ميكس قريش هالبينو 25" at bounding box center [500, 99] width 87 height 13
click at [544, 93] on input "ميكس قريش هالبينو 25" at bounding box center [500, 99] width 87 height 13
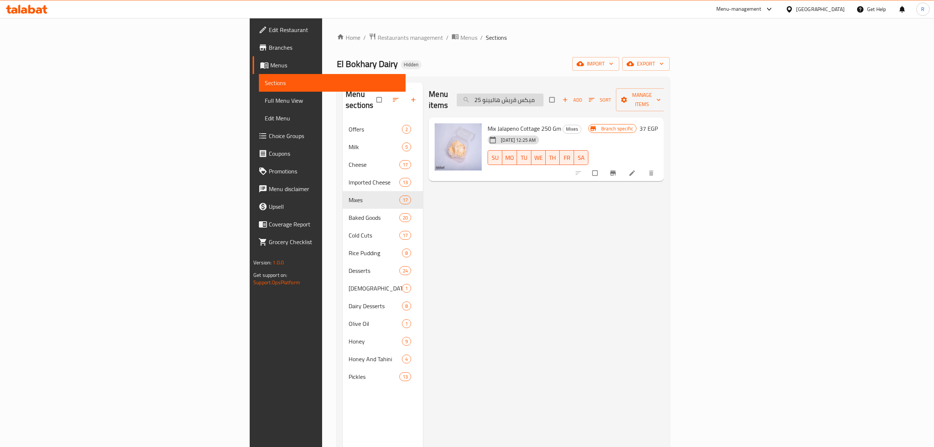
paste input "يلانو 250 جرام"
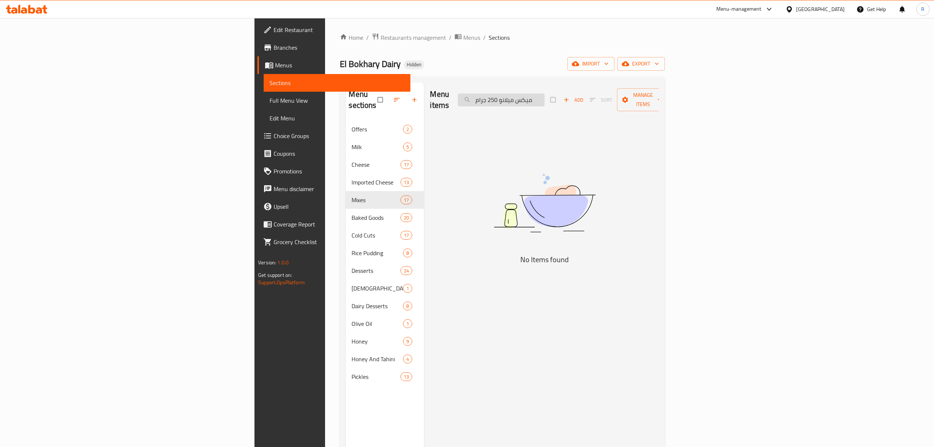
click at [545, 93] on input "ميكس ميلانو 250 جرام" at bounding box center [501, 99] width 87 height 13
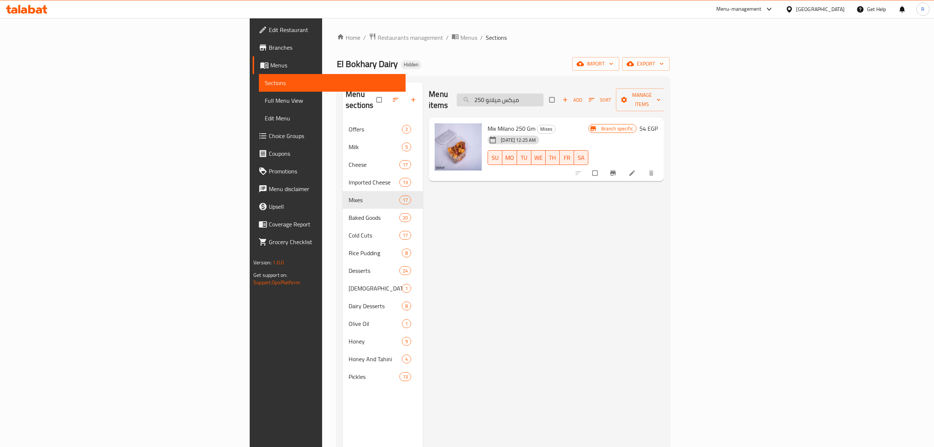
click at [544, 99] on input "ميكس ميلانو 250" at bounding box center [500, 99] width 87 height 13
drag, startPoint x: 602, startPoint y: 99, endPoint x: 593, endPoint y: 101, distance: 9.0
click at [544, 99] on input "ميكس ميلانو 250" at bounding box center [500, 99] width 87 height 13
paste input "ريس خيار ونعناع 250 جرام"
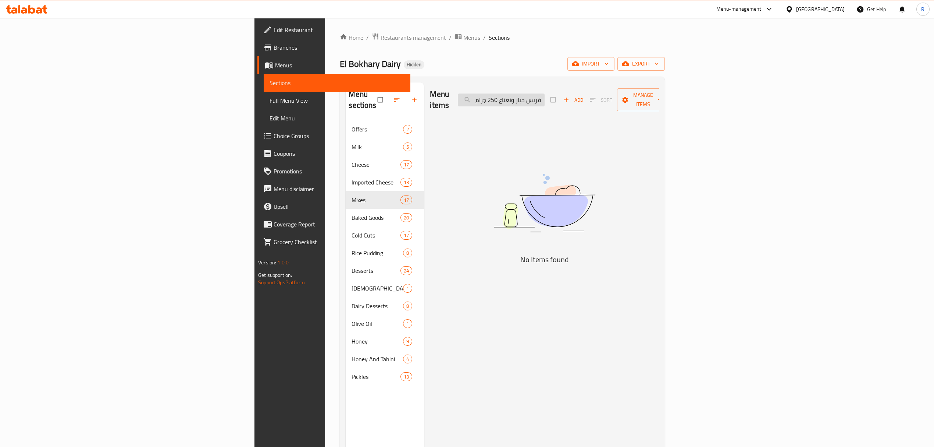
drag, startPoint x: 571, startPoint y: 97, endPoint x: 564, endPoint y: 100, distance: 7.8
click at [545, 99] on input "ميكس قريس خيار ونعناع 250 جرام" at bounding box center [501, 99] width 87 height 13
click at [545, 96] on input "ميكس قريس خيار ونعناع 250 جرام" at bounding box center [501, 99] width 87 height 13
click at [545, 100] on input "ميكس قريس خيار ونعناع 250 جرام" at bounding box center [501, 99] width 87 height 13
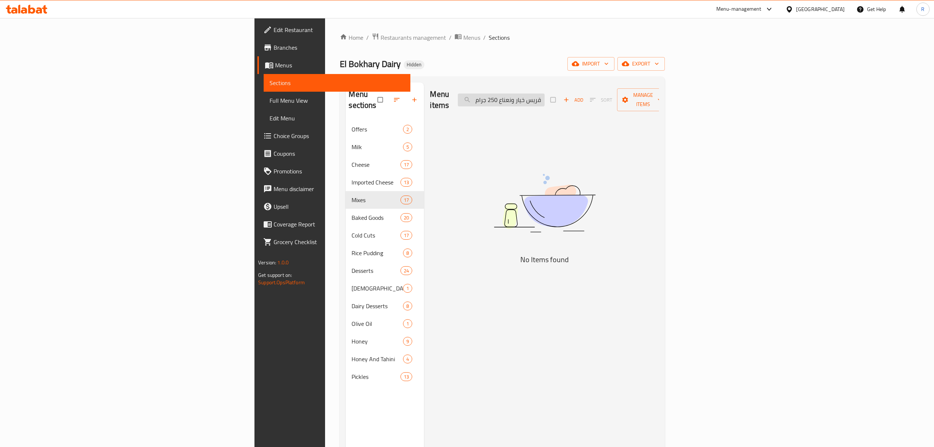
click at [545, 100] on input "ميكس قريس خيار ونعناع 250 جرام" at bounding box center [501, 99] width 87 height 13
drag, startPoint x: 573, startPoint y: 94, endPoint x: 549, endPoint y: 102, distance: 25.4
click at [549, 102] on div "Menu items ميكس قريس خيار ونعناع 250 Add Sort Manage items" at bounding box center [544, 99] width 229 height 35
click at [545, 97] on input "ميكس قريس خيار ونعناع" at bounding box center [501, 99] width 87 height 13
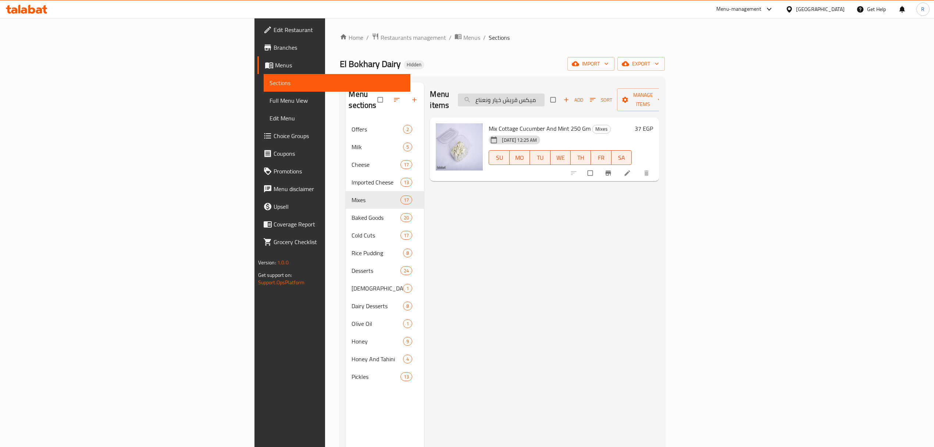
click at [545, 93] on input "ميكس قريش خيار ونعناع" at bounding box center [501, 99] width 87 height 13
click at [593, 88] on div "Menu items ميكس قريش خيار ونعناع Add Sort Manage items" at bounding box center [544, 99] width 229 height 35
click at [592, 103] on div "Menu items ميكس قريش خيار ونعناع Add Sort Manage items" at bounding box center [544, 99] width 229 height 35
click at [545, 96] on input "ميكس قريش خيار ونعناع" at bounding box center [501, 99] width 87 height 13
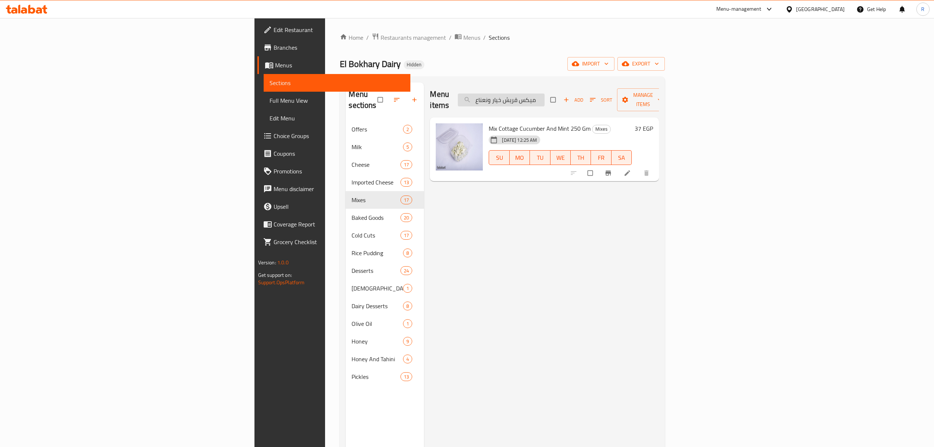
click at [545, 96] on input "ميكس قريش خيار ونعناع" at bounding box center [501, 99] width 87 height 13
paste input "ورتة 250 جرام"
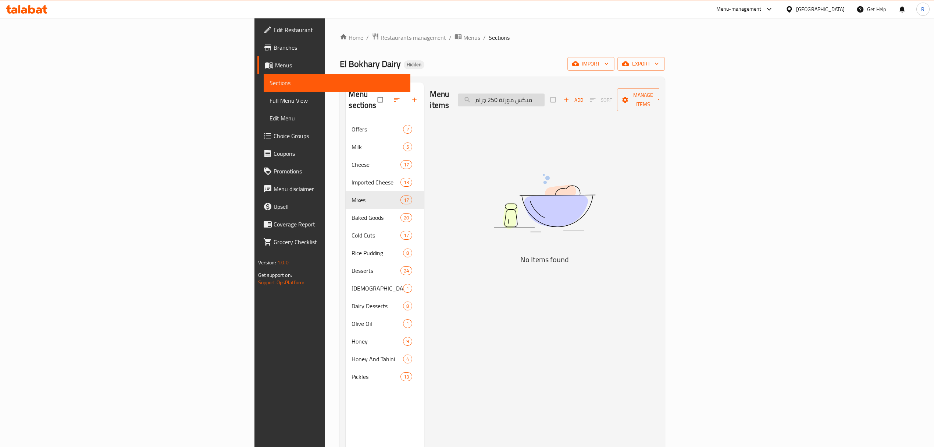
click at [545, 97] on input "ميكس مورتة 250 جرام" at bounding box center [501, 99] width 87 height 13
click at [545, 93] on input "ميكس مورتة 250" at bounding box center [501, 99] width 87 height 13
click at [545, 95] on input "ميكس مورتة" at bounding box center [501, 99] width 87 height 13
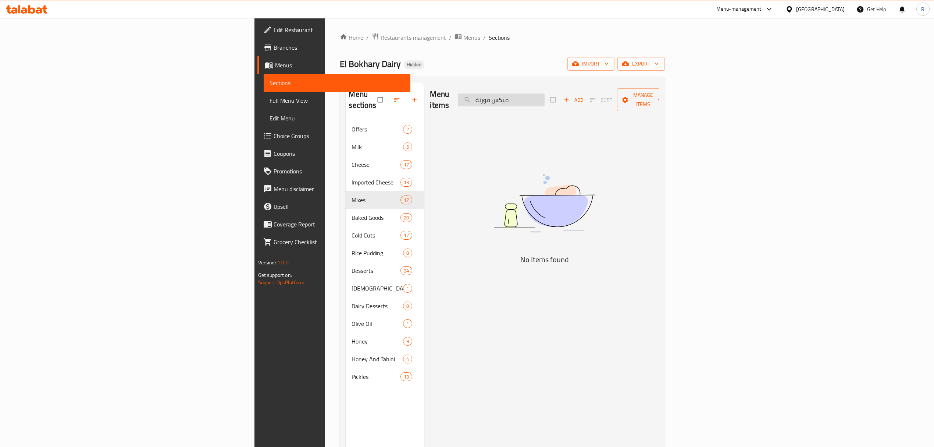
click at [545, 95] on input "ميكس مورتة" at bounding box center [501, 99] width 87 height 13
type input "مورت"
click at [570, 96] on icon "button" at bounding box center [566, 99] width 7 height 7
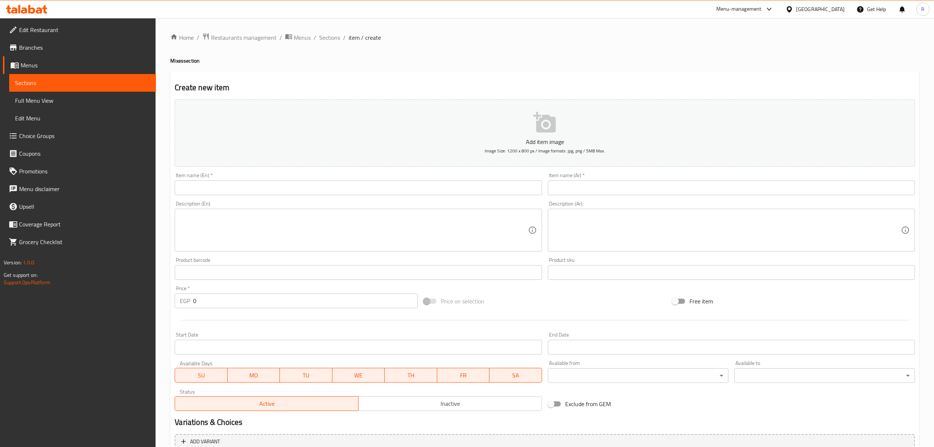
click at [386, 223] on textarea at bounding box center [354, 230] width 348 height 35
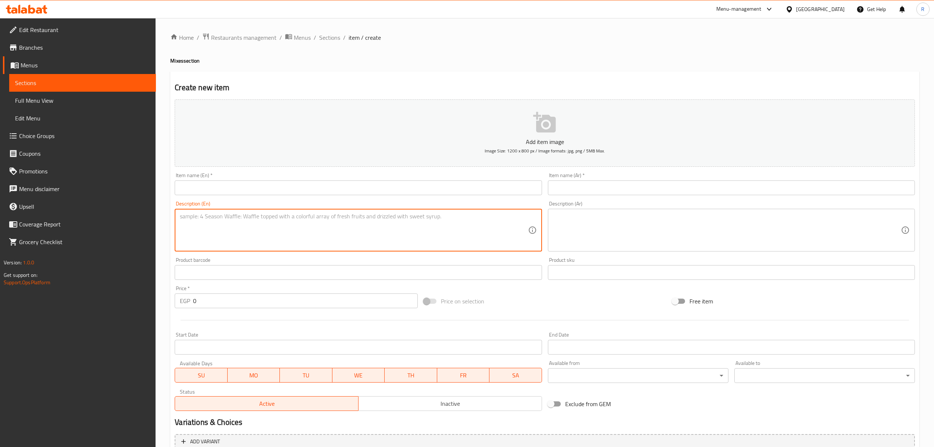
paste textarea "ميكس مورتة 250 جرام Mortadella mix 250 grams 42.00"
drag, startPoint x: 255, startPoint y: 217, endPoint x: 307, endPoint y: 219, distance: 51.5
click at [307, 219] on textarea "ميكس مورتة 250 جرام Mortadella mix 250 grams 42.00" at bounding box center [354, 230] width 348 height 35
type textarea "ميكس مورتة 250 جرام 42.00"
click at [306, 191] on input "text" at bounding box center [358, 187] width 367 height 15
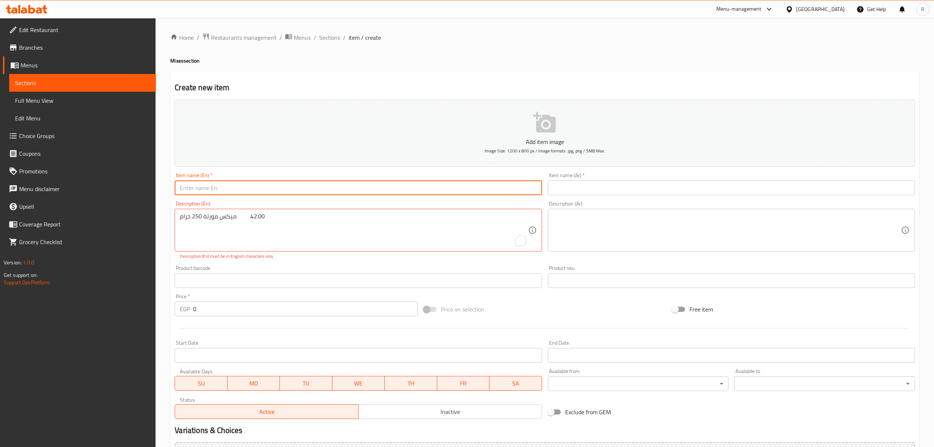
paste input "Mortadella mix 250 grams"
type input "Mortadella mix 250 grams"
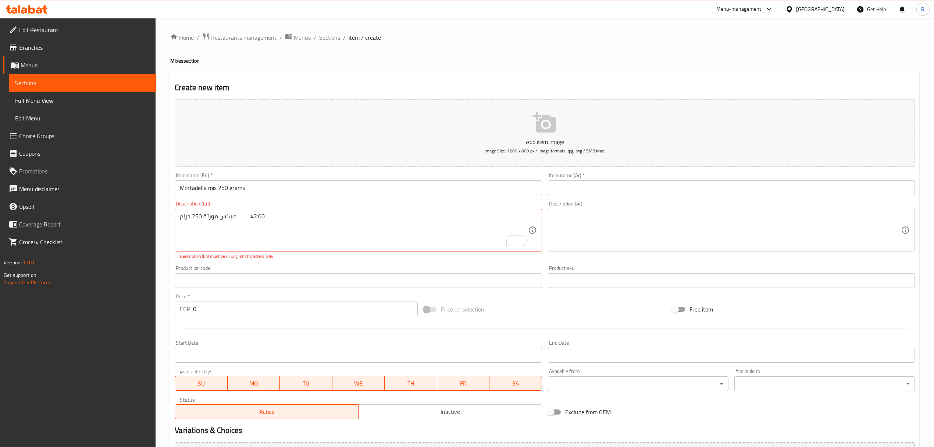
drag, startPoint x: 180, startPoint y: 220, endPoint x: 205, endPoint y: 220, distance: 25.4
click at [205, 220] on div "ميكس مورتة 250 جرام 42.00 Description (En)" at bounding box center [358, 230] width 367 height 43
drag, startPoint x: 234, startPoint y: 218, endPoint x: 177, endPoint y: 221, distance: 57.1
click at [177, 221] on div "ميكس مورتة 250 جرام 42.00 Description (En)" at bounding box center [358, 230] width 367 height 43
type textarea "42.00"
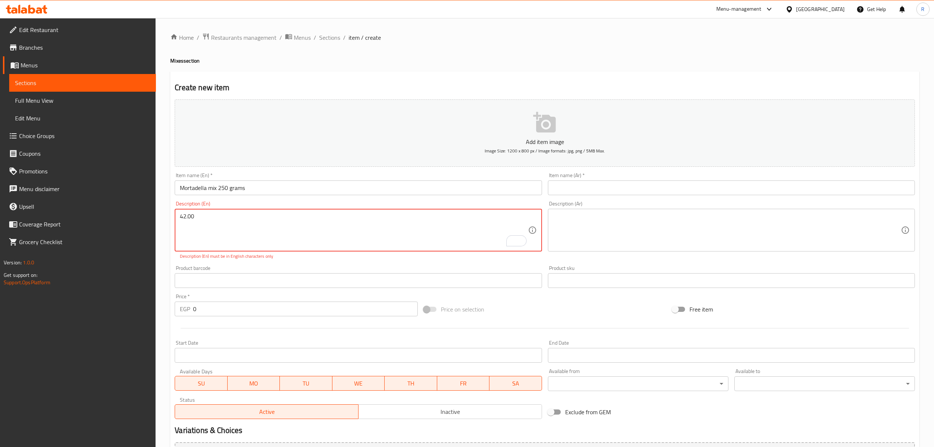
click at [601, 185] on input "text" at bounding box center [731, 187] width 367 height 15
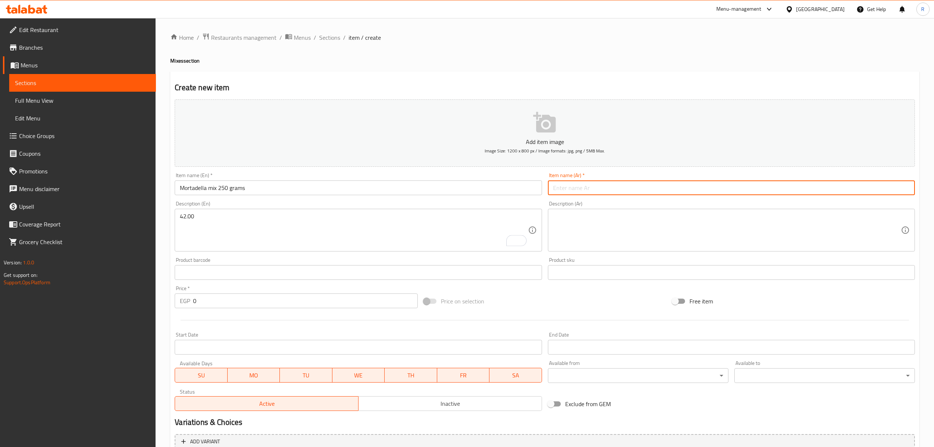
paste input "ميكس مورتة 250 جرام"
type input "ميكس مورتة 250 جرام"
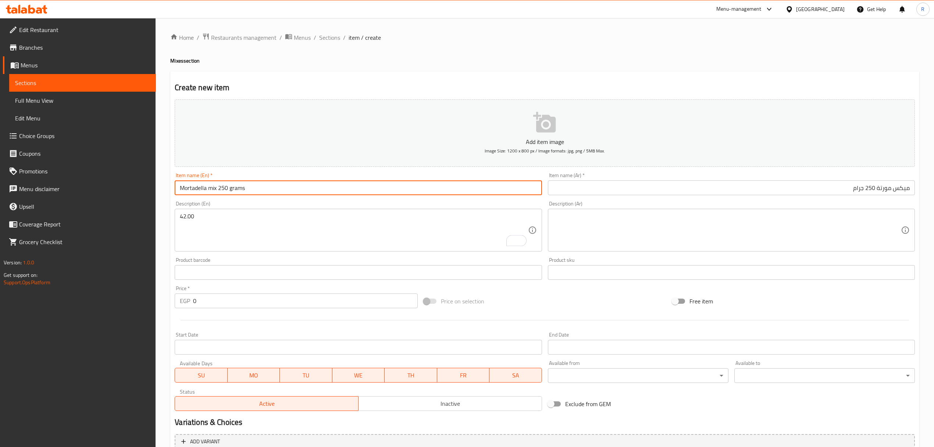
drag, startPoint x: 201, startPoint y: 190, endPoint x: 206, endPoint y: 190, distance: 5.9
click at [206, 190] on input "Mortadella mix 250 grams" at bounding box center [358, 187] width 367 height 15
click at [203, 191] on input "Morta mix 250 grams" at bounding box center [358, 187] width 367 height 15
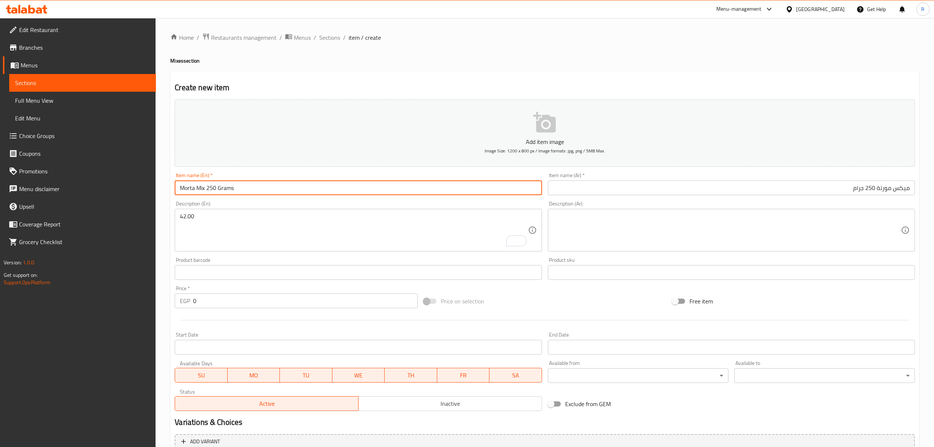
click at [226, 189] on input "Morta Mix 250 Grams" at bounding box center [358, 187] width 367 height 15
click at [315, 186] on input "Morta Mix 250 Gm" at bounding box center [358, 187] width 367 height 15
type input "Morta Mix 250 Gm"
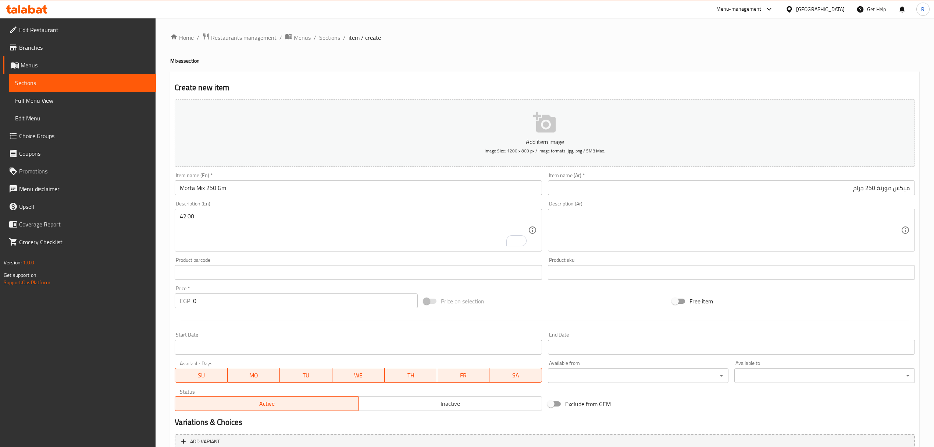
click at [271, 212] on div "42.00 Description (En)" at bounding box center [358, 230] width 367 height 43
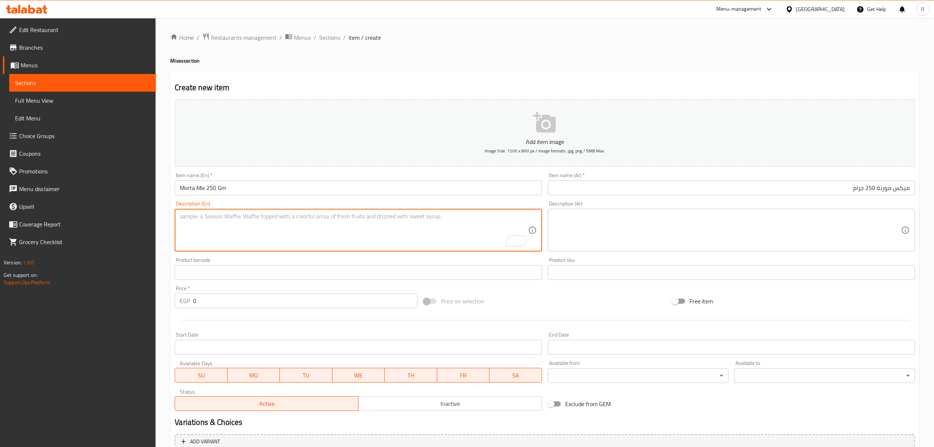
click at [233, 303] on input "0" at bounding box center [305, 300] width 224 height 15
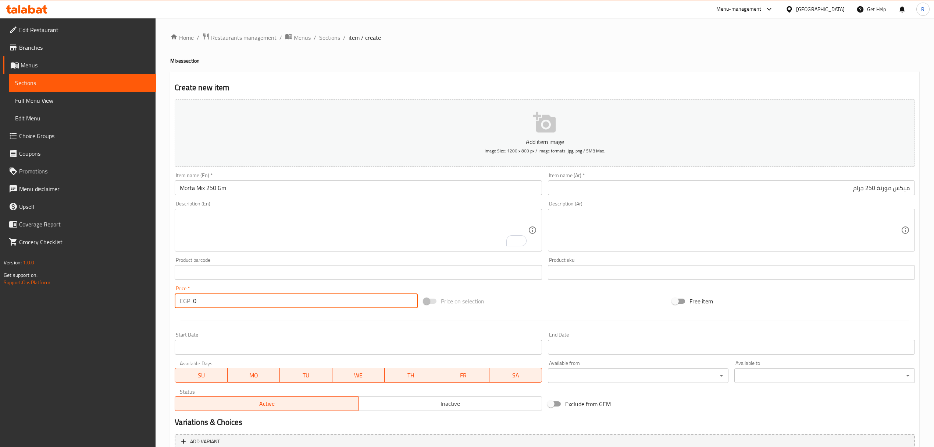
paste input "42.00"
type input "042.00"
click at [501, 407] on span "Inactive" at bounding box center [451, 403] width 178 height 11
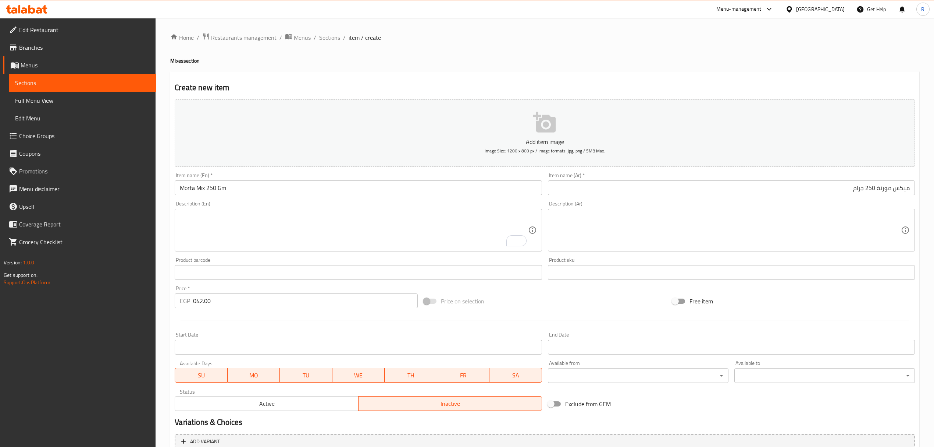
type button "1"
click at [358, 396] on button "Inactive" at bounding box center [450, 403] width 184 height 15
click at [398, 401] on span "Inactive" at bounding box center [451, 403] width 178 height 11
click at [287, 302] on input "042.00" at bounding box center [305, 300] width 224 height 15
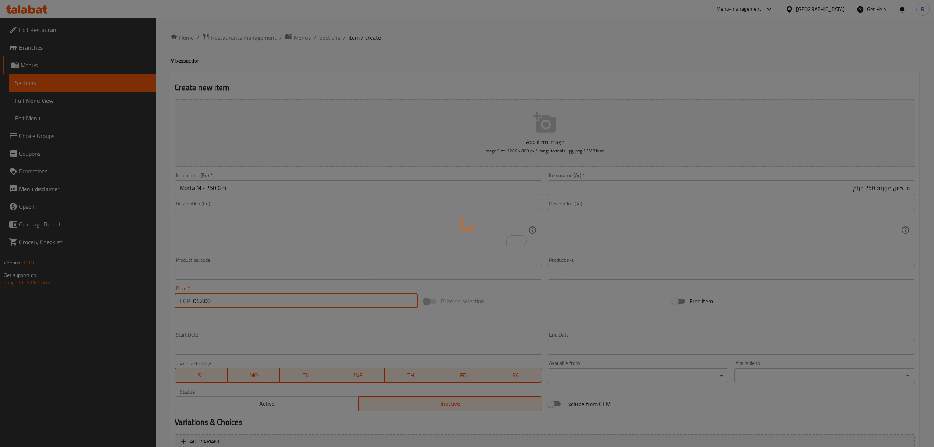
type input "0"
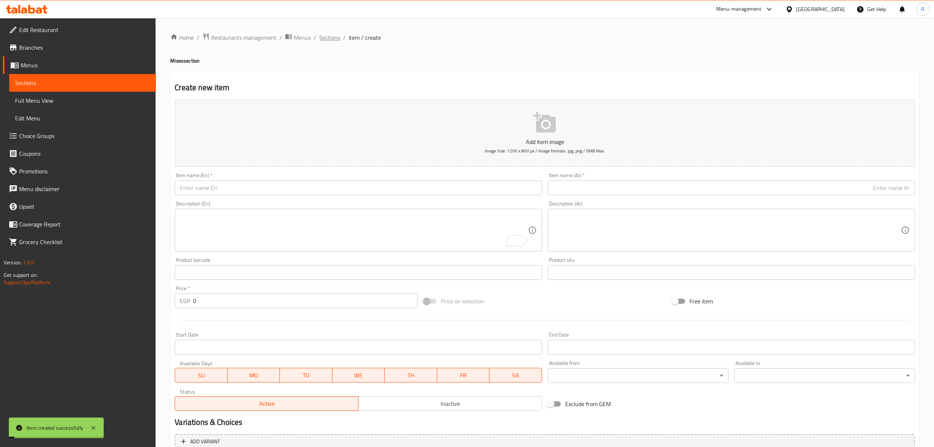
click at [331, 35] on span "Sections" at bounding box center [329, 37] width 21 height 9
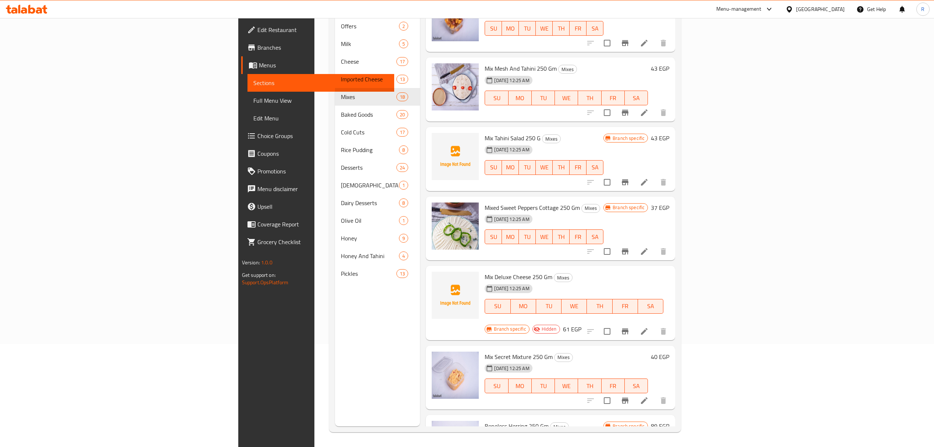
scroll to position [820, 0]
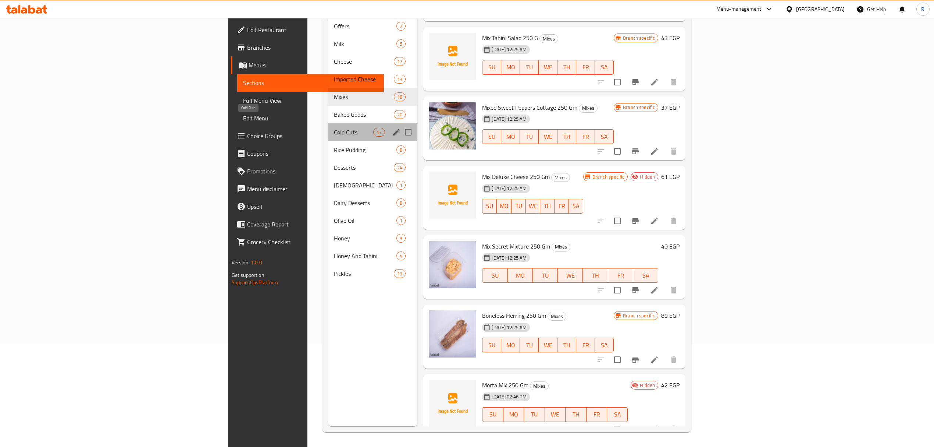
click at [334, 128] on span "Cold Cuts" at bounding box center [353, 132] width 39 height 9
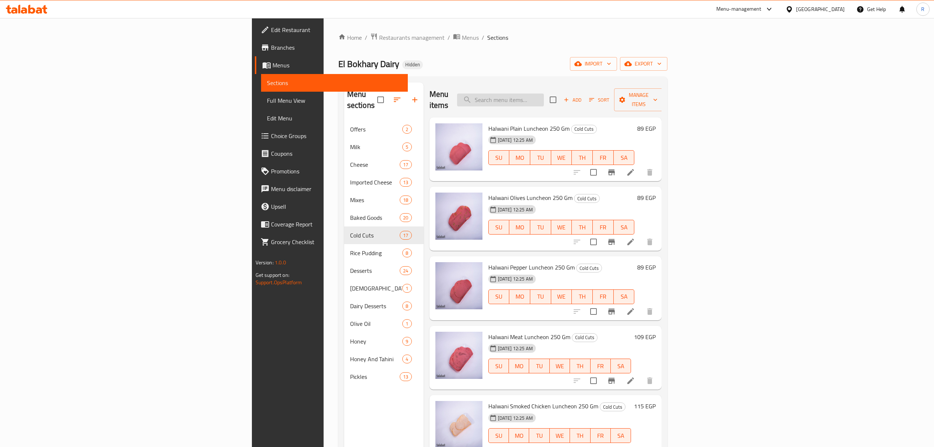
click at [544, 96] on input "search" at bounding box center [500, 99] width 87 height 13
paste input "لانشون حلواني تركي مدخن 250 جرام"
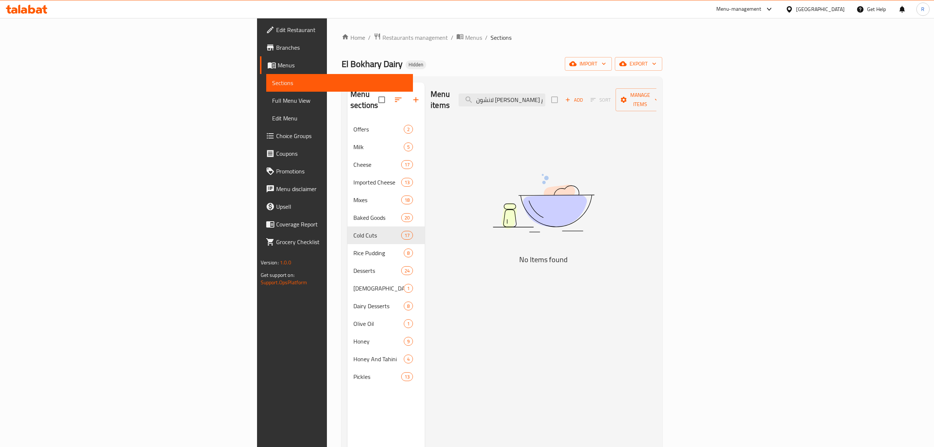
drag, startPoint x: 589, startPoint y: 95, endPoint x: 557, endPoint y: 103, distance: 33.6
click at [556, 103] on div "Menu items لانشون حلواني تركي مدخن 250 جرام Add Sort Manage items" at bounding box center [544, 99] width 226 height 35
click at [546, 97] on input "لانشون حلواني تركي مدخن 250 جرام" at bounding box center [502, 99] width 87 height 13
click at [546, 94] on input "لانشون حلواني تركي مدخن 250 جرام" at bounding box center [502, 99] width 87 height 13
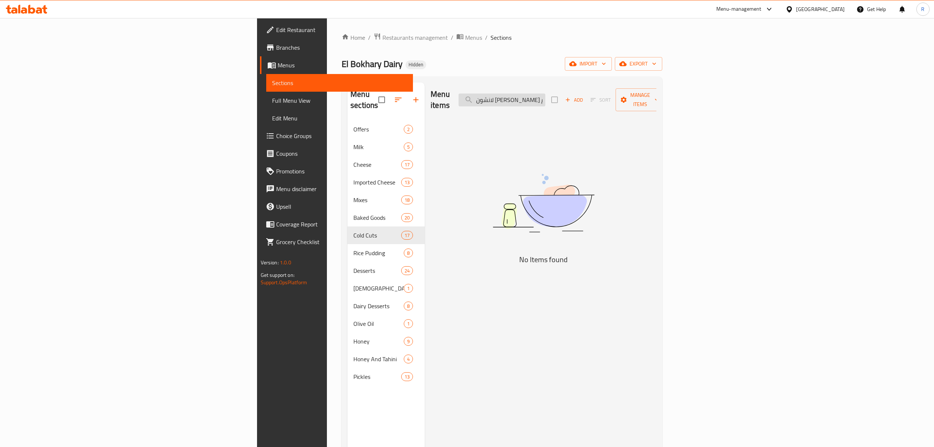
click at [546, 94] on input "لانشون حلواني تركي مدخن 250 جرام" at bounding box center [502, 99] width 87 height 13
click at [546, 96] on input "لانشون حلواني تركي مد" at bounding box center [502, 99] width 87 height 13
click at [546, 98] on input "لانشون حلواني ترك" at bounding box center [502, 99] width 87 height 13
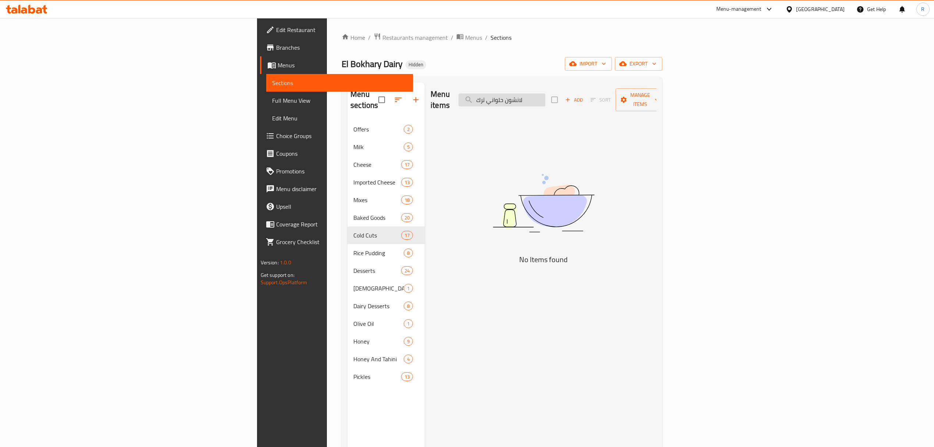
click at [546, 98] on input "لانشون حلواني ترك" at bounding box center [502, 99] width 87 height 13
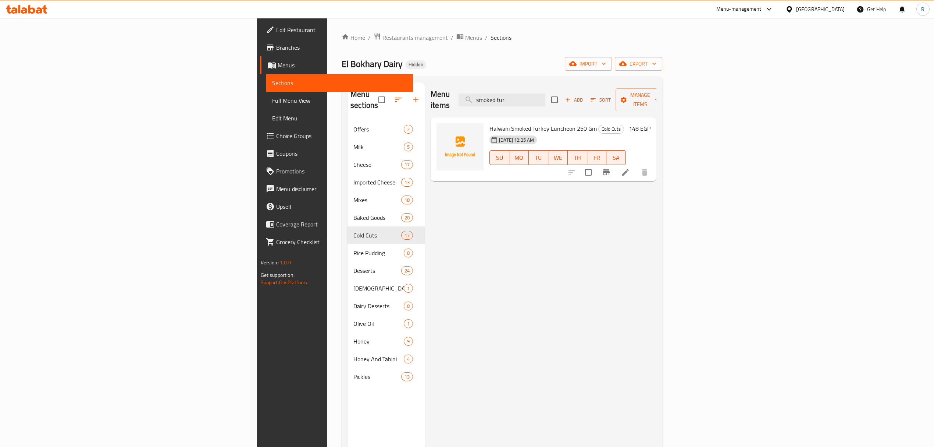
type input "smoked tur"
click at [596, 166] on input "checkbox" at bounding box center [588, 171] width 15 height 15
checkbox input "true"
click at [659, 96] on span "Manage items" at bounding box center [641, 100] width 38 height 18
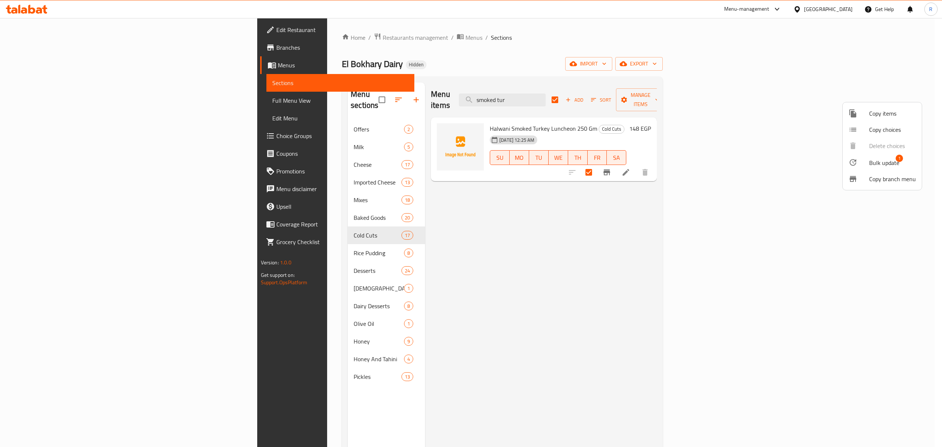
click at [863, 162] on div at bounding box center [858, 162] width 21 height 9
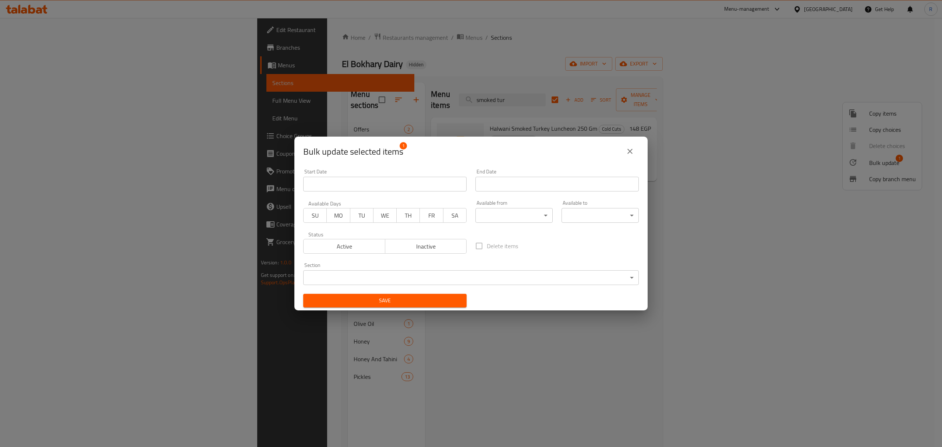
click at [402, 242] on span "Inactive" at bounding box center [426, 246] width 76 height 11
click at [411, 304] on span "Save" at bounding box center [385, 300] width 152 height 9
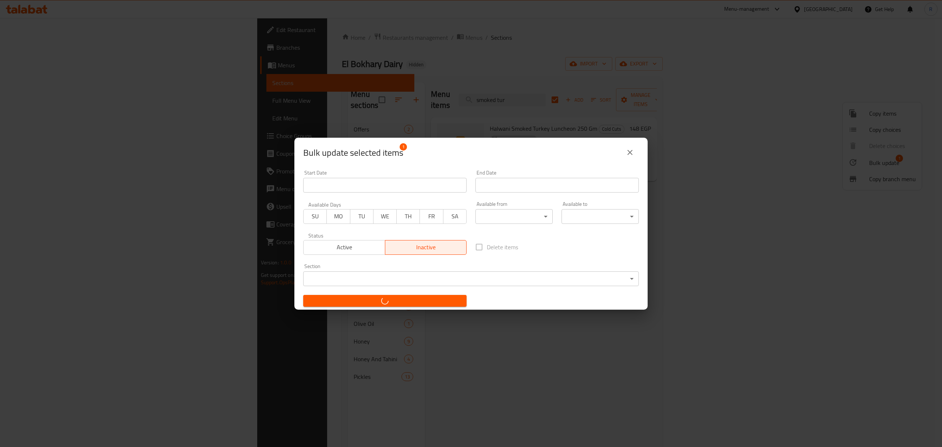
checkbox input "false"
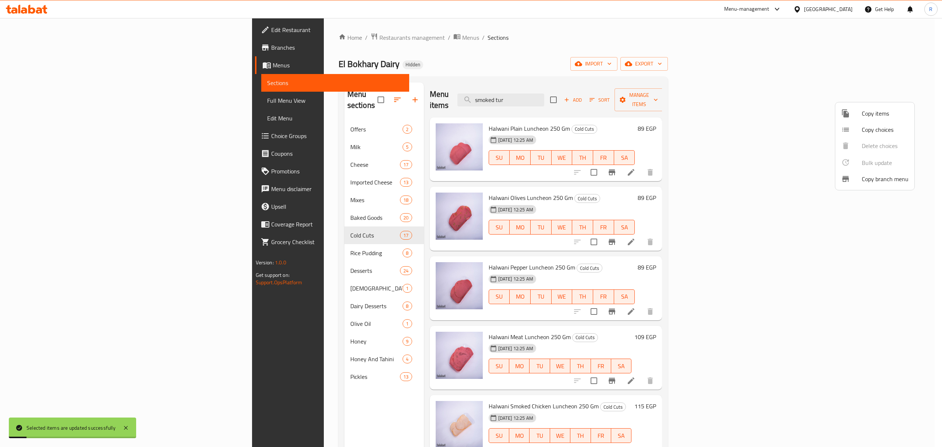
click at [627, 54] on div at bounding box center [471, 223] width 942 height 447
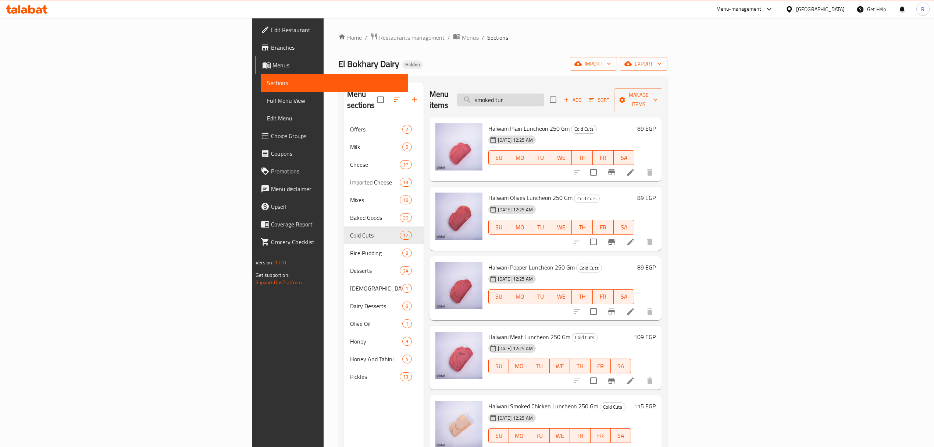
click at [544, 96] on input "smoked tur" at bounding box center [500, 99] width 87 height 13
click at [544, 95] on input "smoked tur" at bounding box center [500, 99] width 87 height 13
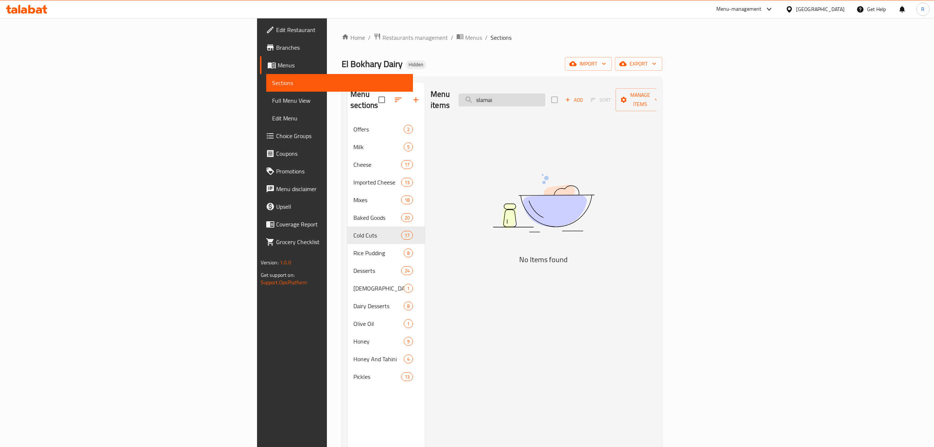
click at [546, 97] on input "slamai" at bounding box center [502, 99] width 87 height 13
click at [546, 96] on input "salamai" at bounding box center [502, 99] width 87 height 13
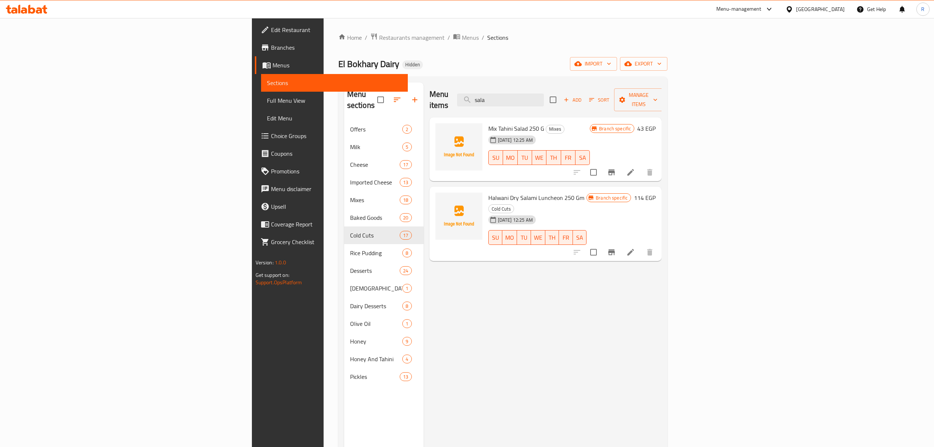
type input "sala"
click at [659, 243] on div at bounding box center [613, 252] width 91 height 18
click at [602, 244] on input "checkbox" at bounding box center [593, 251] width 15 height 15
click at [658, 95] on span "Manage items" at bounding box center [639, 100] width 38 height 18
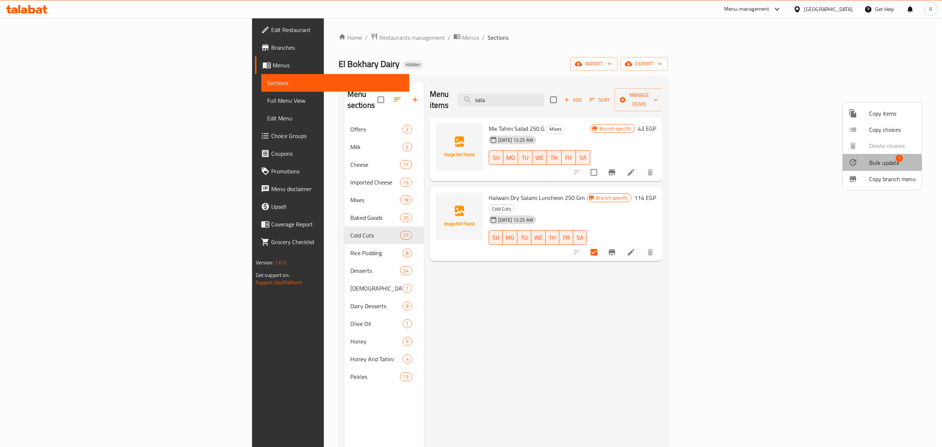
click at [873, 163] on span "Bulk update" at bounding box center [884, 162] width 30 height 9
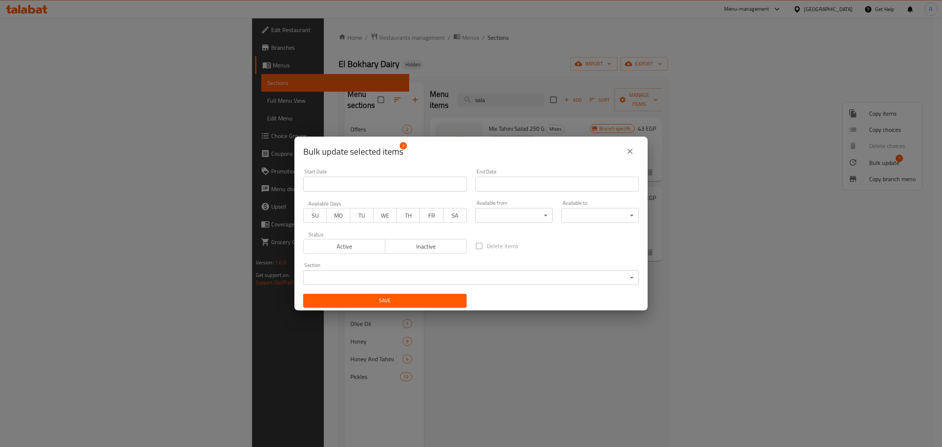
click at [435, 250] on span "Inactive" at bounding box center [426, 246] width 76 height 11
drag, startPoint x: 432, startPoint y: 300, endPoint x: 446, endPoint y: 283, distance: 23.0
click at [432, 299] on span "Save" at bounding box center [385, 300] width 152 height 9
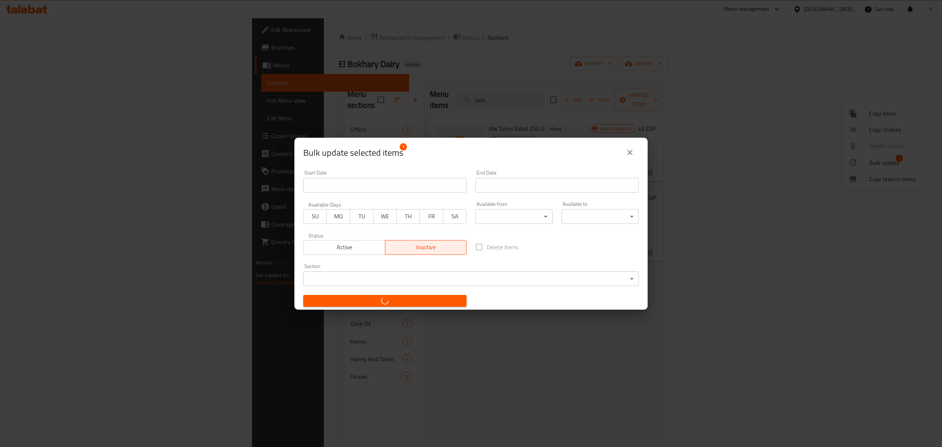
checkbox input "false"
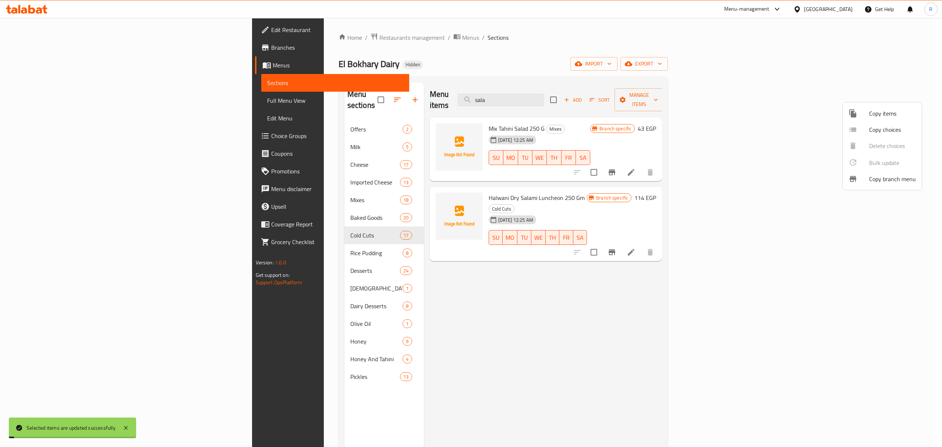
click at [447, 187] on div at bounding box center [471, 223] width 942 height 447
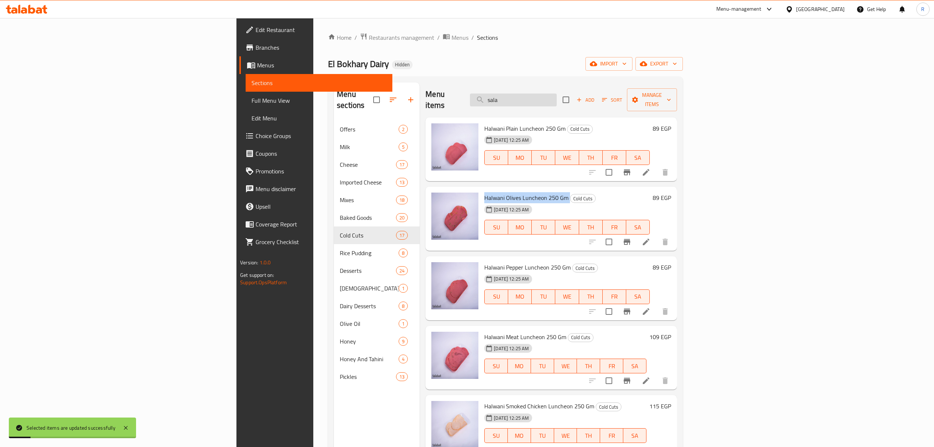
click at [557, 93] on input "sala" at bounding box center [513, 99] width 87 height 13
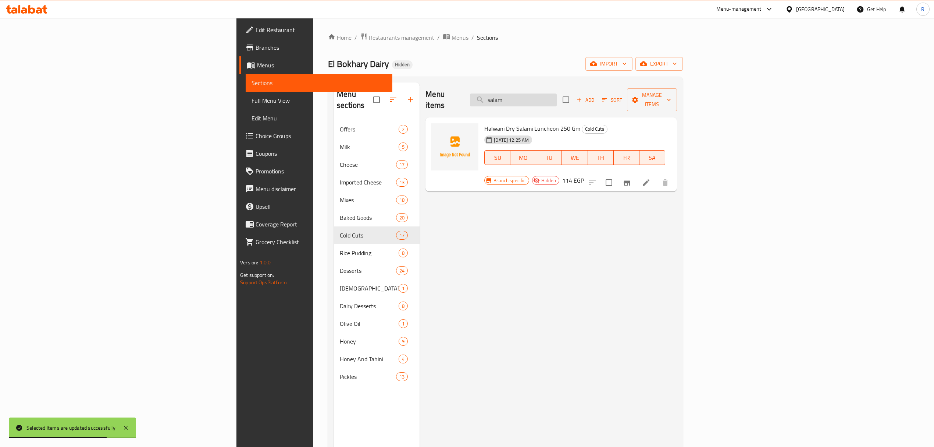
click at [557, 98] on input "salam" at bounding box center [513, 99] width 87 height 13
paste input "بسطرمة بلدي مخلية 250 جرام"
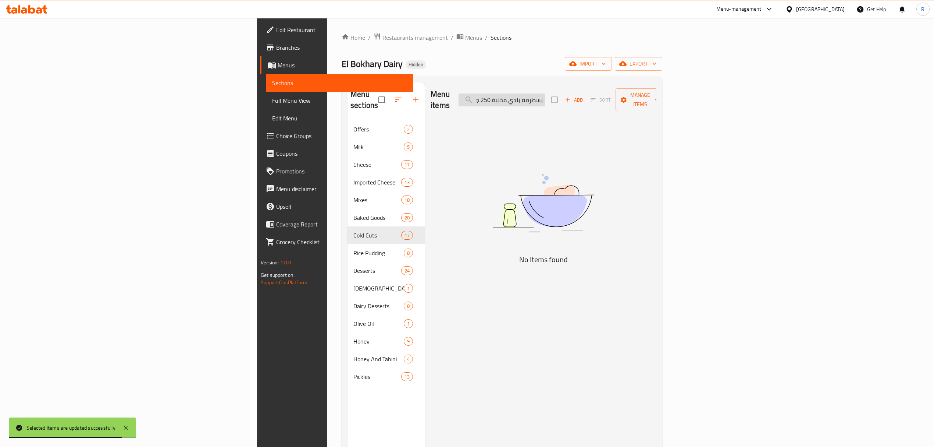
click at [546, 97] on input "بسطرمة بلدي مخلية 250 جرام" at bounding box center [502, 99] width 87 height 13
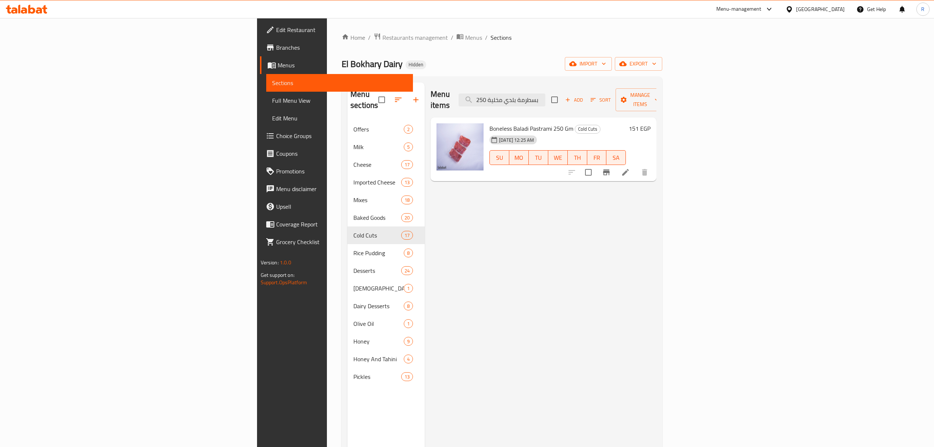
click at [606, 102] on div "Menu items بسطرمة بلدي مخلية 250 Add Sort Manage items" at bounding box center [544, 99] width 226 height 35
click at [546, 97] on input "بسطرمة بلدي مخلية 250" at bounding box center [502, 99] width 87 height 13
click at [546, 96] on input "بسطرمة بلدي مخلية 250" at bounding box center [502, 99] width 87 height 13
paste input "لانشون اطياب سادة 250 جرام"
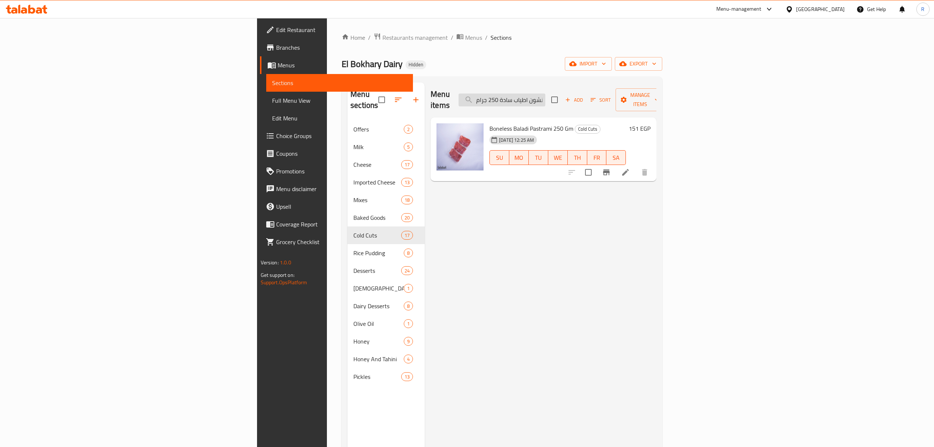
scroll to position [0, 3]
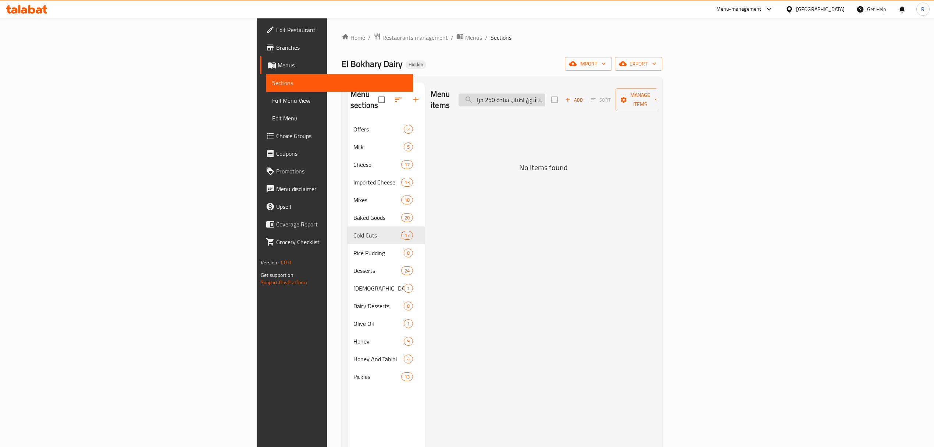
click at [546, 97] on input "لانشون اطياب سادة 250 جرام" at bounding box center [502, 99] width 87 height 13
click at [546, 95] on input "لانشون اطياب سادة 250" at bounding box center [502, 99] width 87 height 13
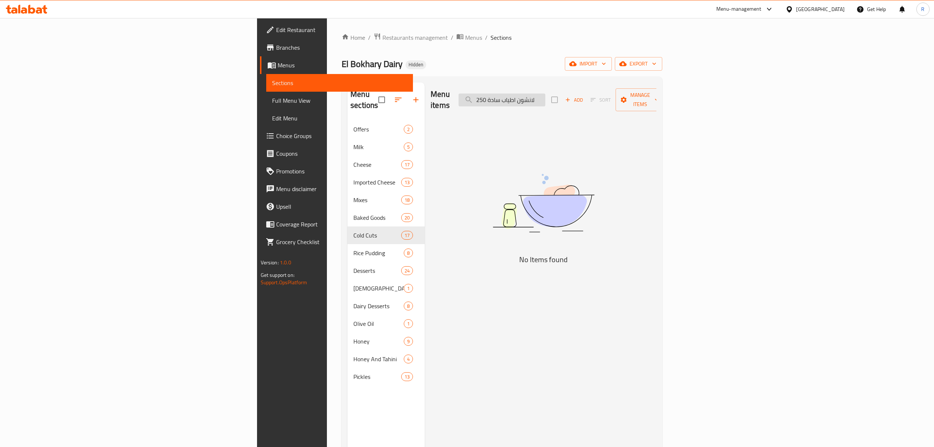
click at [546, 95] on input "لانشون اطياب سادة 250" at bounding box center [502, 99] width 87 height 13
click at [546, 96] on input "لانشون اطياب سادة" at bounding box center [502, 99] width 87 height 13
click at [546, 98] on input "لانشون اطياب سادة" at bounding box center [502, 99] width 87 height 13
click at [546, 97] on input "لانشون اطياب" at bounding box center [502, 99] width 87 height 13
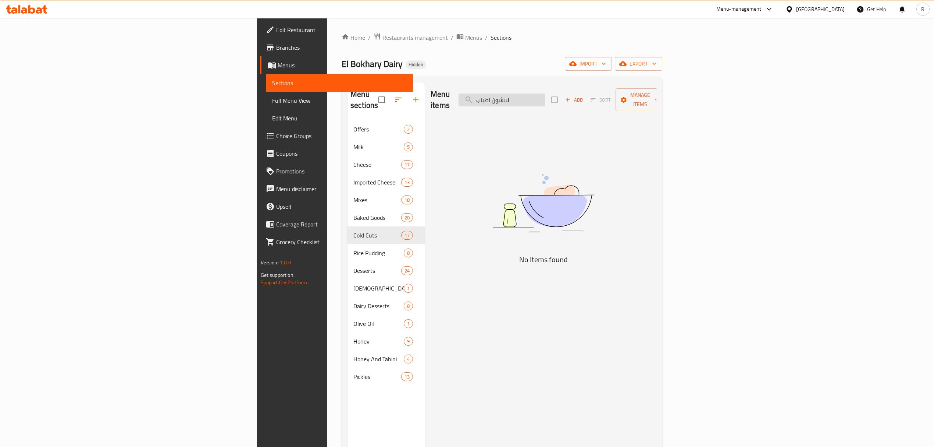
click at [546, 97] on input "لانشون اطياب" at bounding box center [502, 99] width 87 height 13
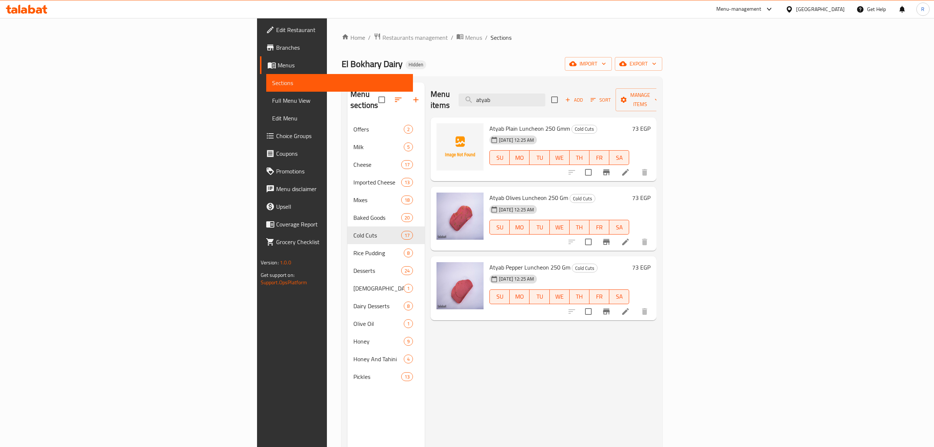
type input "atyab"
click at [596, 164] on input "checkbox" at bounding box center [588, 171] width 15 height 15
checkbox input "true"
click at [659, 99] on span "Manage items" at bounding box center [641, 100] width 38 height 18
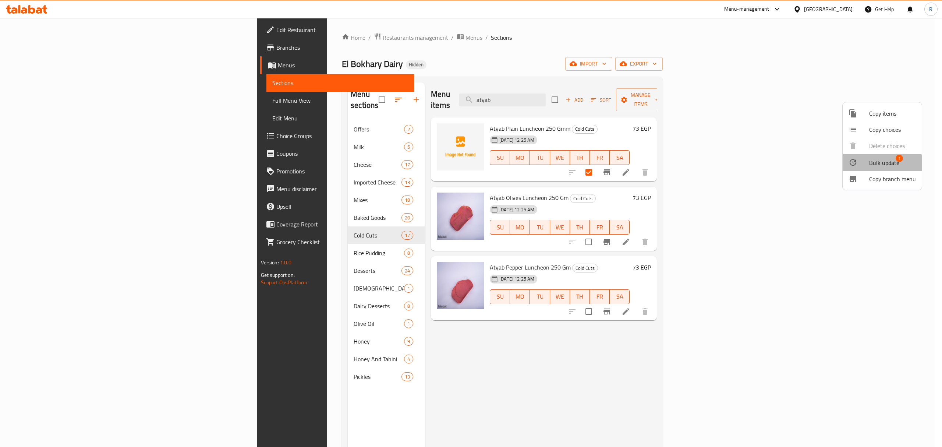
click at [875, 164] on span "Bulk update" at bounding box center [884, 162] width 30 height 9
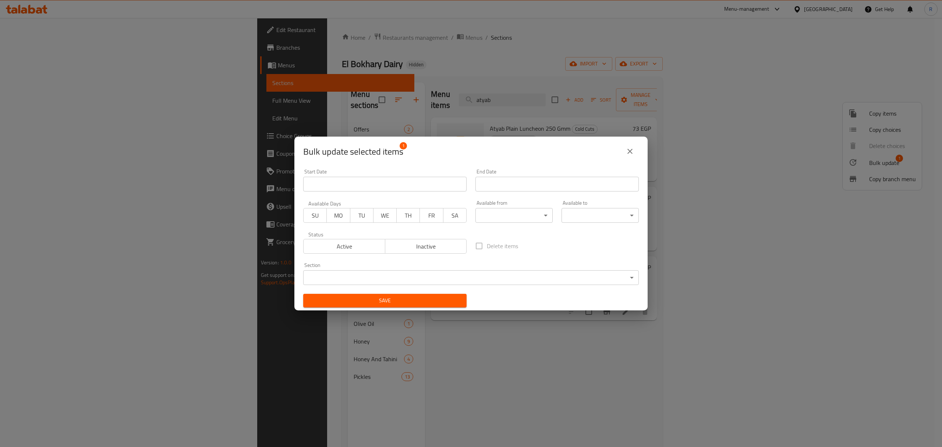
drag, startPoint x: 442, startPoint y: 243, endPoint x: 436, endPoint y: 290, distance: 47.1
click at [442, 243] on span "Inactive" at bounding box center [426, 246] width 76 height 11
drag, startPoint x: 431, startPoint y: 296, endPoint x: 430, endPoint y: 300, distance: 4.1
click at [431, 297] on span "Save" at bounding box center [385, 300] width 152 height 9
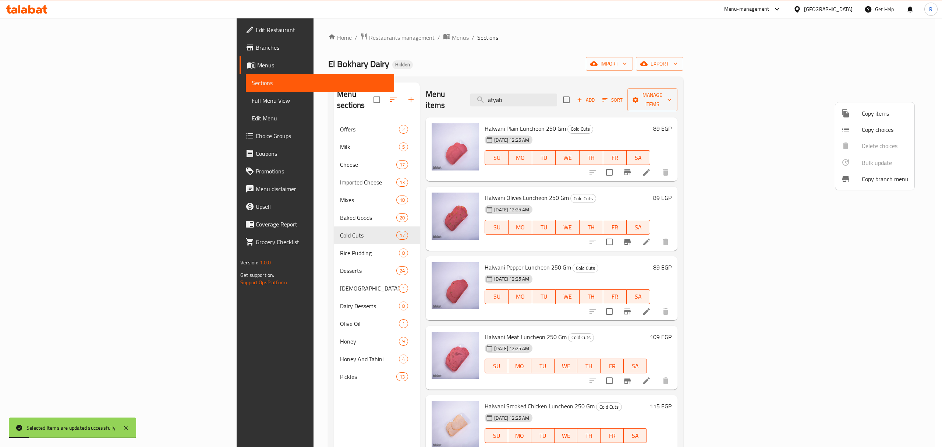
click at [603, 97] on div at bounding box center [471, 223] width 942 height 447
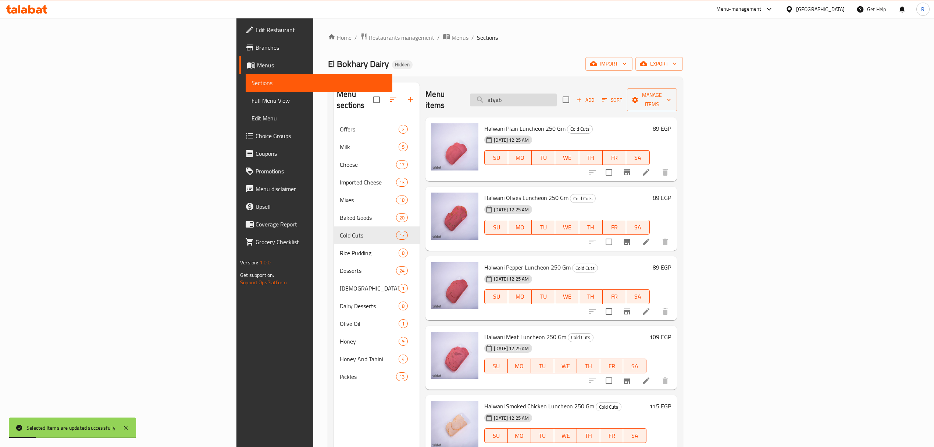
click at [557, 96] on input "atyab" at bounding box center [513, 99] width 87 height 13
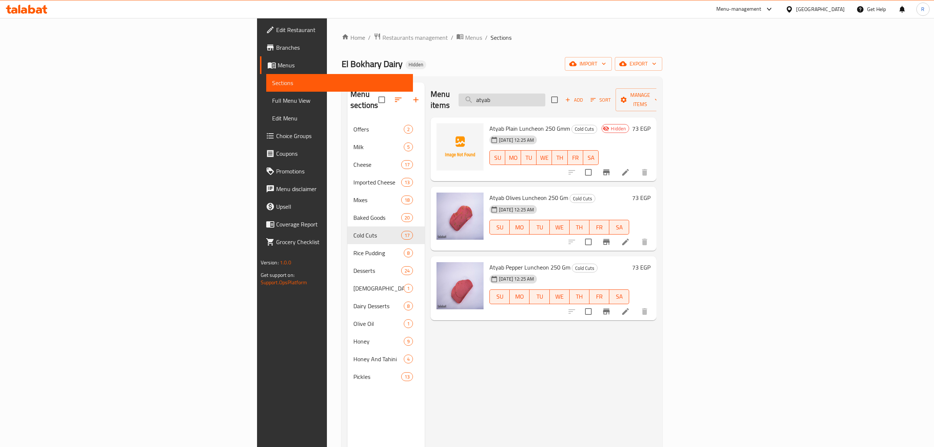
click at [546, 93] on input "atyab" at bounding box center [502, 99] width 87 height 13
paste input "لانشون حلواني زيتون 250 جرام"
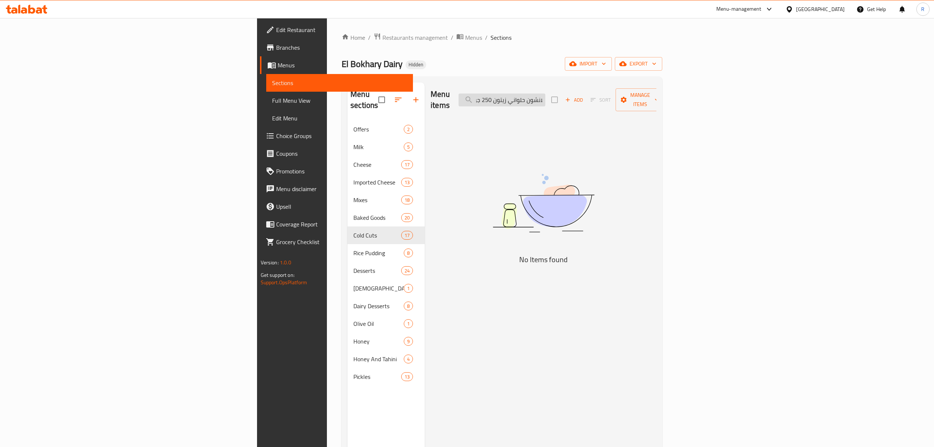
click at [546, 93] on input "لانشون حلواني زيتون 250 جرام" at bounding box center [502, 99] width 87 height 13
click at [546, 95] on input "لانشون حلواني زيتون 250" at bounding box center [502, 99] width 87 height 13
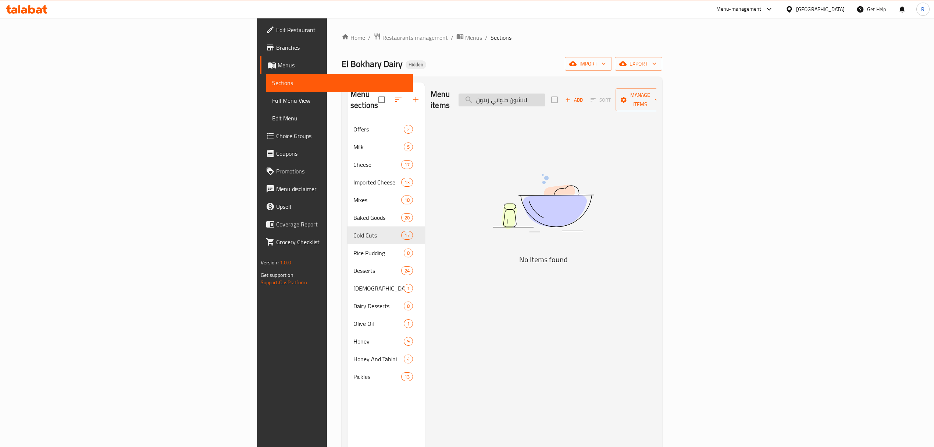
click at [546, 95] on input "لانشون حلواني زيتون" at bounding box center [502, 99] width 87 height 13
click at [546, 96] on input "لانشون حلواني زيتون" at bounding box center [502, 99] width 87 height 13
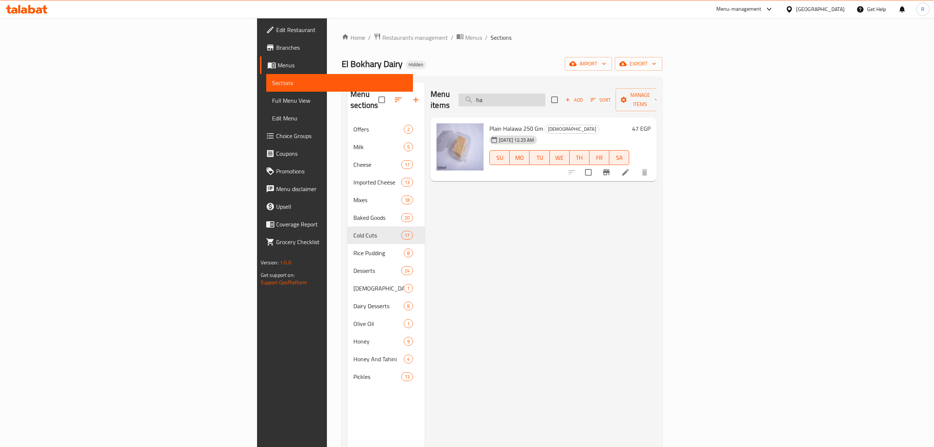
type input "h"
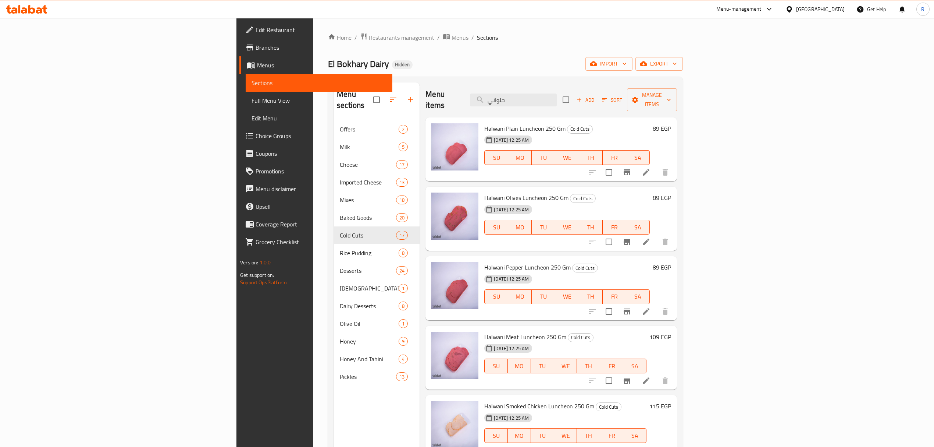
type input "حلواني"
click at [657, 235] on li at bounding box center [646, 241] width 21 height 13
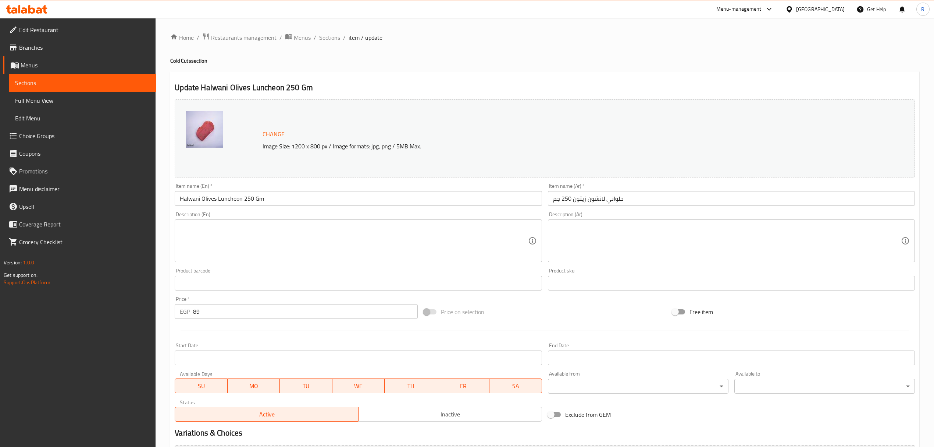
click at [321, 45] on div "Home / Restaurants management / Menus / Sections / item / update Cold Cuts sect…" at bounding box center [544, 274] width 749 height 483
click at [326, 36] on span "Sections" at bounding box center [329, 37] width 21 height 9
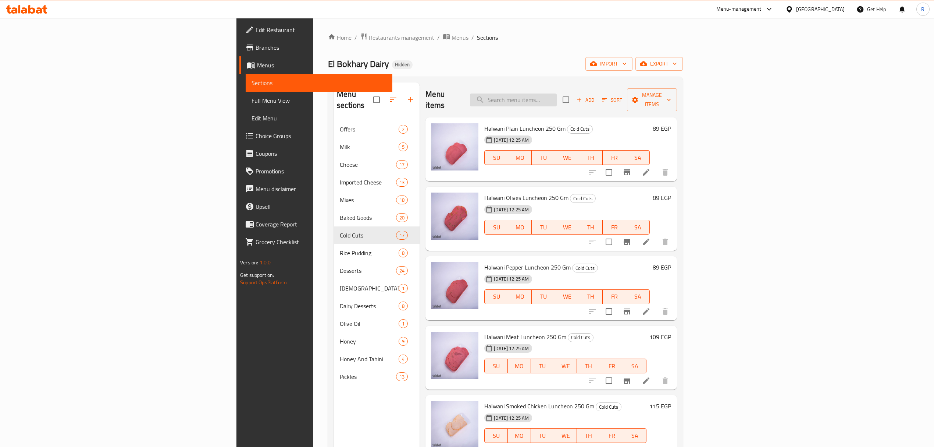
click at [557, 93] on input "search" at bounding box center [513, 99] width 87 height 13
paste input "لانشون حلواني فراخ عادي 250 جرام"
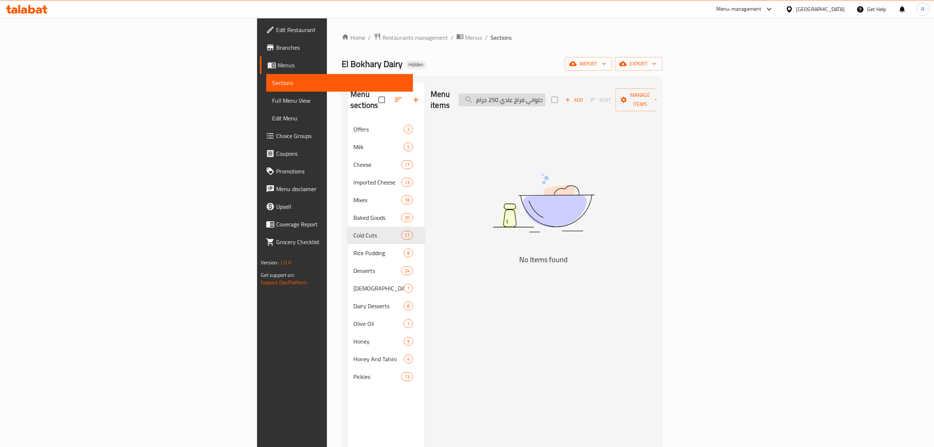
click at [546, 97] on input "لانشون حلواني فراخ عادي 250 جرام" at bounding box center [502, 99] width 87 height 13
click at [546, 96] on input "لانشون حلواني فراخ عادي 250" at bounding box center [502, 99] width 87 height 13
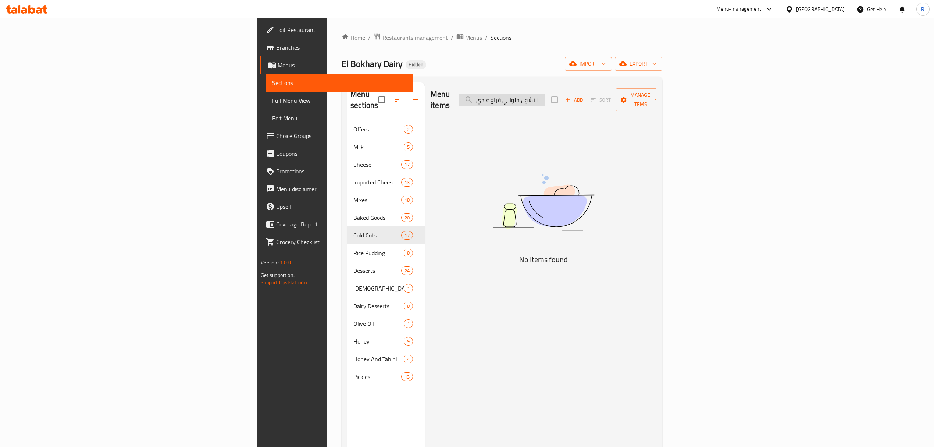
scroll to position [0, 0]
click at [546, 98] on input "لانشون حلواني فراخ عادي" at bounding box center [502, 99] width 87 height 13
click at [546, 96] on input "لانشون حلواني فراخ" at bounding box center [502, 99] width 87 height 13
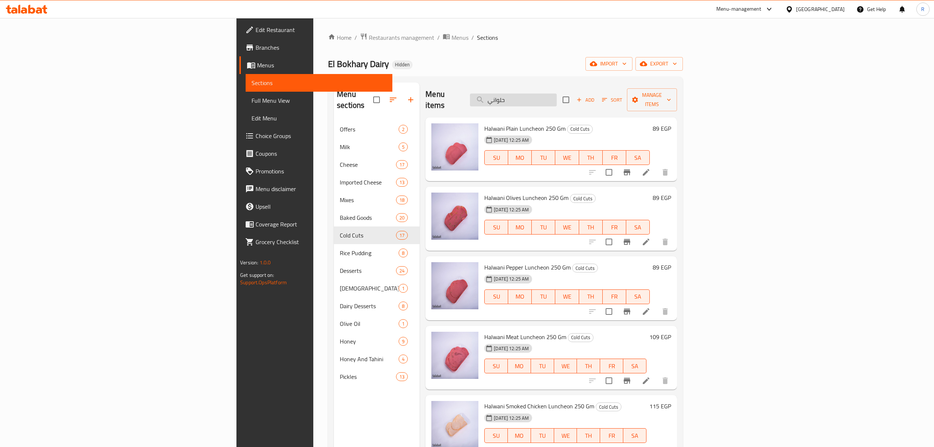
click at [557, 94] on input "حلواني" at bounding box center [513, 99] width 87 height 13
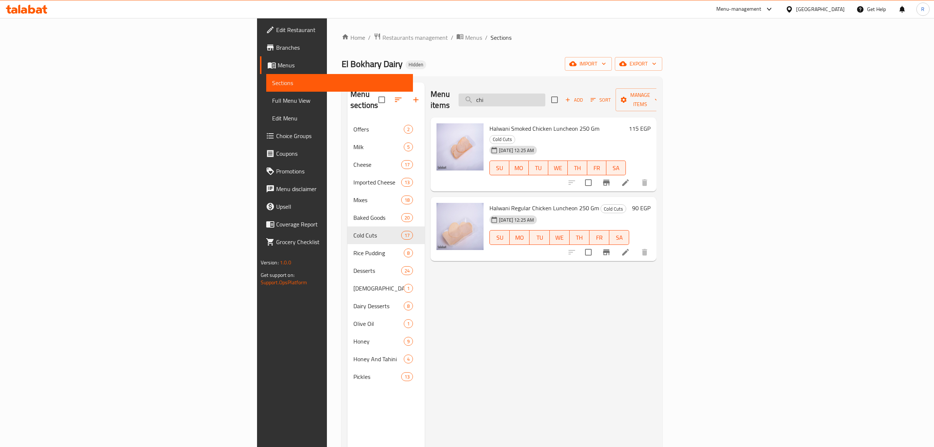
click at [546, 100] on input "chi" at bounding box center [502, 99] width 87 height 13
click at [546, 99] on input "chi" at bounding box center [502, 99] width 87 height 13
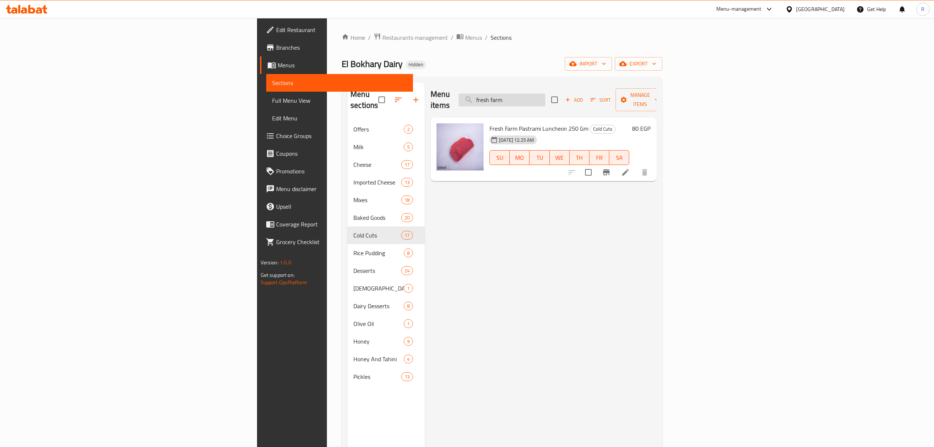
click at [546, 93] on input "fresh farm" at bounding box center [502, 99] width 87 height 13
paste input "لانشون حلواني فلفل 250 جرام"
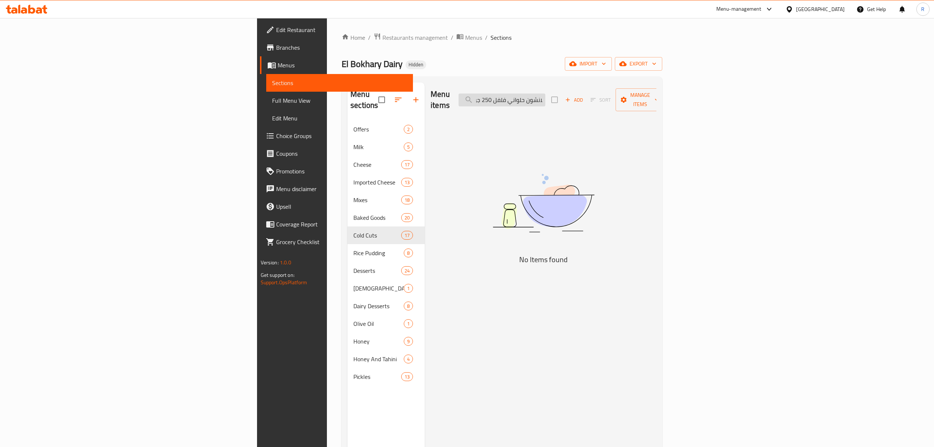
click at [546, 97] on input "لانشون حلواني فلفل 250 جرام" at bounding box center [502, 99] width 87 height 13
click at [546, 95] on input "لانشون حلواني فلفل 250 جرام" at bounding box center [502, 99] width 87 height 13
click at [546, 93] on input "لانشون حلواني فلفل 250" at bounding box center [502, 99] width 87 height 13
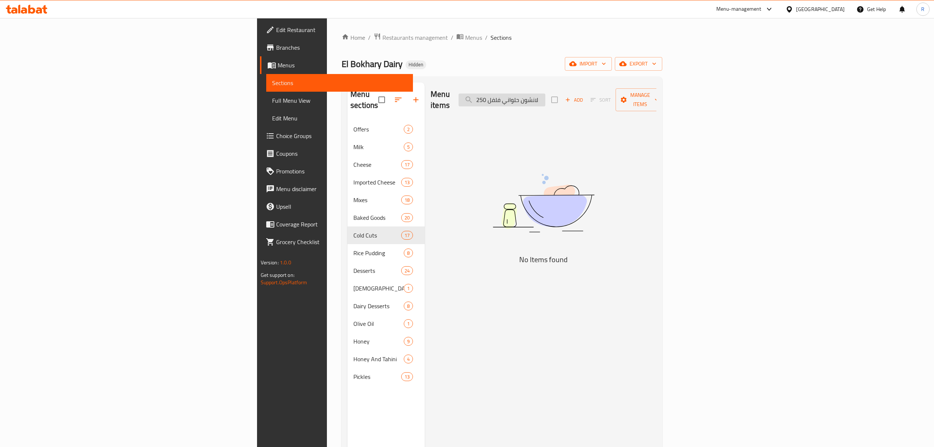
click at [546, 93] on input "لانشون حلواني فلفل 250" at bounding box center [502, 99] width 87 height 13
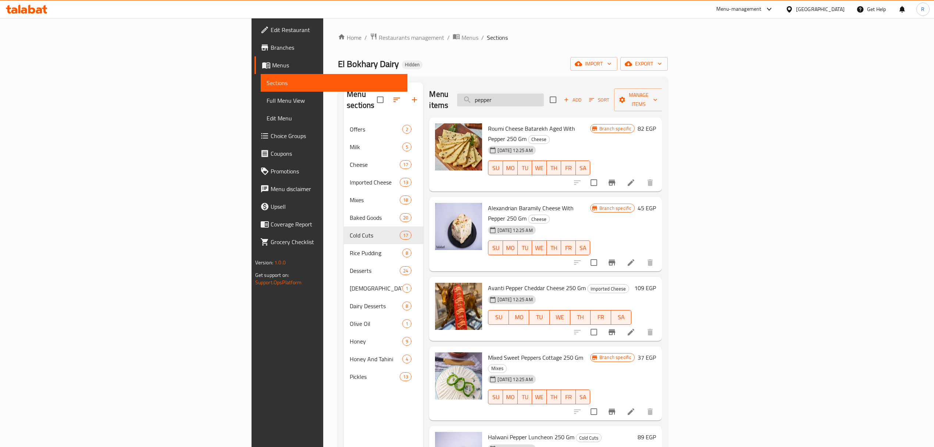
click at [544, 93] on input "pepper" at bounding box center [500, 99] width 87 height 13
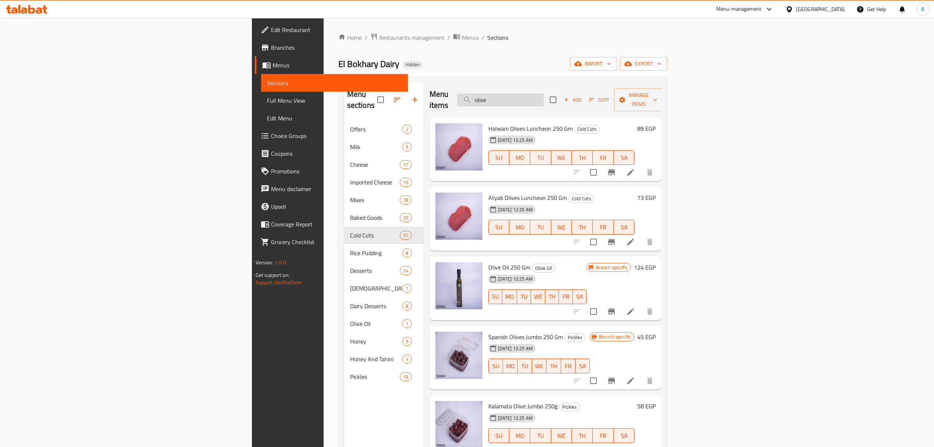
click at [544, 95] on input "olive" at bounding box center [500, 99] width 87 height 13
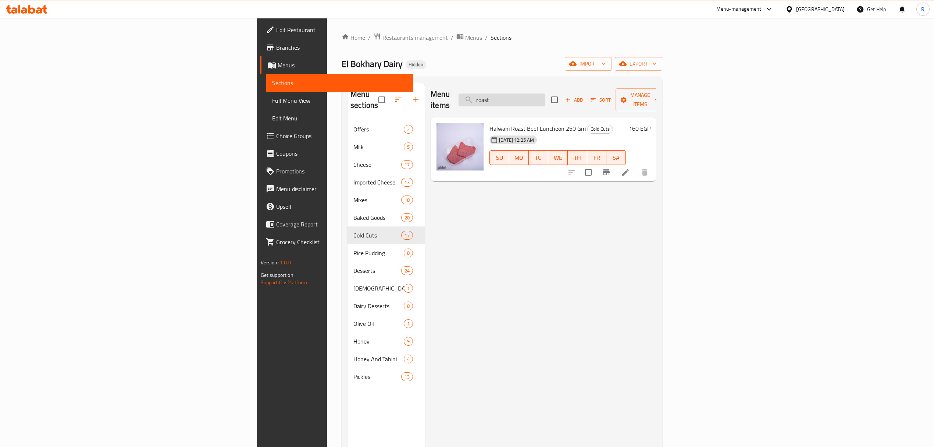
click at [546, 97] on input "roast" at bounding box center [502, 99] width 87 height 13
paste input "ريتش فص رومي 250 جرام"
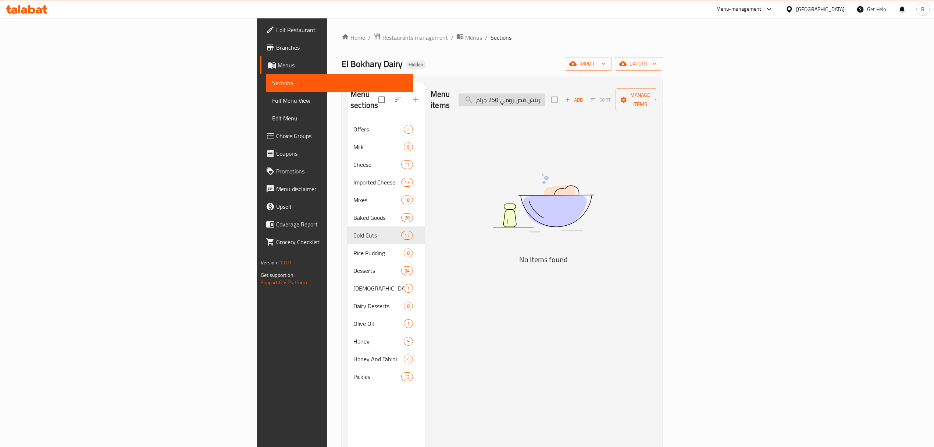
click at [546, 96] on input "ريتش فص رومي 250 جرام" at bounding box center [502, 99] width 87 height 13
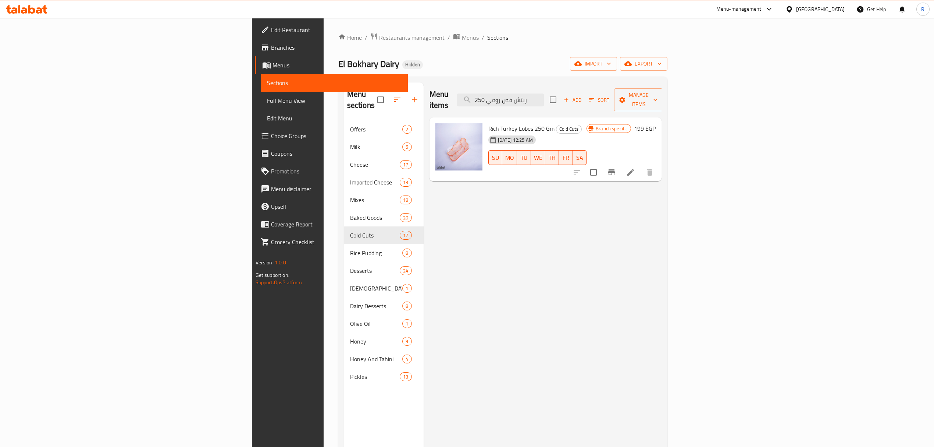
click at [597, 103] on div "Menu items ريتش فص رومي 250 Add Sort Manage items" at bounding box center [546, 99] width 233 height 35
click at [544, 100] on input "ريتش فص رومي 250" at bounding box center [500, 99] width 87 height 13
click at [599, 102] on div "Menu items ريتش فص رومي 250 Add Sort Manage items" at bounding box center [546, 99] width 233 height 35
paste input "يف بيكون 250 جرام"
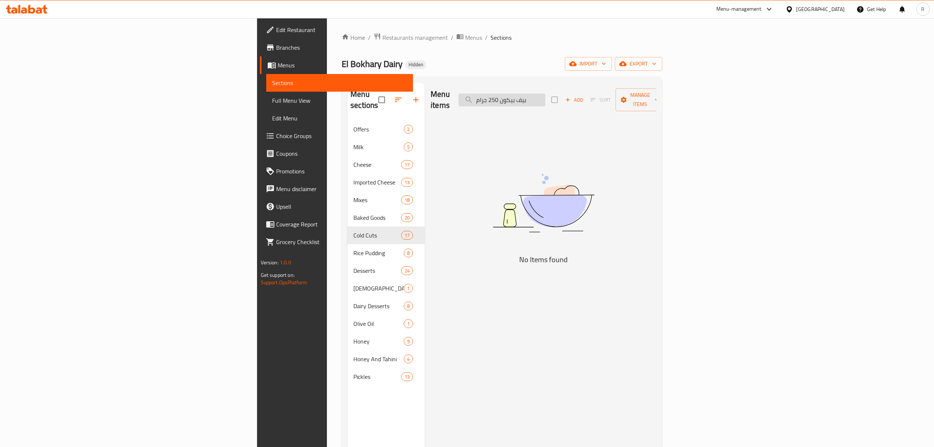
click at [546, 96] on input "بيف بيكون 250 جرام" at bounding box center [502, 99] width 87 height 13
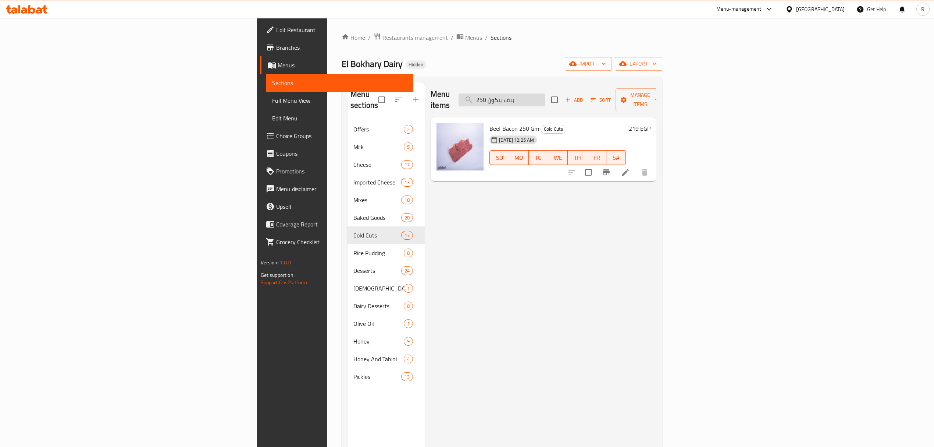
click at [546, 95] on input "بيف بيكون 250" at bounding box center [502, 99] width 87 height 13
drag, startPoint x: 606, startPoint y: 95, endPoint x: 603, endPoint y: 101, distance: 6.9
click at [546, 96] on input "بيف بيكون 250" at bounding box center [502, 99] width 87 height 13
paste input "سطرمه حلواني بدون ثوم 250 جرام"
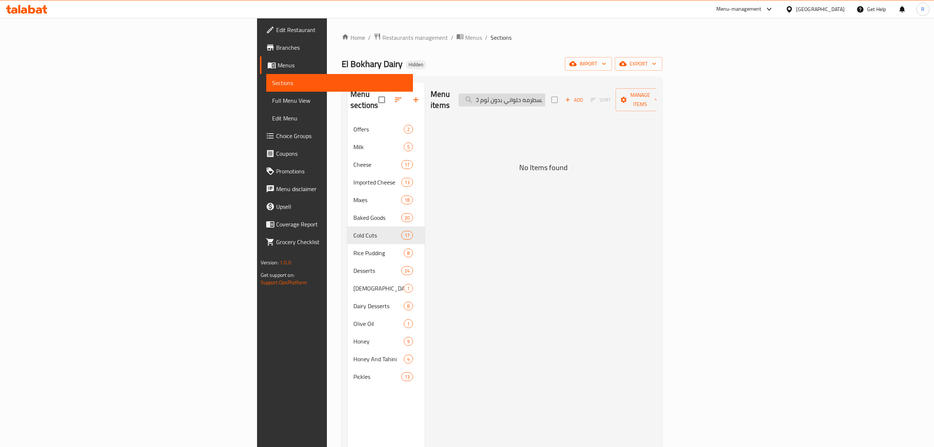
click at [546, 95] on input "بسطرمه حلواني بدون ثوم 250 جرام" at bounding box center [502, 99] width 87 height 13
drag, startPoint x: 595, startPoint y: 95, endPoint x: 655, endPoint y: 99, distance: 60.1
click at [655, 99] on div "Menu items بسطرمه حلواني بدون ثوم Add Sort Manage items" at bounding box center [544, 99] width 226 height 35
click at [546, 93] on input "بدون ثو" at bounding box center [502, 99] width 87 height 13
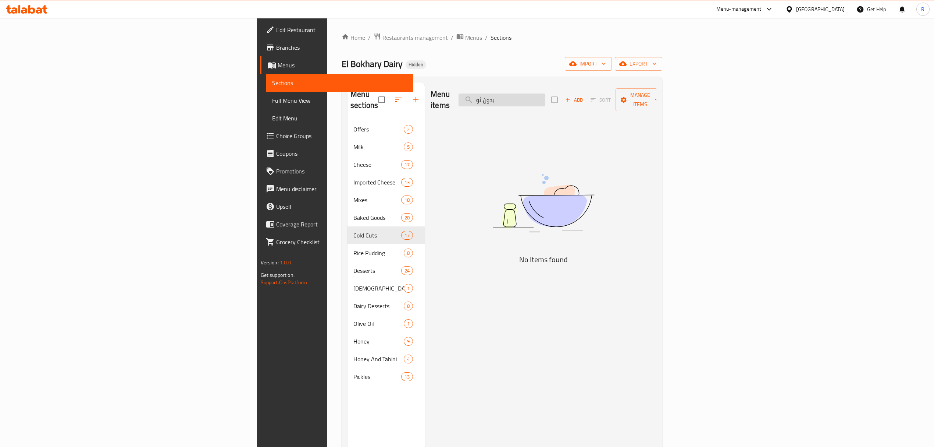
click at [546, 93] on input "بدون ثو" at bounding box center [502, 99] width 87 height 13
type input "garlic"
click at [586, 94] on button "Add" at bounding box center [575, 99] width 24 height 11
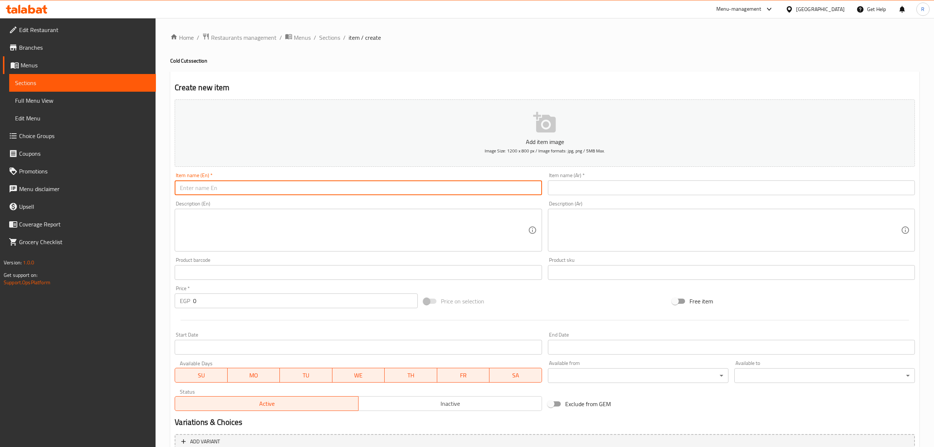
click at [247, 181] on input "text" at bounding box center [358, 187] width 367 height 15
paste input "بسطرمه حلواني بدون ثوم 250 جرام Halwani Pastrami without Garlic 250g 277.00"
drag, startPoint x: 266, startPoint y: 189, endPoint x: 174, endPoint y: 196, distance: 91.5
click at [174, 196] on div "Item name (En)   * بسطرمه حلواني بدون ثوم 250 جرام Halwani Pastrami without Gar…" at bounding box center [358, 184] width 373 height 28
type input "Halwani Pastrami without Garlic 250g 277.00"
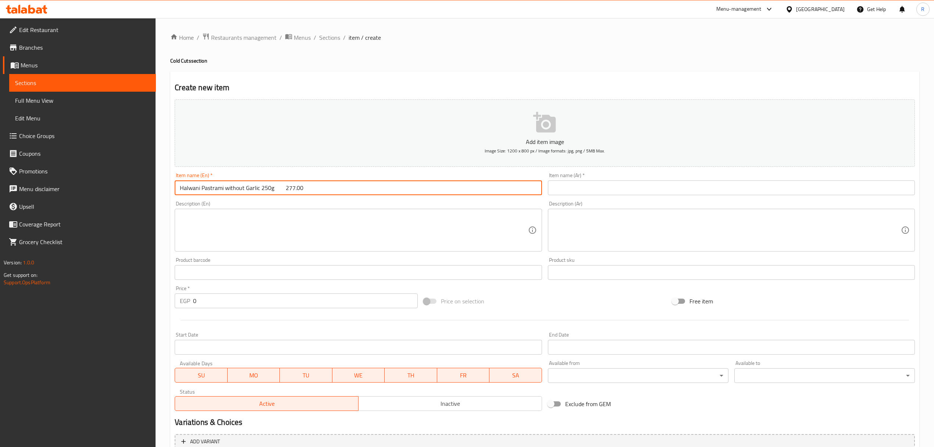
click at [611, 184] on input "text" at bounding box center [731, 187] width 367 height 15
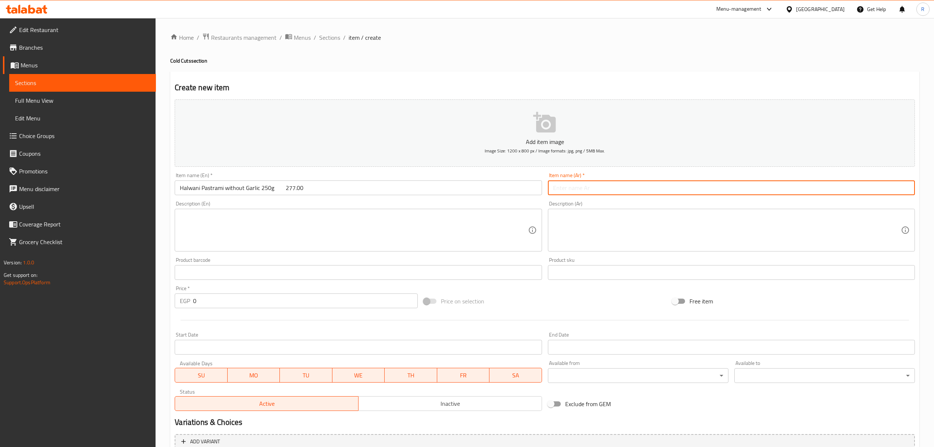
paste input "بسطرمه حلواني بدون ثوم 250 جرام"
type input "بسطرمه حلواني بدون ثوم 250 جرام"
click at [196, 188] on input "Halwani Pastrami without Garlic 250g 277.00" at bounding box center [358, 187] width 367 height 15
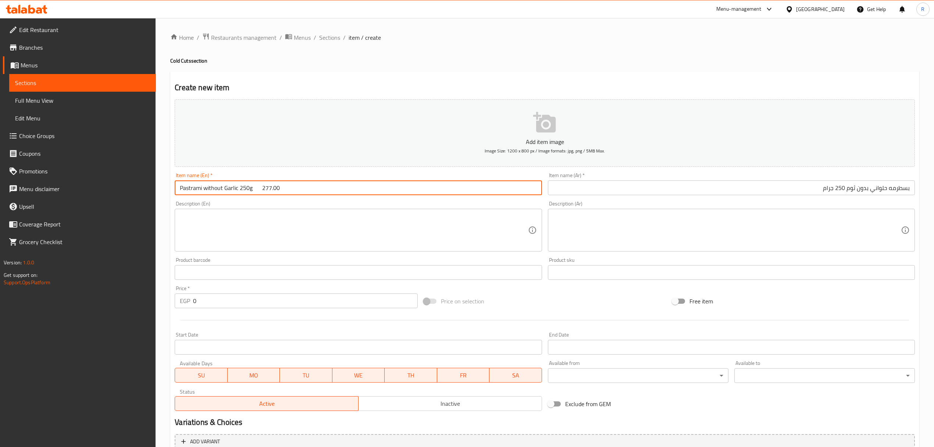
click at [203, 190] on input "Pastrami without Garlic 250g 277.00" at bounding box center [358, 187] width 367 height 15
paste input "Halwani"
click at [227, 192] on input "Pastrami Halwani without Garlic 250g 277.00" at bounding box center [358, 187] width 367 height 15
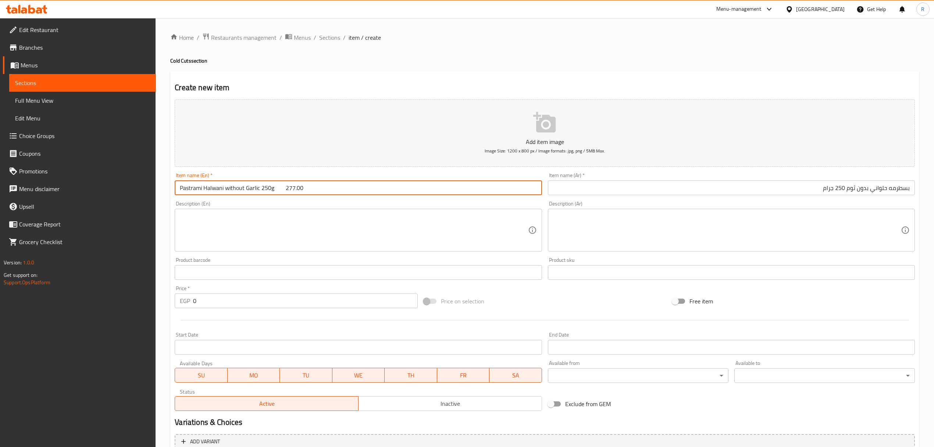
click at [227, 191] on input "Pastrami Halwani without Garlic 250g 277.00" at bounding box center [358, 187] width 367 height 15
click at [228, 191] on input "Pastrami Halwani without Garlic 250g 277.00" at bounding box center [358, 187] width 367 height 15
drag, startPoint x: 274, startPoint y: 188, endPoint x: 324, endPoint y: 191, distance: 50.2
click at [324, 191] on input "Pastrami Halwani Without Garlic 250g 277.00" at bounding box center [358, 187] width 367 height 15
type input "Pastrami Halwani Without Garlic 250g"
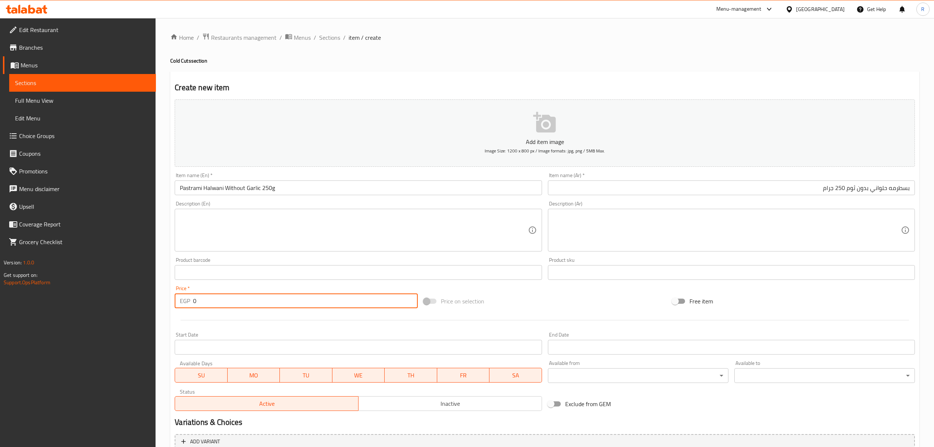
click at [260, 299] on input "0" at bounding box center [305, 300] width 224 height 15
paste input "277.00"
type input "0277.00"
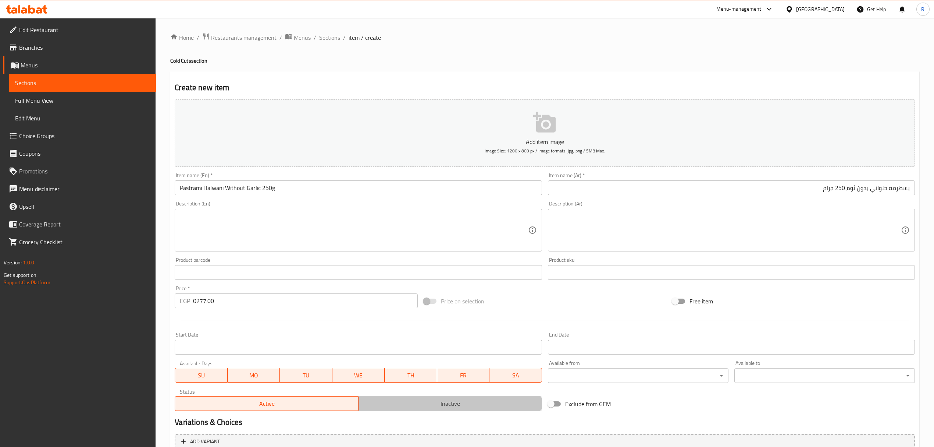
drag, startPoint x: 380, startPoint y: 408, endPoint x: 343, endPoint y: 353, distance: 65.7
click at [380, 408] on span "Inactive" at bounding box center [451, 403] width 178 height 11
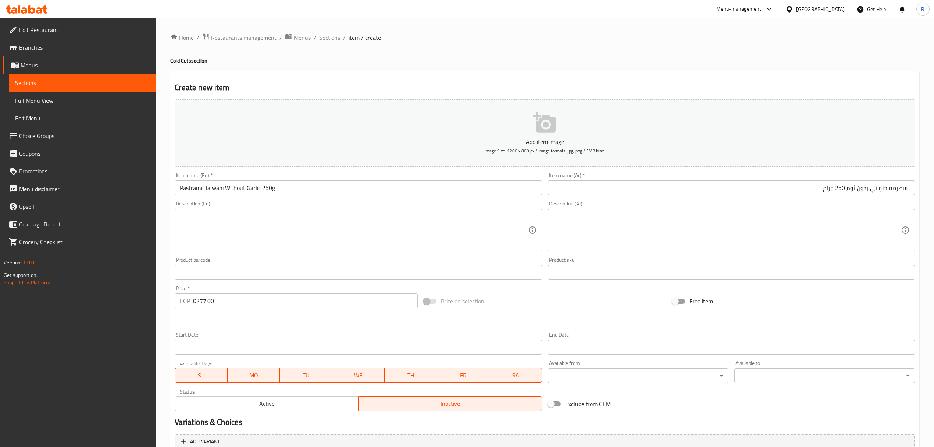
drag, startPoint x: 334, startPoint y: 301, endPoint x: 330, endPoint y: 301, distance: 4.4
click at [334, 302] on input "0277.00" at bounding box center [305, 300] width 224 height 15
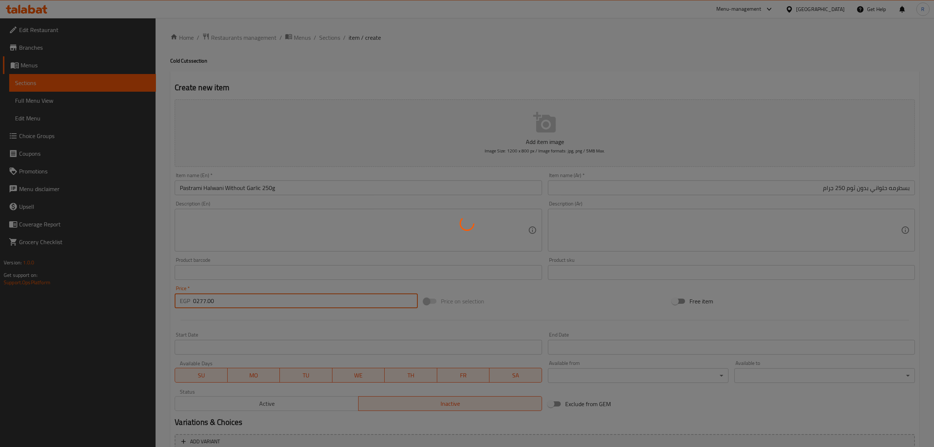
type input "0"
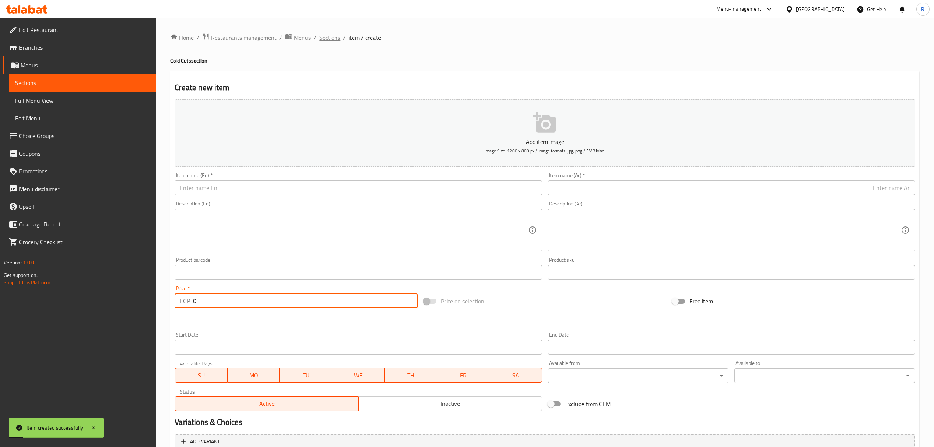
click at [330, 42] on span "Sections" at bounding box center [329, 37] width 21 height 9
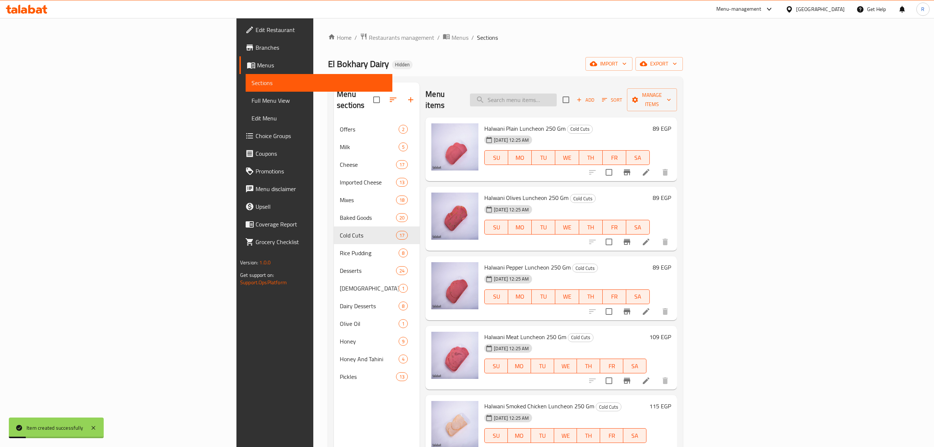
click at [557, 95] on input "search" at bounding box center [513, 99] width 87 height 13
paste input "لانشون حلواني لحمة 250 جرام"
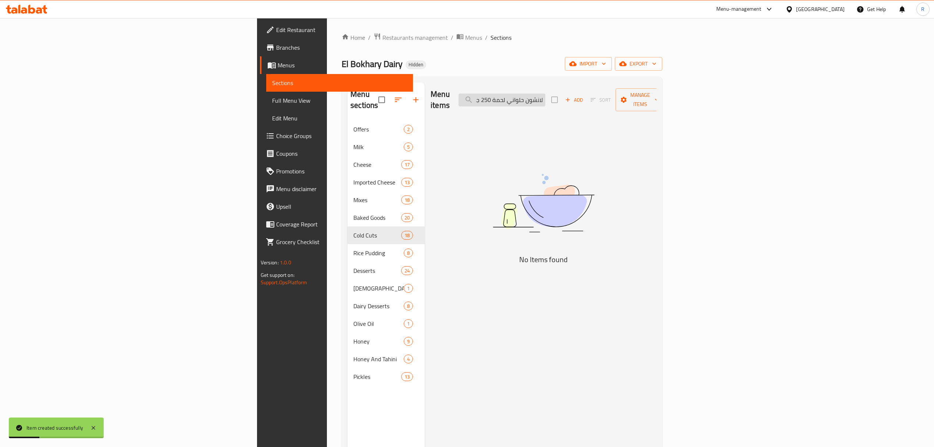
click at [546, 93] on input "لانشون حلواني لحمة 250 جرام" at bounding box center [502, 99] width 87 height 13
click at [546, 98] on input "لانشون حلواني لحمة 250" at bounding box center [502, 99] width 87 height 13
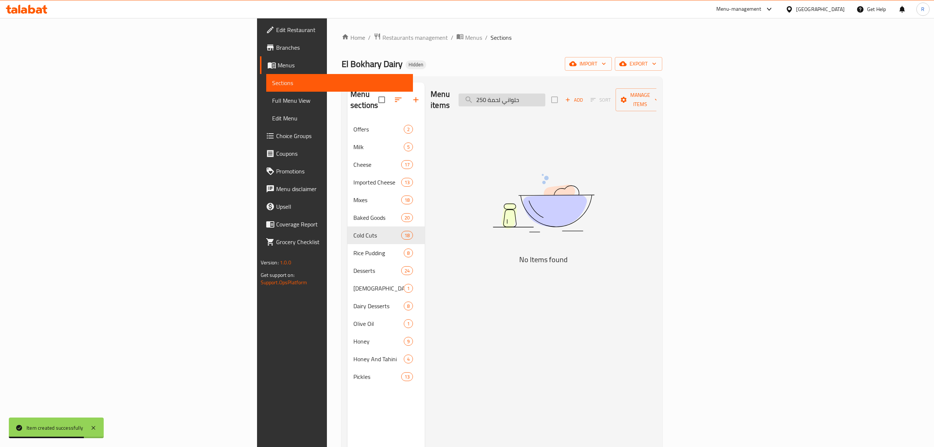
click at [546, 95] on input "حلواني لحمة 250" at bounding box center [502, 99] width 87 height 13
click at [546, 94] on input "حلواني لحمة" at bounding box center [502, 99] width 87 height 13
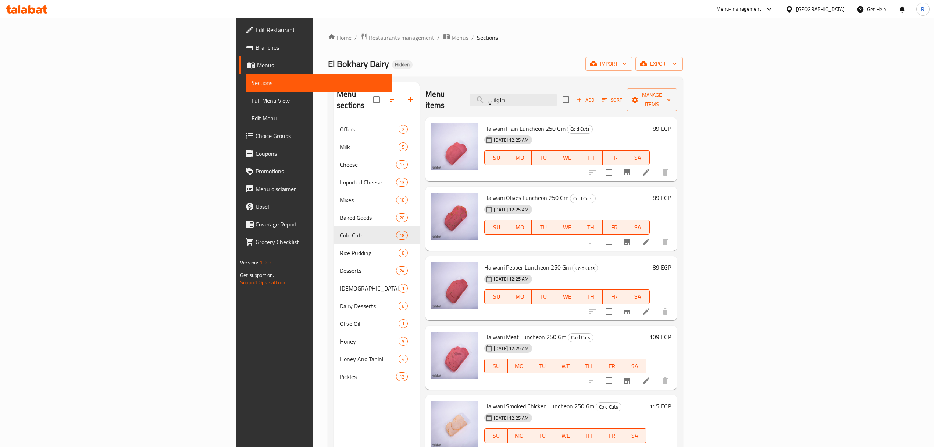
scroll to position [49, 0]
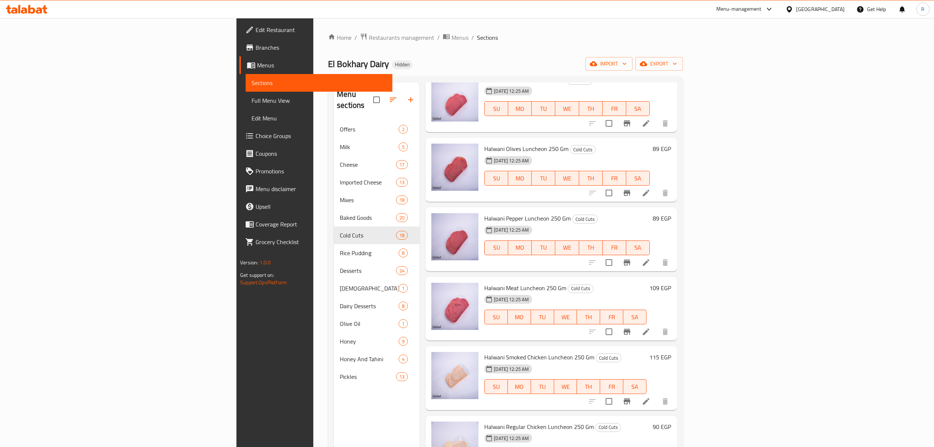
type input "حلواني"
click at [485, 282] on span "Halwani Meat Luncheon 250 Gm" at bounding box center [526, 287] width 82 height 11
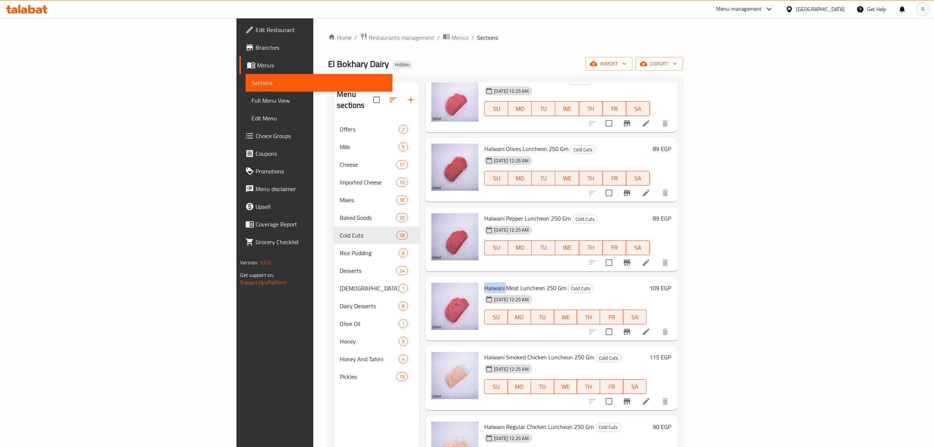
click at [485, 282] on span "Halwani Meat Luncheon 250 Gm" at bounding box center [526, 287] width 82 height 11
click at [657, 325] on li at bounding box center [646, 331] width 21 height 13
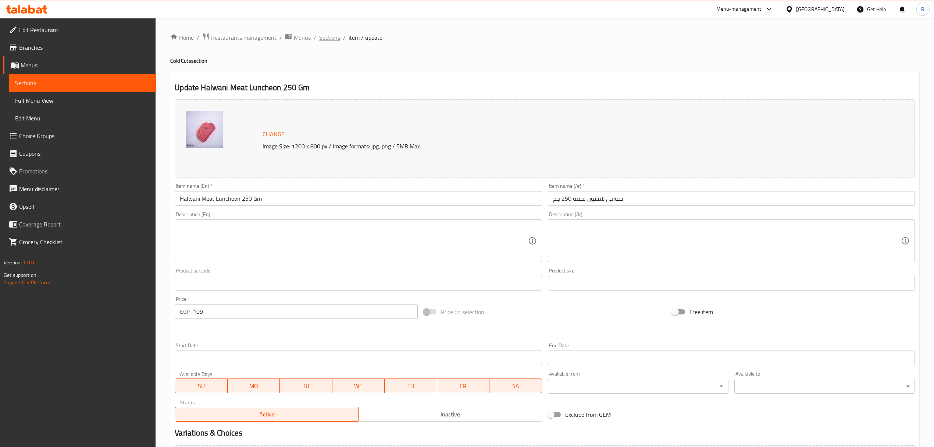
click at [336, 39] on span "Sections" at bounding box center [329, 37] width 21 height 9
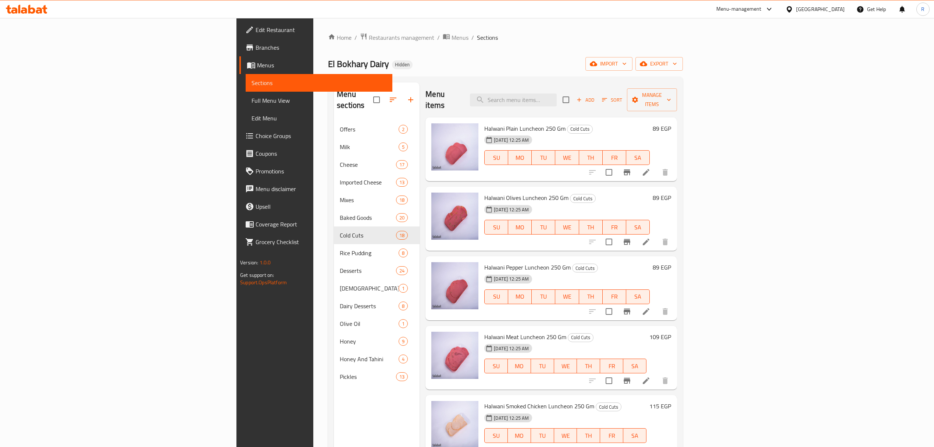
click at [589, 102] on div "Menu items Add Sort Manage items" at bounding box center [552, 99] width 252 height 35
click at [557, 99] on input "search" at bounding box center [513, 99] width 87 height 13
paste input "لانشون حلواني فص رومي 250 جرام"
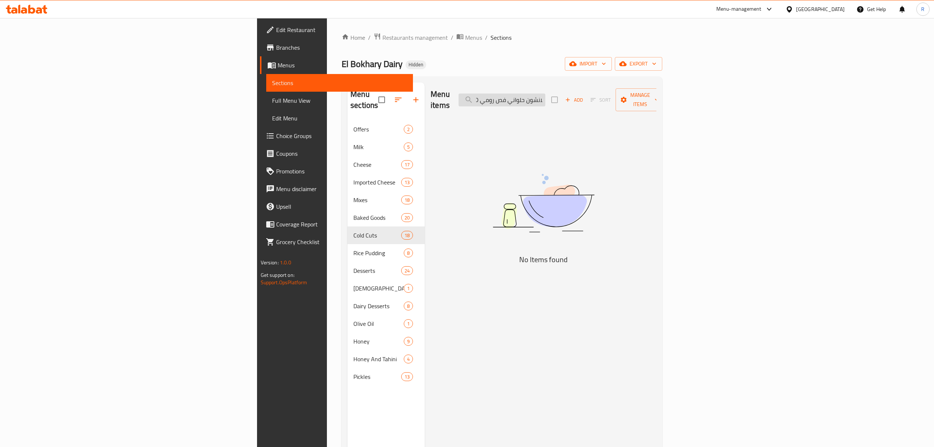
click at [546, 95] on input "لانشون حلواني فص رومي 250 جرام" at bounding box center [502, 99] width 87 height 13
click at [546, 96] on input "لانشون حلواني فص رومي 250 جرام" at bounding box center [502, 99] width 87 height 13
click at [546, 99] on input "لانشون حلواني فص رومي 250 جرام" at bounding box center [502, 99] width 87 height 13
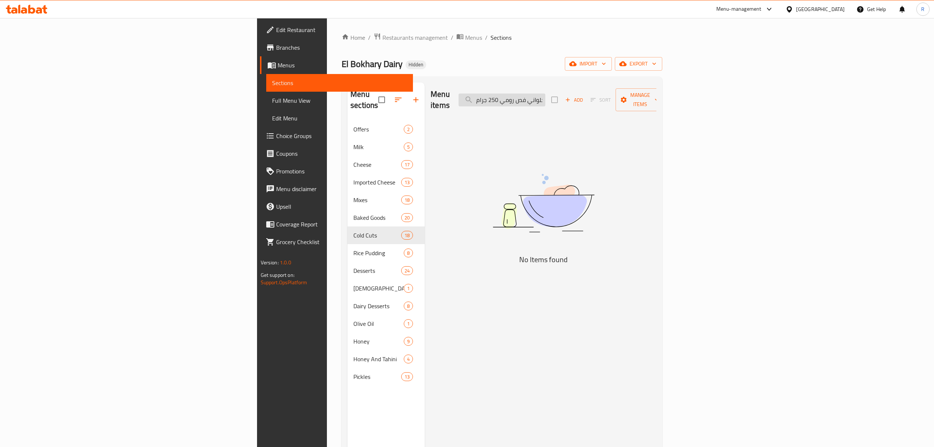
click at [546, 95] on input "حلواني فص رومي 250 جرام" at bounding box center [502, 99] width 87 height 13
click at [546, 95] on input "حلواني فص رومي 250" at bounding box center [502, 99] width 87 height 13
click at [546, 95] on input "حلواني فص رومي" at bounding box center [502, 99] width 87 height 13
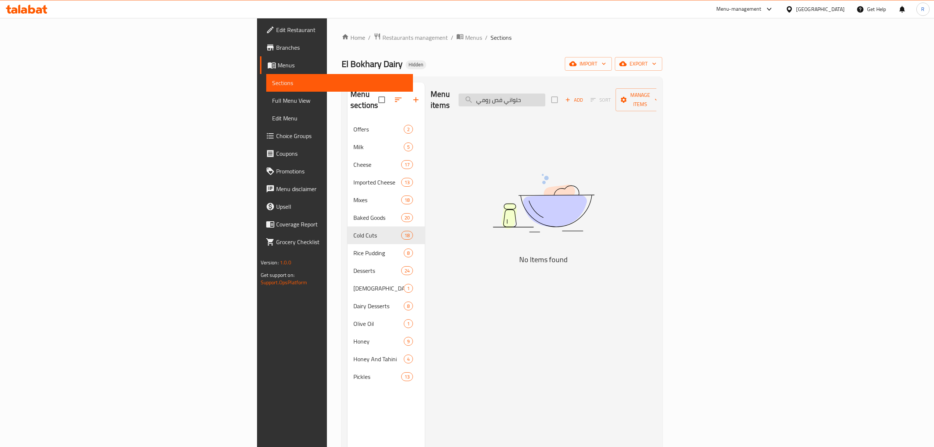
click at [546, 95] on input "حلواني فص رومي" at bounding box center [502, 99] width 87 height 13
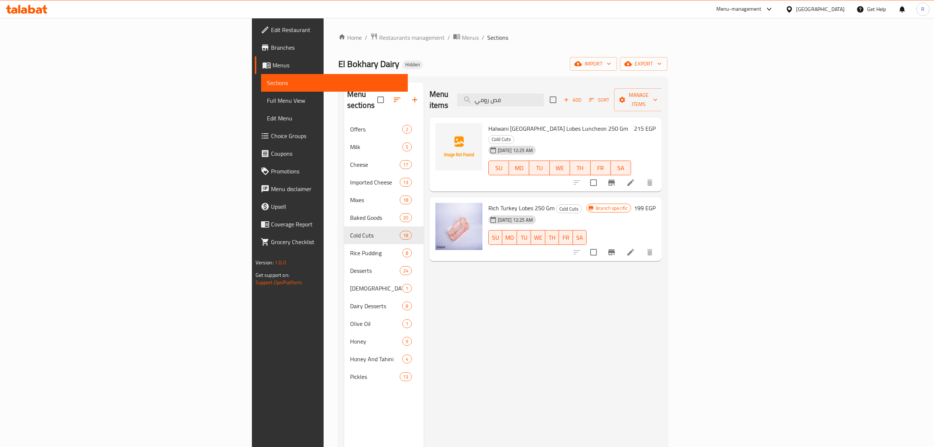
type input "فص رومي"
click at [602, 175] on input "checkbox" at bounding box center [593, 182] width 15 height 15
click at [658, 96] on span "Manage items" at bounding box center [639, 100] width 38 height 18
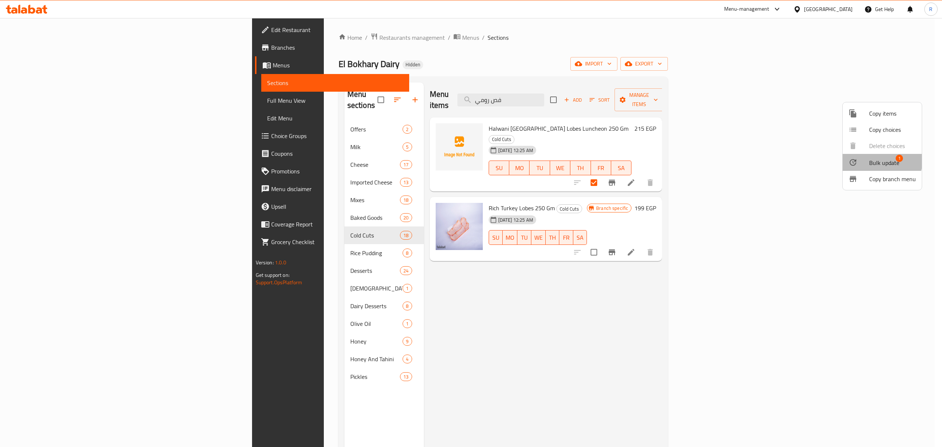
click at [880, 160] on span "Bulk update" at bounding box center [884, 162] width 30 height 9
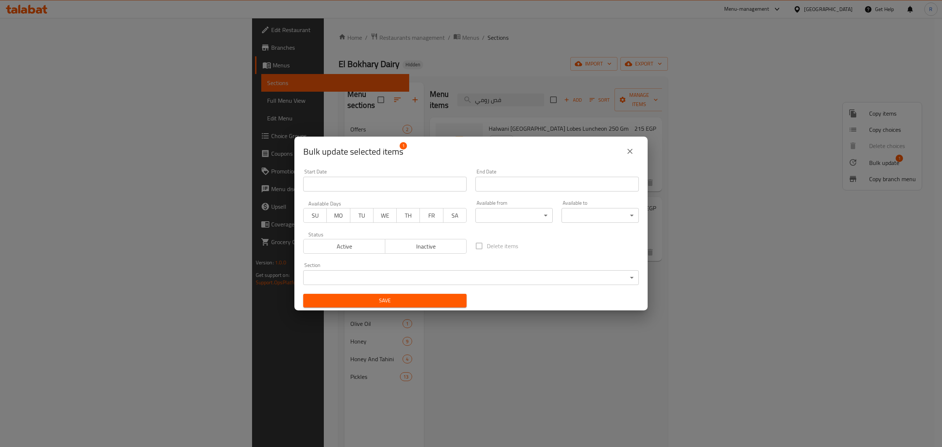
click at [427, 246] on span "Inactive" at bounding box center [426, 246] width 76 height 11
click at [407, 308] on div "Save" at bounding box center [385, 300] width 172 height 22
click at [405, 305] on button "Save" at bounding box center [384, 301] width 163 height 14
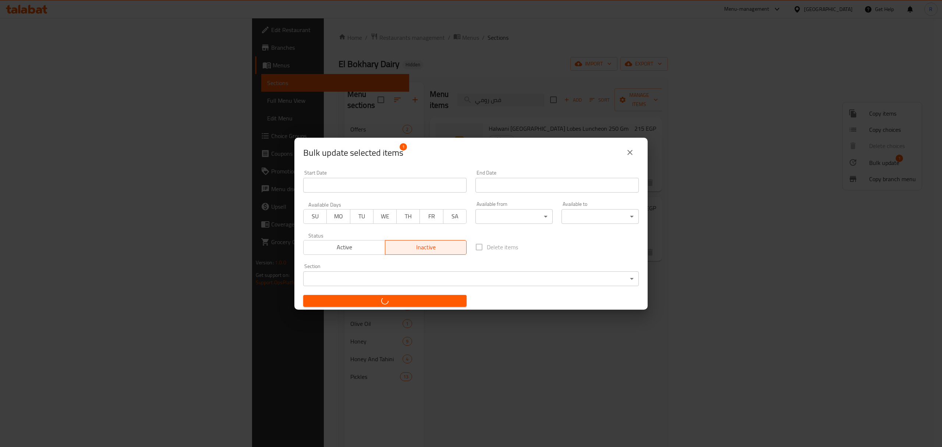
checkbox input "false"
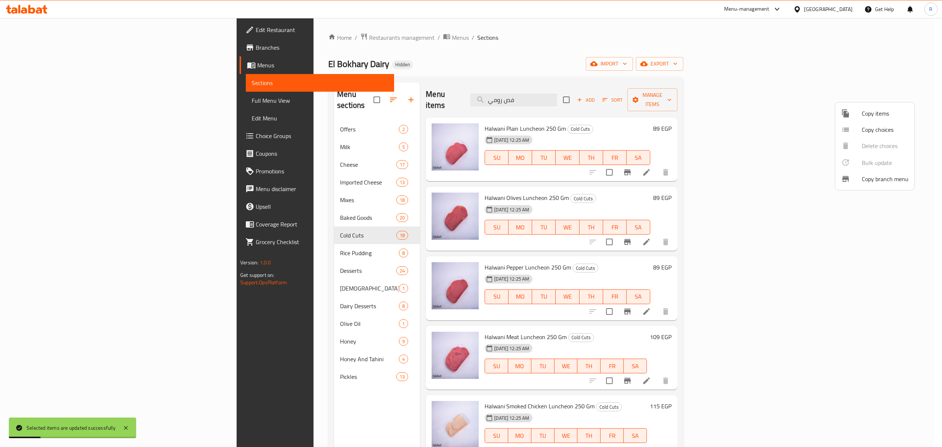
click at [617, 96] on div at bounding box center [471, 223] width 942 height 447
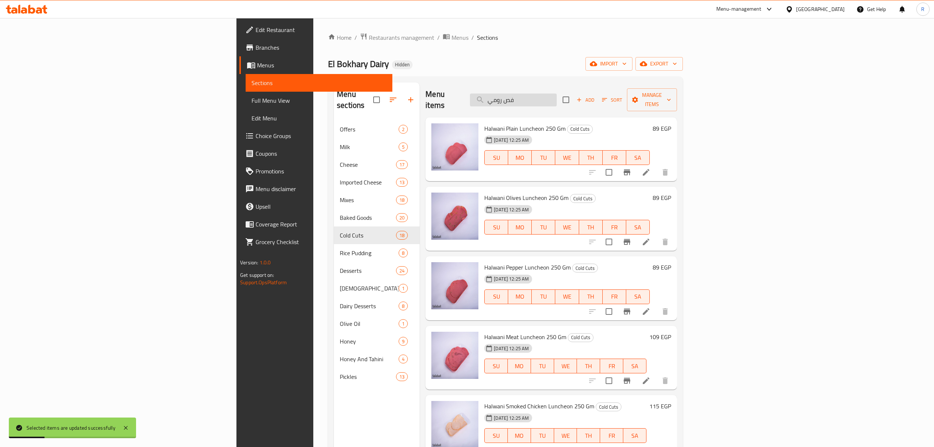
click at [557, 93] on input "فص رومي" at bounding box center [513, 99] width 87 height 13
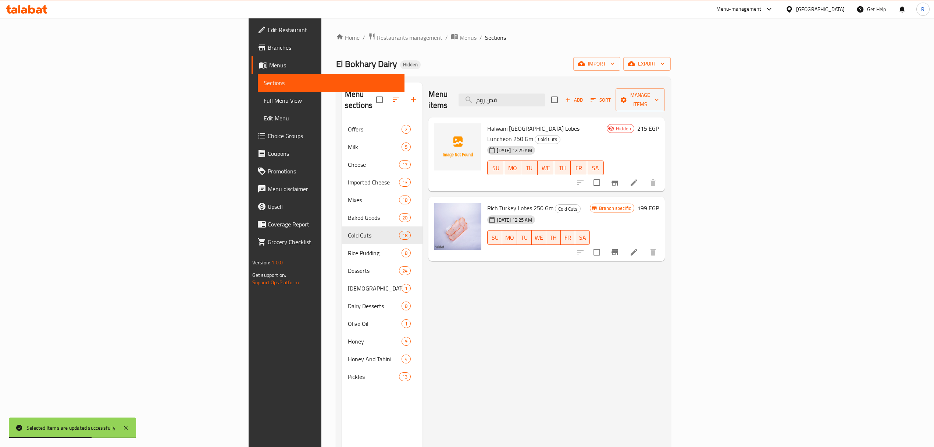
type input "فص روم"
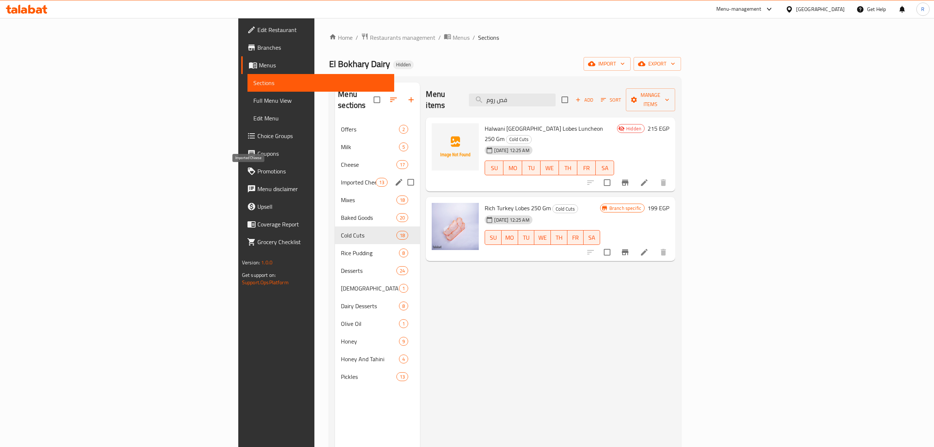
click at [341, 178] on span "Imported Cheese" at bounding box center [358, 182] width 35 height 9
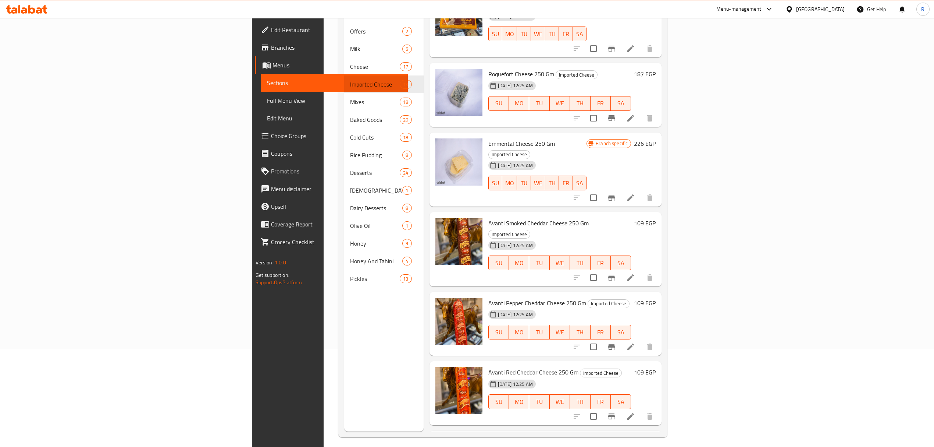
scroll to position [103, 0]
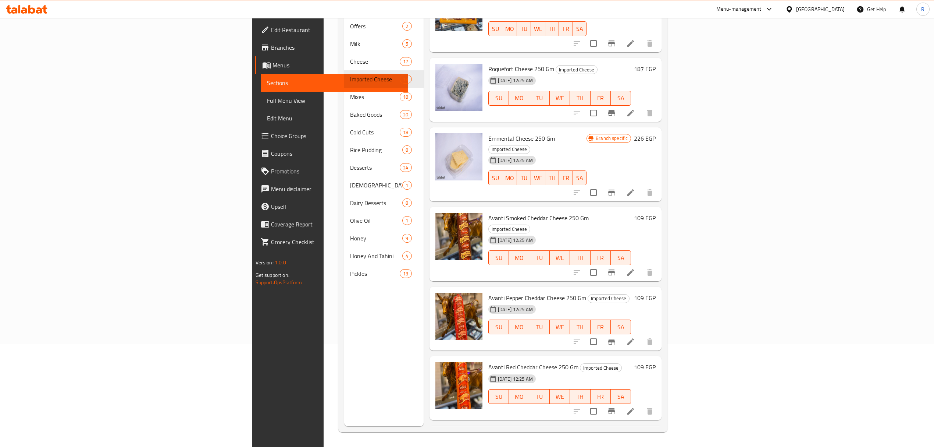
click at [489, 212] on span "Avanti Smoked Cheddar Cheese 250 Gm" at bounding box center [539, 217] width 100 height 11
drag, startPoint x: 432, startPoint y: 166, endPoint x: 495, endPoint y: 162, distance: 63.0
click at [495, 212] on span "Avanti Smoked Cheddar Cheese 250 Gm" at bounding box center [539, 217] width 100 height 11
click at [635, 268] on icon at bounding box center [631, 272] width 9 height 9
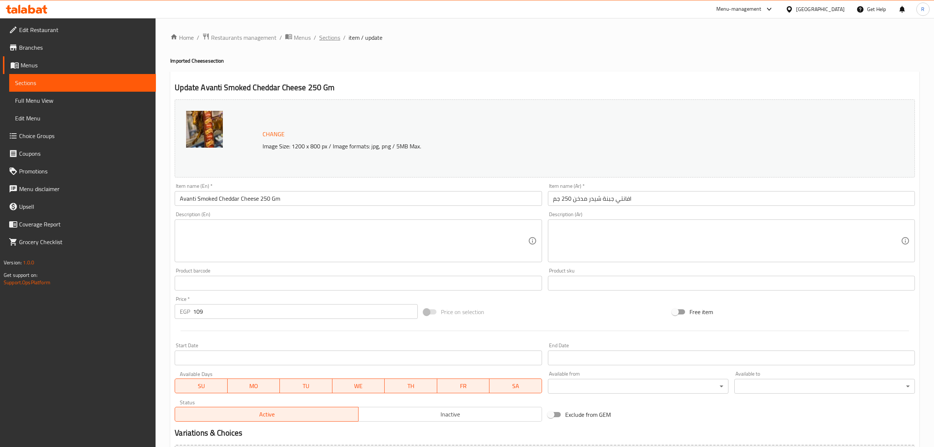
click at [336, 39] on span "Sections" at bounding box center [329, 37] width 21 height 9
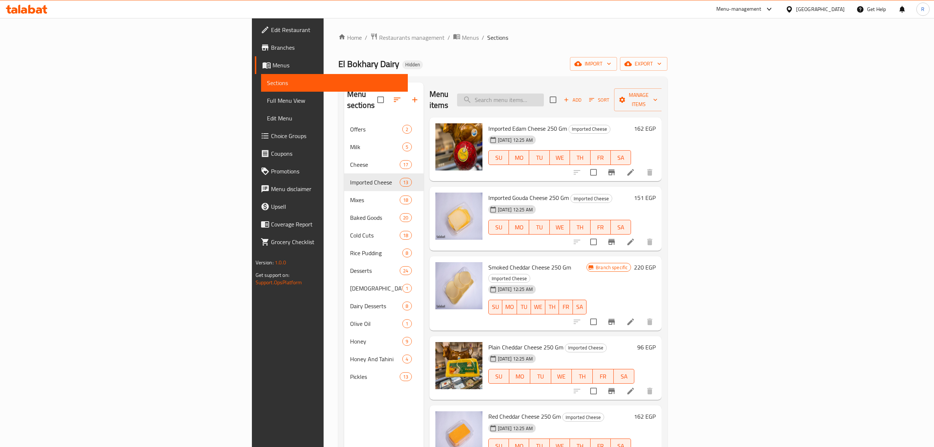
click at [544, 99] on input "search" at bounding box center [500, 99] width 87 height 13
paste input "فلامنك"
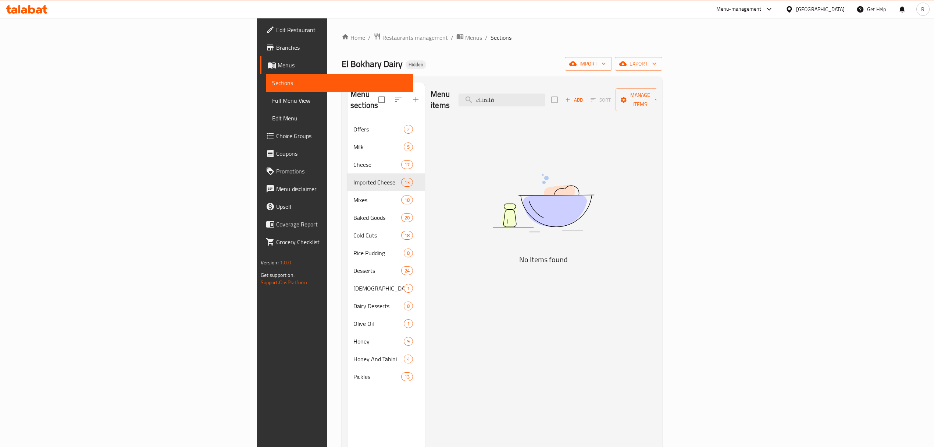
type input "فلامنك"
click at [546, 99] on input "فلامنك" at bounding box center [502, 99] width 87 height 13
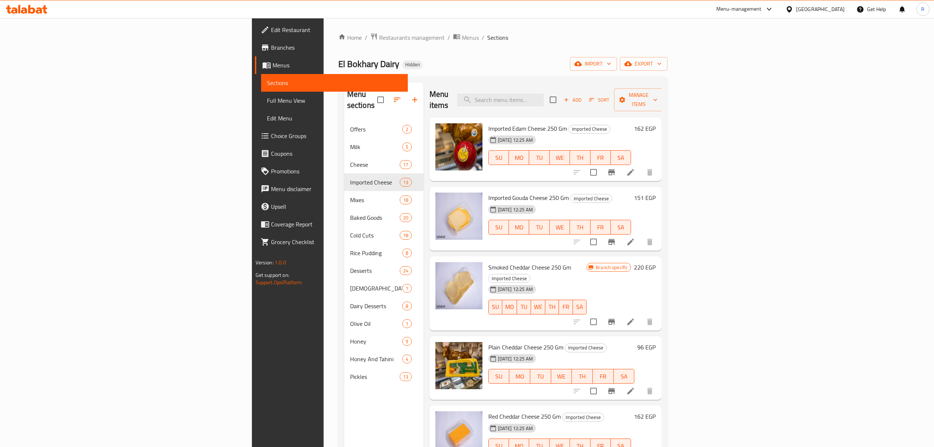
paste input "Edam"
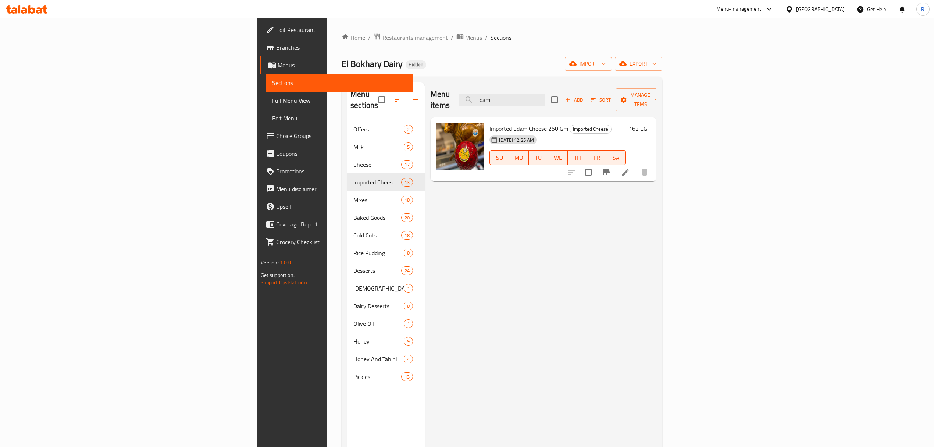
type input "Edam"
click at [636, 167] on li at bounding box center [625, 172] width 21 height 13
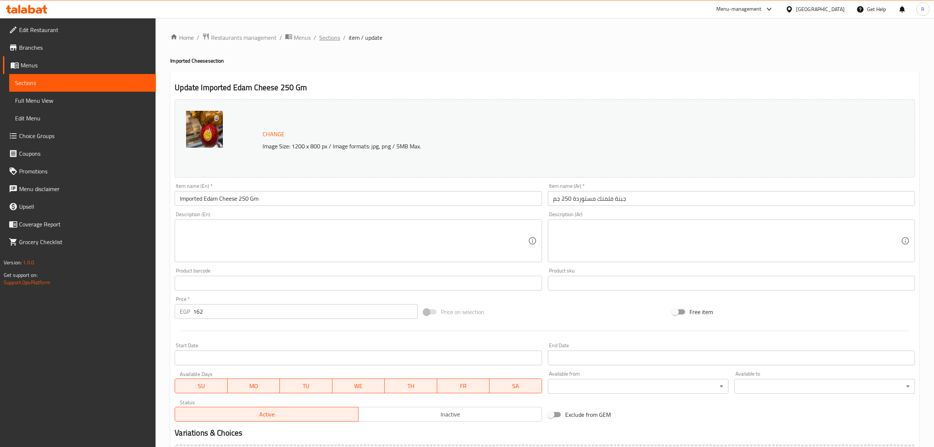
click at [322, 40] on span "Sections" at bounding box center [329, 37] width 21 height 9
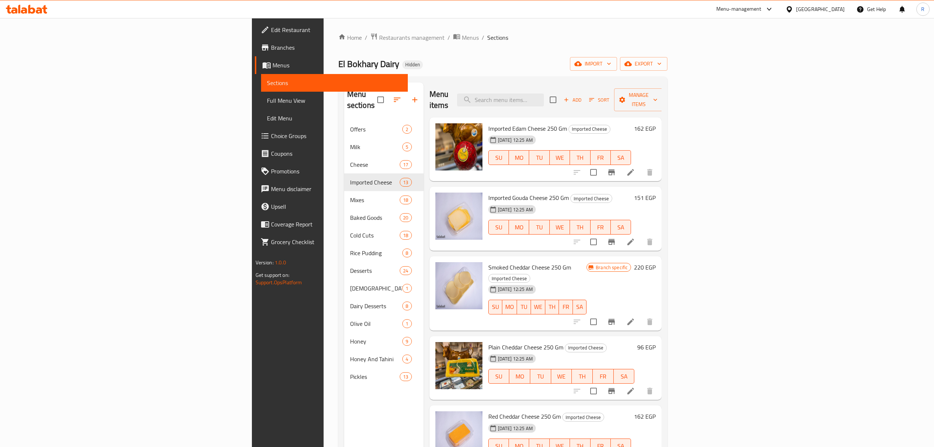
click at [621, 163] on button "Branch-specific-item" at bounding box center [612, 172] width 18 height 18
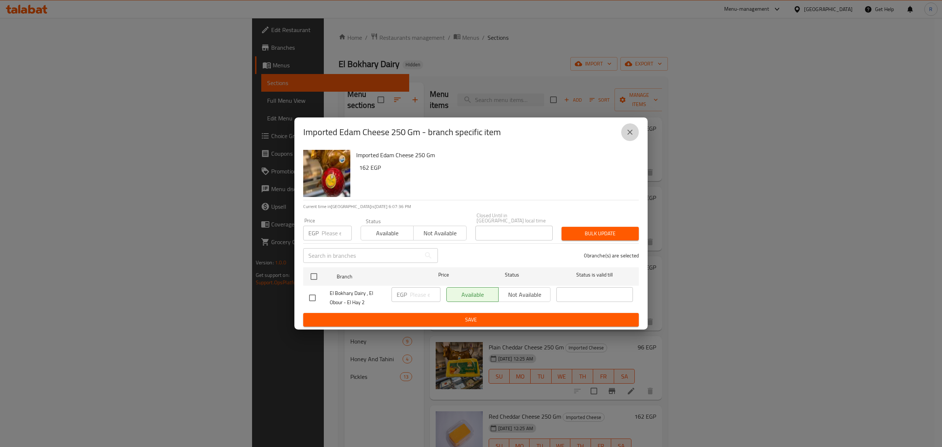
click at [632, 136] on icon "close" at bounding box center [629, 132] width 9 height 9
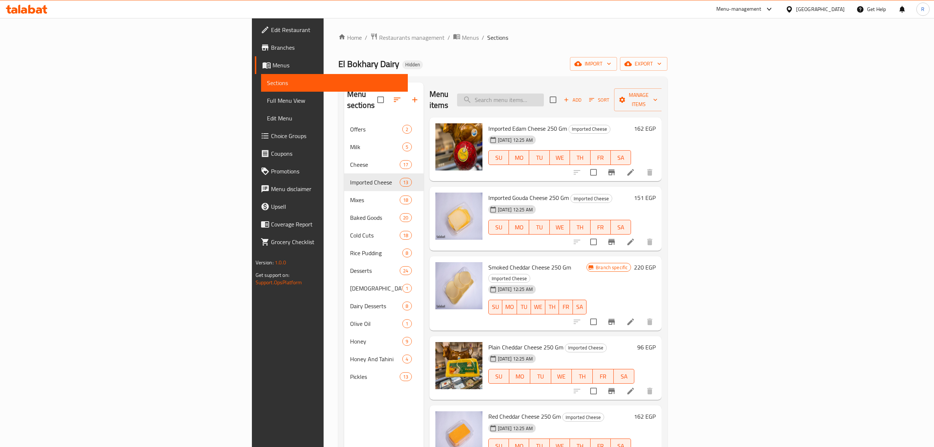
click at [544, 96] on input "search" at bounding box center [500, 99] width 87 height 13
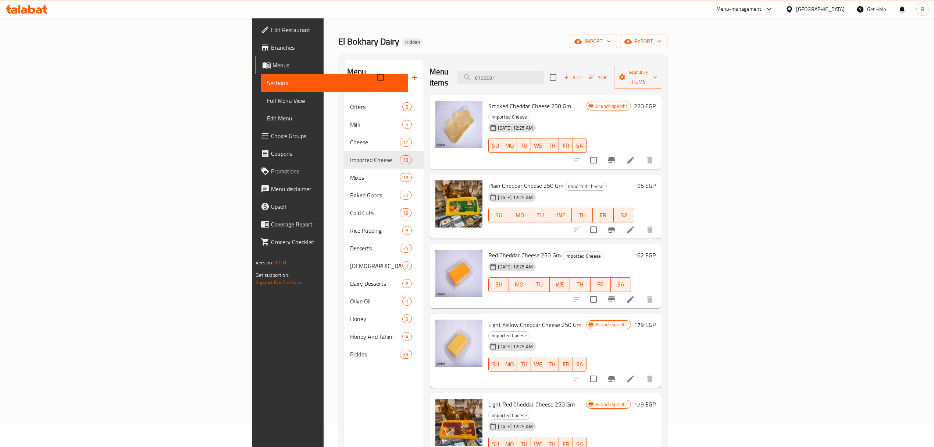
scroll to position [5, 0]
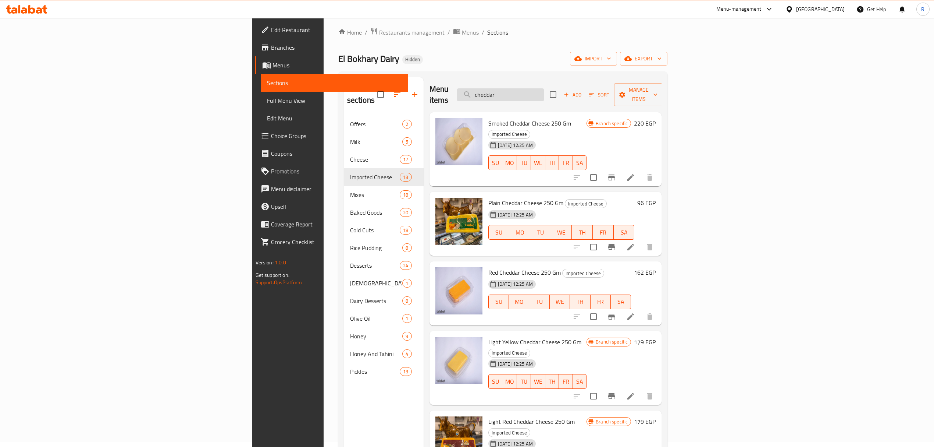
click at [544, 88] on input "cheddar" at bounding box center [500, 94] width 87 height 13
paste input "جبنة شيدر سادة مستوردة 250 جرام"
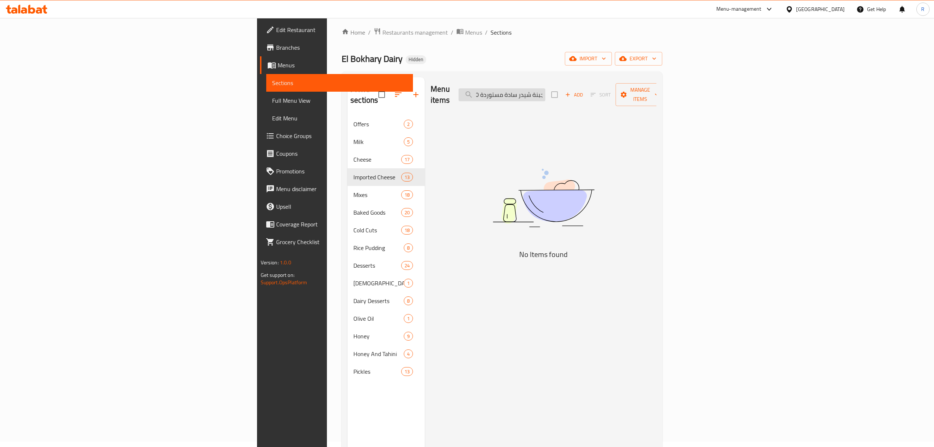
click at [546, 92] on input "جبنة شيدر سادة مستوردة 250 جرام" at bounding box center [502, 94] width 87 height 13
click at [546, 88] on input "جبنة شيدر سادة مستوردة 250 جرام" at bounding box center [502, 94] width 87 height 13
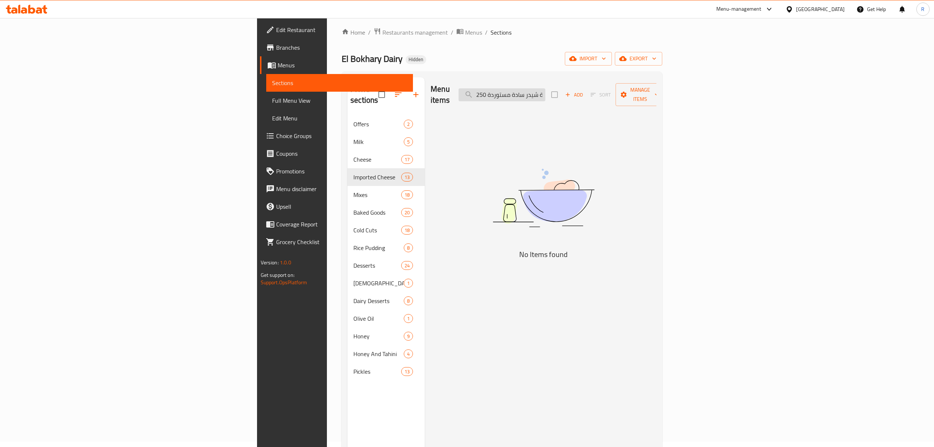
click at [546, 90] on input "جبنة شيدر سادة مستوردة 250" at bounding box center [502, 94] width 87 height 13
drag, startPoint x: 594, startPoint y: 90, endPoint x: 673, endPoint y: 93, distance: 79.2
click at [657, 93] on div "Menu items جبنة شيدر سادة مستوردة Add Sort Manage items" at bounding box center [544, 94] width 226 height 35
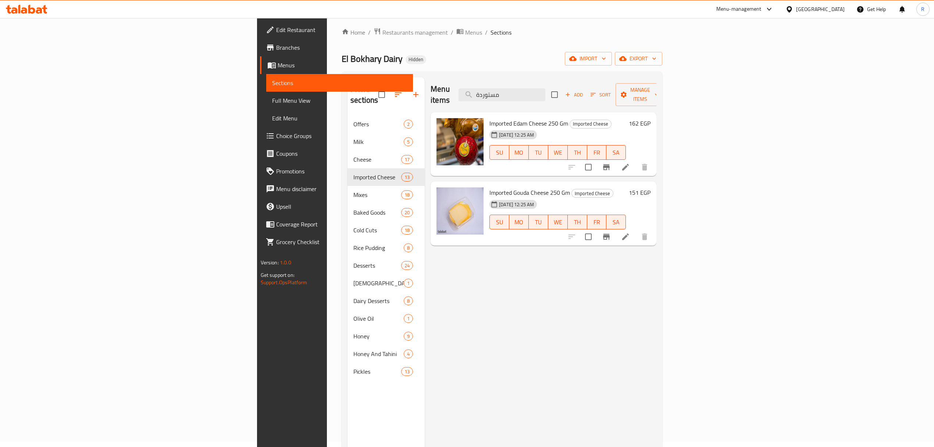
type input "مستوردة"
click at [636, 230] on li at bounding box center [625, 236] width 21 height 13
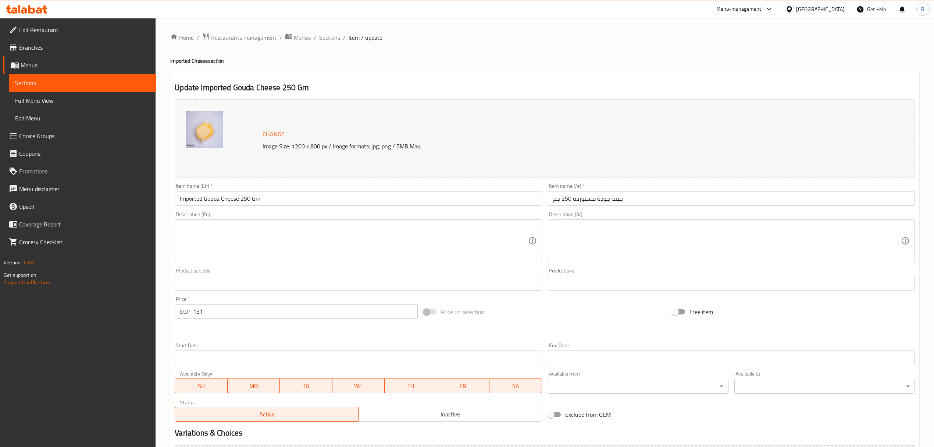
drag, startPoint x: 321, startPoint y: 40, endPoint x: 344, endPoint y: 4, distance: 43.1
click at [321, 40] on span "Sections" at bounding box center [329, 37] width 21 height 9
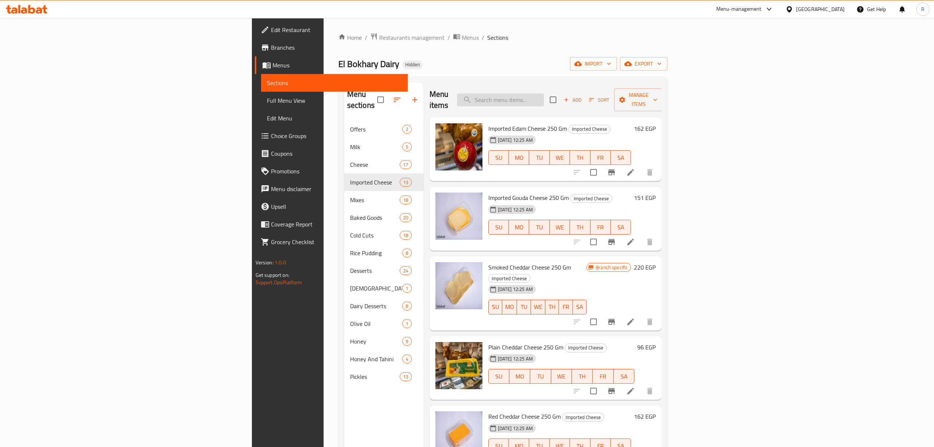
click at [544, 99] on input "search" at bounding box center [500, 99] width 87 height 13
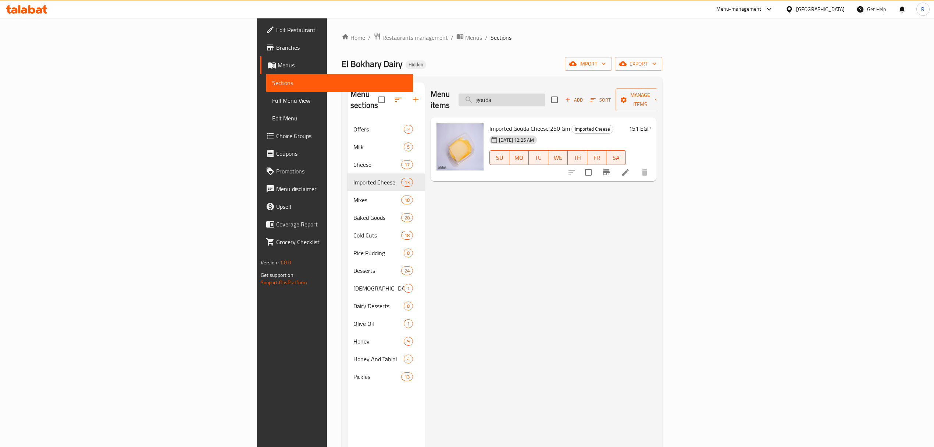
click at [546, 99] on input "gouda" at bounding box center [502, 99] width 87 height 13
click at [597, 102] on div "Menu items gouda Add Sort Manage items" at bounding box center [544, 99] width 226 height 35
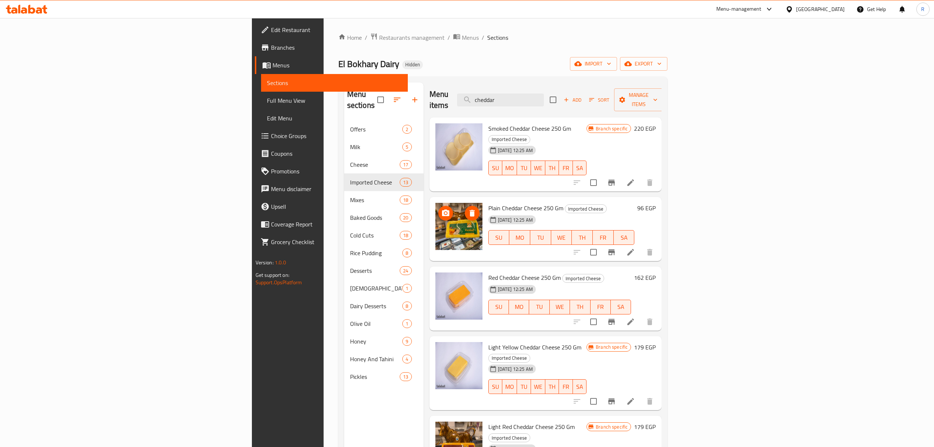
click at [436, 214] on img at bounding box center [459, 226] width 47 height 47
click at [544, 93] on input "cheddar" at bounding box center [500, 99] width 87 height 13
paste input "Imported Roquefort Cheese 250g"
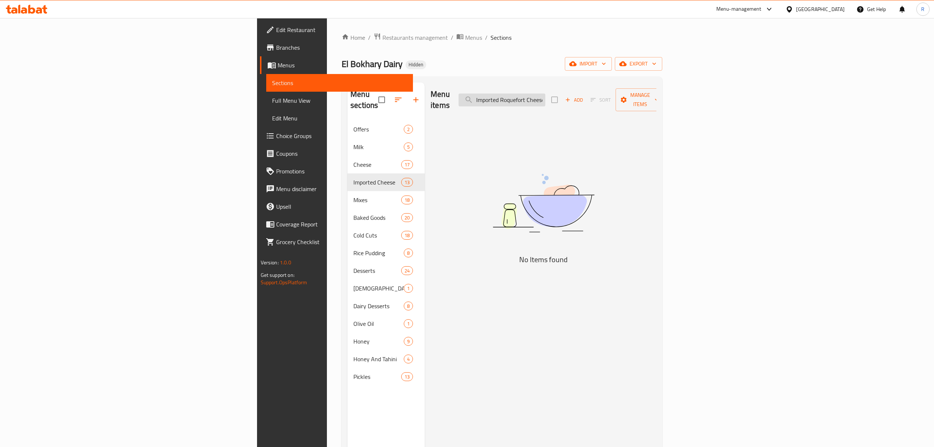
click at [546, 95] on input "Imported Roquefort Cheese 250g" at bounding box center [502, 99] width 87 height 13
drag, startPoint x: 631, startPoint y: 92, endPoint x: 628, endPoint y: 93, distance: 3.8
click at [546, 93] on input "Roquefort Cheese 250g" at bounding box center [502, 99] width 87 height 13
click at [546, 95] on input "Roquefort Cheese 250g" at bounding box center [502, 99] width 87 height 13
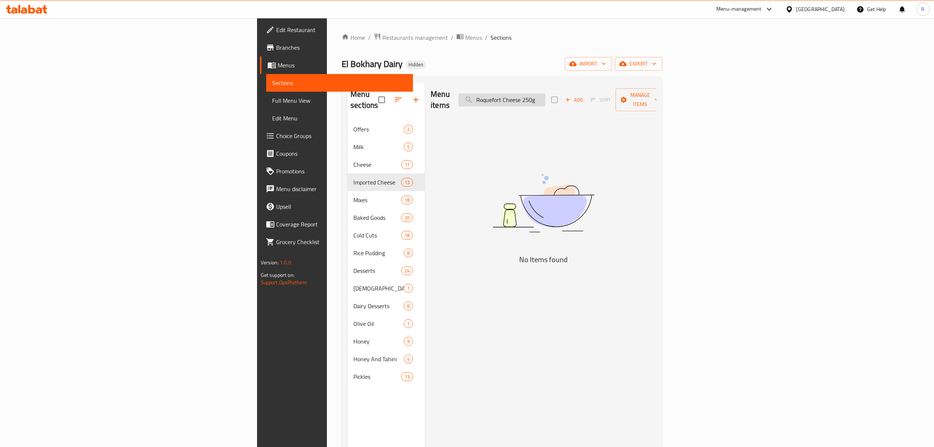
click at [546, 95] on input "Roquefort Cheese 250g" at bounding box center [502, 99] width 87 height 13
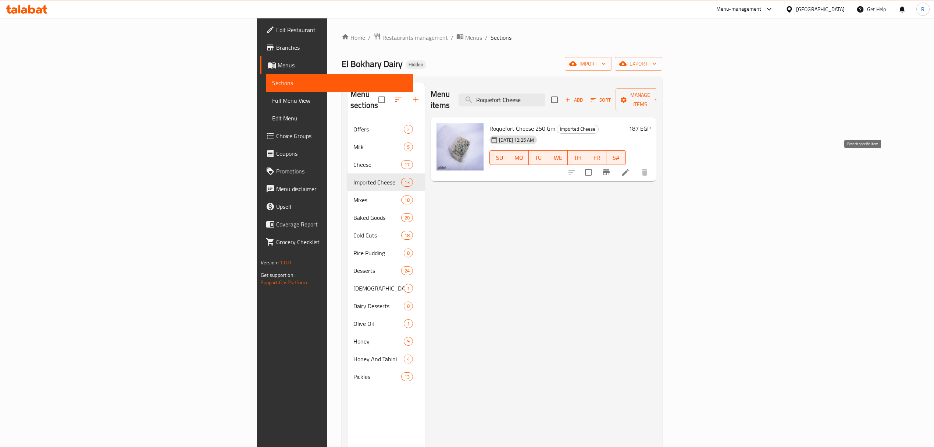
click at [610, 169] on icon "Branch-specific-item" at bounding box center [606, 172] width 7 height 6
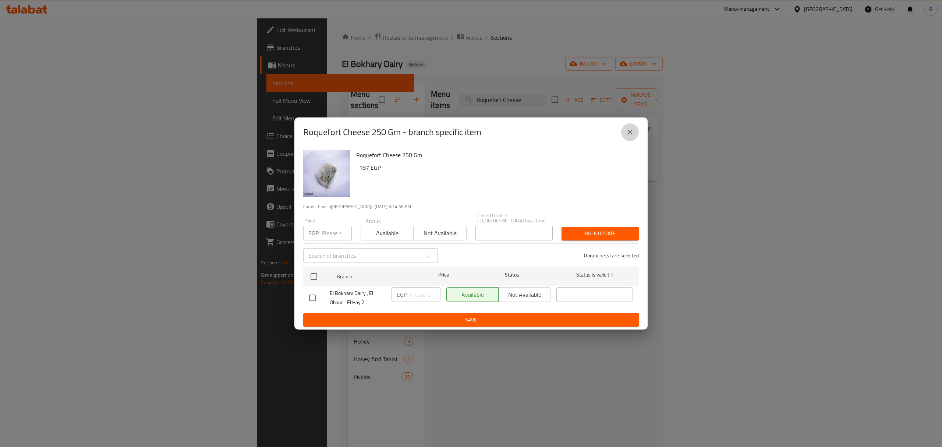
click at [632, 136] on icon "close" at bounding box center [629, 132] width 9 height 9
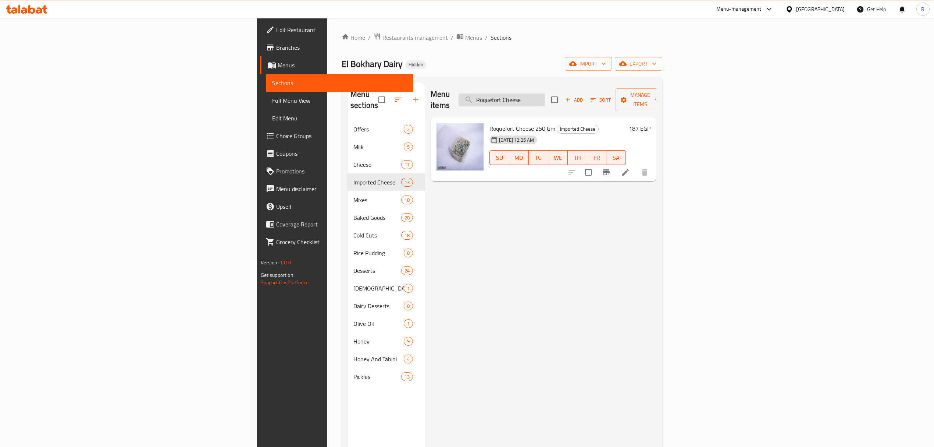
click at [546, 96] on input "Roquefort Cheese" at bounding box center [502, 99] width 87 height 13
click at [546, 97] on input "Roquefort Cheese" at bounding box center [502, 99] width 87 height 13
click at [657, 192] on div "Menu items Roquefort Cheese Add Sort Manage items Roquefort Cheese 250 Gm Impor…" at bounding box center [541, 305] width 232 height 447
click at [546, 95] on input "Roquefort Cheese" at bounding box center [502, 99] width 87 height 13
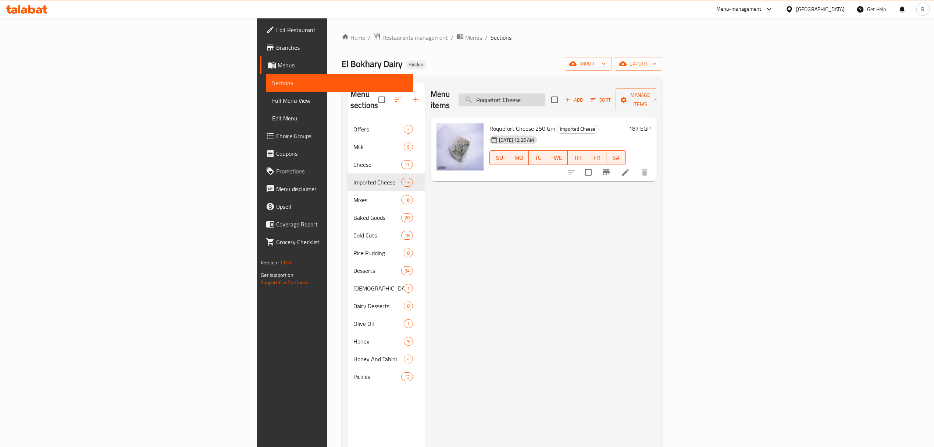
click at [546, 95] on input "Roquefort Cheese" at bounding box center [502, 99] width 87 height 13
paste input "Imported Gouda Cheese 250g"
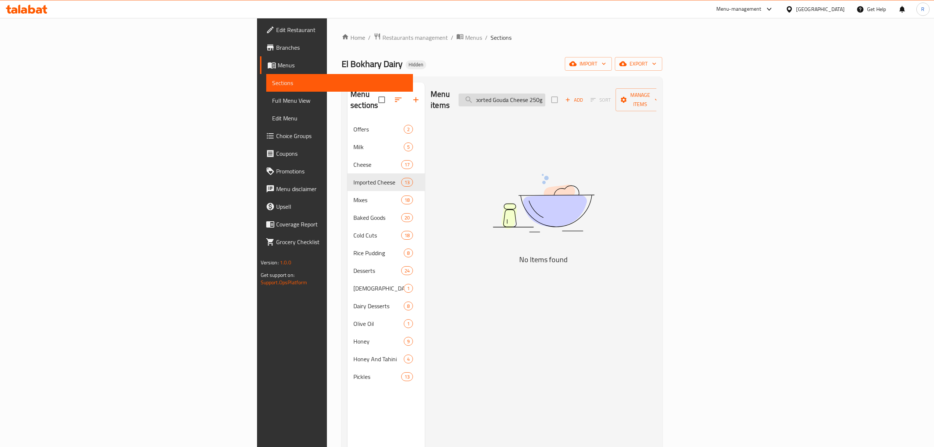
click at [546, 93] on input "Imported Gouda Cheese 250g" at bounding box center [502, 99] width 87 height 13
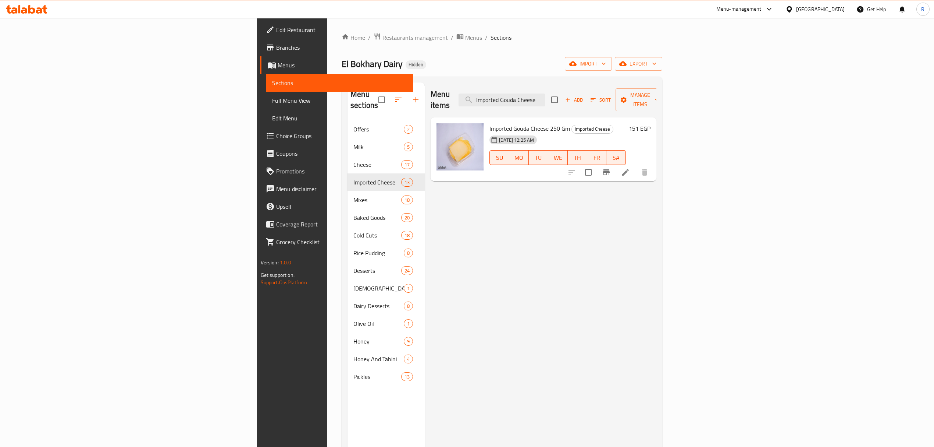
click at [611, 88] on div "Menu items Imported Gouda Cheese Add Sort Manage items" at bounding box center [544, 99] width 226 height 35
click at [546, 93] on input "Imported Gouda Cheese" at bounding box center [502, 99] width 87 height 13
type input "جود"
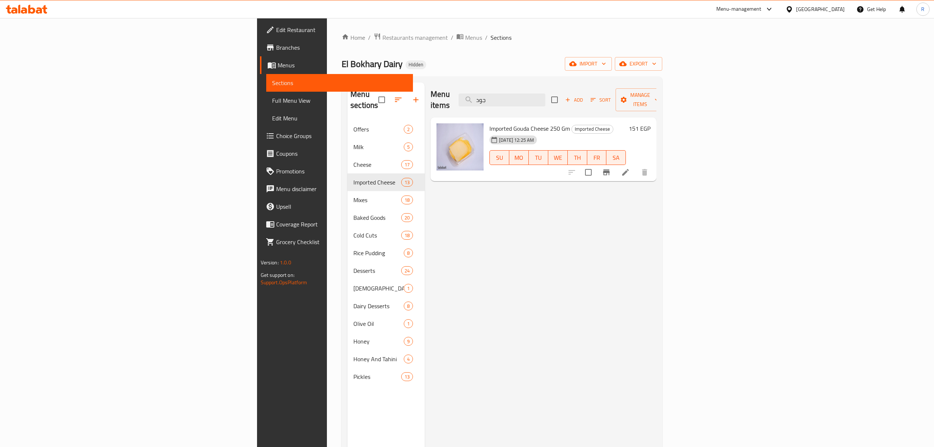
click at [490, 123] on span "Imported Gouda Cheese 250 Gm" at bounding box center [530, 128] width 81 height 11
copy span "Gouda"
click at [584, 98] on span "Add" at bounding box center [574, 100] width 20 height 8
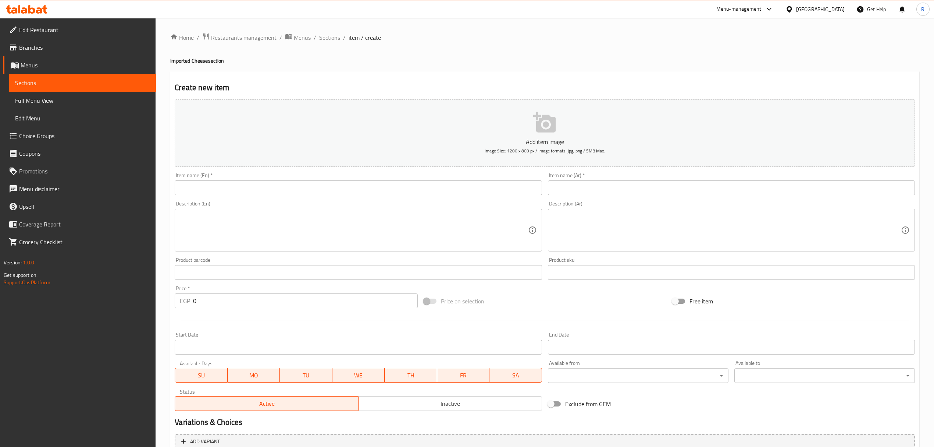
click at [418, 223] on textarea at bounding box center [354, 230] width 348 height 35
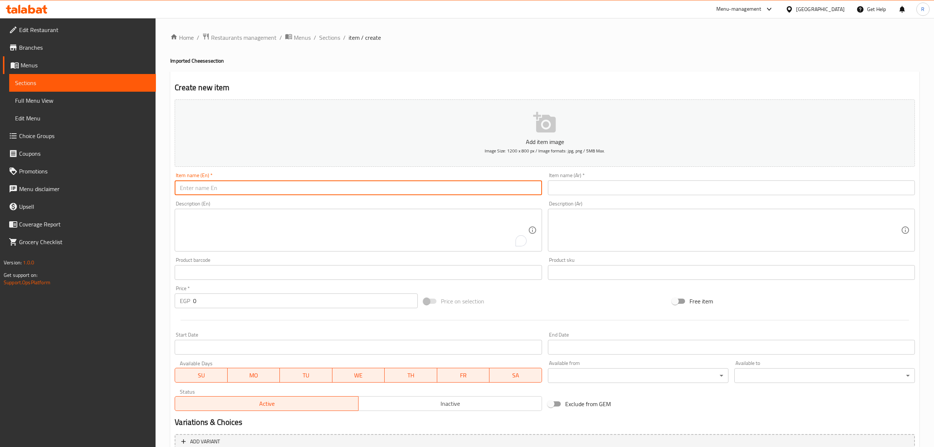
drag, startPoint x: 282, startPoint y: 181, endPoint x: 280, endPoint y: 187, distance: 5.7
click at [282, 183] on input "text" at bounding box center [358, 187] width 367 height 15
paste input "جبنة جودة فلفل مستوردة 250 جرام Imported Gouda Pepper Cheese 250g 227.00"
drag, startPoint x: 266, startPoint y: 188, endPoint x: 177, endPoint y: 191, distance: 88.7
click at [177, 191] on input "جبنة جودة فلفل مستوردة 250 جرام Imported Gouda Pepper Cheese 250g 227.00" at bounding box center [358, 187] width 367 height 15
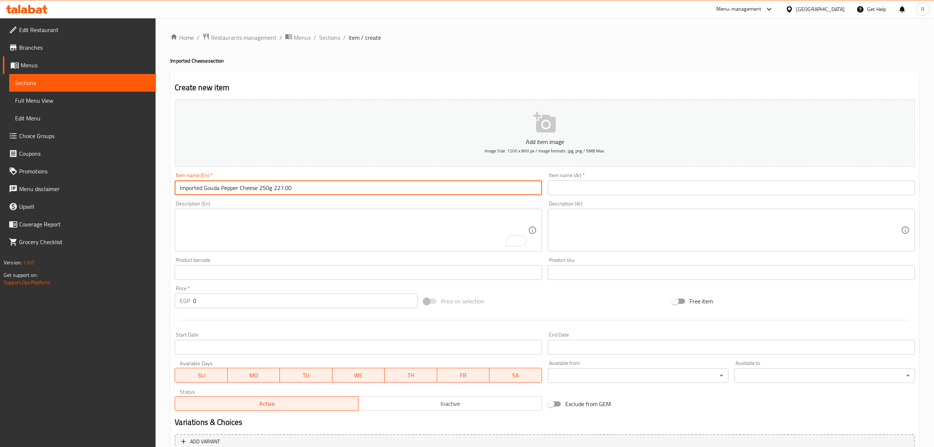
type input "Imported Gouda Pepper Cheese 250g 227.00"
click at [608, 188] on input "text" at bounding box center [731, 187] width 367 height 15
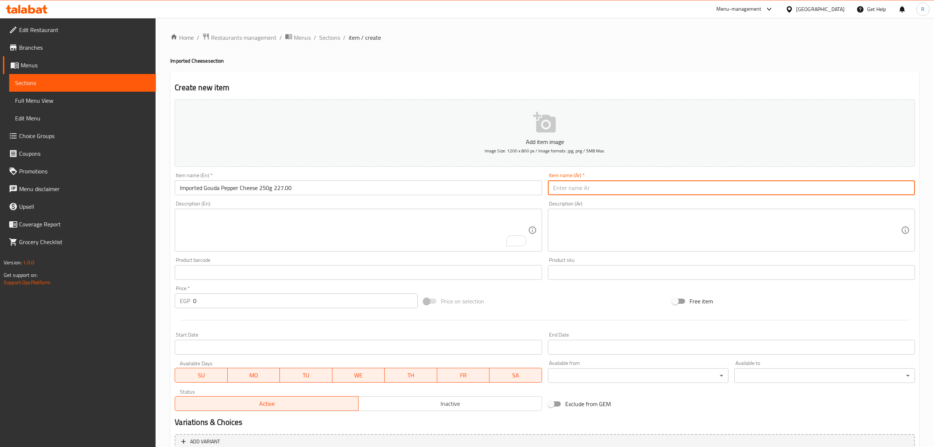
paste input "جبنة جودة فلفل مستوردة 250 جرام"
type input "جبنة جودة فلفل مستوردة 250 جرام"
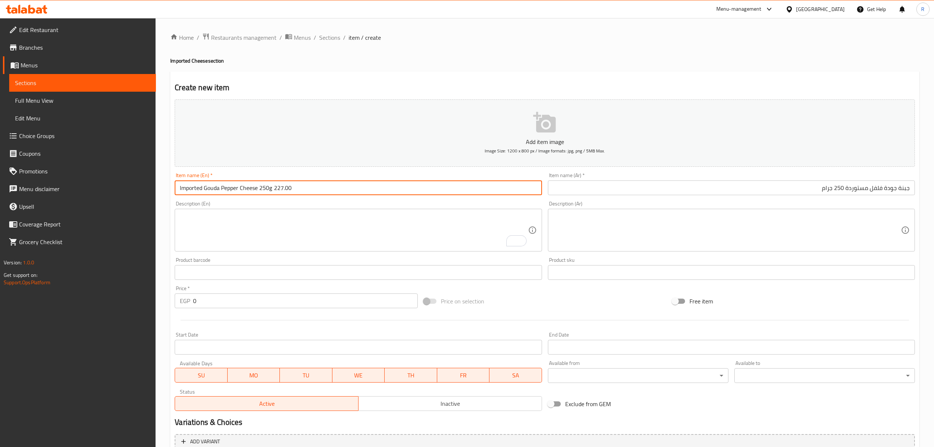
drag, startPoint x: 273, startPoint y: 191, endPoint x: 326, endPoint y: 186, distance: 53.3
click at [326, 186] on input "Imported Gouda Pepper Cheese 250g 227.00" at bounding box center [358, 187] width 367 height 15
type input "Imported Gouda Pepper Cheese 250g"
click at [250, 306] on input "0" at bounding box center [305, 300] width 224 height 15
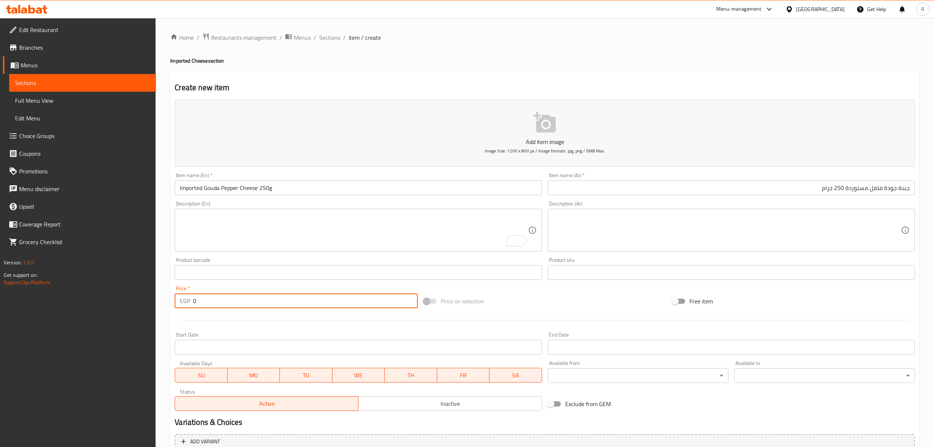
paste input "227.00"
type input "0227.00"
click at [404, 407] on span "Inactive" at bounding box center [451, 403] width 178 height 11
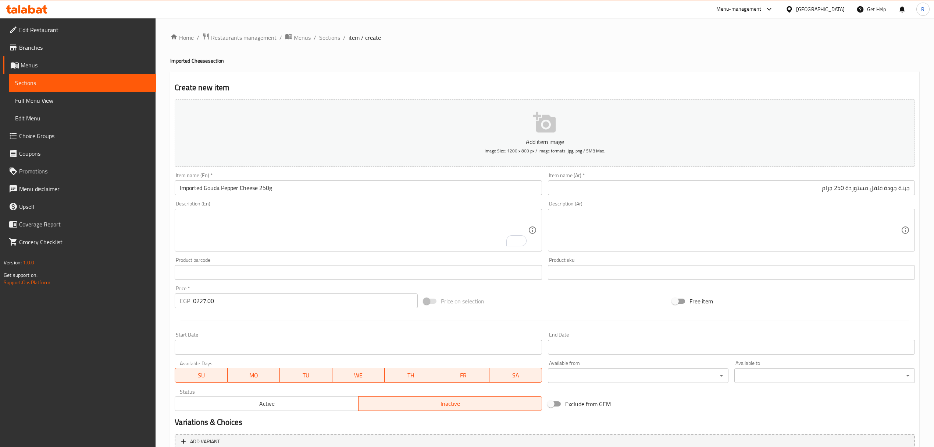
click at [301, 192] on input "Imported Gouda Pepper Cheese 250g" at bounding box center [358, 187] width 367 height 15
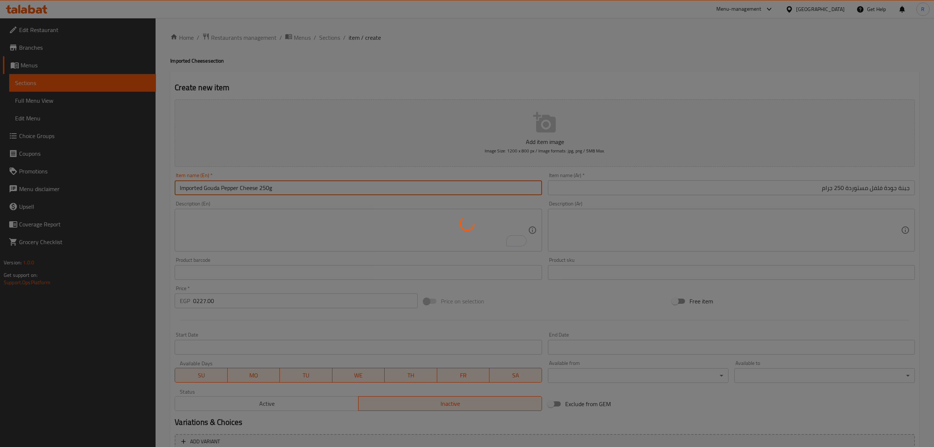
type input "0"
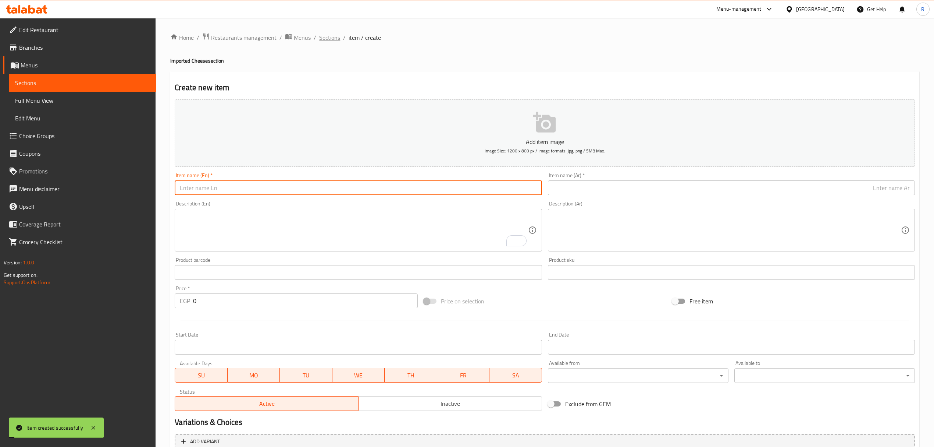
click at [327, 35] on span "Sections" at bounding box center [329, 37] width 21 height 9
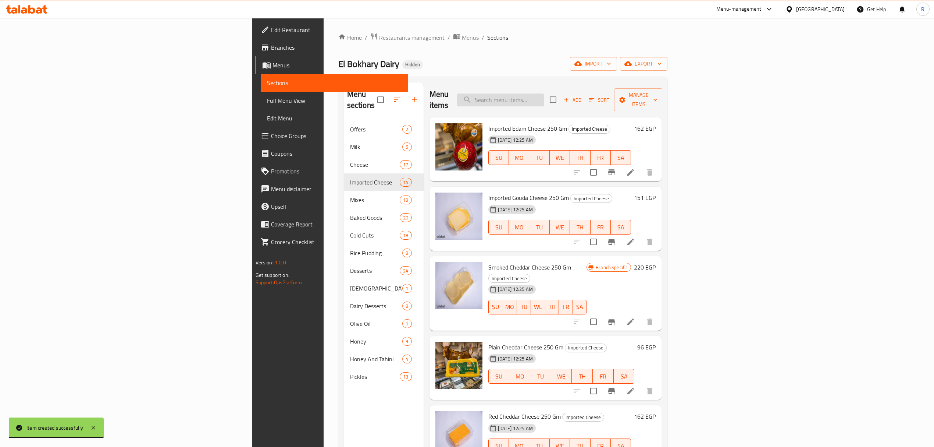
click at [544, 93] on input "search" at bounding box center [500, 99] width 87 height 13
paste input "ماينز"
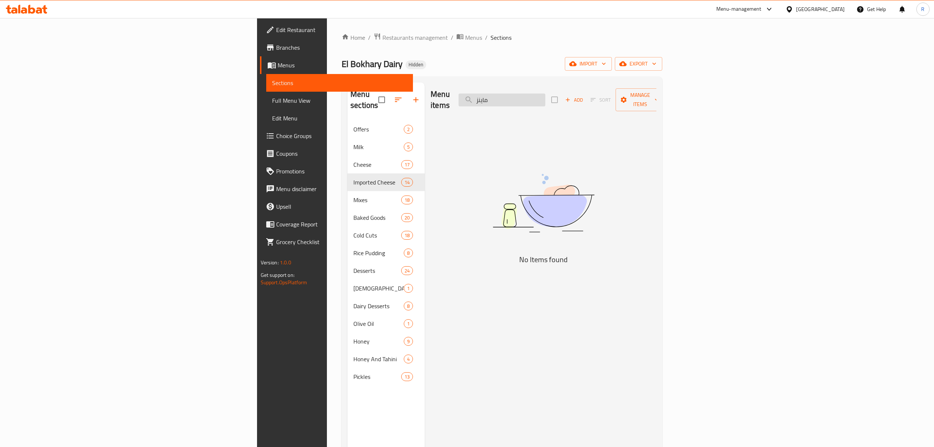
click at [546, 95] on input "ماينز" at bounding box center [502, 99] width 87 height 13
type input "ماين"
click at [546, 94] on input "ماين" at bounding box center [502, 99] width 87 height 13
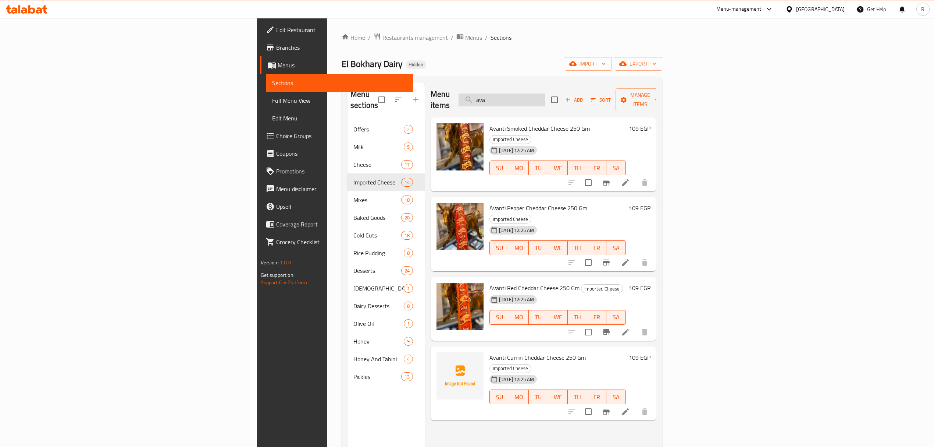
click at [546, 96] on input "ava" at bounding box center [502, 99] width 87 height 13
click at [546, 97] on input "ava" at bounding box center [502, 99] width 87 height 13
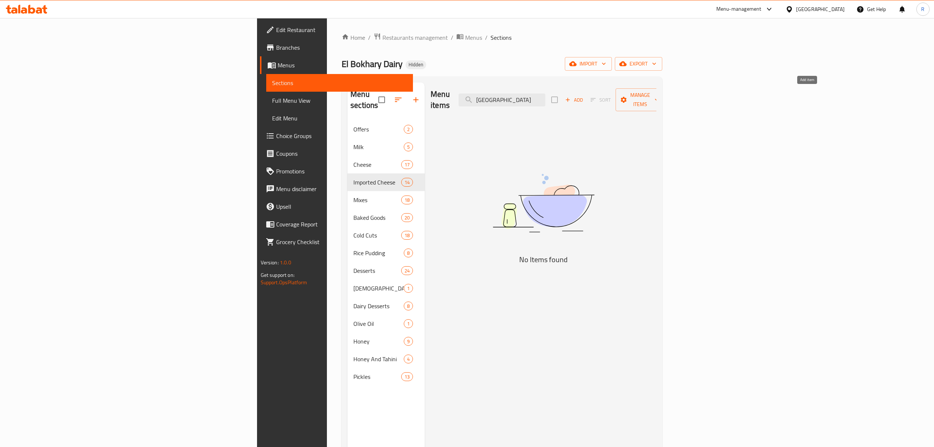
type input "[GEOGRAPHIC_DATA]"
click at [571, 96] on icon "button" at bounding box center [568, 99] width 7 height 7
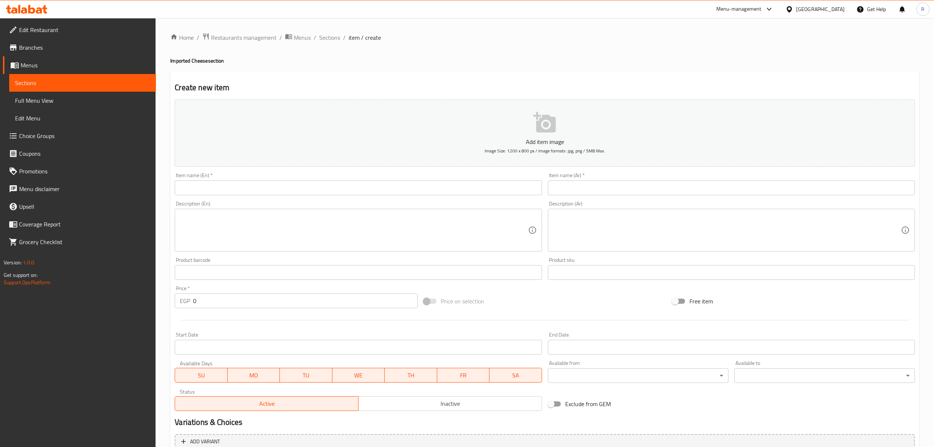
click at [414, 190] on input "text" at bounding box center [358, 187] width 367 height 15
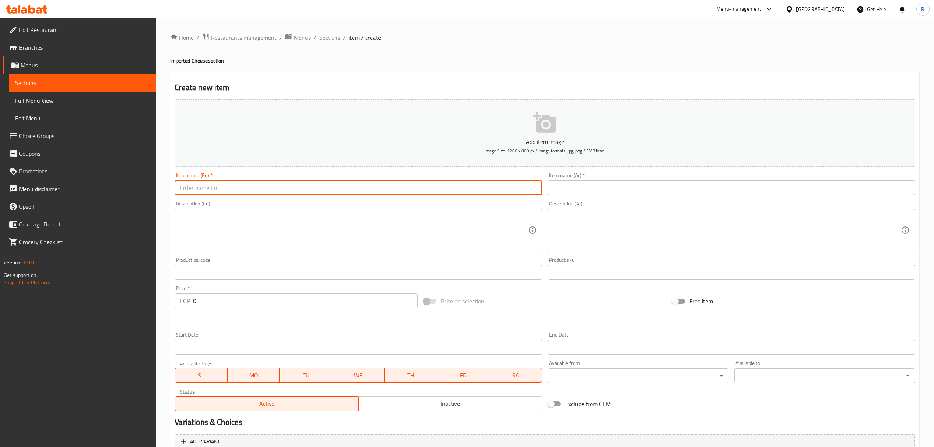
paste input "جبنه شيدر ماينز زيتون 250 جرام Mainz Cheddar Cheese with Olives 250g 88.00"
drag, startPoint x: 254, startPoint y: 192, endPoint x: 178, endPoint y: 193, distance: 75.8
click at [178, 193] on input "جبنه شيدر ماينز زيتون 250 جرام Mainz Cheddar Cheese with Olives 250g 88.00" at bounding box center [358, 187] width 367 height 15
type input "Mainz Cheddar Cheese with Olives 250g 88.00"
click at [652, 183] on input "text" at bounding box center [731, 187] width 367 height 15
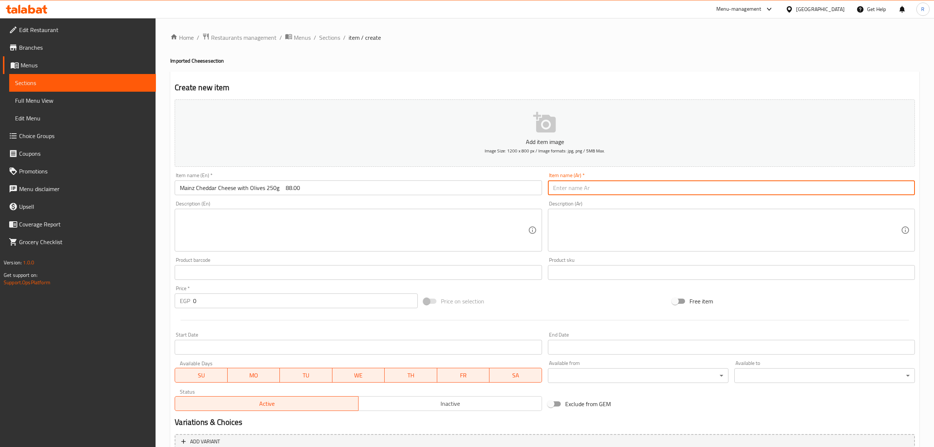
paste input "جبنه شيدر ماينز زيتون 250 جرام"
type input "جبنه شيدر ماينز زيتون 250 جرام"
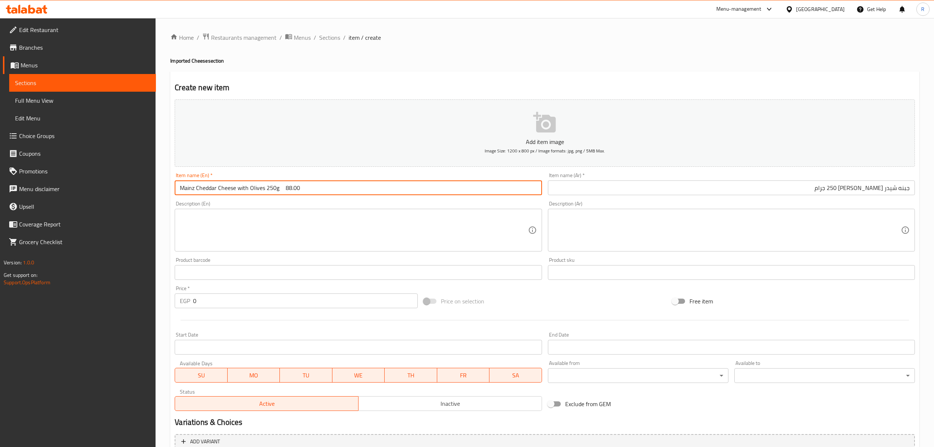
click at [286, 191] on input "Mainz Cheddar Cheese with Olives 250g 88.00" at bounding box center [358, 187] width 367 height 15
drag, startPoint x: 278, startPoint y: 189, endPoint x: 311, endPoint y: 189, distance: 32.0
click at [311, 189] on input "Mainz Cheddar Cheese with Olives 250g 88.00" at bounding box center [358, 187] width 367 height 15
type input "Mainz Cheddar Cheese with Olives 250g"
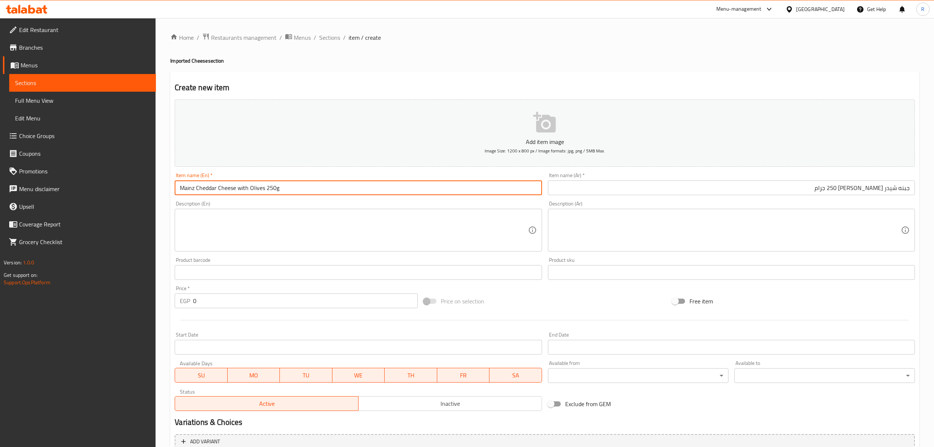
click at [283, 303] on input "0" at bounding box center [305, 300] width 224 height 15
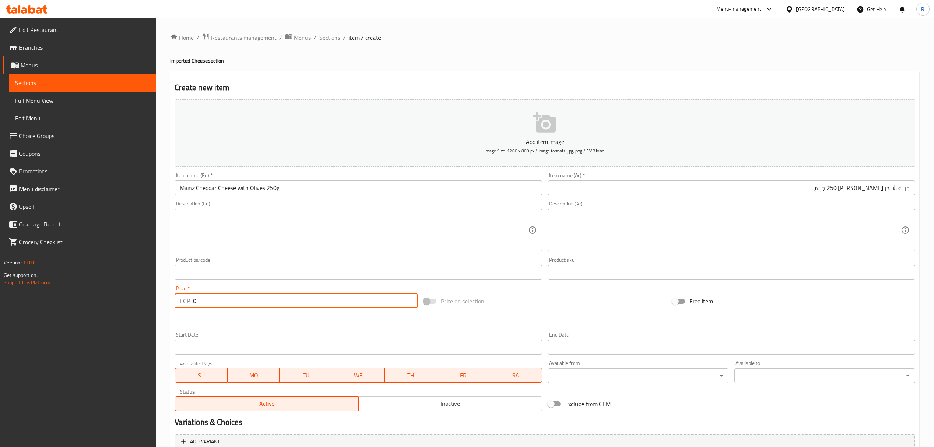
paste input "88.00"
type input "088.00"
click at [404, 405] on span "Inactive" at bounding box center [451, 403] width 178 height 11
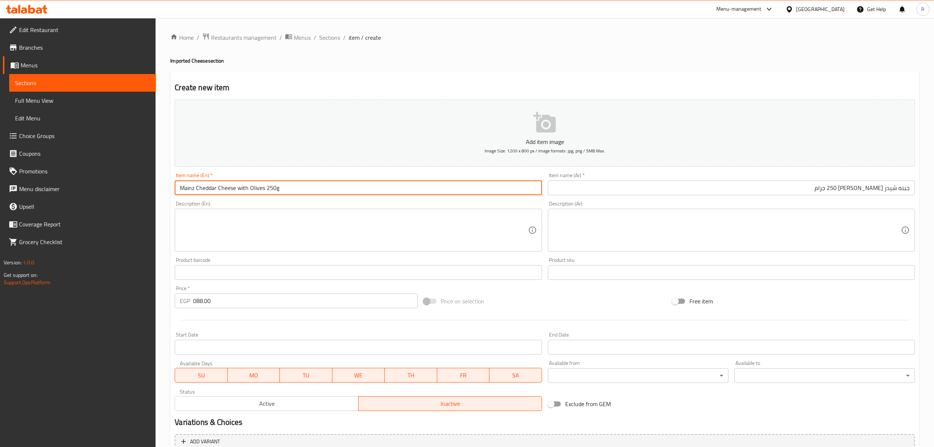
click at [288, 189] on input "Mainz Cheddar Cheese with Olives 250g" at bounding box center [358, 187] width 367 height 15
click at [246, 187] on input "Mainz Cheddar Cheese with Olives 250g" at bounding box center [358, 187] width 367 height 15
click at [294, 182] on input "Mainz Cheddar Cheese With Olives 250g" at bounding box center [358, 187] width 367 height 15
click at [265, 188] on input "Mainz Cheddar Cheese With Olives 250g" at bounding box center [358, 187] width 367 height 15
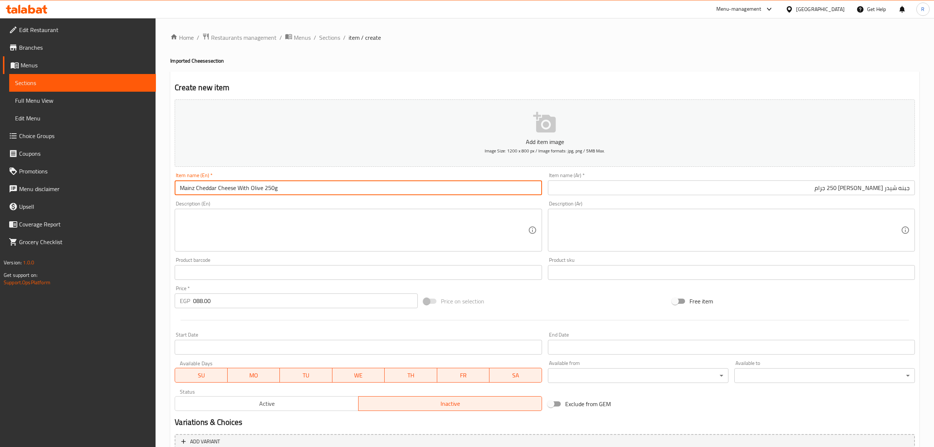
click at [304, 191] on input "Mainz Cheddar Cheese With Olive 250g" at bounding box center [358, 187] width 367 height 15
type input "Mainz Cheddar Cheese With Olive 250g"
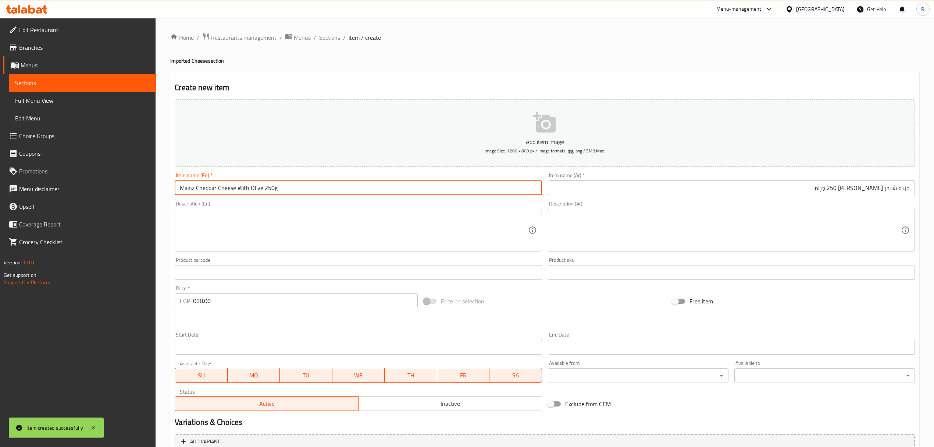
type input "0"
drag, startPoint x: 421, startPoint y: 233, endPoint x: 358, endPoint y: 205, distance: 68.5
click at [420, 233] on textarea at bounding box center [354, 230] width 348 height 35
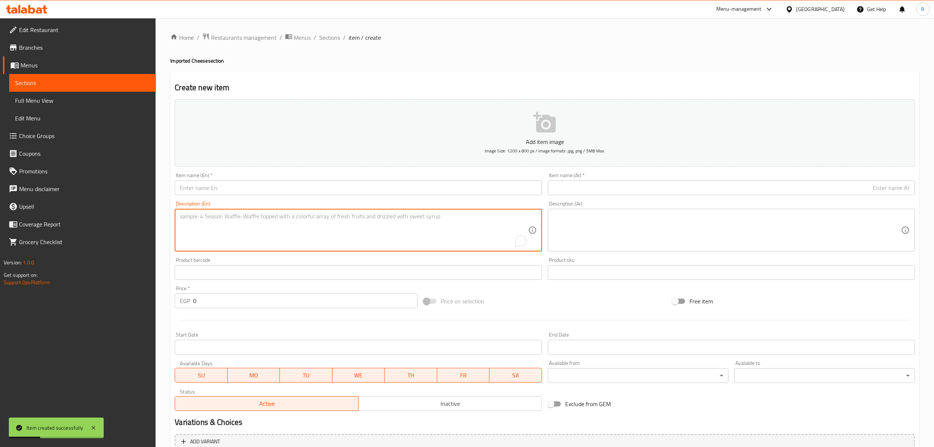
click at [318, 188] on input "text" at bounding box center [358, 187] width 367 height 15
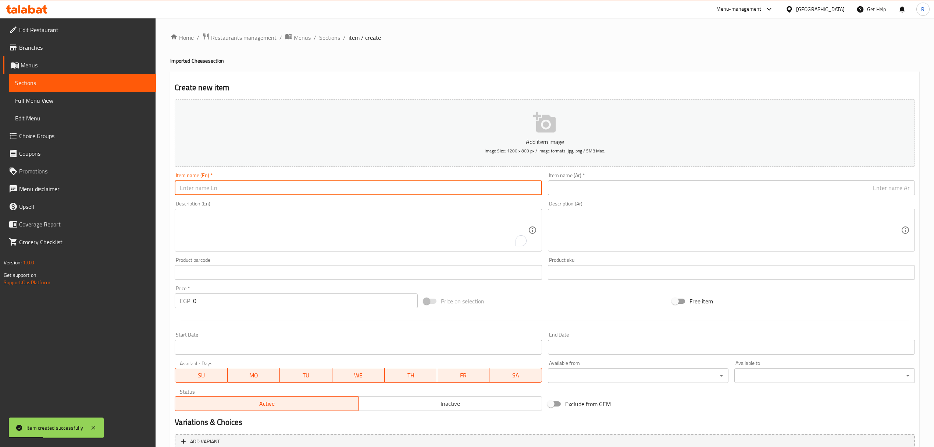
paste input "جبنه شيدر ماينز احمر 250 جرام Mainz Red Cheddar Cheese 250g"
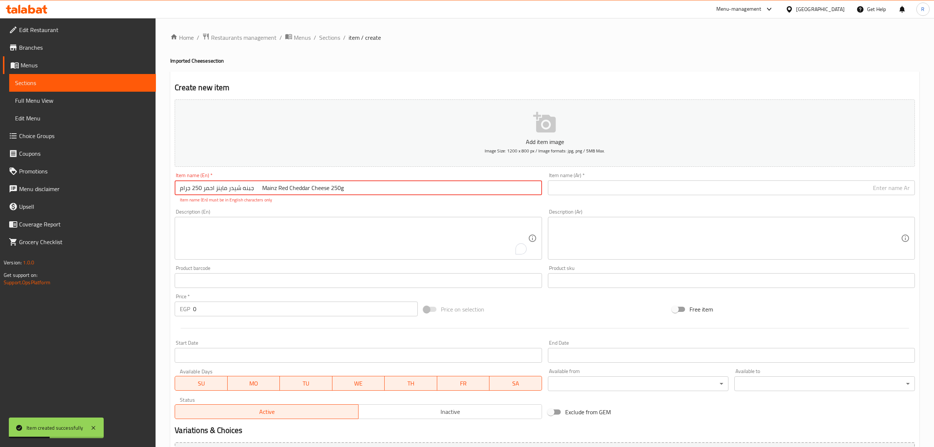
click at [433, 416] on span "Inactive" at bounding box center [451, 411] width 178 height 11
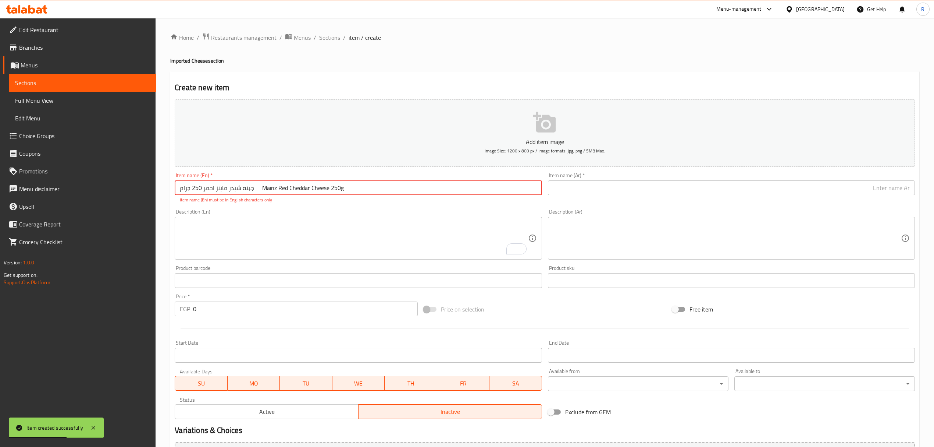
drag, startPoint x: 252, startPoint y: 191, endPoint x: 209, endPoint y: 198, distance: 43.1
click at [174, 196] on div "Item name (En)   * جبنه شيدر ماينز احمر 250 جرام Mainz Red Cheddar Cheese 250g …" at bounding box center [358, 188] width 373 height 36
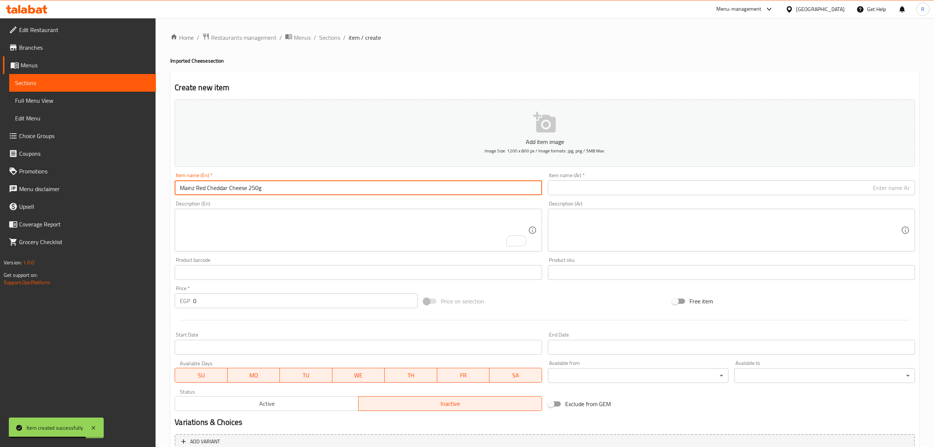
type input "Mainz Red Cheddar Cheese 250g"
click at [613, 191] on input "text" at bounding box center [731, 187] width 367 height 15
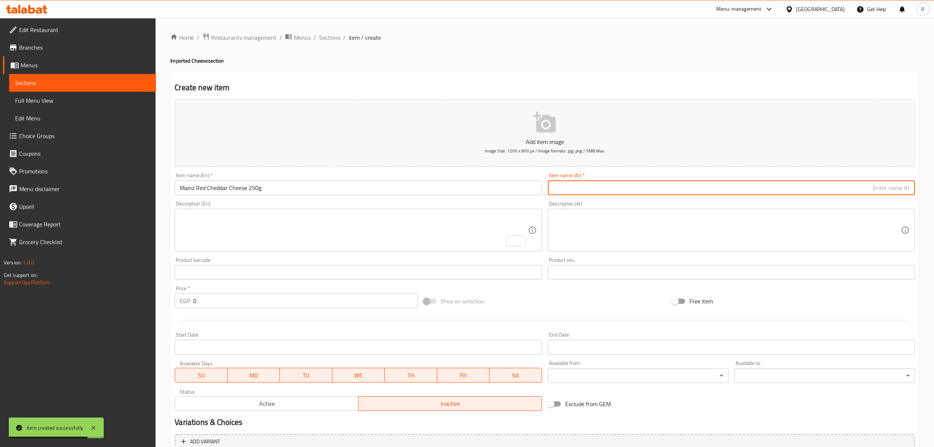
paste input "جبنه شيدر ماينز احمر 250 جرام"
type input "جبنه شيدر ماينز احمر 250 جرام"
click at [256, 301] on input "0" at bounding box center [305, 300] width 224 height 15
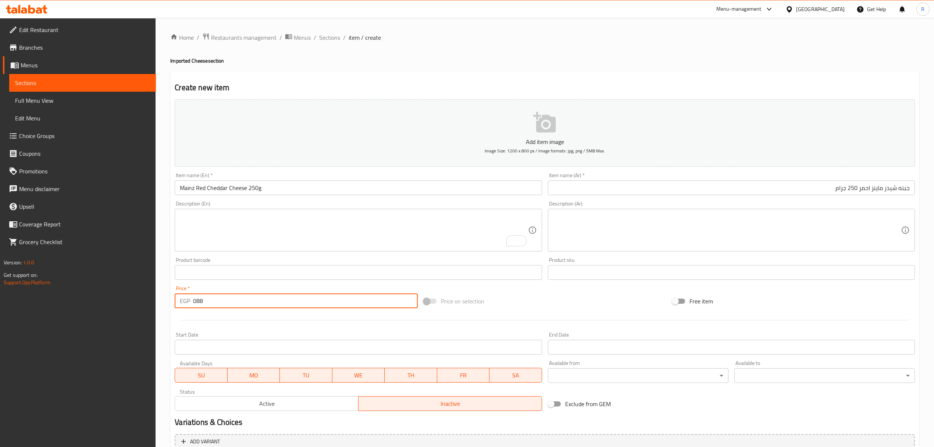
type input "088"
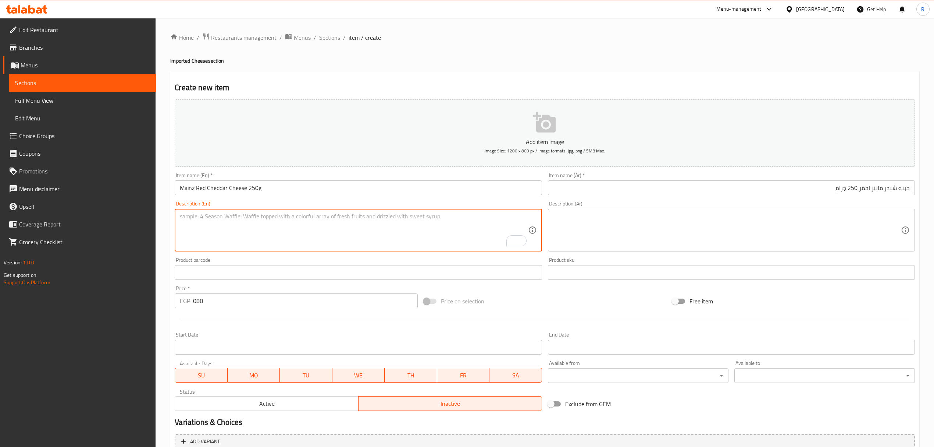
click at [252, 240] on textarea "To enrich screen reader interactions, please activate Accessibility in Grammarl…" at bounding box center [354, 230] width 348 height 35
click at [267, 189] on input "Mainz Red Cheddar Cheese 250g" at bounding box center [358, 187] width 367 height 15
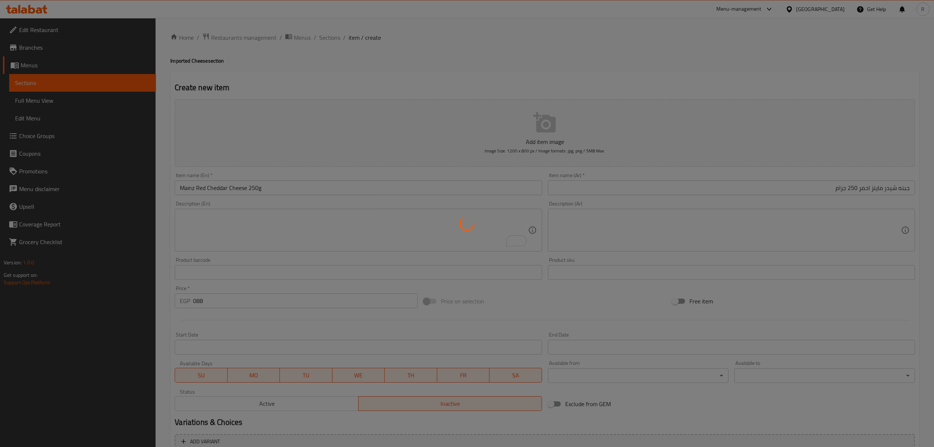
type input "0"
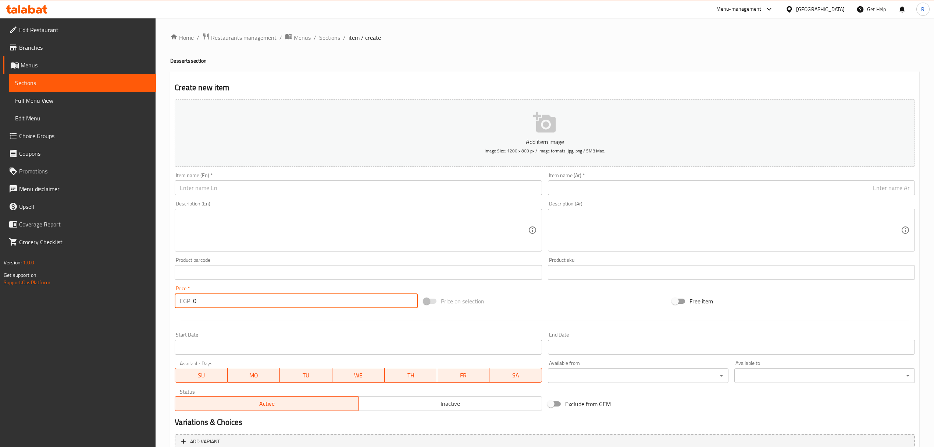
scroll to position [5, 0]
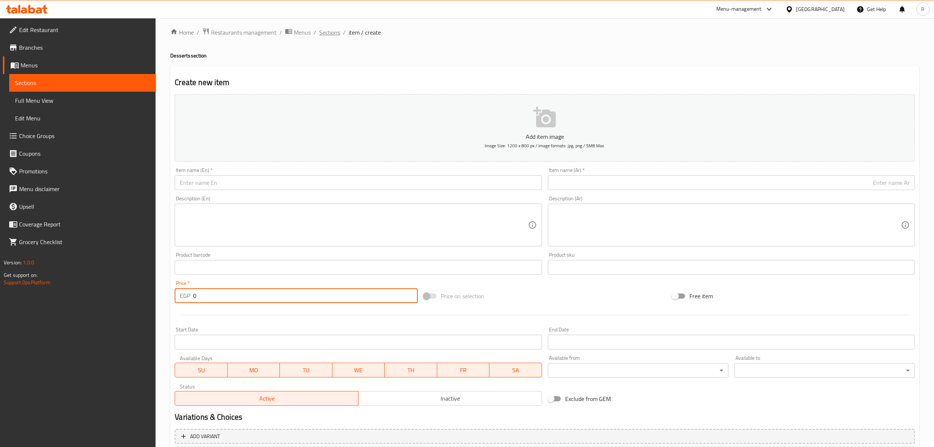
click at [329, 35] on span "Sections" at bounding box center [329, 32] width 21 height 9
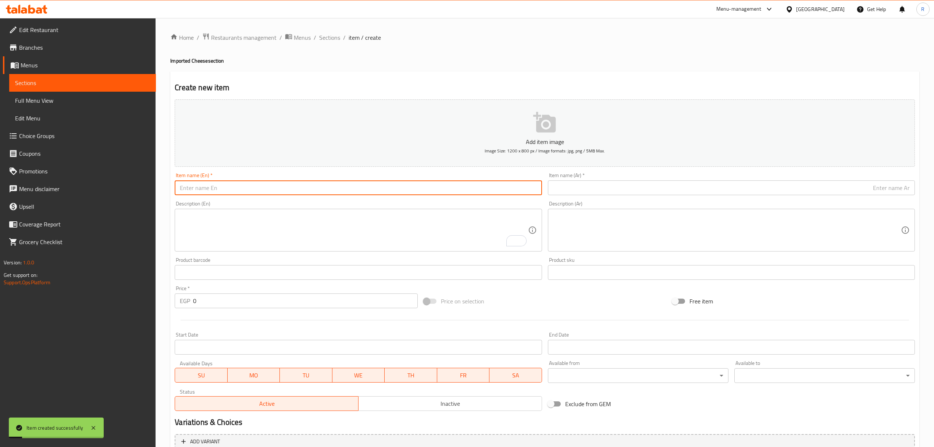
drag, startPoint x: 402, startPoint y: 190, endPoint x: 394, endPoint y: 190, distance: 8.5
click at [402, 190] on input "text" at bounding box center [358, 187] width 367 height 15
paste input "جبنه شيدر ماينز مدخن 250 جرام Smoked Mainz Cheddar Cheese 250g"
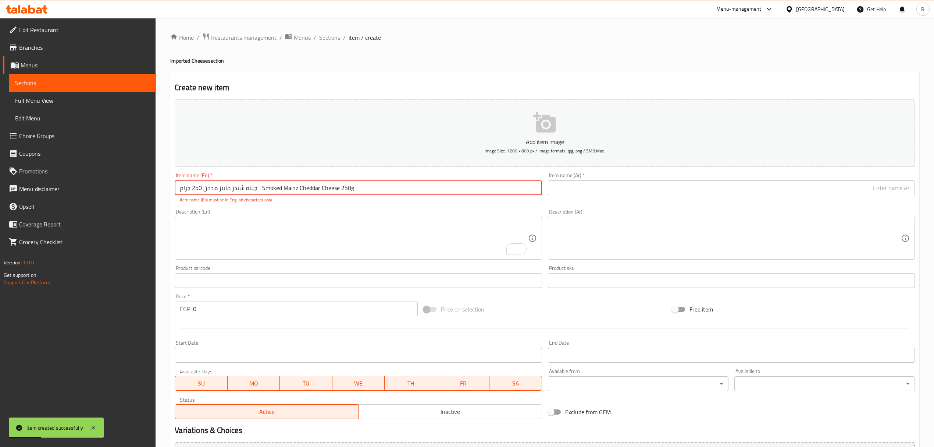
drag, startPoint x: 255, startPoint y: 188, endPoint x: 180, endPoint y: 194, distance: 76.0
click at [180, 194] on input "جبنه شيدر ماينز مدخن 250 جرام Smoked Mainz Cheddar Cheese 250g" at bounding box center [358, 187] width 367 height 15
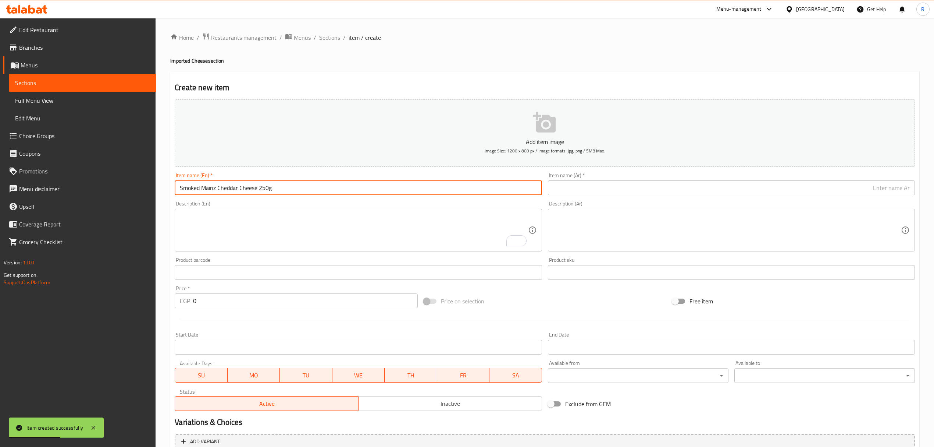
type input "Smoked Mainz Cheddar Cheese 250g"
click at [602, 190] on input "text" at bounding box center [731, 187] width 367 height 15
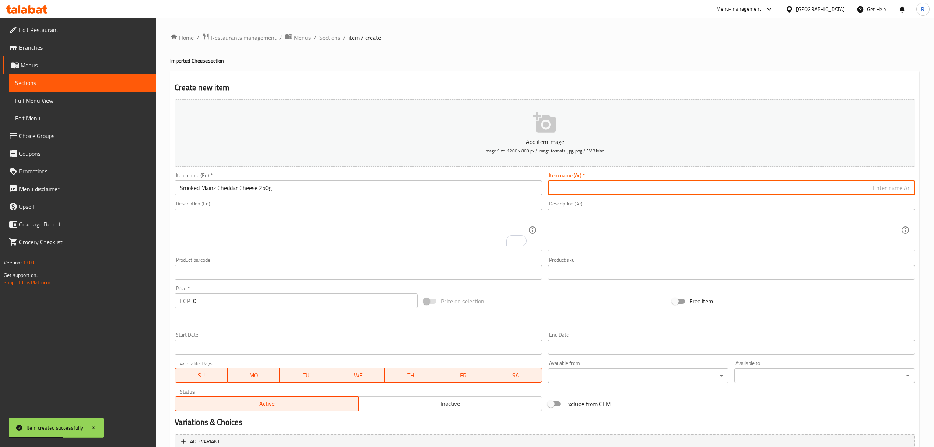
paste input "جبنه شيدر ماينز مدخن 250 جرام"
type input "جبنه شيدر ماينز مدخن 250 جرام"
click at [238, 305] on input "0" at bounding box center [305, 300] width 224 height 15
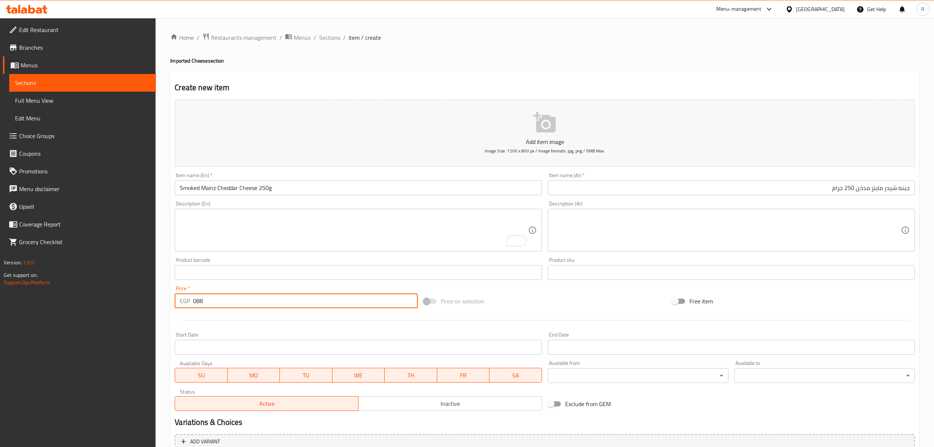
type input "088"
click at [399, 404] on span "Inactive" at bounding box center [451, 403] width 178 height 11
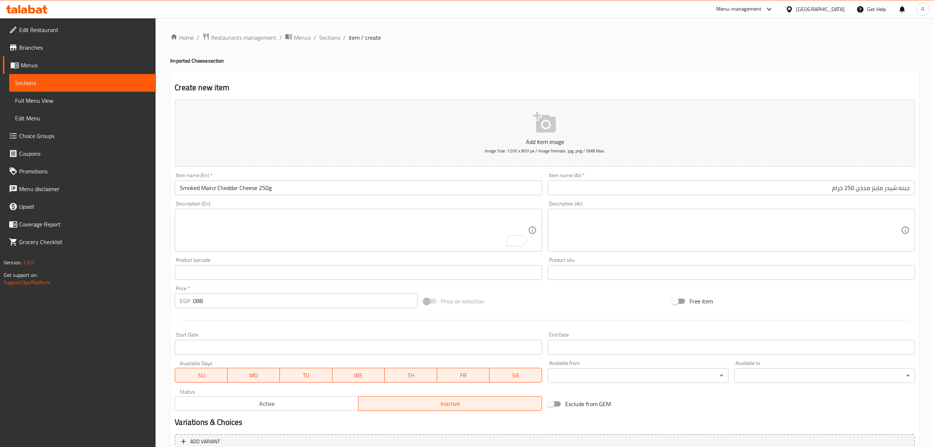
click at [362, 234] on textarea "To enrich screen reader interactions, please activate Accessibility in Grammarl…" at bounding box center [354, 230] width 348 height 35
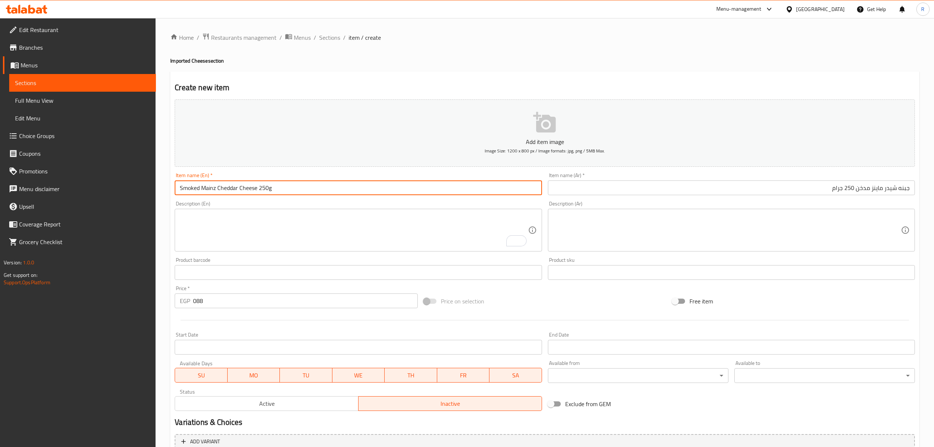
click at [193, 190] on input "Smoked Mainz Cheddar Cheese 250g" at bounding box center [358, 187] width 367 height 15
click at [196, 189] on input "Mainz Cheddar Cheese 250g" at bounding box center [358, 187] width 367 height 15
paste input "Smoked"
type input "Mainz Smoked Cheddar Cheese 250g"
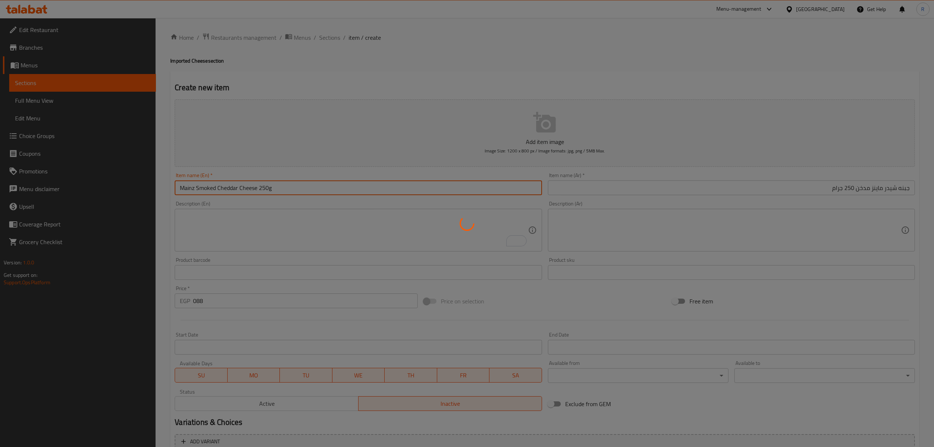
type input "0"
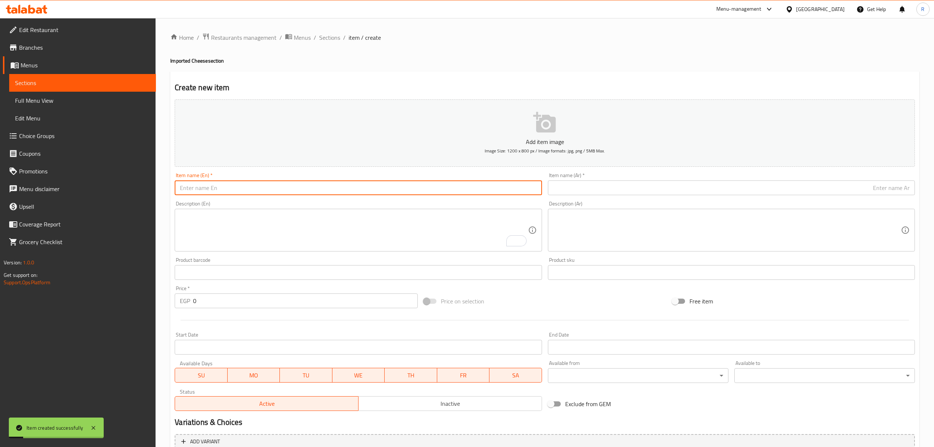
drag, startPoint x: 324, startPoint y: 40, endPoint x: 371, endPoint y: 73, distance: 56.8
click at [324, 40] on span "Sections" at bounding box center [329, 37] width 21 height 9
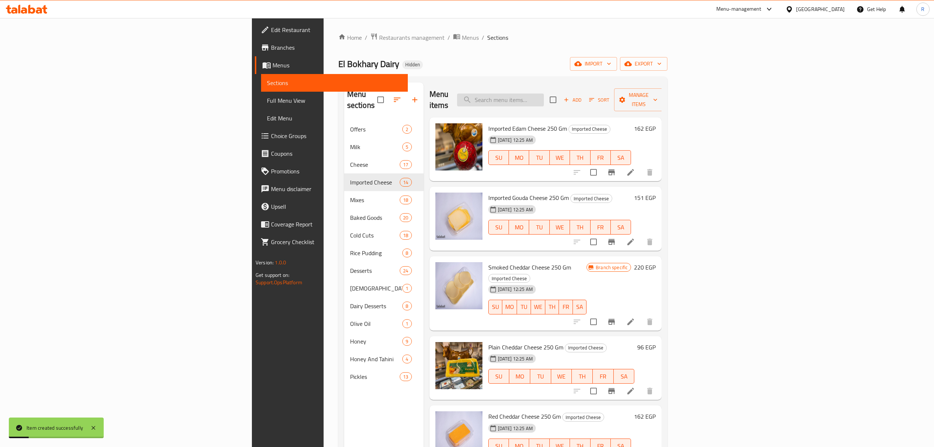
click at [544, 96] on input "search" at bounding box center [500, 99] width 87 height 13
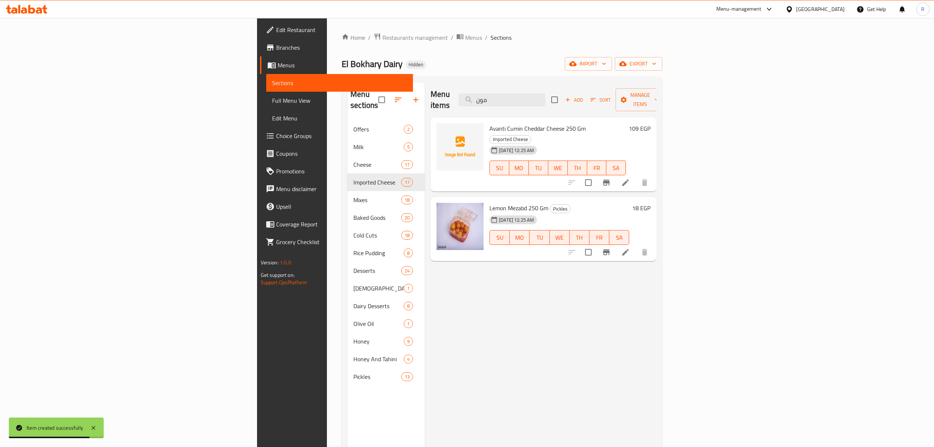
type input "مون"
click at [490, 123] on span "Avanti Cumin Cheddar Cheese 250 Gm" at bounding box center [538, 128] width 96 height 11
copy h6 "Avanti Cumin Cheddar Cheese 250 Gm"
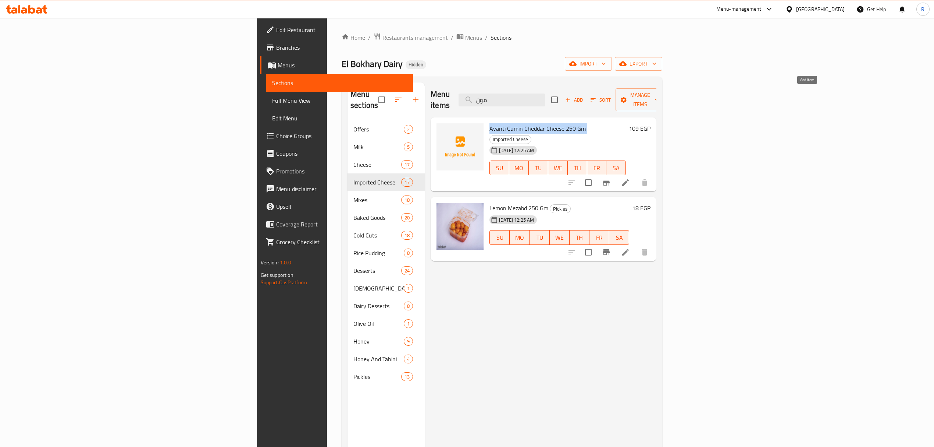
click at [584, 99] on span "Add" at bounding box center [574, 100] width 20 height 8
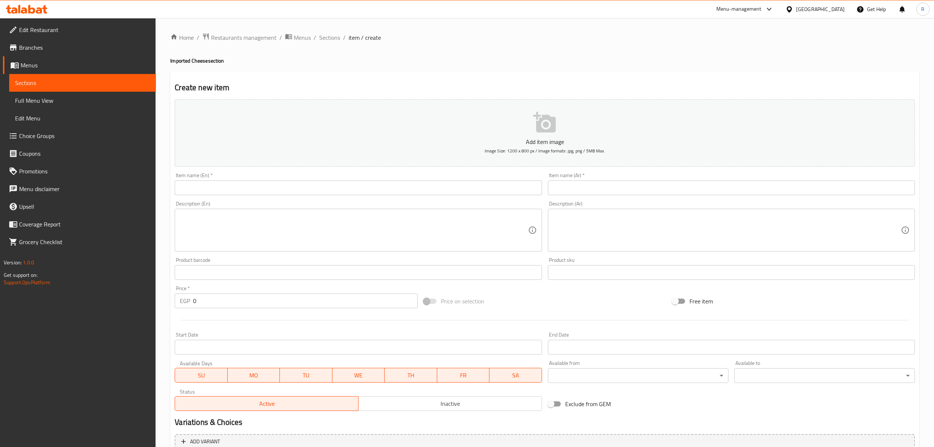
click at [414, 403] on span "Inactive" at bounding box center [451, 403] width 178 height 11
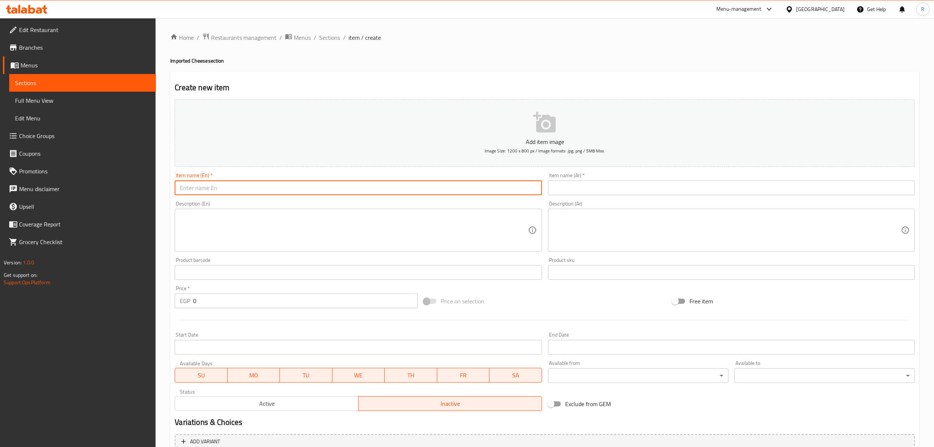
click at [367, 190] on input "text" at bounding box center [358, 187] width 367 height 15
paste input "جبنه شيدر ماينز كمون 250 جرام Mainz Cheddar Cheese with Cumin 250g"
drag, startPoint x: 256, startPoint y: 189, endPoint x: 183, endPoint y: 199, distance: 73.9
click at [183, 199] on div "Add item image Image Size: 1200 x 800 px / Image formats: jpg, png / 5MB Max. I…" at bounding box center [545, 254] width 746 height 317
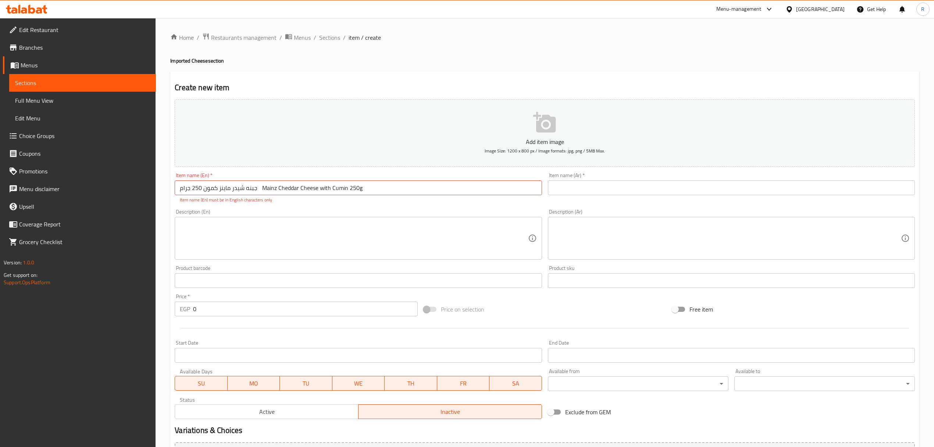
click at [183, 199] on div "Add item image Image Size: 1200 x 800 px / Image formats: jpg, png / 5MB Max. I…" at bounding box center [545, 258] width 746 height 325
drag, startPoint x: 256, startPoint y: 190, endPoint x: 176, endPoint y: 192, distance: 80.2
click at [176, 192] on input "جبنه شيدر ماينز كمون 250 جرام Mainz Cheddar Cheese with Cumin 250g" at bounding box center [358, 187] width 367 height 15
type input "Mainz Cheddar Cheese with Cumin 250g"
click at [625, 193] on input "text" at bounding box center [731, 187] width 367 height 15
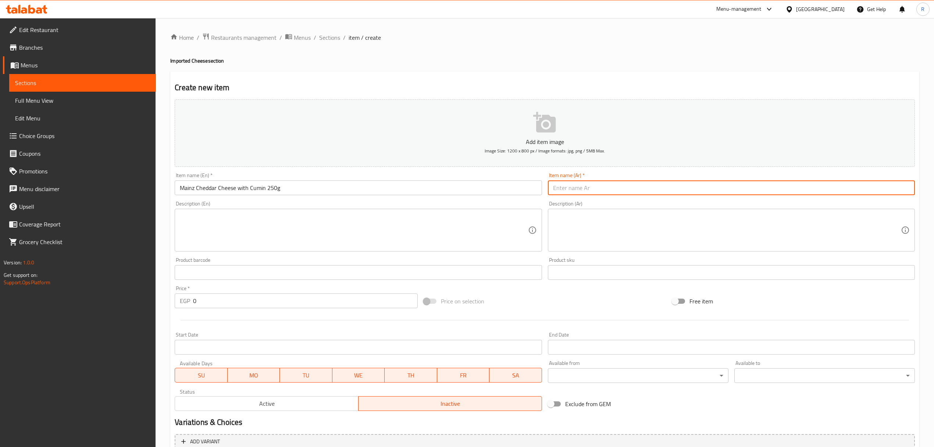
paste input "جبنه شيدر ماينز كمون 250 جرام"
type input "جبنه شيدر ماينز كمون 250 جرام"
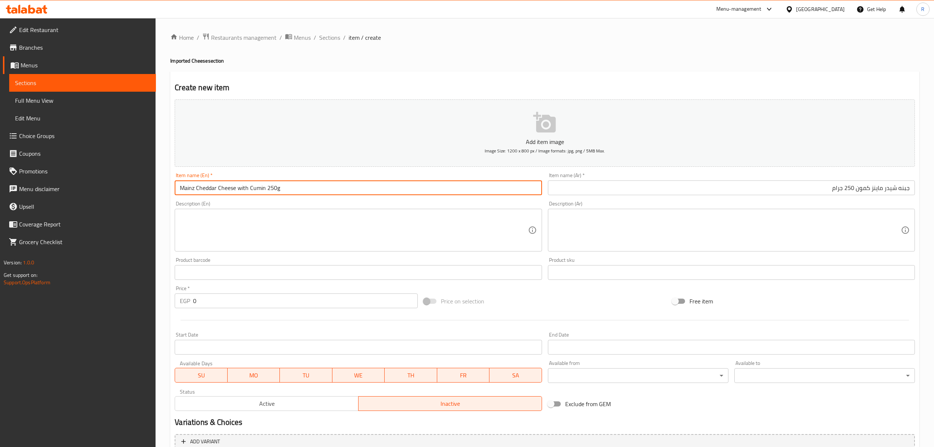
click at [243, 191] on input "Mainz Cheddar Cheese with Cumin 250g" at bounding box center [358, 187] width 367 height 15
type input "Mainz Cheddar Cheese With Cumin 250g"
click at [297, 188] on input "Mainz Cheddar Cheese With Cumin 250g" at bounding box center [358, 187] width 367 height 15
click at [298, 306] on input "0" at bounding box center [305, 300] width 224 height 15
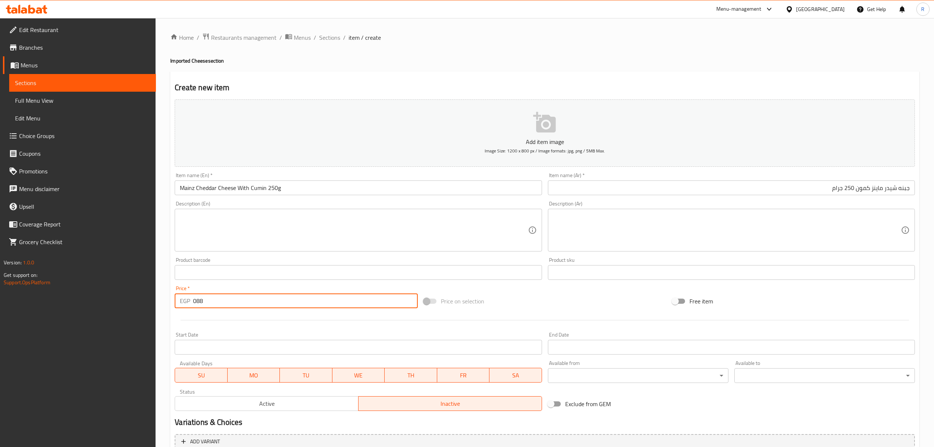
type input "088"
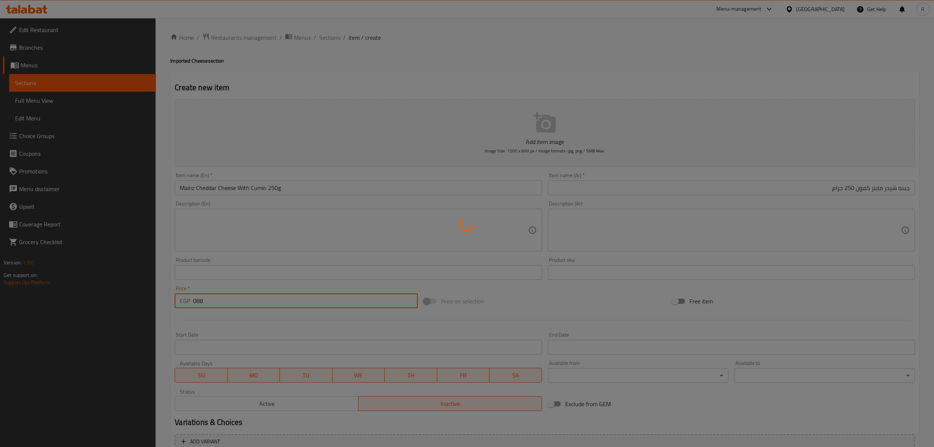
type input "0"
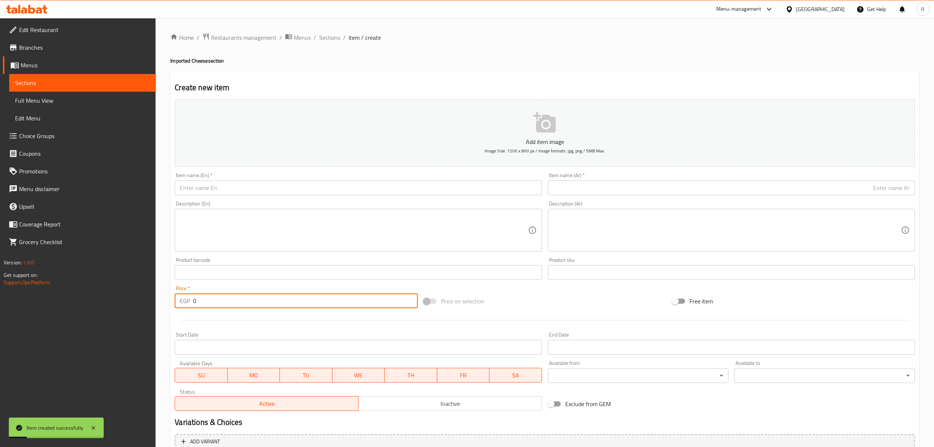
click at [358, 230] on textarea at bounding box center [354, 230] width 348 height 35
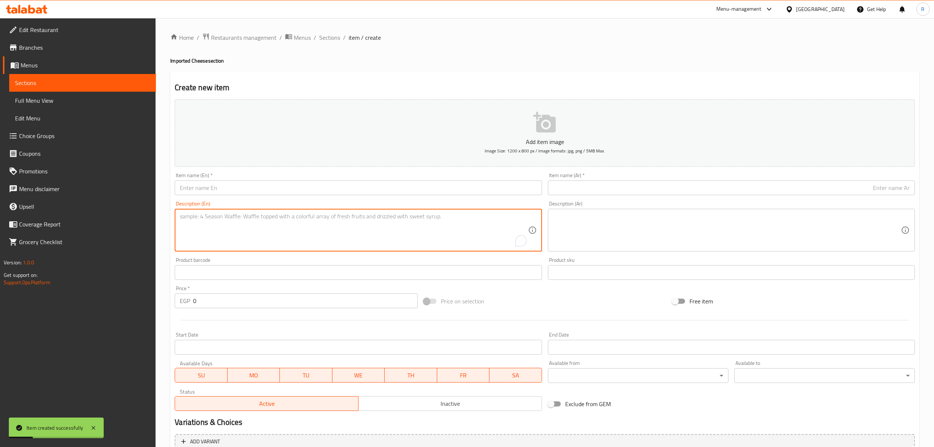
click at [321, 187] on input "text" at bounding box center [358, 187] width 367 height 15
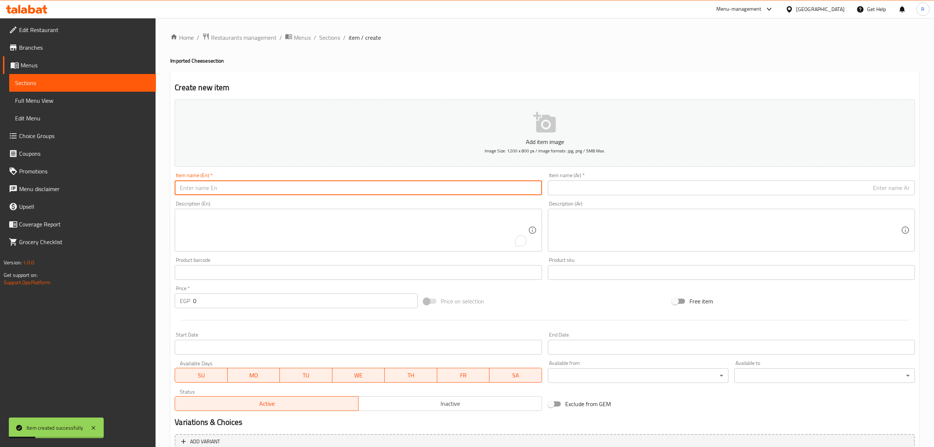
paste input "جبنه شيدر ماينز هالبينو 250 جرام Mainz Jalapeno Cheddar Cheese 250g"
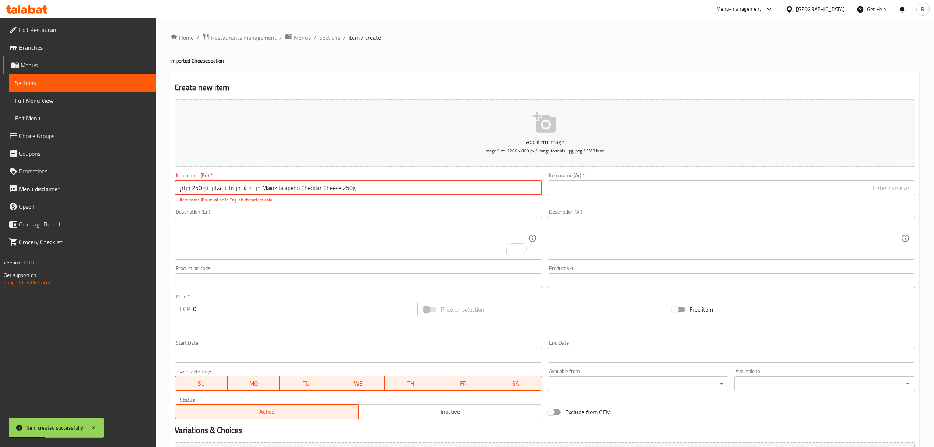
type input "جبنه شيدر ماينز هالبينو 250 جرام Mainz Jalapeno Cheddar Cheese 250g"
click at [257, 308] on input "0" at bounding box center [305, 308] width 224 height 15
type input "088"
click at [387, 407] on button "Inactive" at bounding box center [450, 411] width 184 height 15
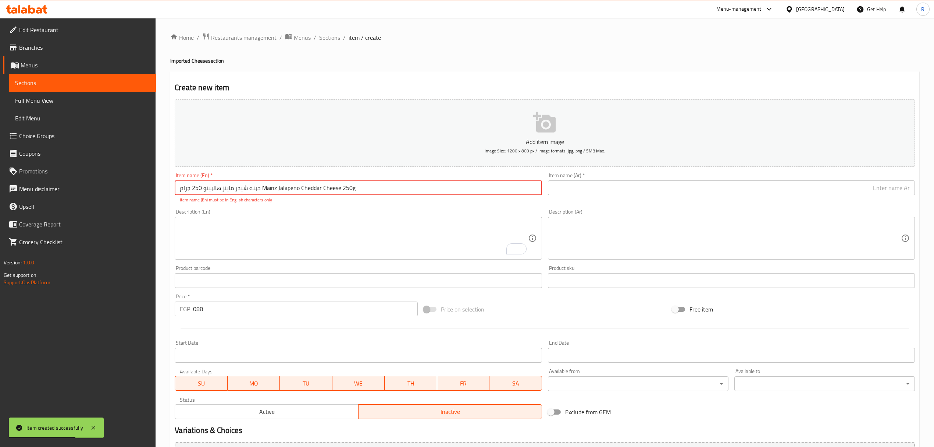
drag, startPoint x: 259, startPoint y: 188, endPoint x: 168, endPoint y: 190, distance: 91.6
click at [168, 190] on div "Home / Restaurants management / Menus / Sections / item / create Imported Chees…" at bounding box center [545, 273] width 779 height 510
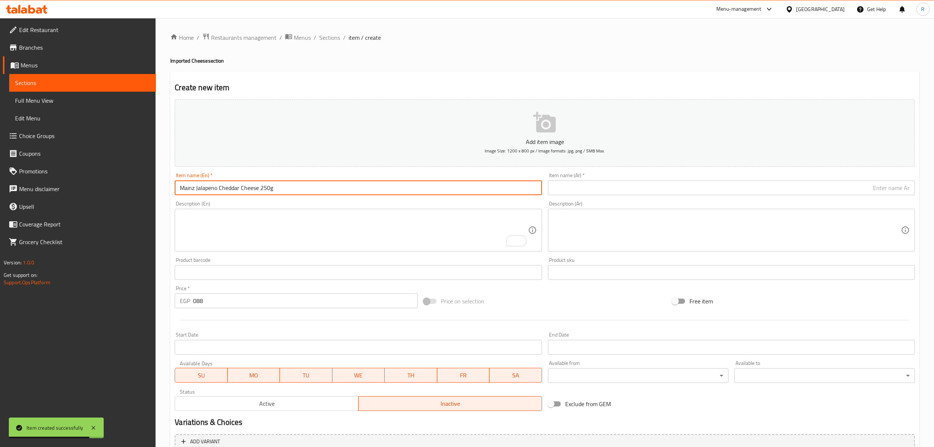
type input "Mainz Jalapeno Cheddar Cheese 250g"
click at [607, 178] on div "Item name (Ar)   * Item name (Ar) *" at bounding box center [731, 184] width 367 height 22
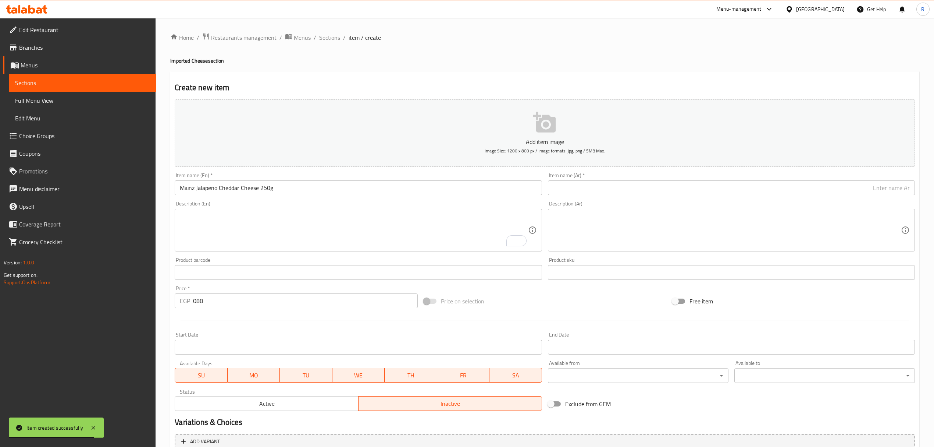
click at [611, 191] on input "text" at bounding box center [731, 187] width 367 height 15
paste input "جبنه شيدر ماينز هالبينو 250 جرام"
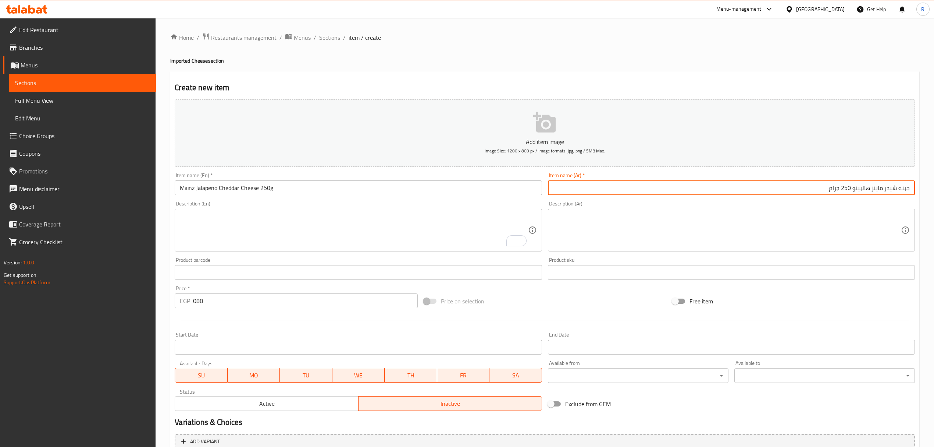
type input "جبنه شيدر ماينز هالبينو 250 جرام"
click at [208, 188] on input "Mainz Jalapeno Cheddar Cheese 250g" at bounding box center [358, 187] width 367 height 15
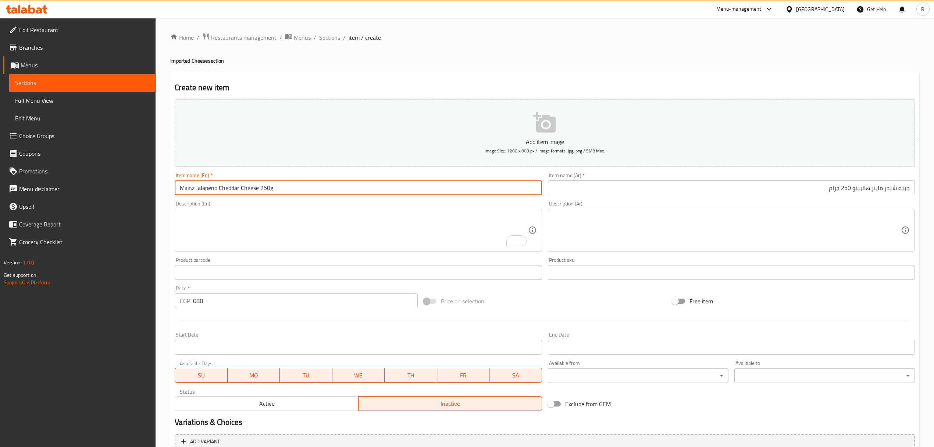
click at [208, 188] on input "Mainz Jalapeno Cheddar Cheese 250g" at bounding box center [358, 187] width 367 height 15
click at [233, 189] on input "Mainz Cheddar Cheese 250g" at bounding box center [358, 187] width 367 height 15
paste input "Jalapeno"
click at [298, 192] on input "Mainz Cheddar Cheese With Jalapeno 250g" at bounding box center [358, 187] width 367 height 15
type input "Mainz Cheddar Cheese With Jalapeno 250g"
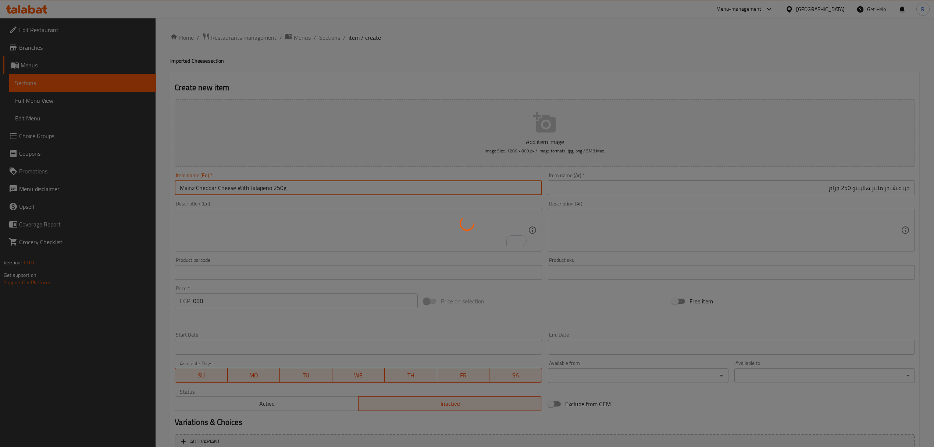
type input "0"
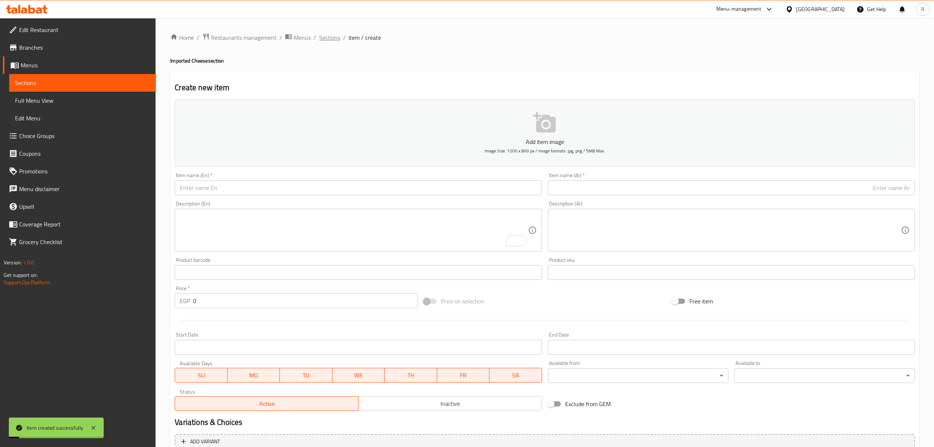
click at [333, 35] on span "Sections" at bounding box center [329, 37] width 21 height 9
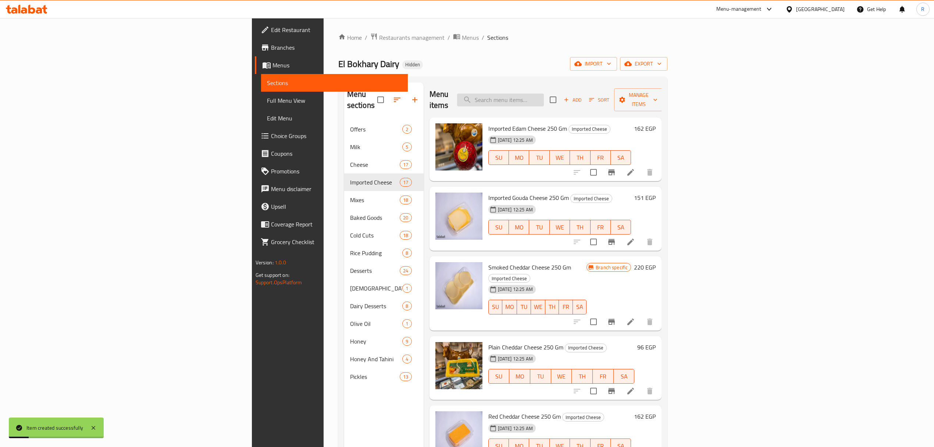
click at [544, 97] on input "search" at bounding box center [500, 99] width 87 height 13
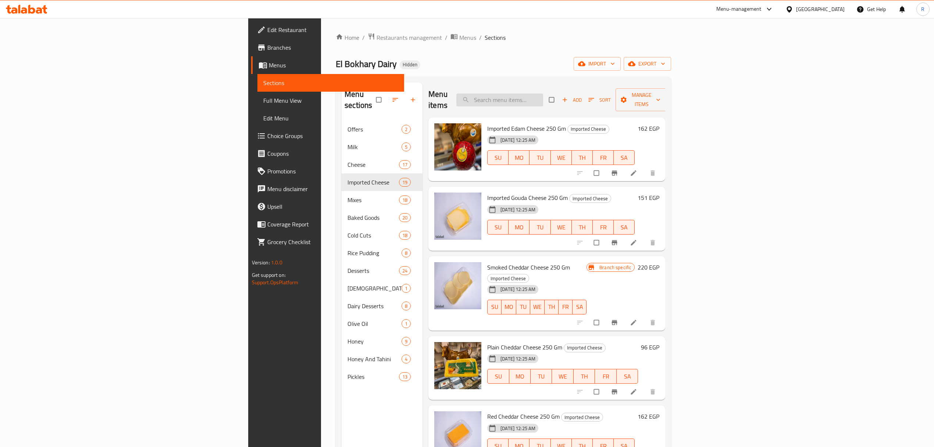
click at [543, 93] on input "search" at bounding box center [500, 99] width 87 height 13
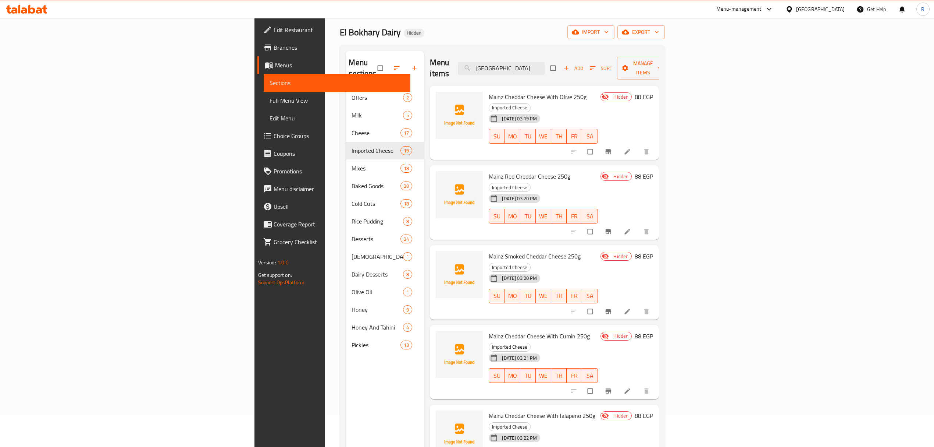
scroll to position [49, 0]
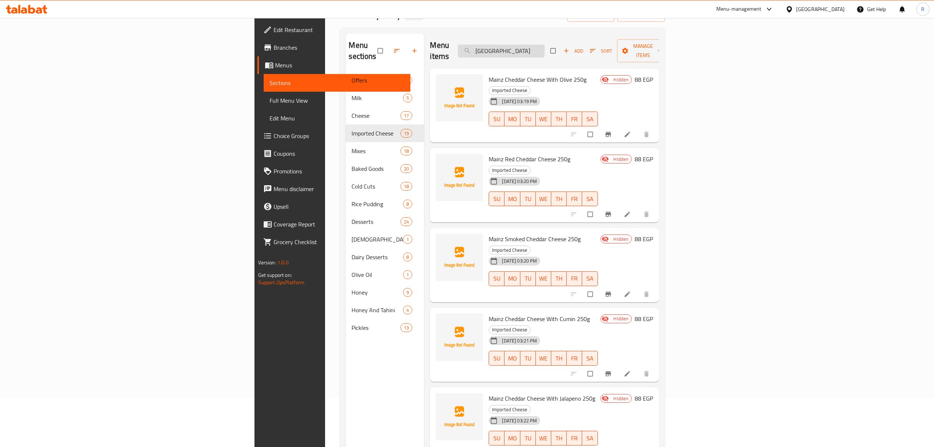
click at [545, 51] on input "[GEOGRAPHIC_DATA]" at bounding box center [501, 51] width 87 height 13
paste input "Old Master Imported 250g"
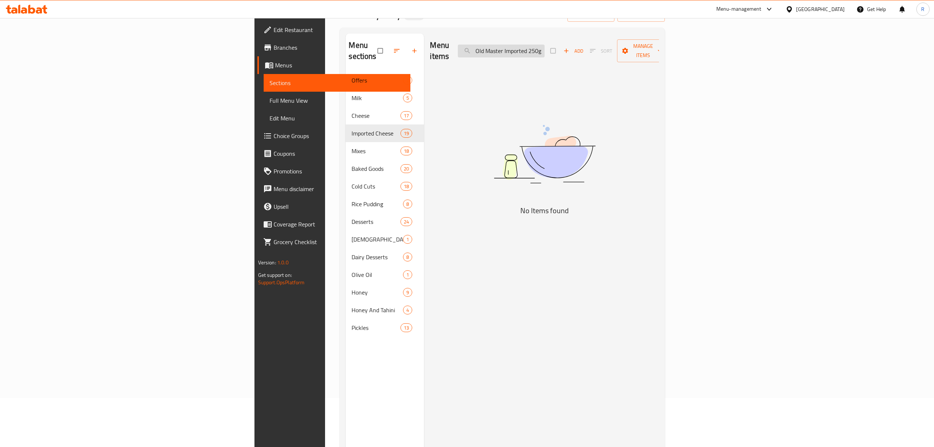
click at [545, 46] on input "Old Master Imported 250g" at bounding box center [501, 51] width 87 height 13
drag, startPoint x: 606, startPoint y: 46, endPoint x: 691, endPoint y: 56, distance: 85.2
click at [659, 56] on div "Menu items Old Master Imported 250g Add Sort Manage items" at bounding box center [544, 50] width 229 height 35
click at [545, 50] on input "Old Master" at bounding box center [501, 51] width 87 height 13
click at [545, 51] on input "Old Master" at bounding box center [501, 51] width 87 height 13
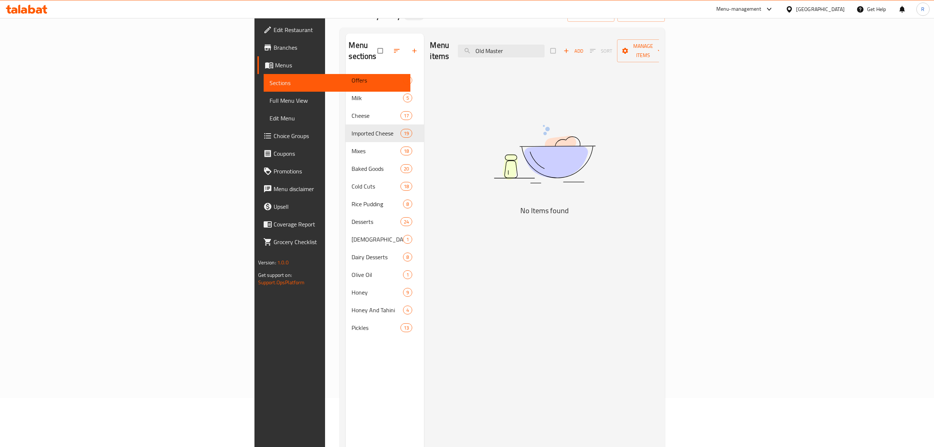
click at [545, 52] on input "Old Master" at bounding box center [501, 51] width 87 height 13
paste input "اولد ماستر مستوردة 250 جرام"
paste input "search"
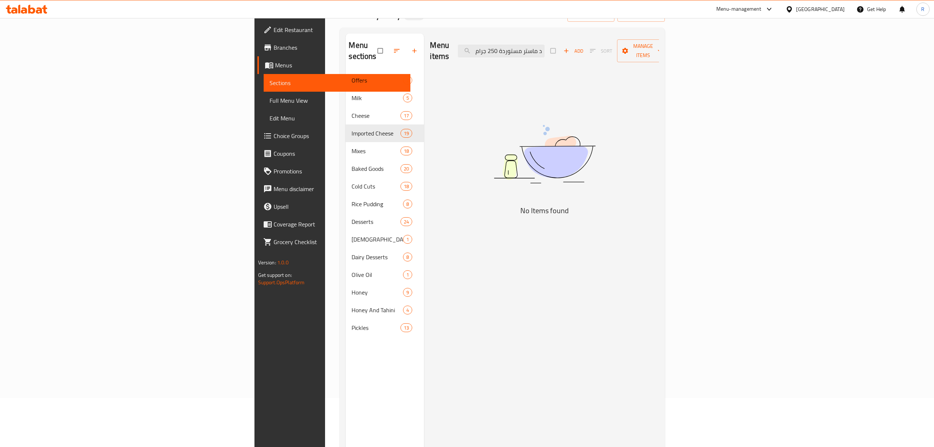
drag, startPoint x: 576, startPoint y: 46, endPoint x: 550, endPoint y: 48, distance: 25.5
click at [550, 48] on div "Menu items اولد ماستر مستوردة 250 جرام Add Sort Manage items" at bounding box center [544, 50] width 229 height 35
drag, startPoint x: 575, startPoint y: 45, endPoint x: 549, endPoint y: 53, distance: 27.5
click at [549, 53] on div "Menu items اولد ماستر مستوردة 2 Add Sort Manage items" at bounding box center [544, 50] width 229 height 35
click at [545, 46] on input "اولد ماستر مستورد" at bounding box center [501, 51] width 87 height 13
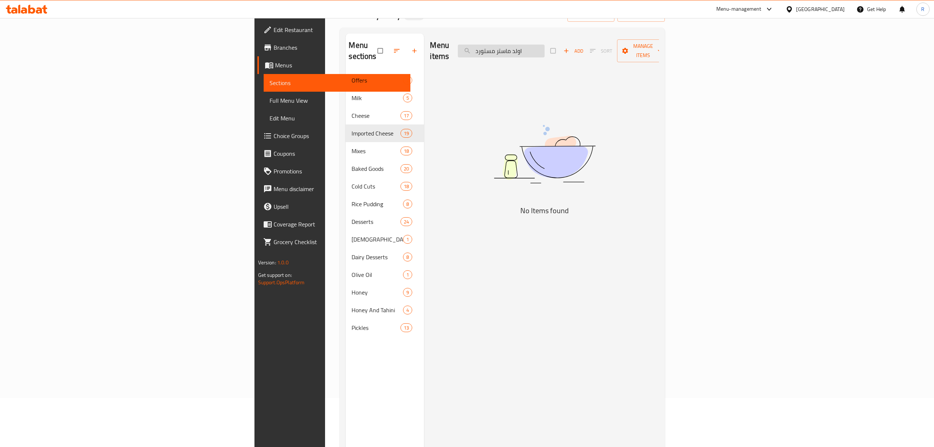
click at [545, 46] on input "اولد ماستر مستورد" at bounding box center [501, 51] width 87 height 13
click at [545, 46] on input "ماستر مستورد" at bounding box center [501, 51] width 87 height 13
type input "ماستر"
click at [585, 45] on button "Add" at bounding box center [574, 50] width 24 height 11
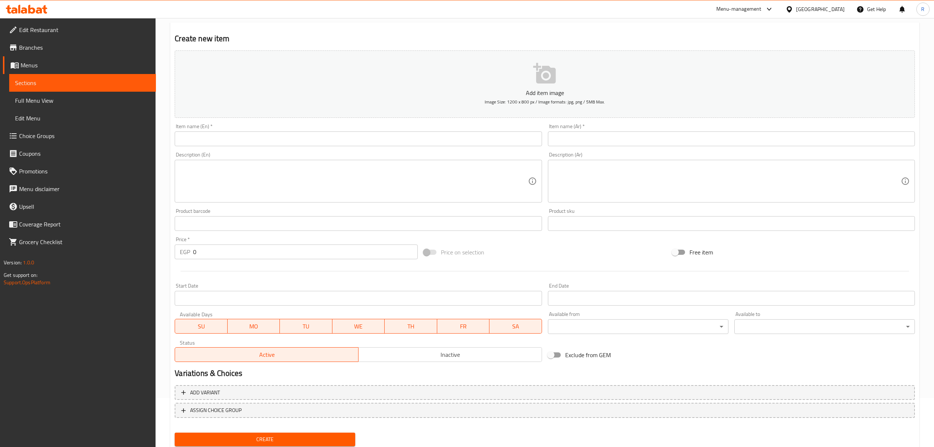
click at [407, 196] on textarea at bounding box center [354, 181] width 348 height 35
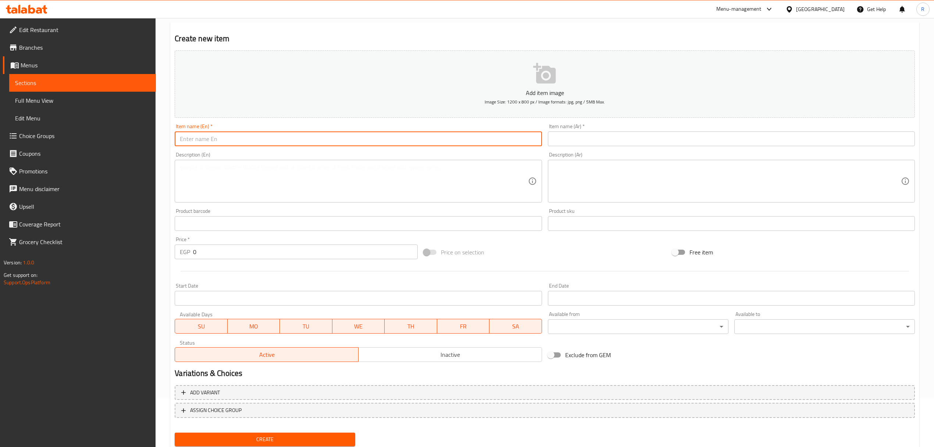
drag, startPoint x: 316, startPoint y: 138, endPoint x: 302, endPoint y: 141, distance: 15.0
click at [316, 138] on input "text" at bounding box center [358, 138] width 367 height 15
paste input "اولد ماستر مستوردة 250 جرام Old Master Imported 250g 303.00"
drag, startPoint x: 252, startPoint y: 139, endPoint x: 215, endPoint y: 142, distance: 37.2
click at [164, 142] on div "Home / Restaurants management / Menus / Sections / item / create Imported Chees…" at bounding box center [545, 220] width 779 height 502
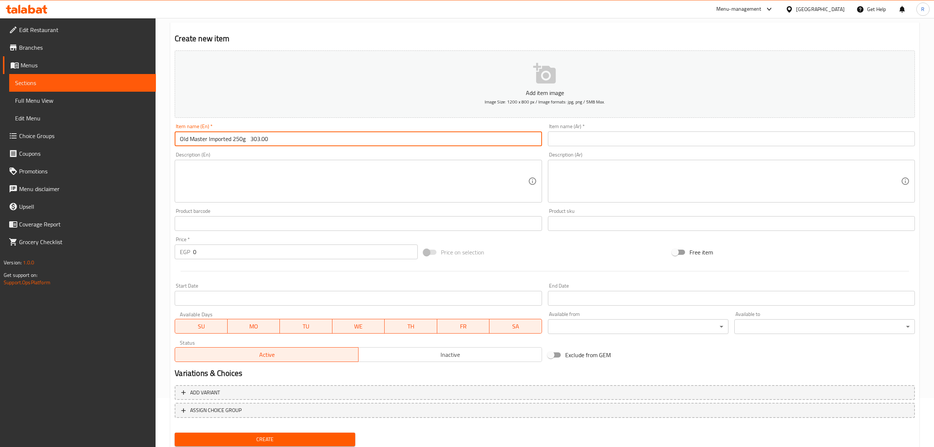
type input "Old Master Imported 250g 303.00"
click at [641, 143] on input "text" at bounding box center [731, 138] width 367 height 15
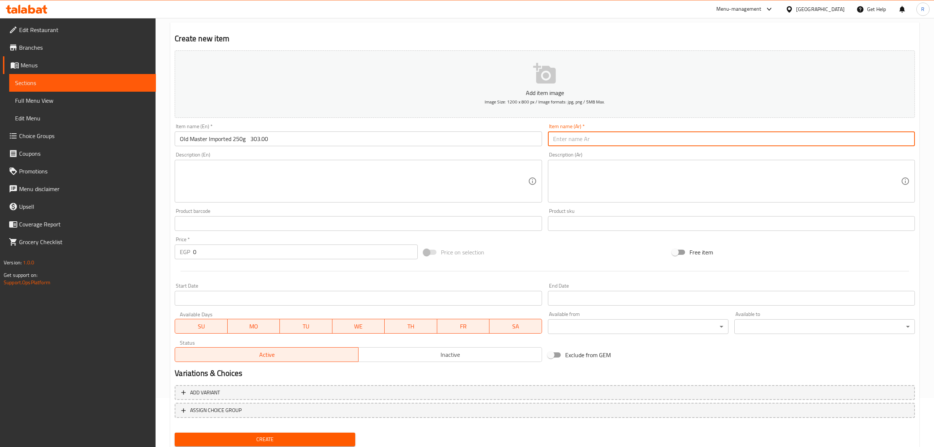
paste input "اولد ماستر مستوردة 250 جرام"
type input "اولد ماستر مستوردة 250 جرام"
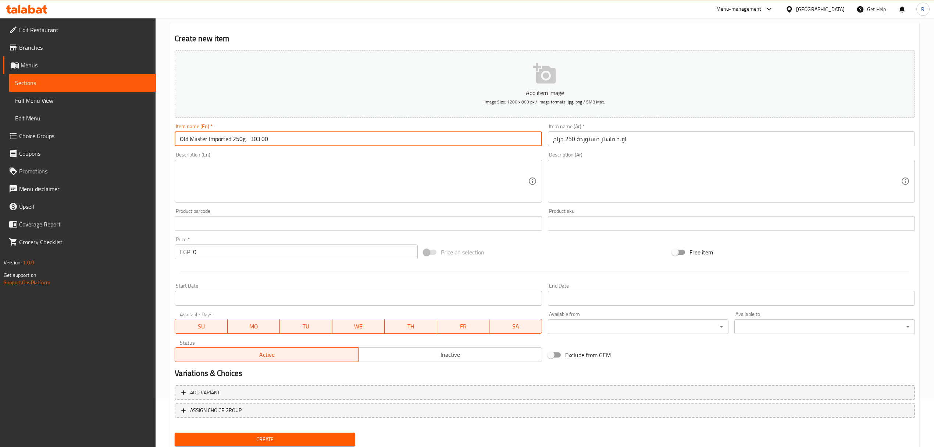
click at [224, 139] on input "Old Master Imported 250g 303.00" at bounding box center [358, 138] width 367 height 15
paste input "Imported"
drag, startPoint x: 246, startPoint y: 141, endPoint x: 344, endPoint y: 142, distance: 98.6
click at [344, 142] on input "Imported Old Master 250g 303.00" at bounding box center [358, 138] width 367 height 15
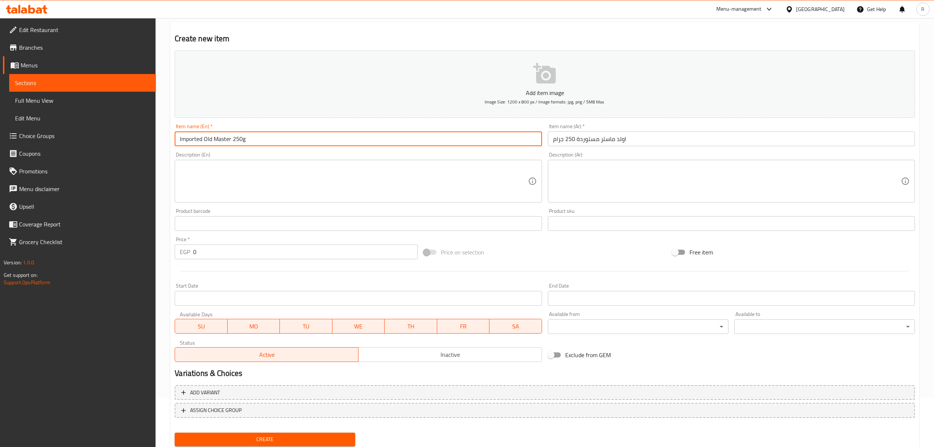
type input "Imported Old Master 250g"
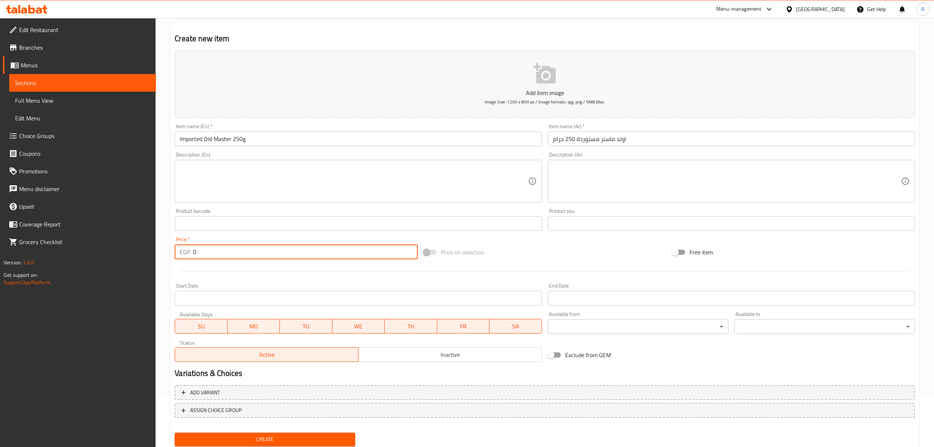
click at [289, 256] on input "0" at bounding box center [305, 251] width 224 height 15
paste input "303.00"
type input "0303.00"
click at [299, 140] on input "Imported Old Master 250g" at bounding box center [358, 138] width 367 height 15
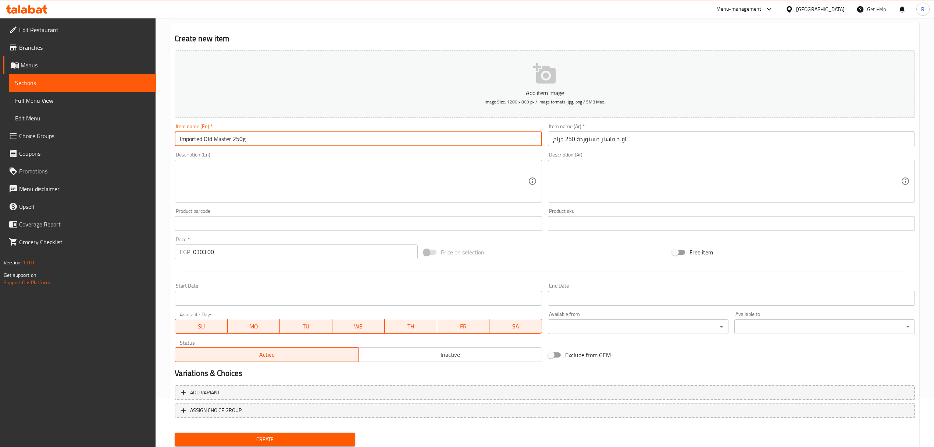
click at [177, 139] on input "Imported Old Master 250g" at bounding box center [358, 138] width 367 height 15
drag, startPoint x: 178, startPoint y: 139, endPoint x: 257, endPoint y: 137, distance: 78.4
click at [257, 137] on input "Imported Old Master 250g" at bounding box center [358, 138] width 367 height 15
click at [405, 349] on span "Inactive" at bounding box center [451, 354] width 178 height 11
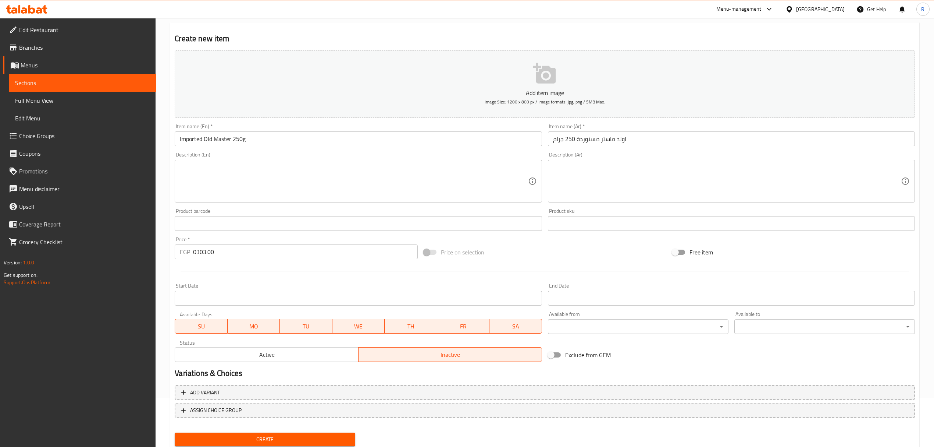
click at [338, 145] on input "Imported Old Master 250g" at bounding box center [358, 138] width 367 height 15
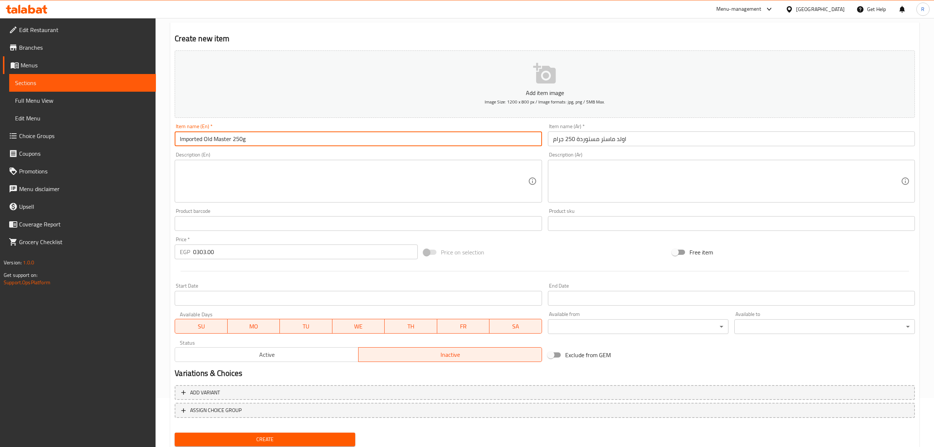
click at [175, 432] on button "Create" at bounding box center [265, 439] width 181 height 14
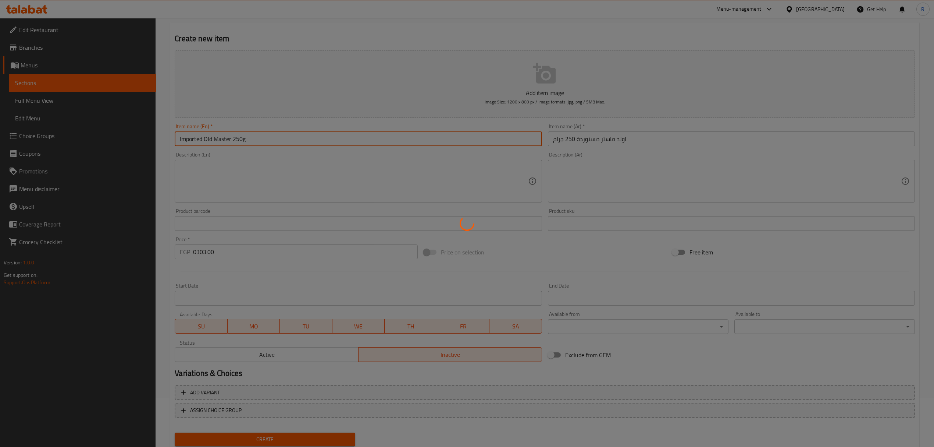
type input "0"
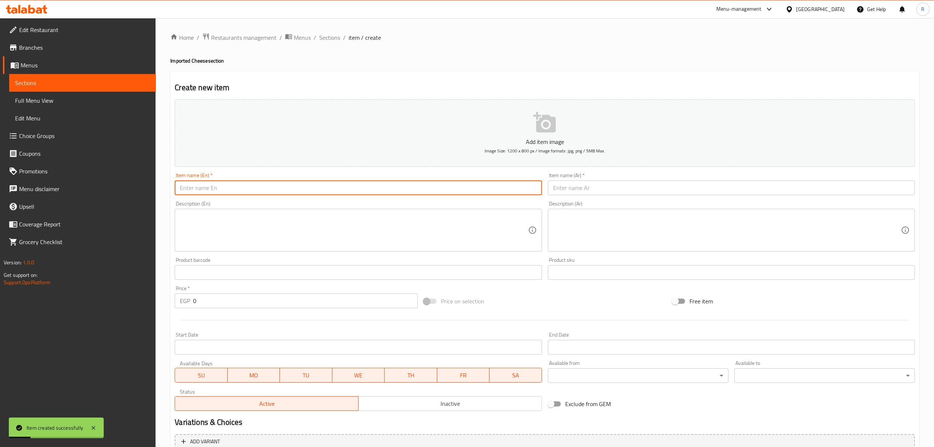
drag, startPoint x: 330, startPoint y: 40, endPoint x: 372, endPoint y: 3, distance: 56.3
click at [330, 40] on span "Sections" at bounding box center [329, 37] width 21 height 9
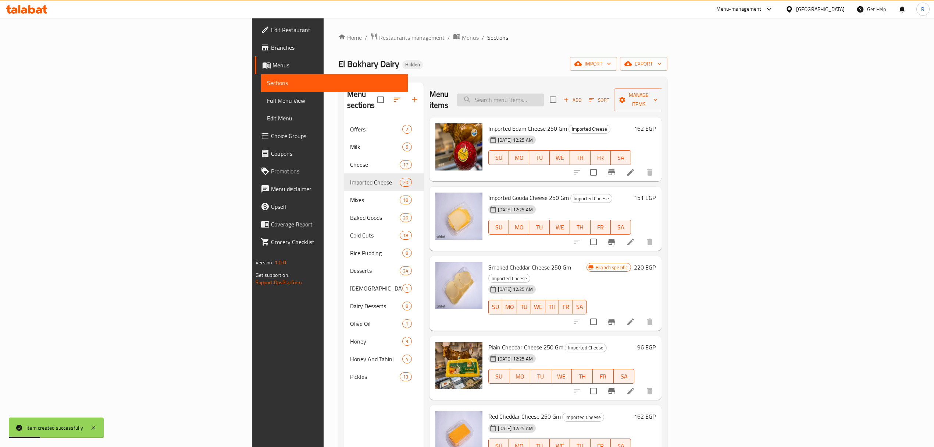
click at [544, 93] on input "search" at bounding box center [500, 99] width 87 height 13
paste input "جبنة جارانا بادانو مستوردة"
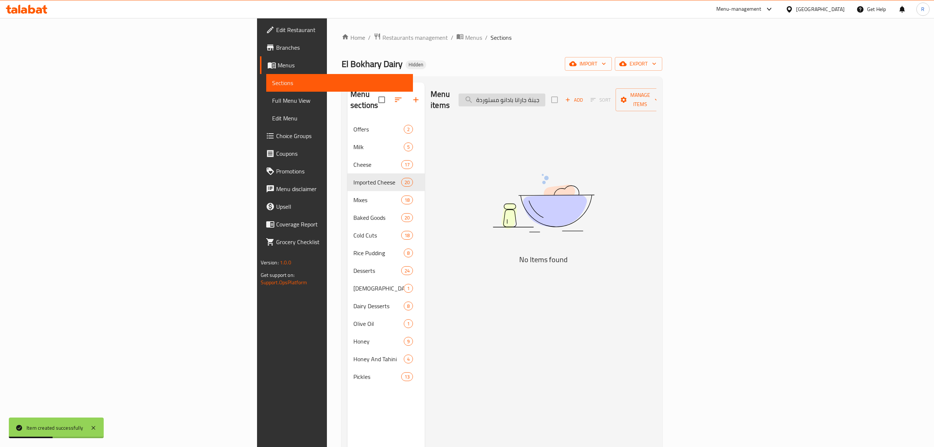
click at [546, 96] on input "جبنة جارانا بادانو مستوردة" at bounding box center [502, 99] width 87 height 13
drag, startPoint x: 590, startPoint y: 96, endPoint x: 576, endPoint y: 96, distance: 14.7
click at [546, 96] on input "جبنة جارانا بادانو مستوردة" at bounding box center [502, 99] width 87 height 13
click at [546, 95] on input "جبنة جارانا بادانو مستوردة" at bounding box center [502, 99] width 87 height 13
drag, startPoint x: 580, startPoint y: 95, endPoint x: 570, endPoint y: 99, distance: 10.9
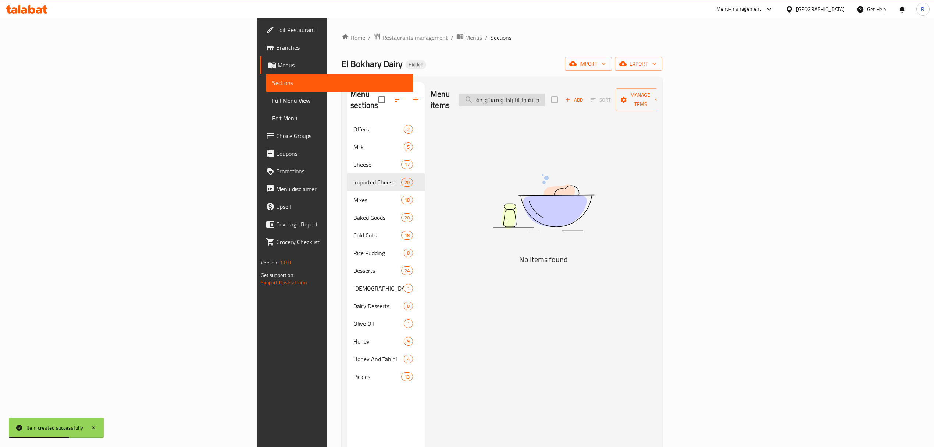
click at [546, 99] on input "جبنة جارانا بادانو مستوردة" at bounding box center [502, 99] width 87 height 13
click at [546, 97] on input "جبنة جارانا بادانو مستو" at bounding box center [502, 99] width 87 height 13
click at [546, 95] on input "جبنة [PERSON_NAME]" at bounding box center [502, 99] width 87 height 13
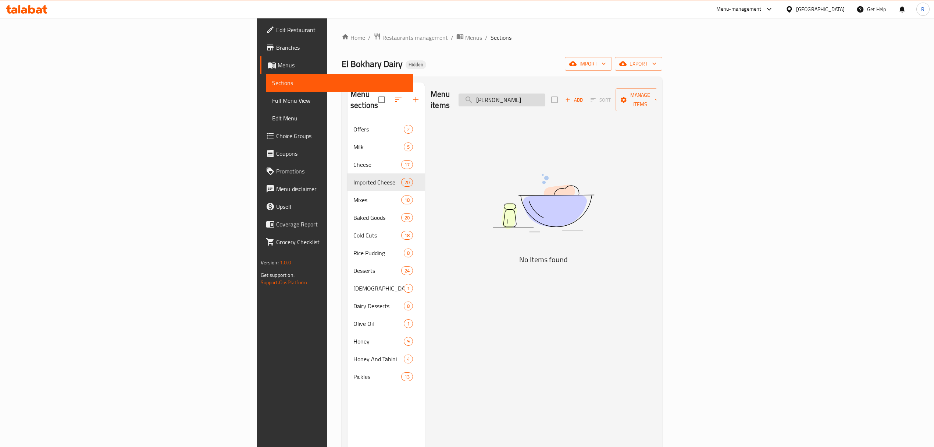
click at [546, 96] on input "[PERSON_NAME]" at bounding box center [502, 99] width 87 height 13
click at [546, 99] on input "جارانا" at bounding box center [502, 99] width 87 height 13
click at [546, 101] on input "جارانا" at bounding box center [502, 99] width 87 height 13
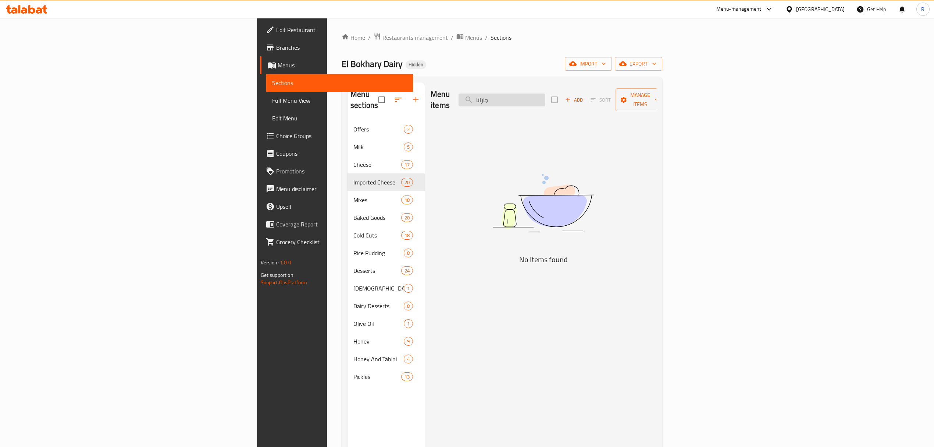
click at [546, 101] on input "جارانا" at bounding box center [502, 99] width 87 height 13
paste input "نة امنتال مستوردة 250 جرام"
click at [546, 95] on input "جبنة امنتال مستوردة 250 جرام" at bounding box center [502, 99] width 87 height 13
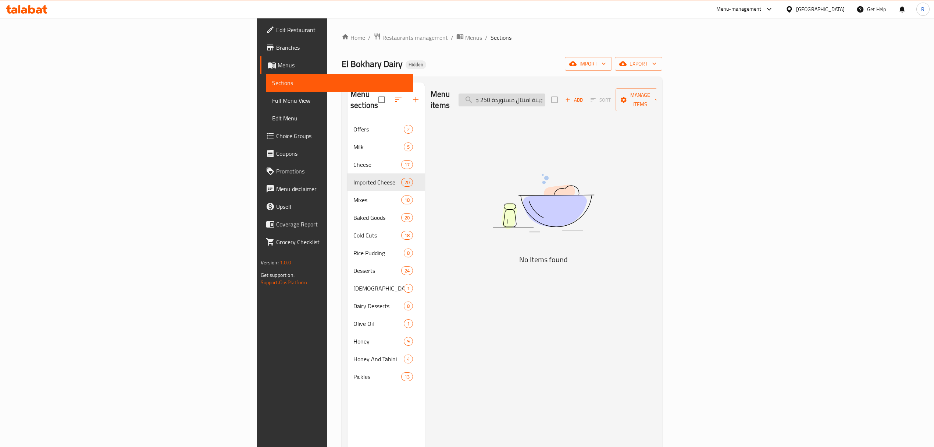
click at [546, 95] on input "جبنة امنتال مستوردة 250 جرام" at bounding box center [502, 99] width 87 height 13
click at [546, 97] on input "جبنة امنتال مستوردة 250" at bounding box center [502, 99] width 87 height 13
click at [546, 98] on input "جبنة امنتال مستوردة" at bounding box center [502, 99] width 87 height 13
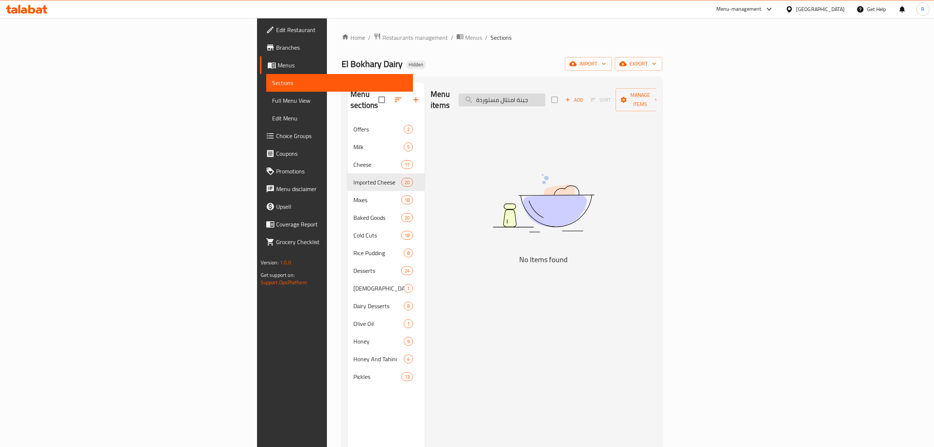
click at [546, 98] on input "جبنة امنتال مستوردة" at bounding box center [502, 99] width 87 height 13
click at [599, 101] on div "Menu items جبنة امنتال Add Sort Manage items" at bounding box center [544, 99] width 226 height 35
click at [546, 101] on input "جبنة امنتال" at bounding box center [502, 99] width 87 height 13
click at [546, 95] on input "جبنة امنتال" at bounding box center [502, 99] width 87 height 13
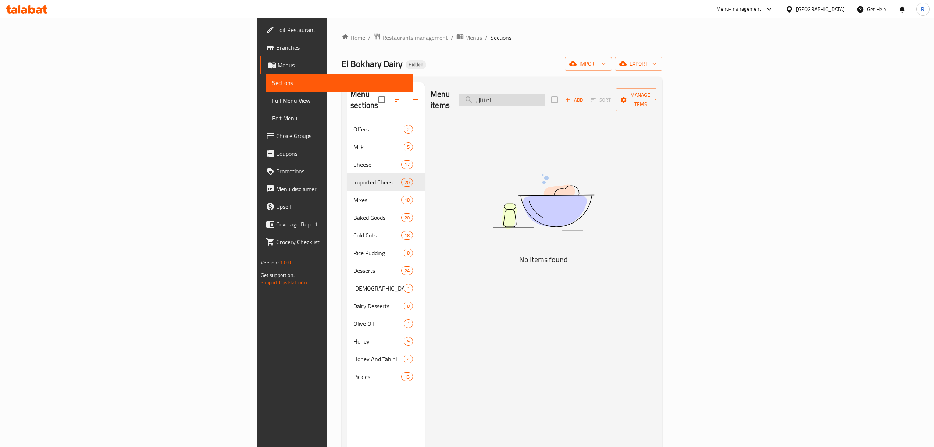
click at [546, 93] on input "امنتال" at bounding box center [502, 99] width 87 height 13
paste input "Imported Emmental Cheese 250g"
click at [546, 96] on input "Imported Emmental Cheese 250g" at bounding box center [502, 99] width 87 height 13
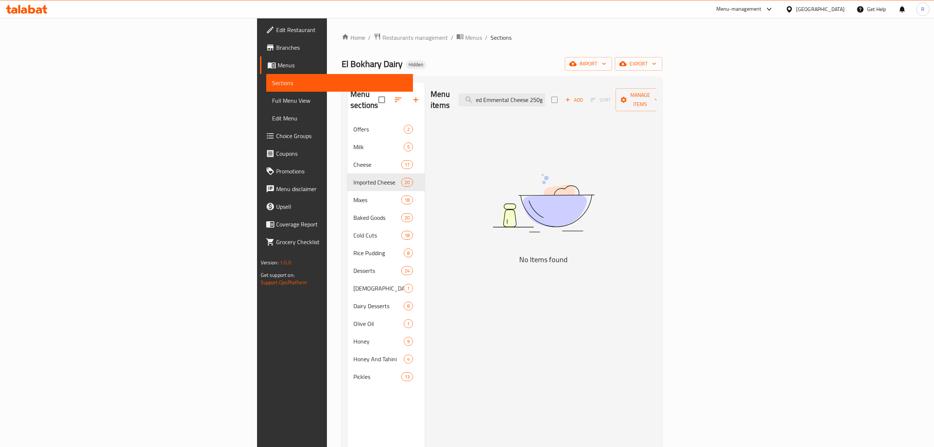
drag, startPoint x: 615, startPoint y: 96, endPoint x: 662, endPoint y: 96, distance: 46.7
click at [657, 96] on div "Menu items Imported Emmental Cheese 250g Add Sort Manage items" at bounding box center [544, 99] width 226 height 35
click at [546, 93] on input "Imported Emmental" at bounding box center [502, 99] width 87 height 13
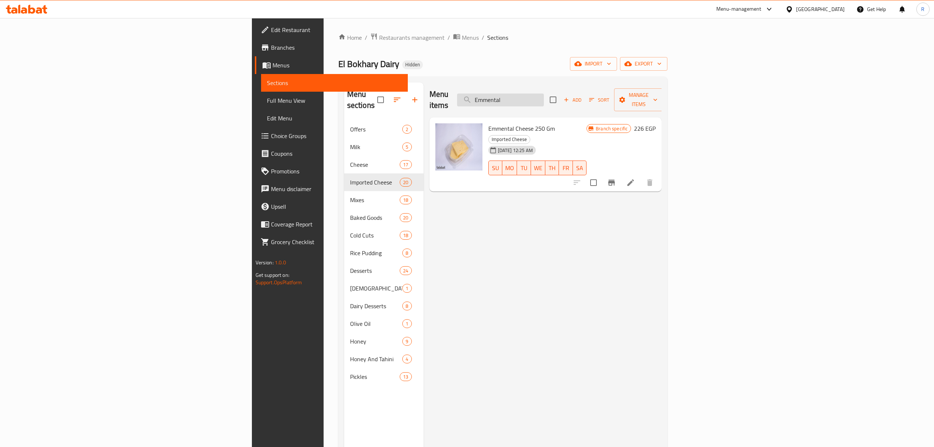
click at [544, 93] on input "Emmental" at bounding box center [500, 99] width 87 height 13
paste input "فطير مشلتت"
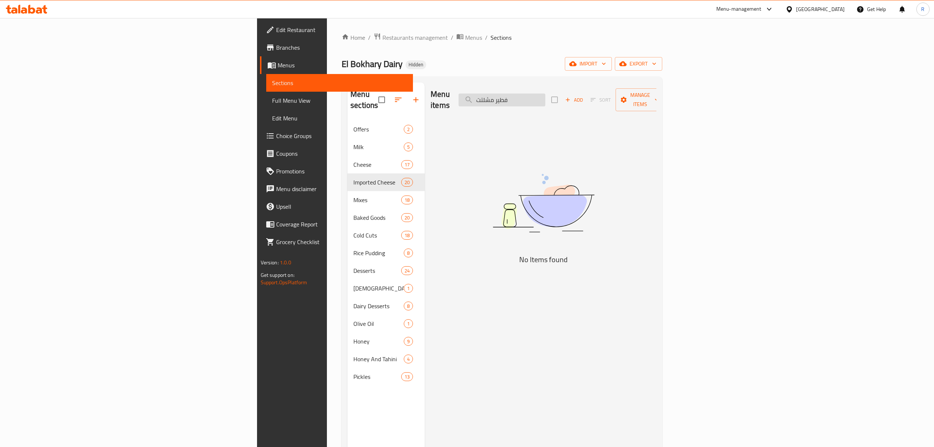
click at [546, 96] on input "فطير مشلتت" at bounding box center [502, 99] width 87 height 13
click at [546, 94] on input "مشلتت" at bounding box center [502, 99] width 87 height 13
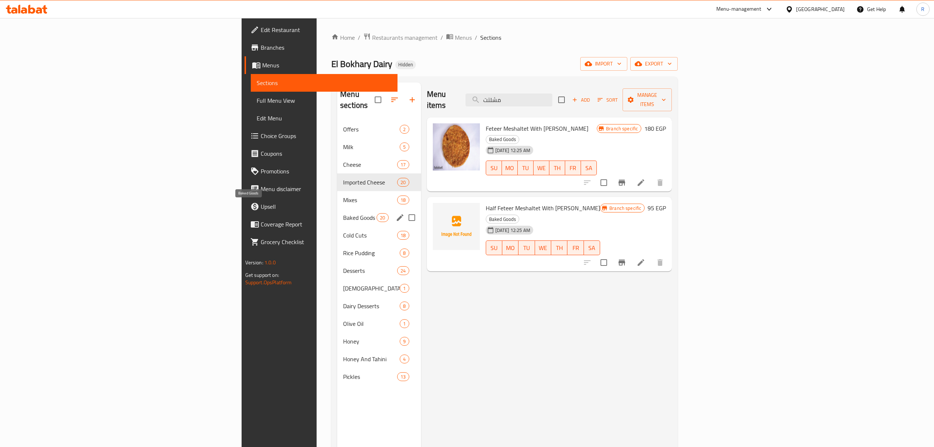
type input "مشلتت"
click at [343, 213] on span "Baked Goods" at bounding box center [359, 217] width 33 height 9
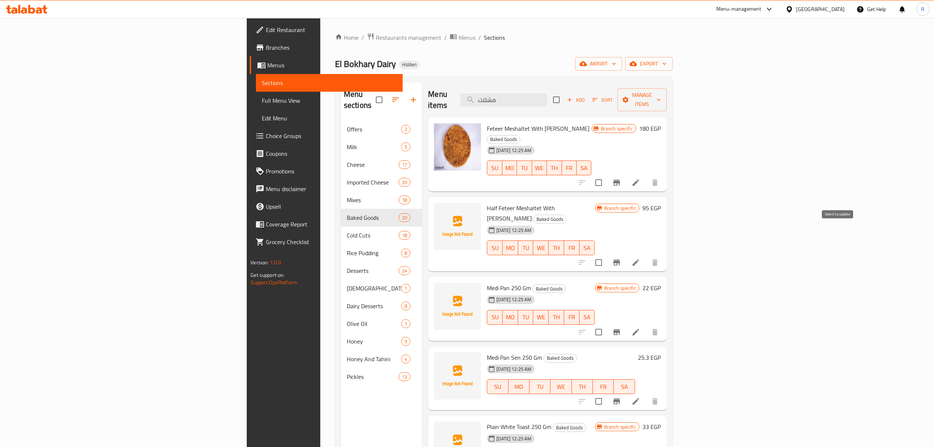
click at [607, 255] on input "checkbox" at bounding box center [598, 262] width 15 height 15
click at [661, 94] on span "Manage items" at bounding box center [643, 100] width 38 height 18
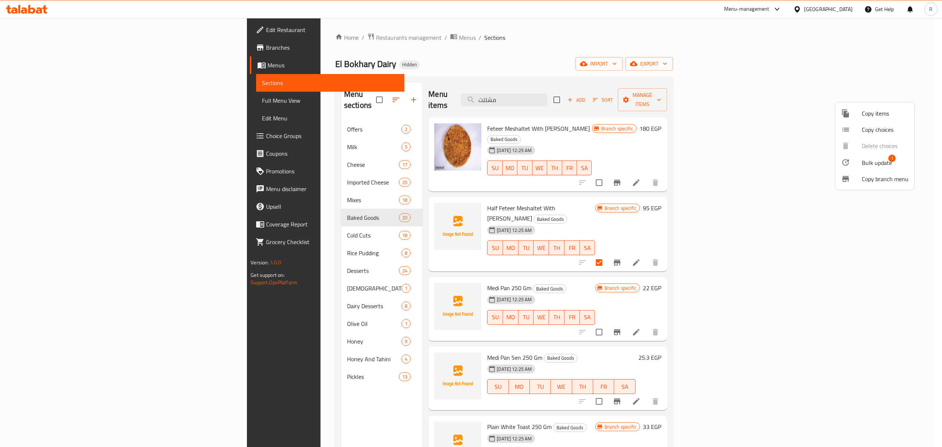
click at [865, 161] on span "Bulk update" at bounding box center [877, 162] width 30 height 9
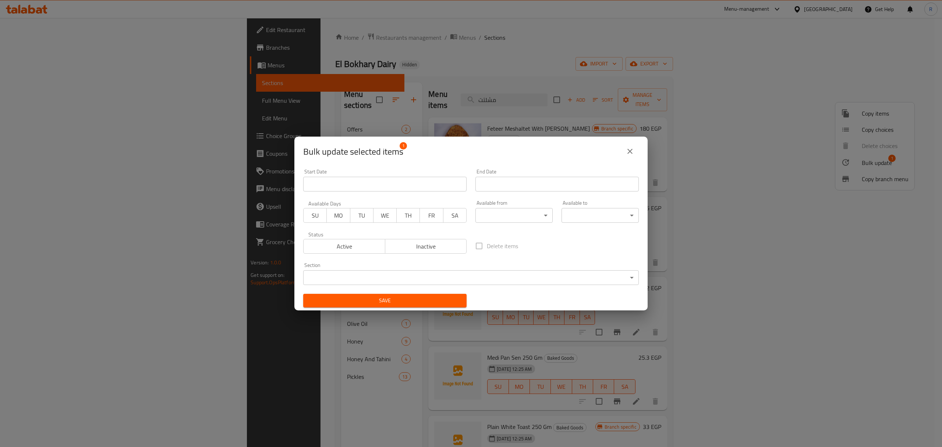
click at [443, 239] on button "Inactive" at bounding box center [426, 246] width 82 height 15
click at [421, 295] on button "Save" at bounding box center [384, 301] width 163 height 14
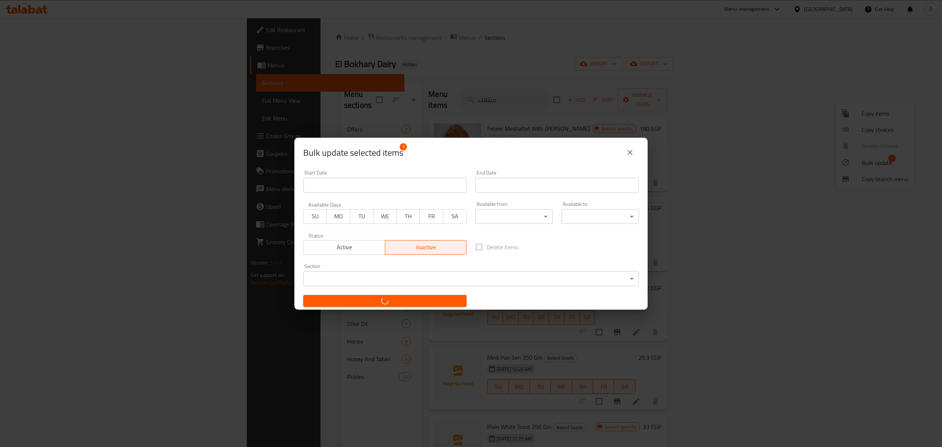
checkbox input "false"
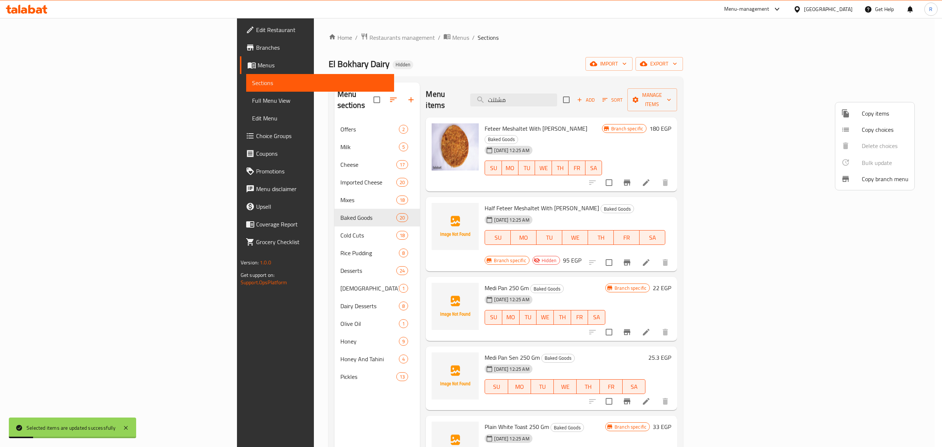
click at [711, 87] on div at bounding box center [471, 223] width 942 height 447
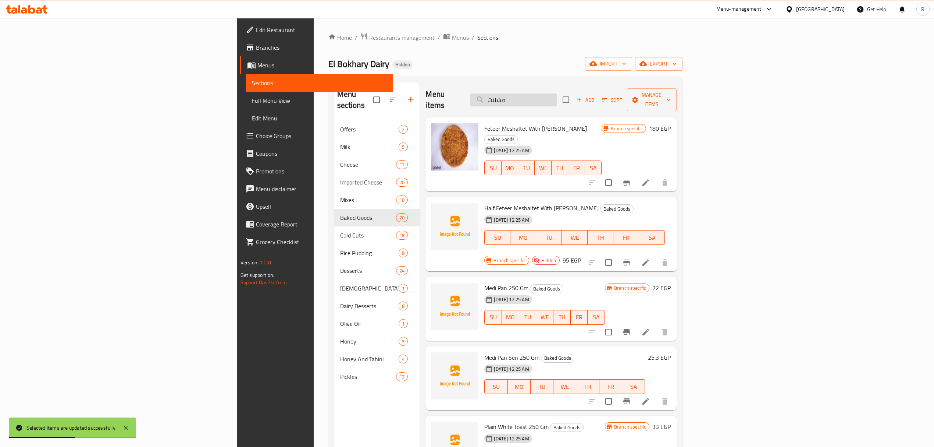
click at [557, 99] on input "مشلتت" at bounding box center [513, 99] width 87 height 13
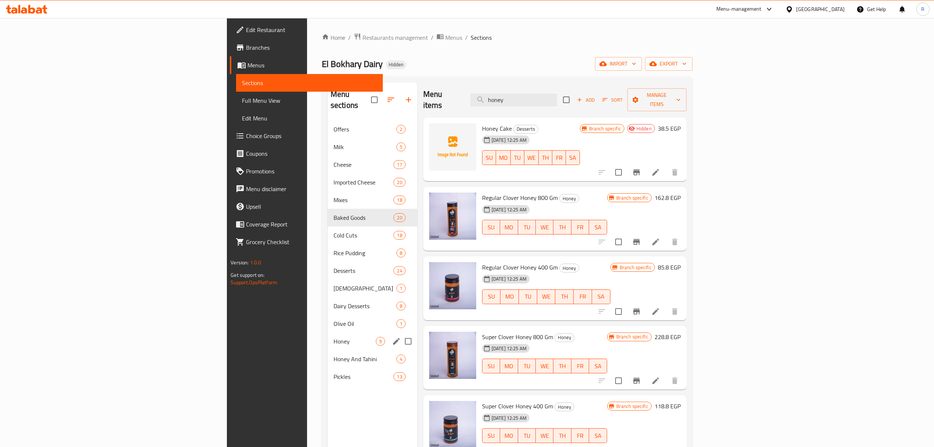
type input "honey"
drag, startPoint x: 221, startPoint y: 337, endPoint x: 312, endPoint y: 177, distance: 185.0
click at [328, 337] on div "Honey 9" at bounding box center [373, 341] width 90 height 18
